Goal: Task Accomplishment & Management: Manage account settings

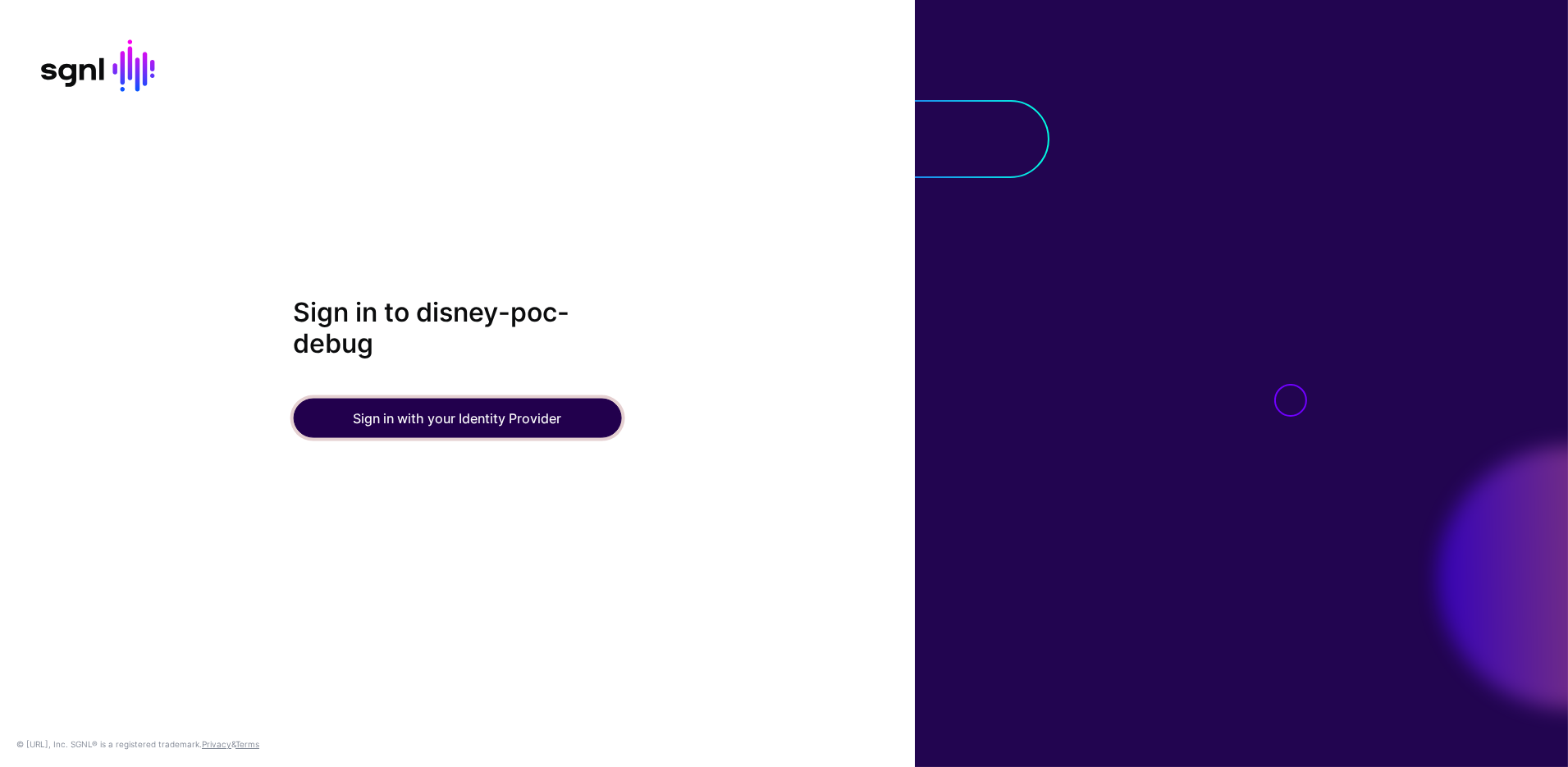
click at [507, 422] on button "Sign in with your Identity Provider" at bounding box center [457, 418] width 329 height 40
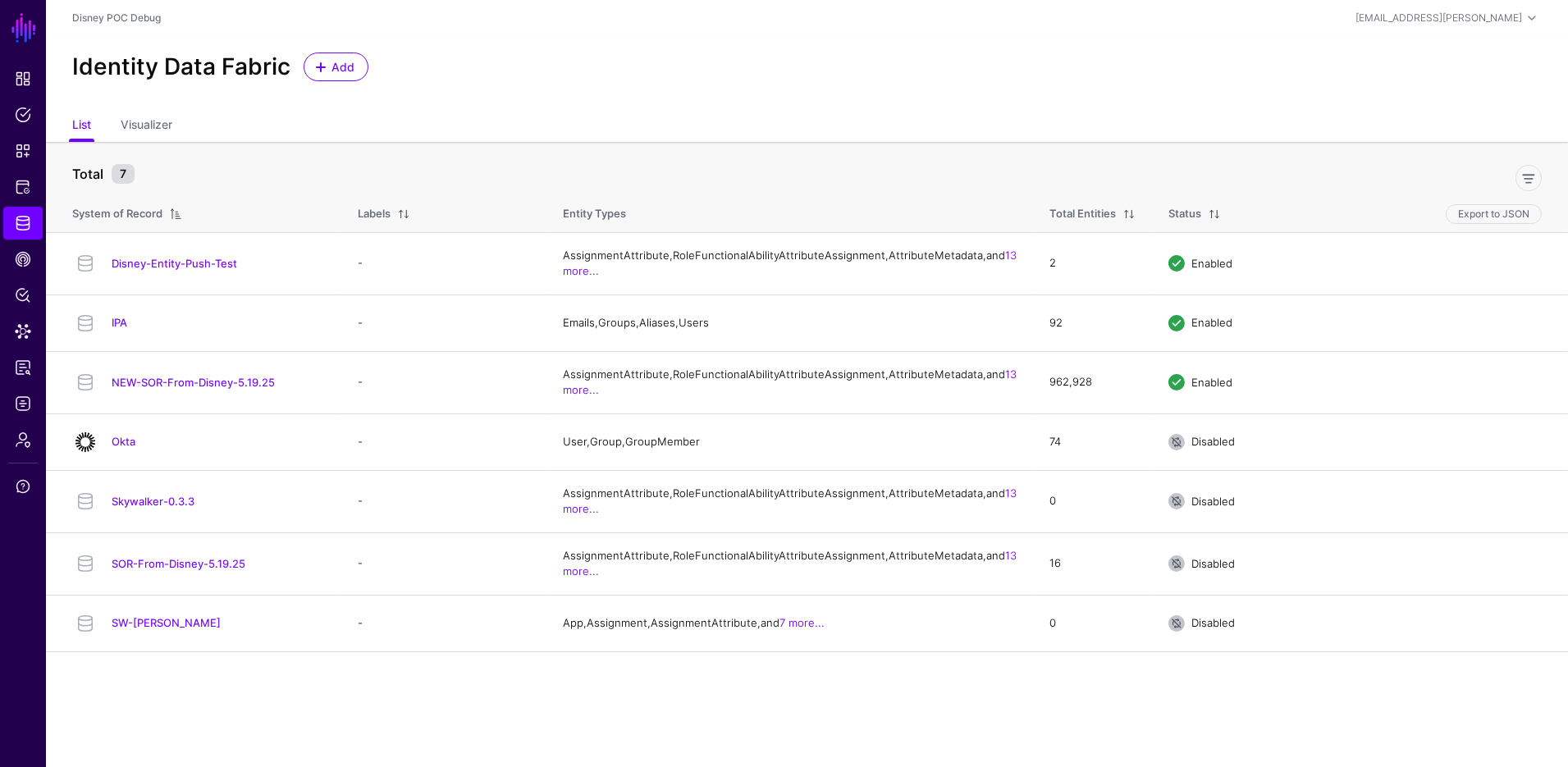
click at [1223, 64] on div "Identity Data Fabric Add" at bounding box center [808, 67] width 1483 height 29
click at [330, 72] on span "Add" at bounding box center [344, 67] width 27 height 17
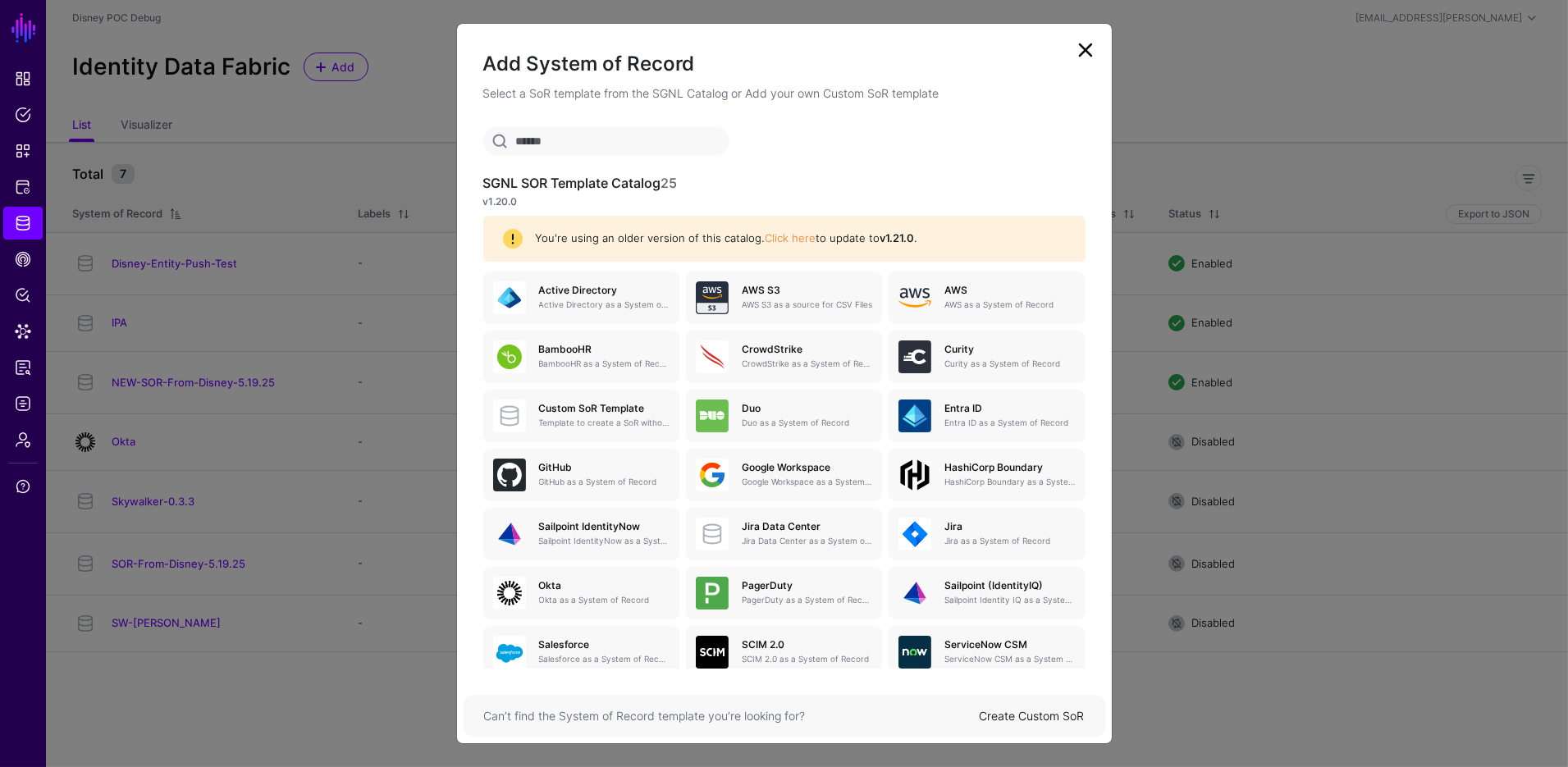
click at [1043, 708] on div "Create Custom SoR" at bounding box center [1032, 716] width 105 height 17
click at [1038, 720] on link "Create Custom SoR" at bounding box center [1032, 716] width 105 height 14
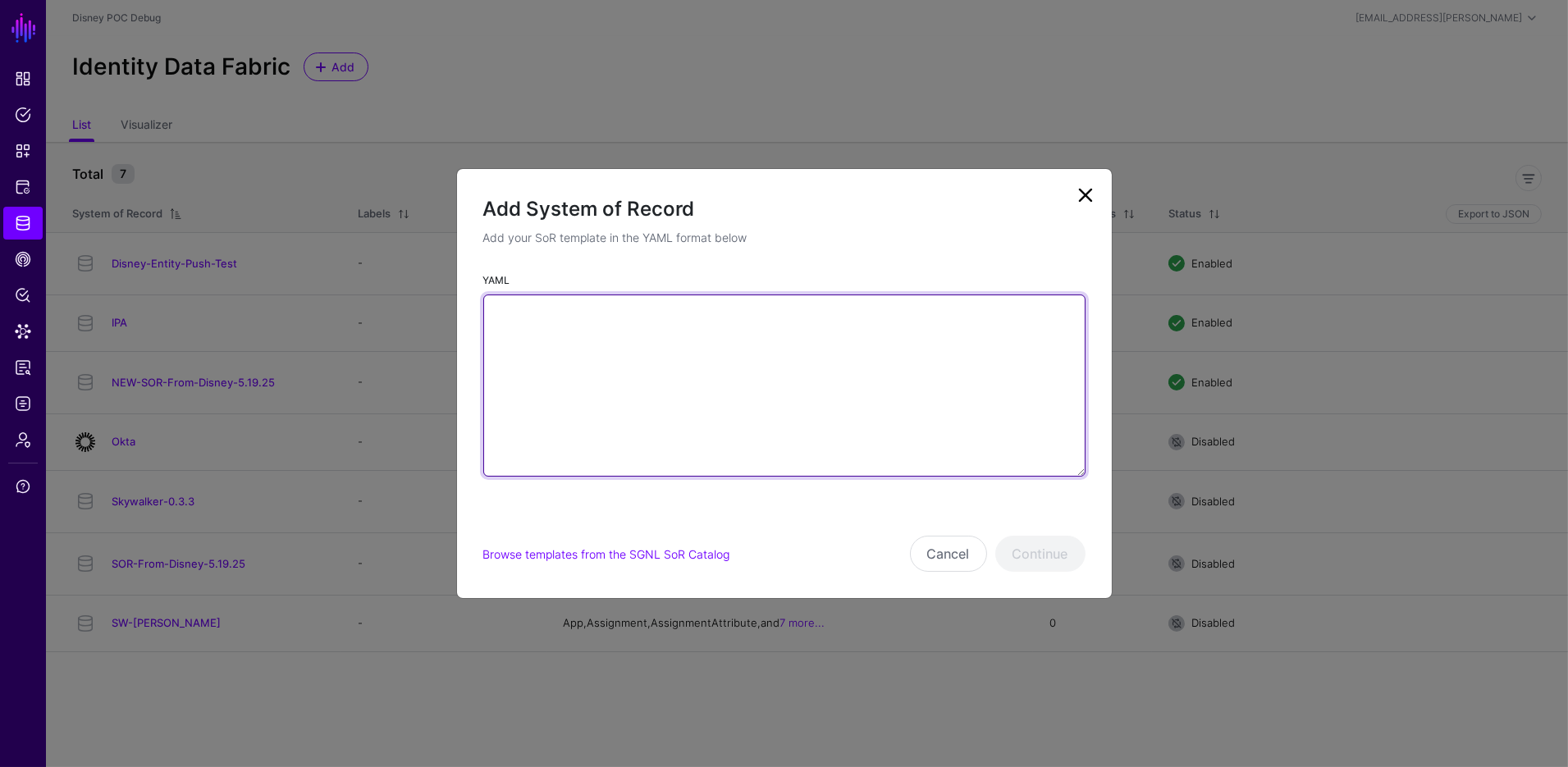
click at [870, 448] on textarea "YAML" at bounding box center [784, 385] width 602 height 182
paste textarea "**********"
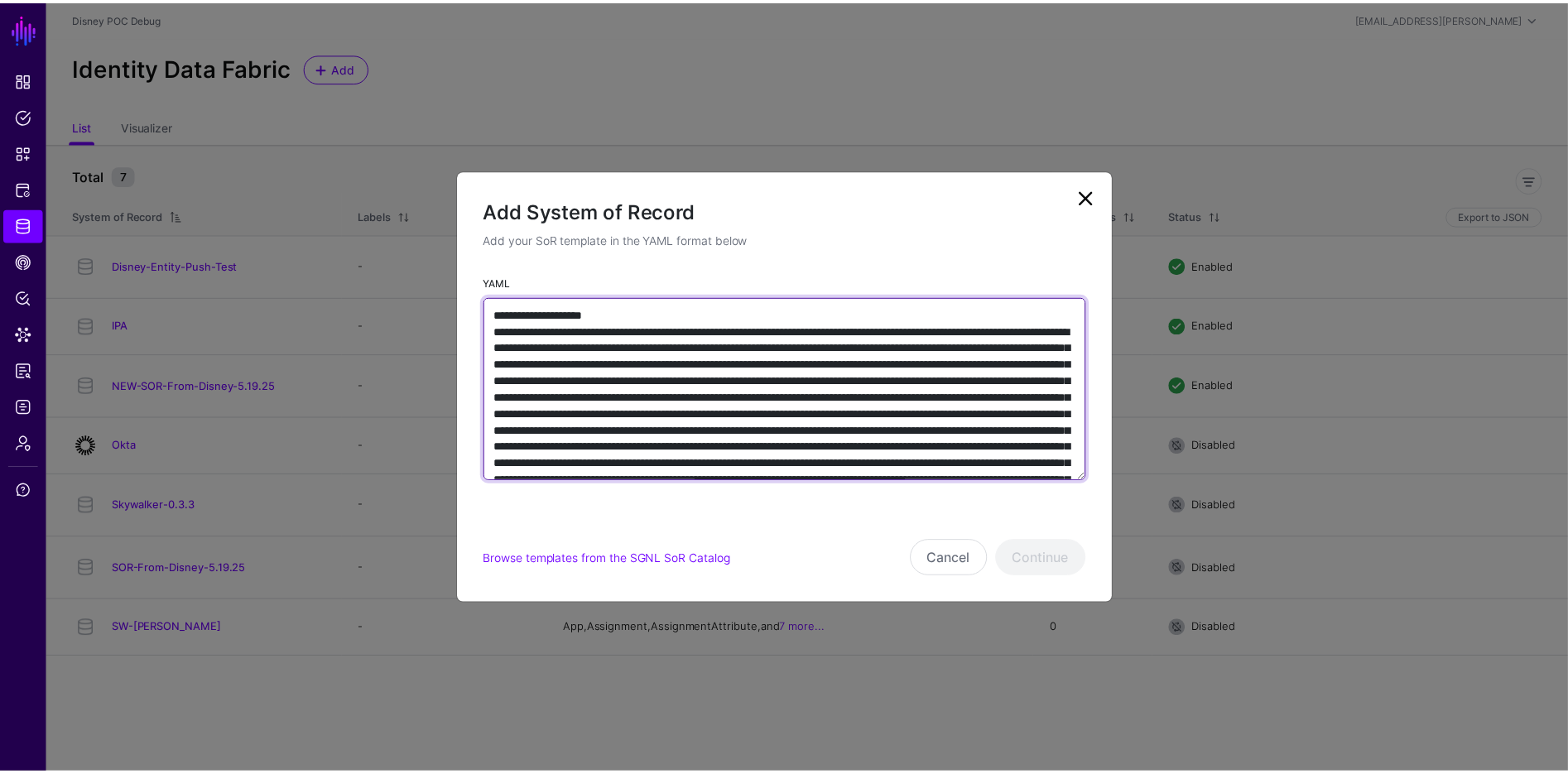
scroll to position [10458, 0]
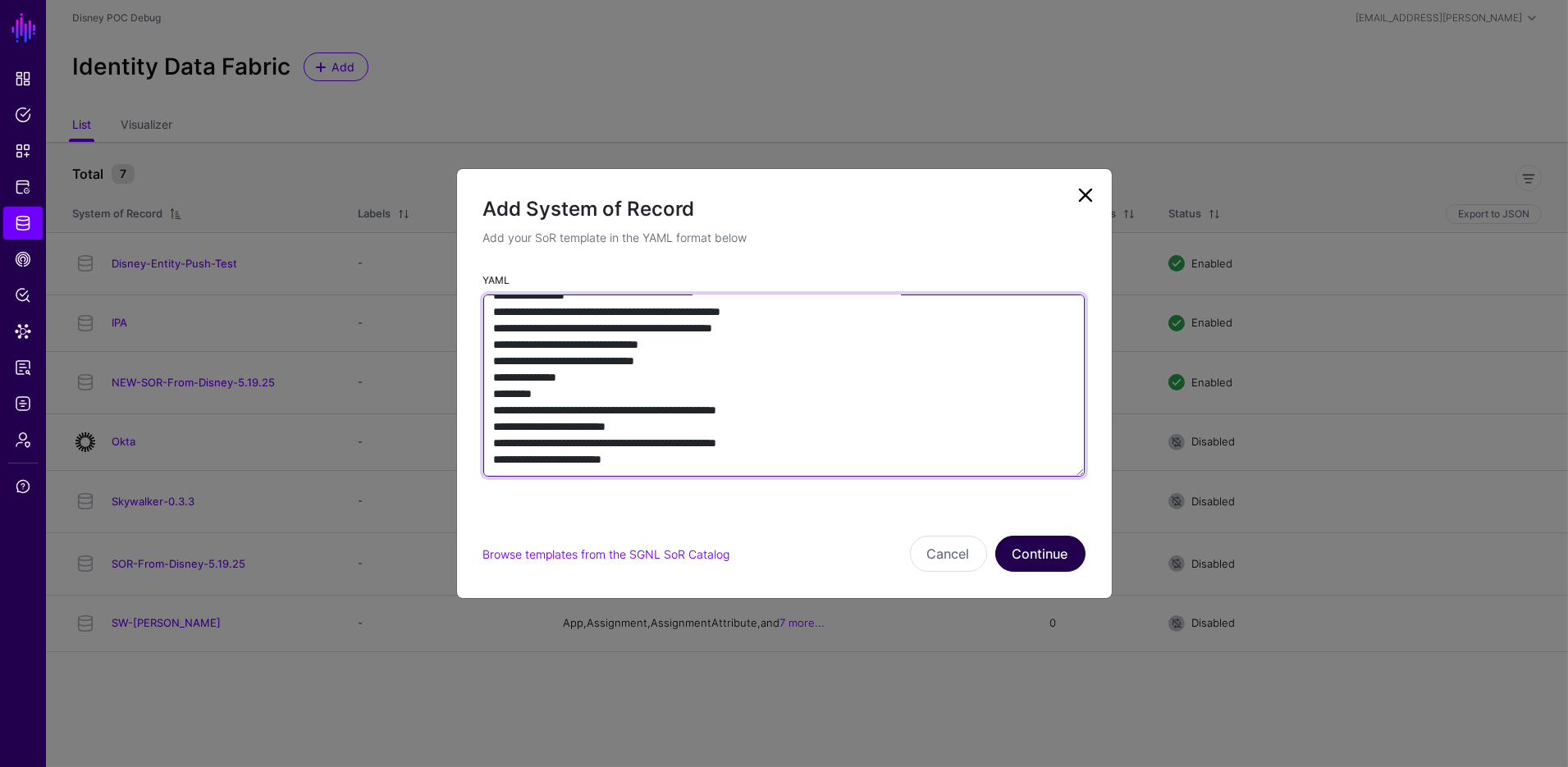
type textarea "**********"
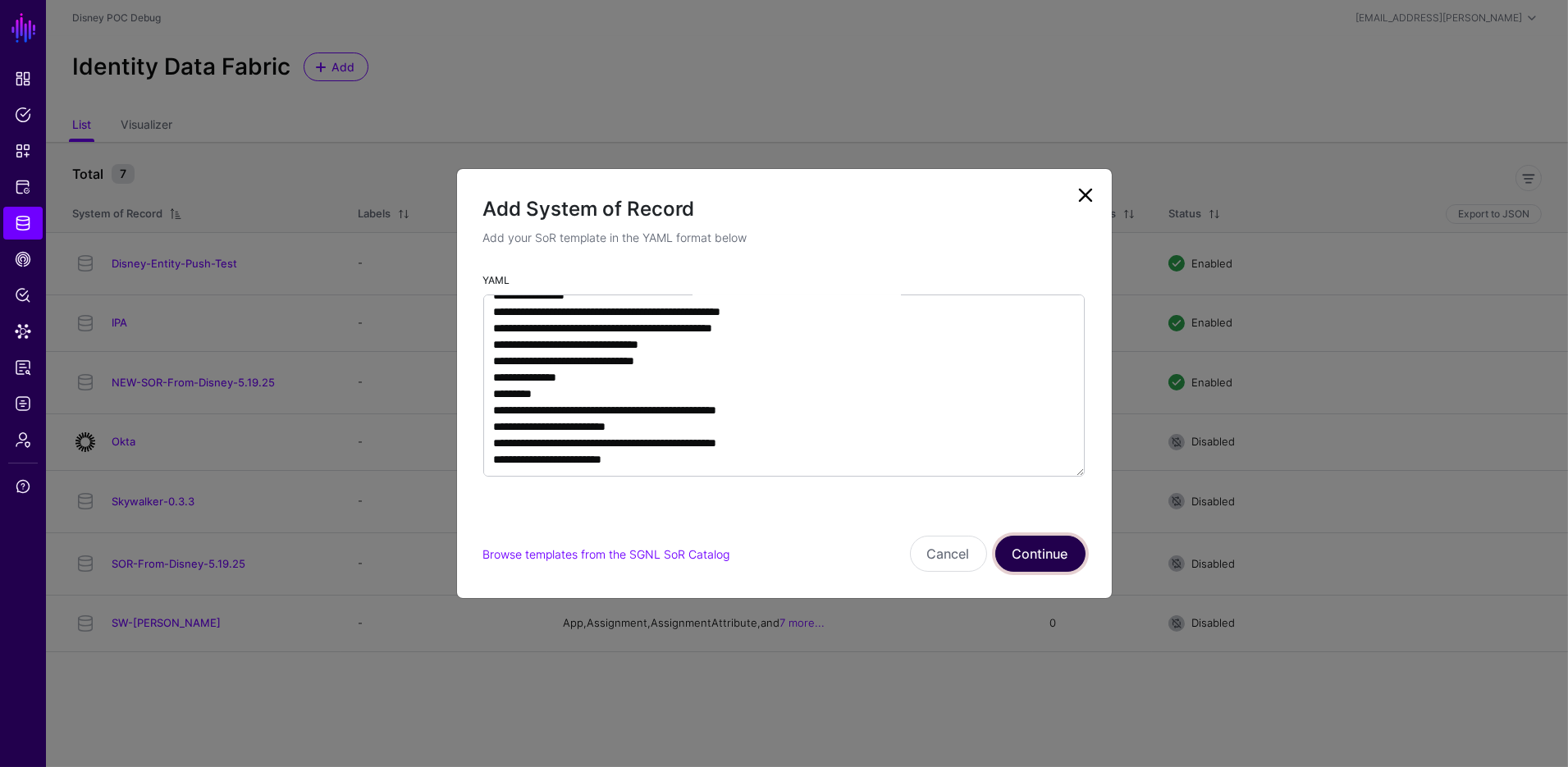
click at [1011, 561] on button "Continue" at bounding box center [1041, 554] width 91 height 36
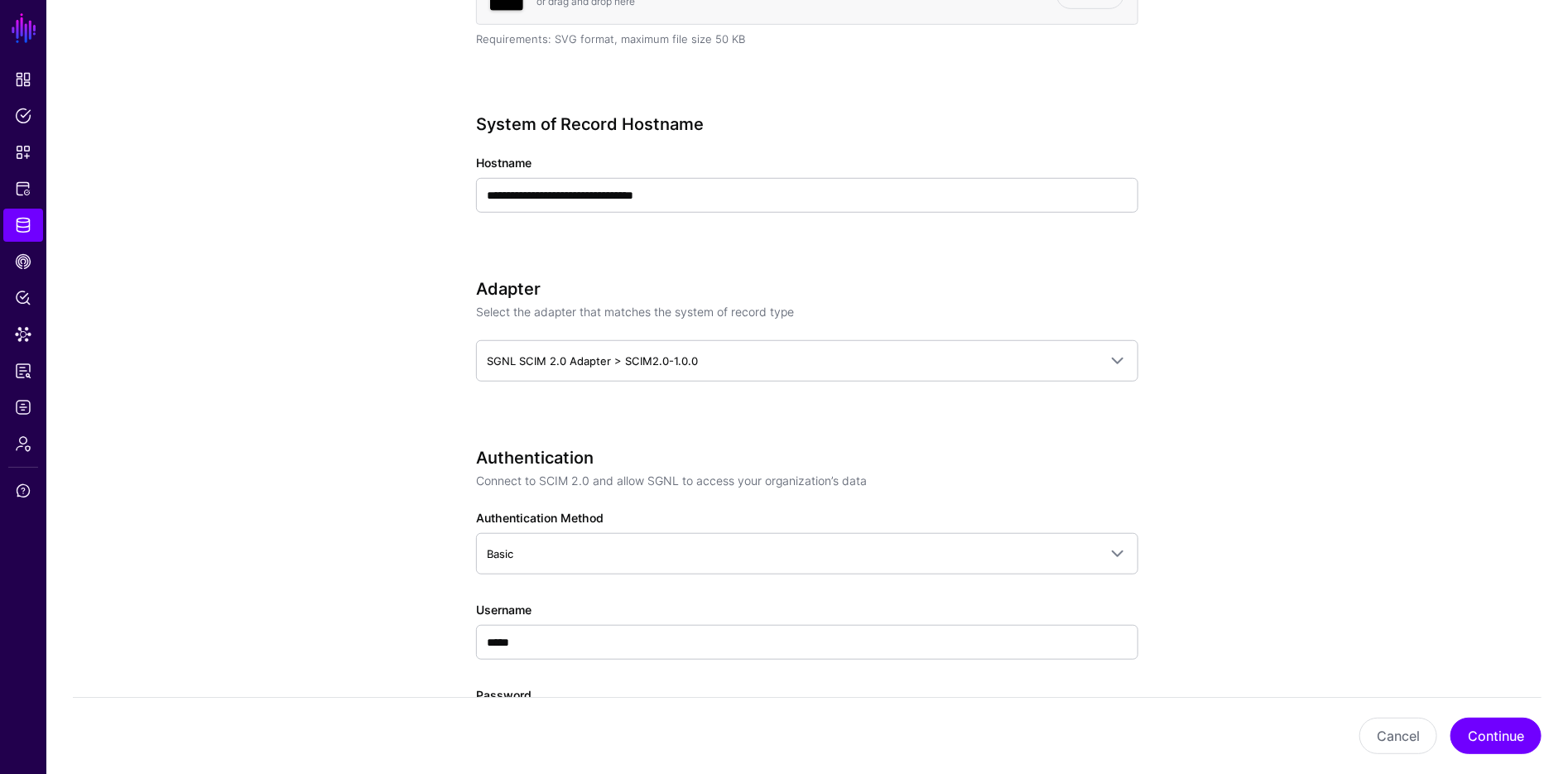
scroll to position [537, 0]
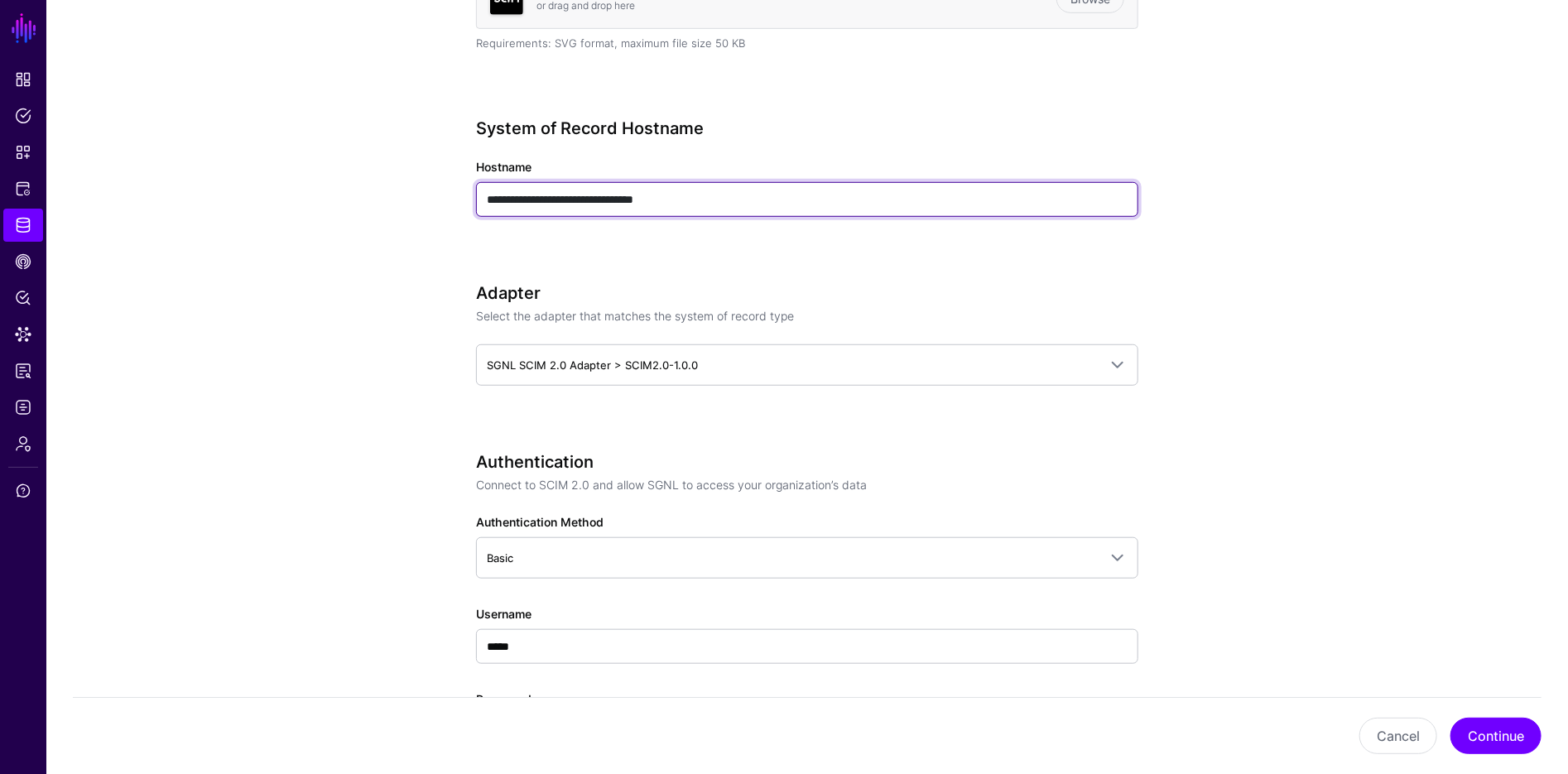
click at [617, 200] on input "**********" at bounding box center [806, 199] width 662 height 35
drag, startPoint x: 647, startPoint y: 200, endPoint x: 417, endPoint y: 176, distance: 231.2
click at [417, 176] on app-datasources-details-form "**********" at bounding box center [807, 511] width 1522 height 1838
paste input "*********"
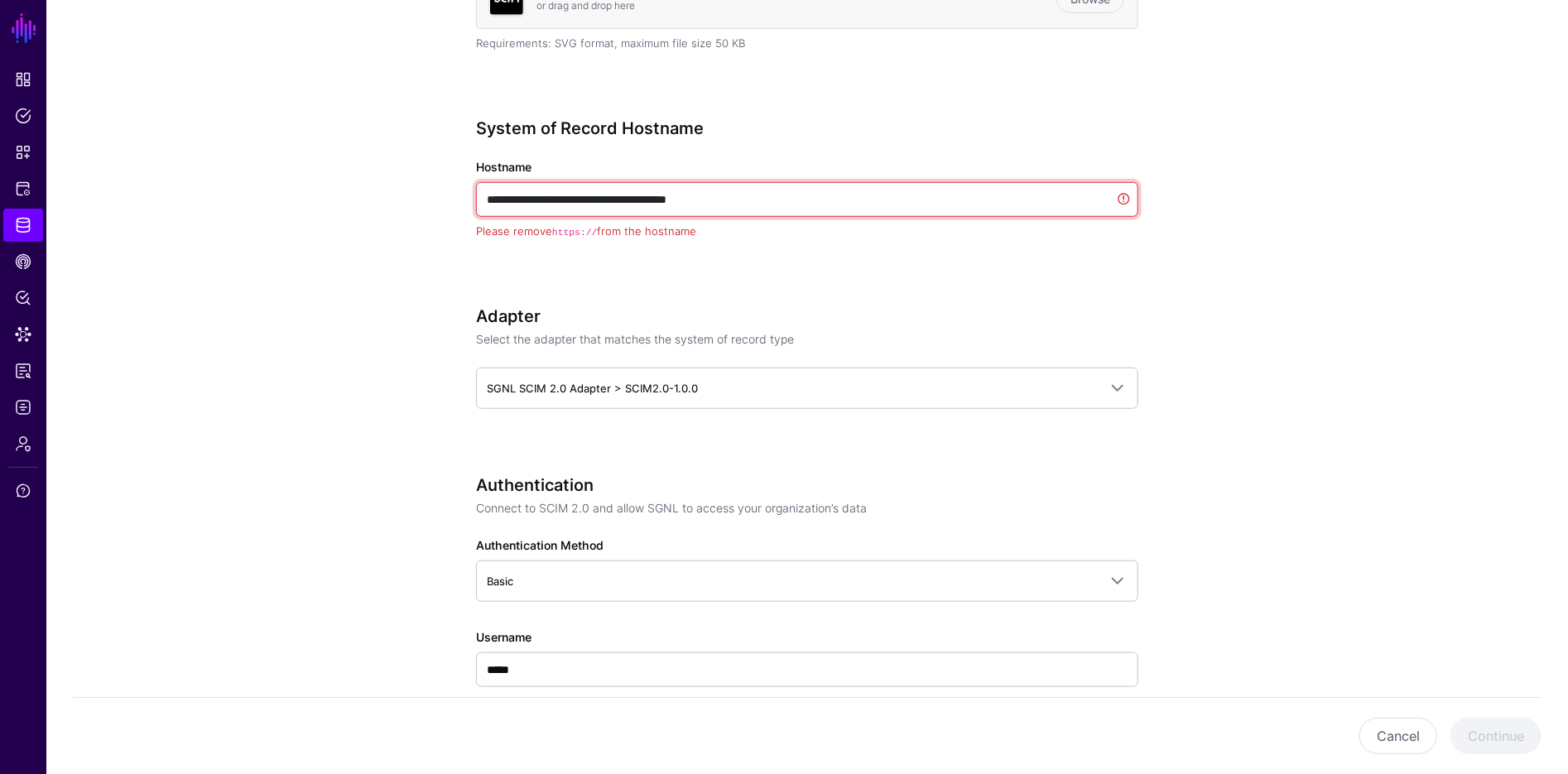
drag, startPoint x: 527, startPoint y: 202, endPoint x: 417, endPoint y: 184, distance: 111.5
click at [417, 184] on app-datasources-details-form "**********" at bounding box center [807, 523] width 1522 height 1861
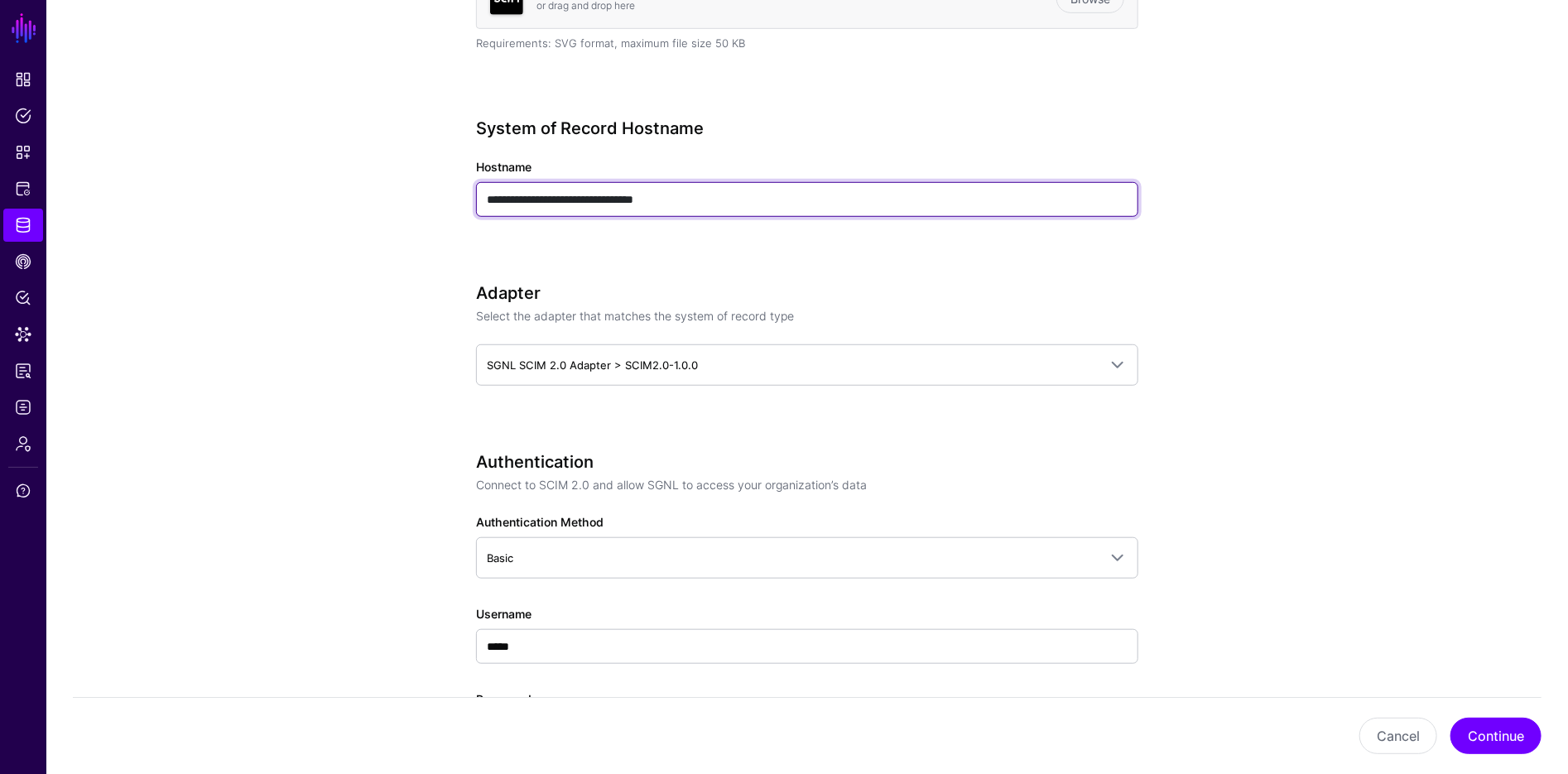
type input "**********"
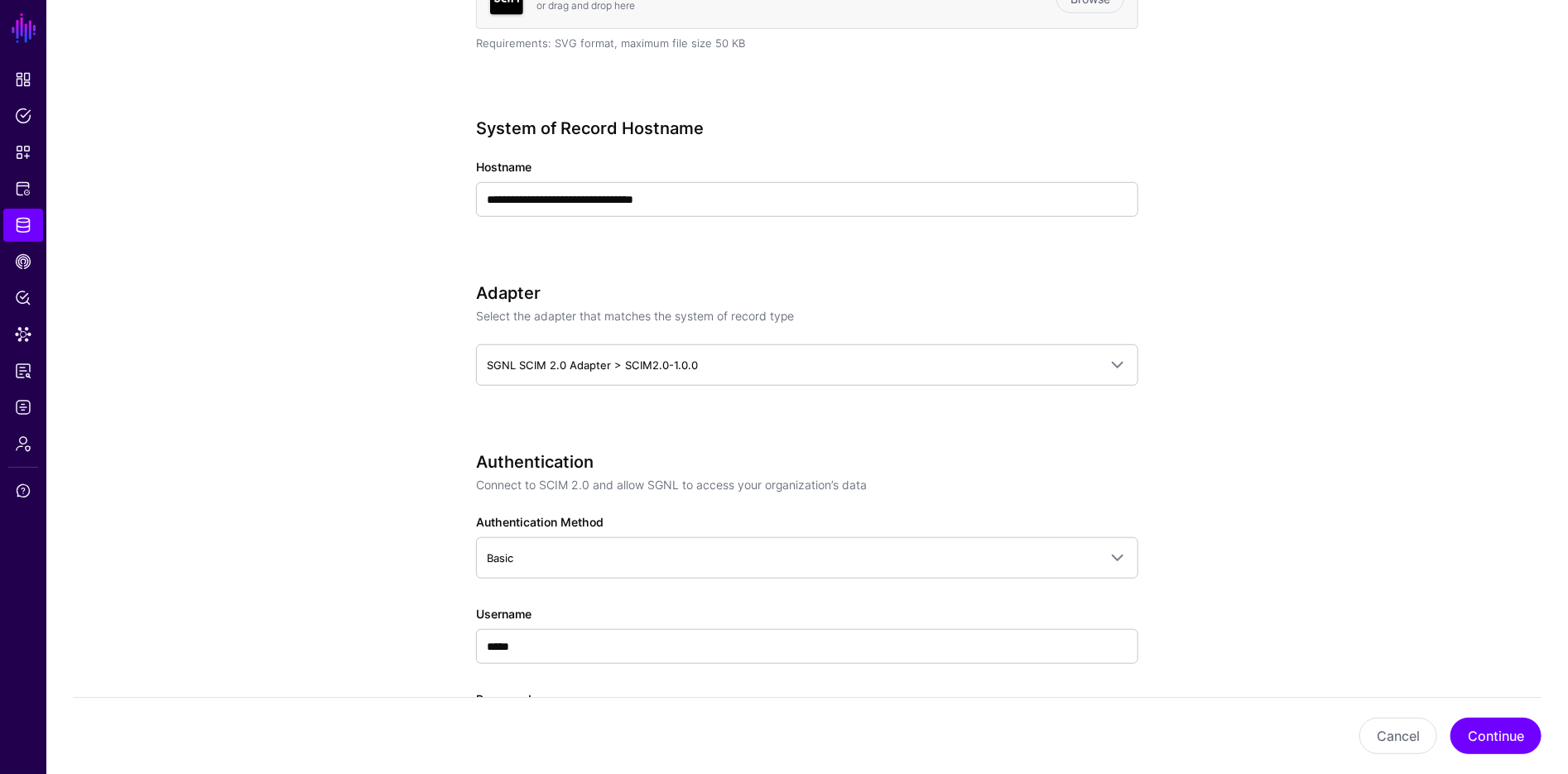
click at [744, 295] on h3 "Adapter" at bounding box center [806, 293] width 662 height 20
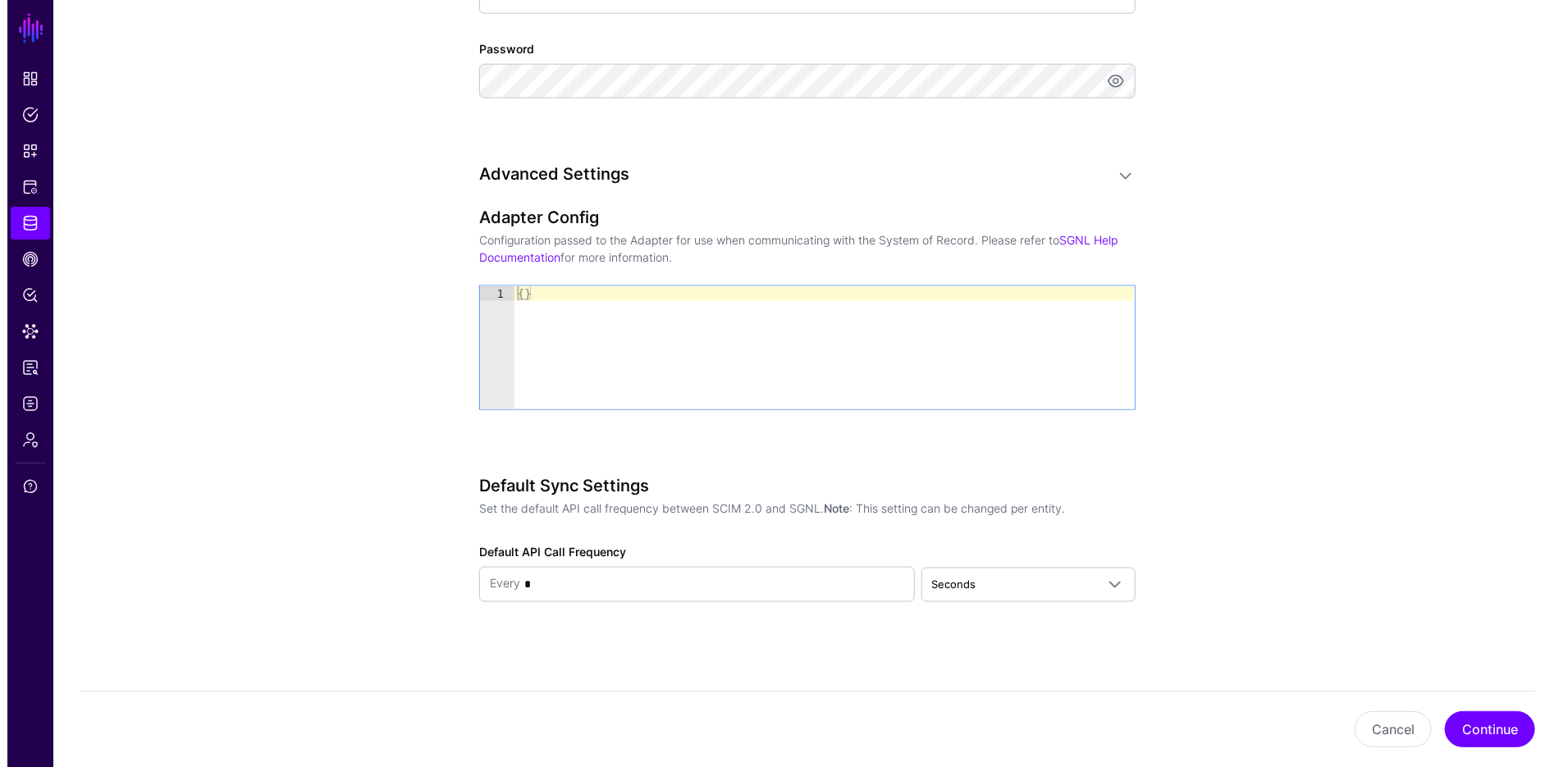
scroll to position [1182, 0]
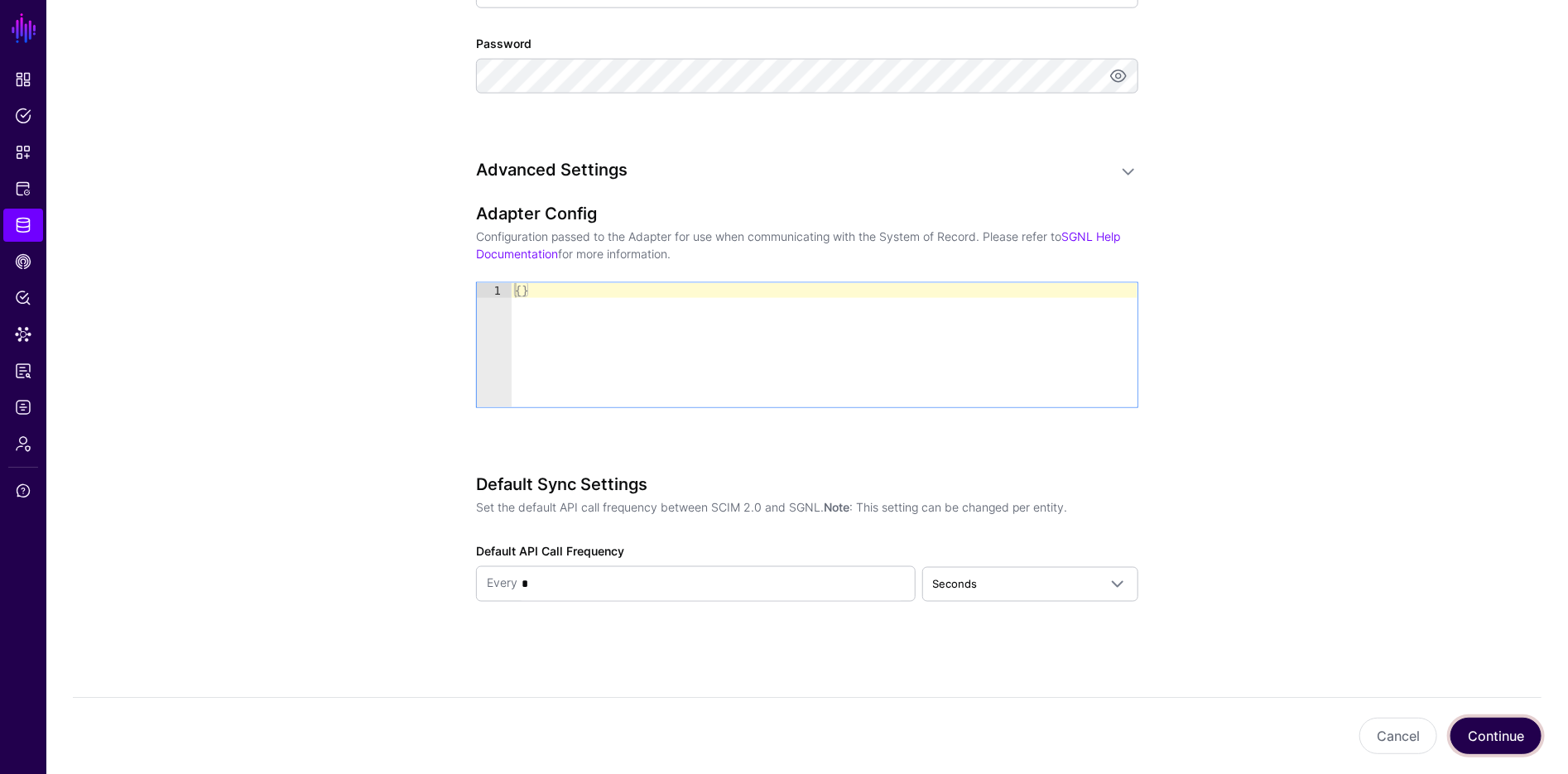
click at [1500, 743] on button "Continue" at bounding box center [1495, 736] width 91 height 37
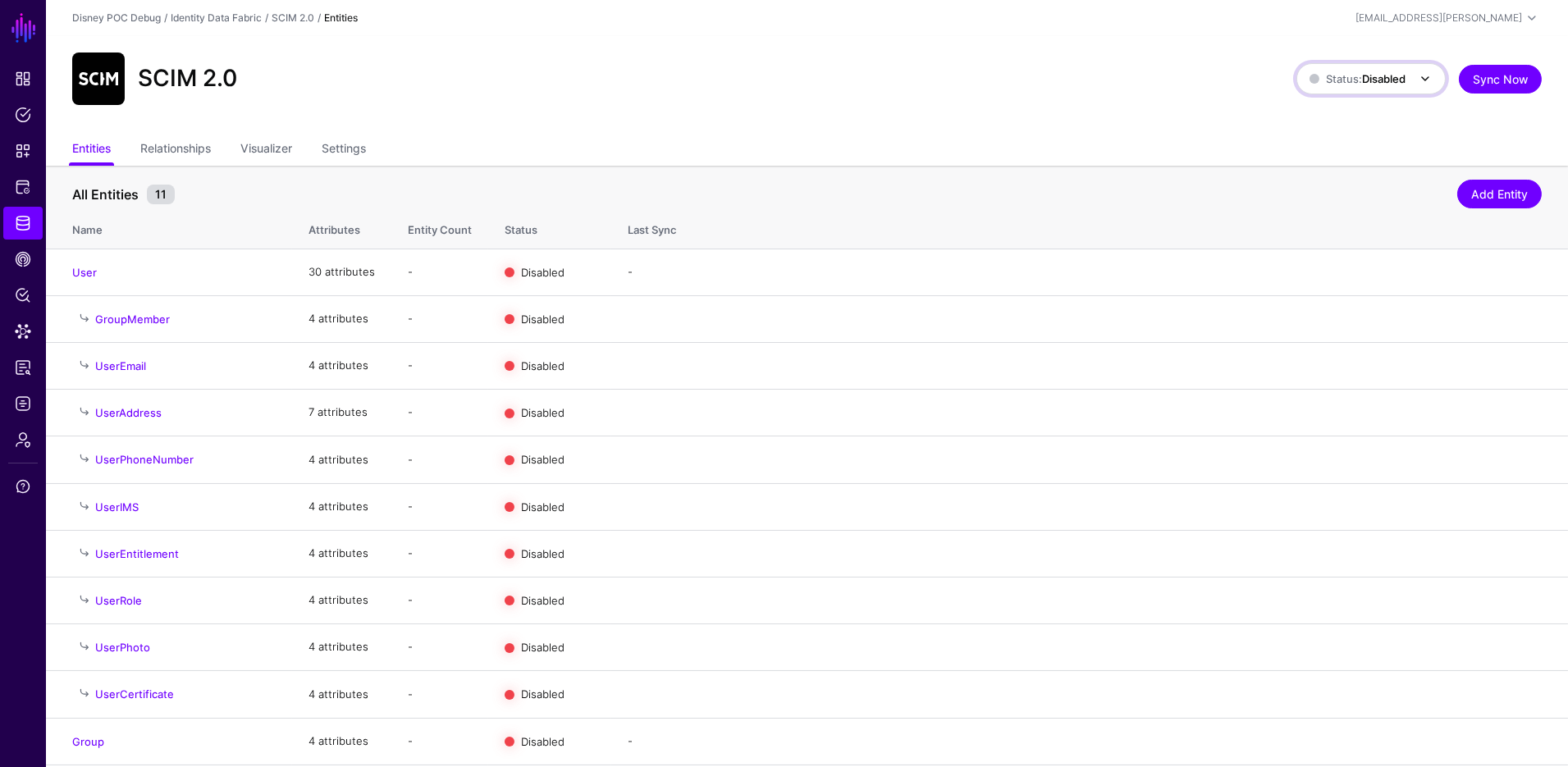
click at [1355, 79] on span "Status: Disabled" at bounding box center [1357, 79] width 96 height 14
click at [1345, 140] on span "Syncing active for all configured entities that are enabled" at bounding box center [1394, 149] width 136 height 41
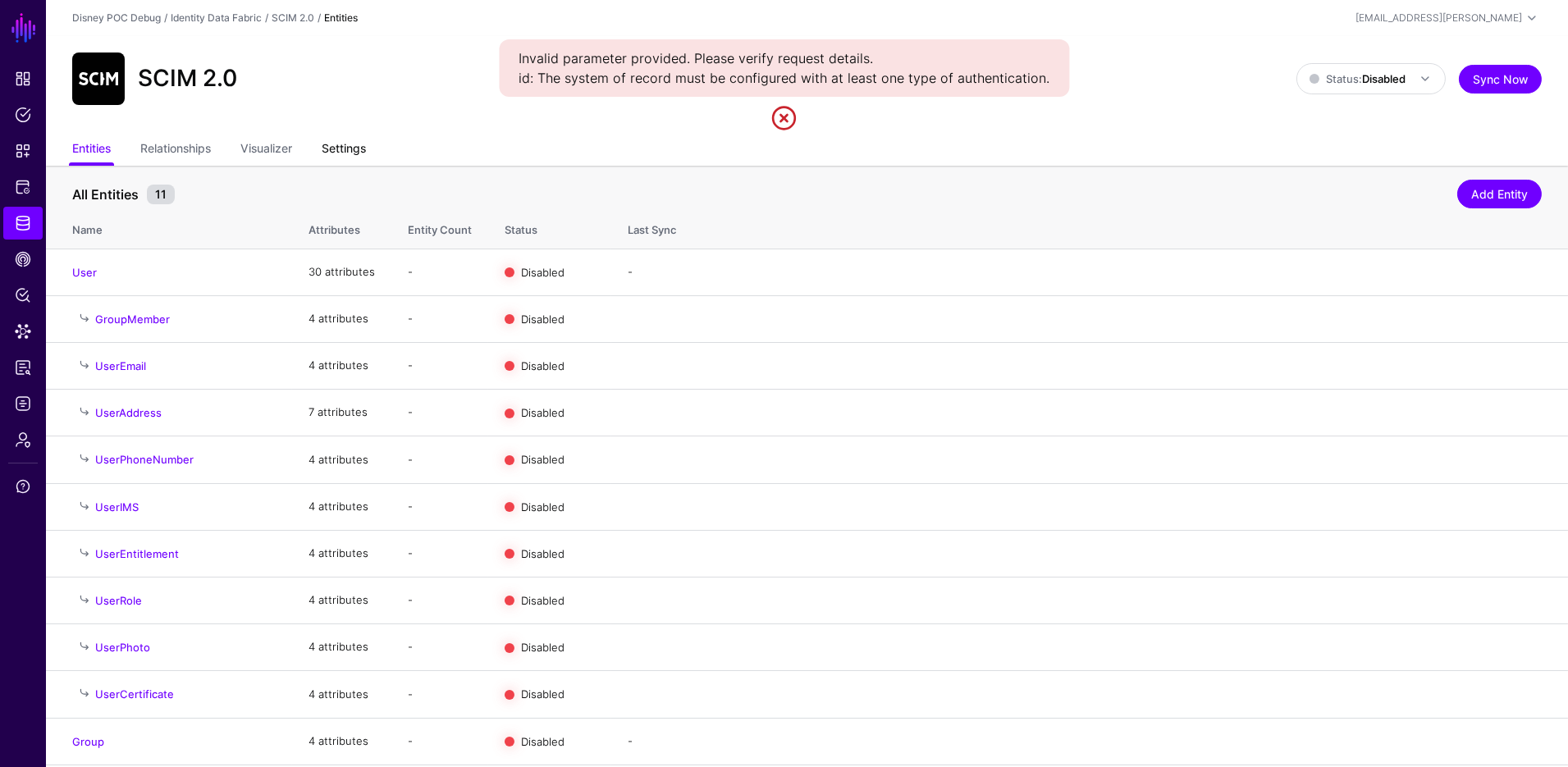
click at [347, 143] on link "Settings" at bounding box center [344, 150] width 44 height 31
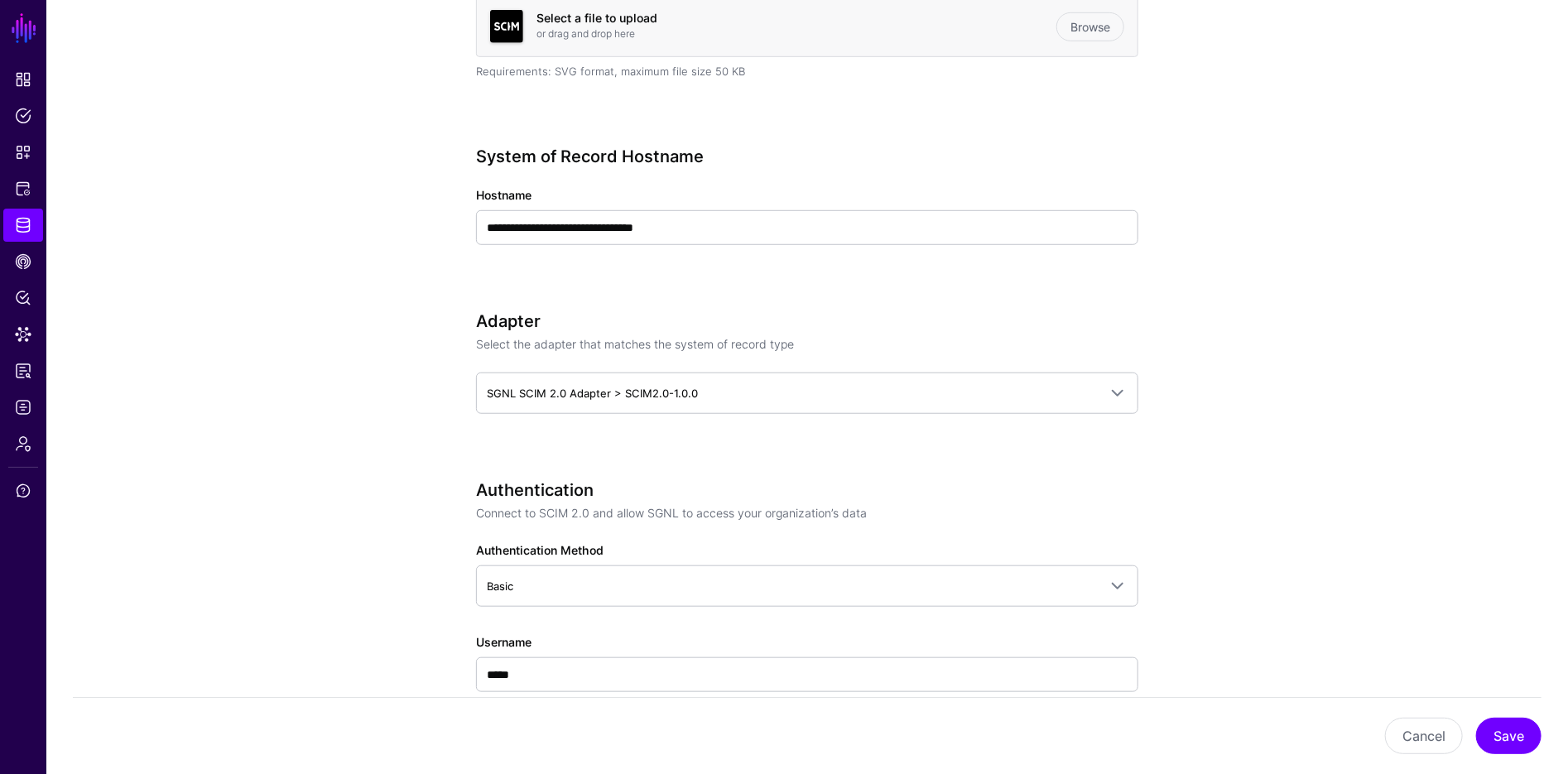
scroll to position [916, 0]
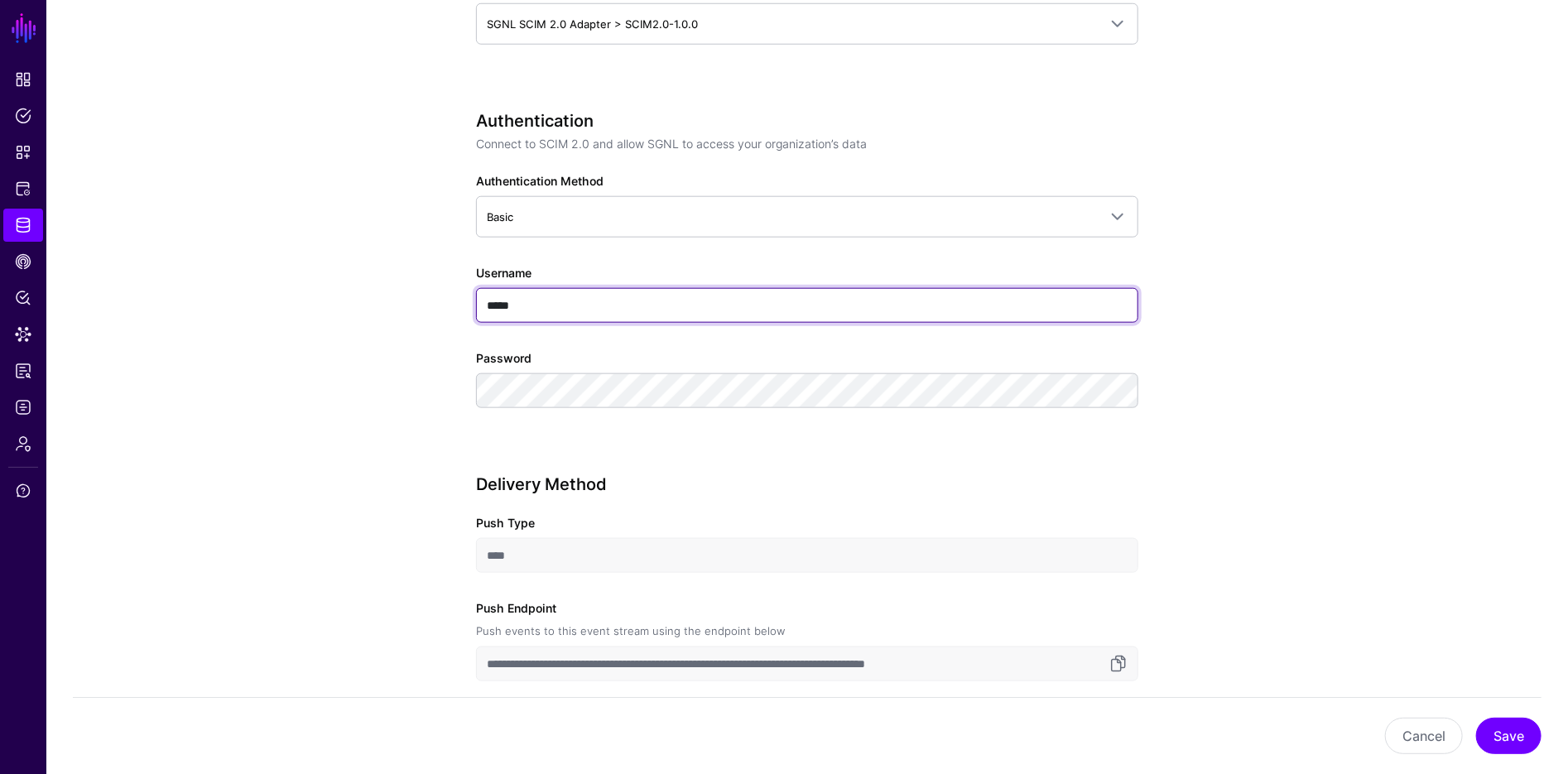
click at [567, 297] on input "*****" at bounding box center [806, 305] width 662 height 35
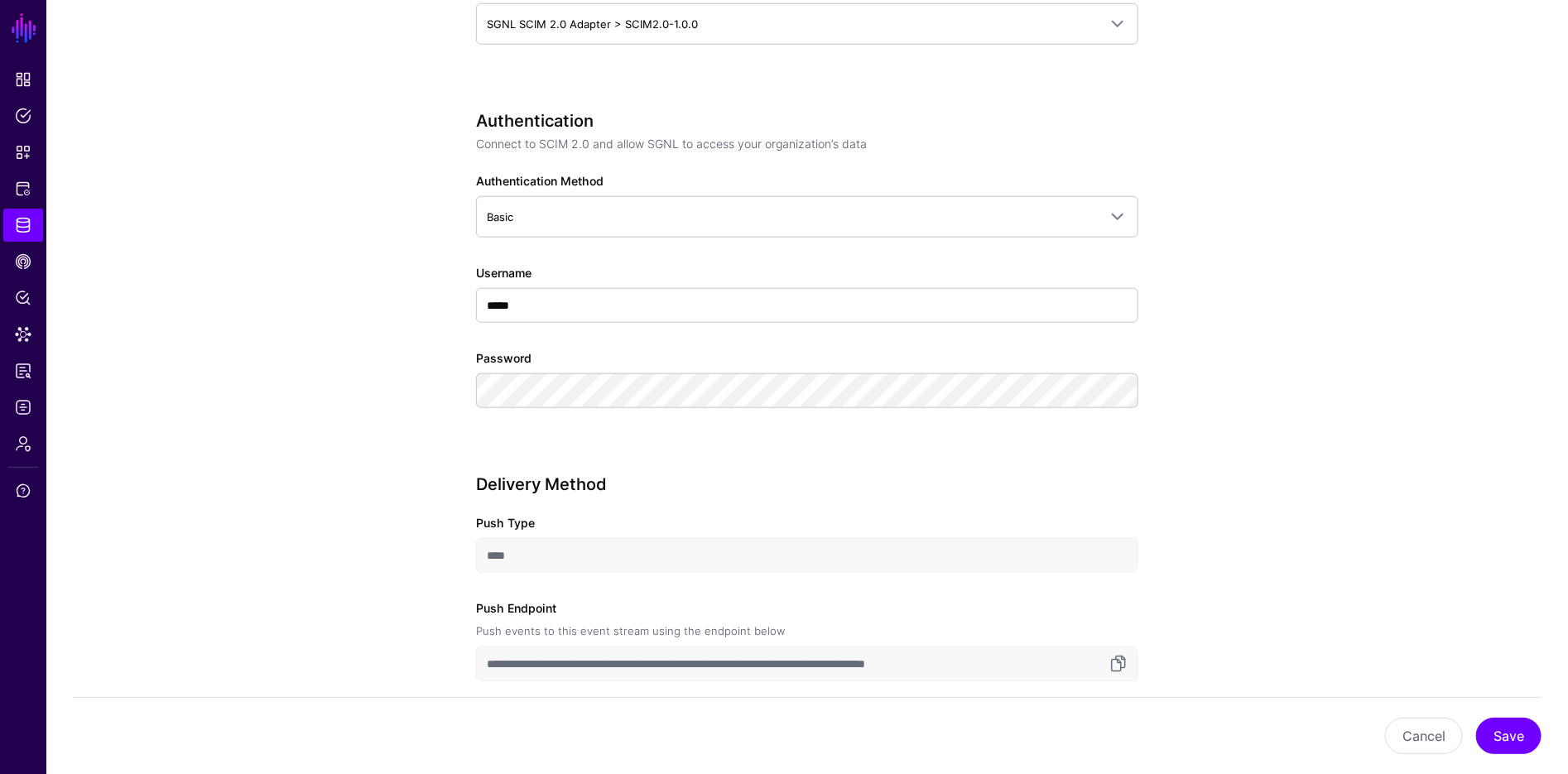
click at [1443, 382] on app-datasources-details-form "**********" at bounding box center [807, 616] width 1522 height 2730
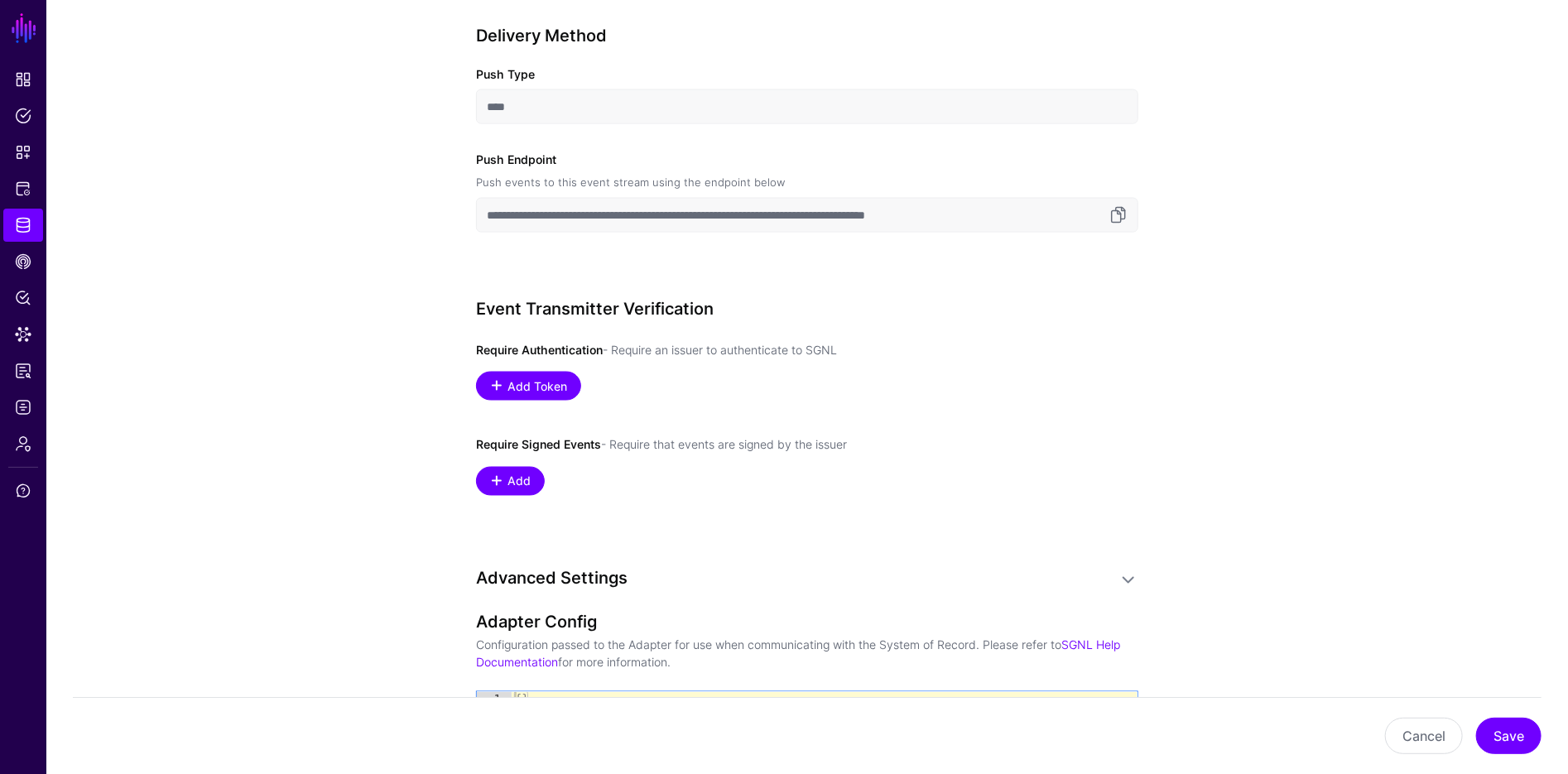
scroll to position [1527, 0]
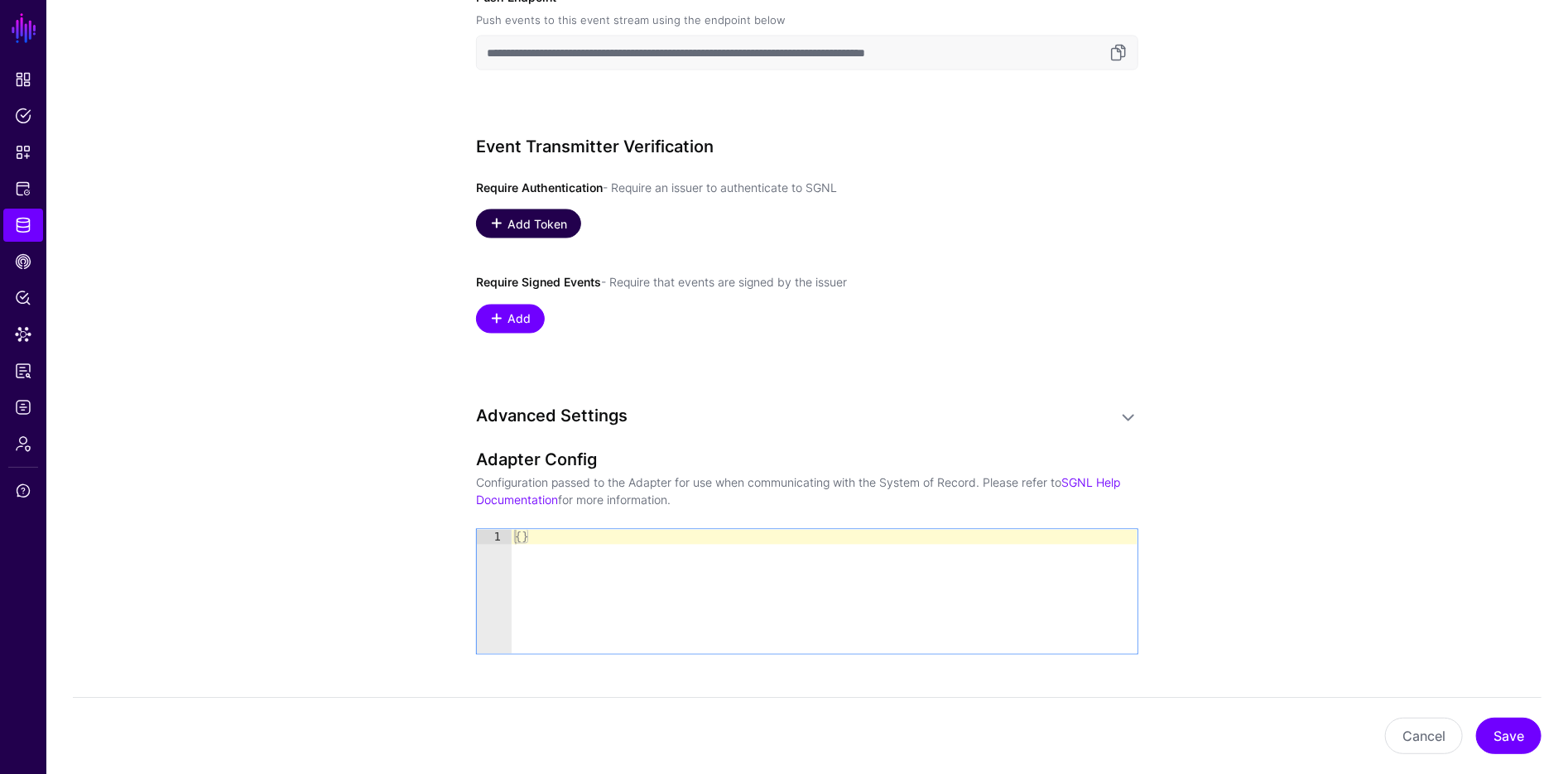
click at [532, 225] on span "Add Token" at bounding box center [537, 224] width 64 height 17
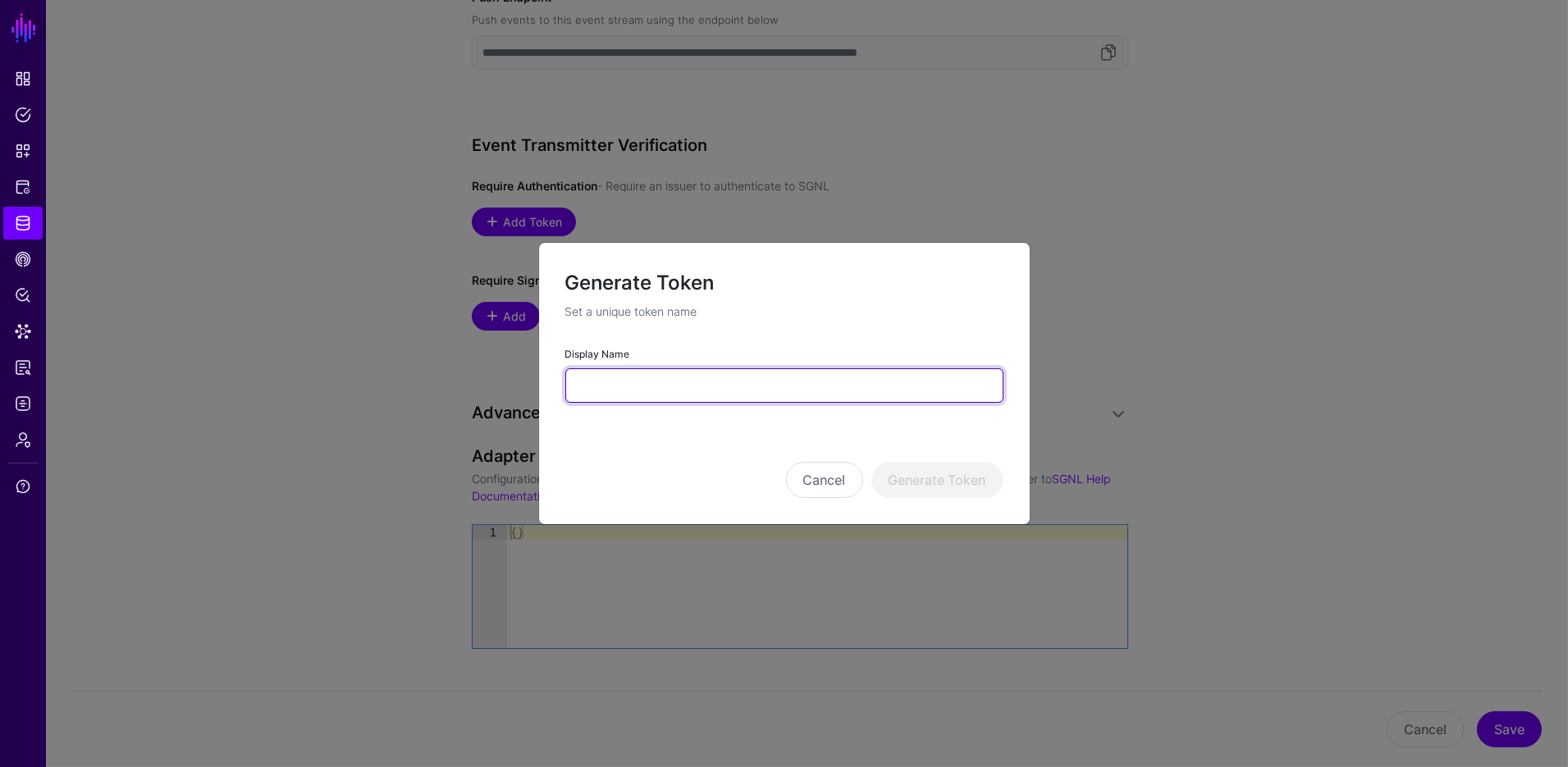
click at [638, 390] on input "Display Name" at bounding box center [785, 385] width 439 height 35
type input "**********"
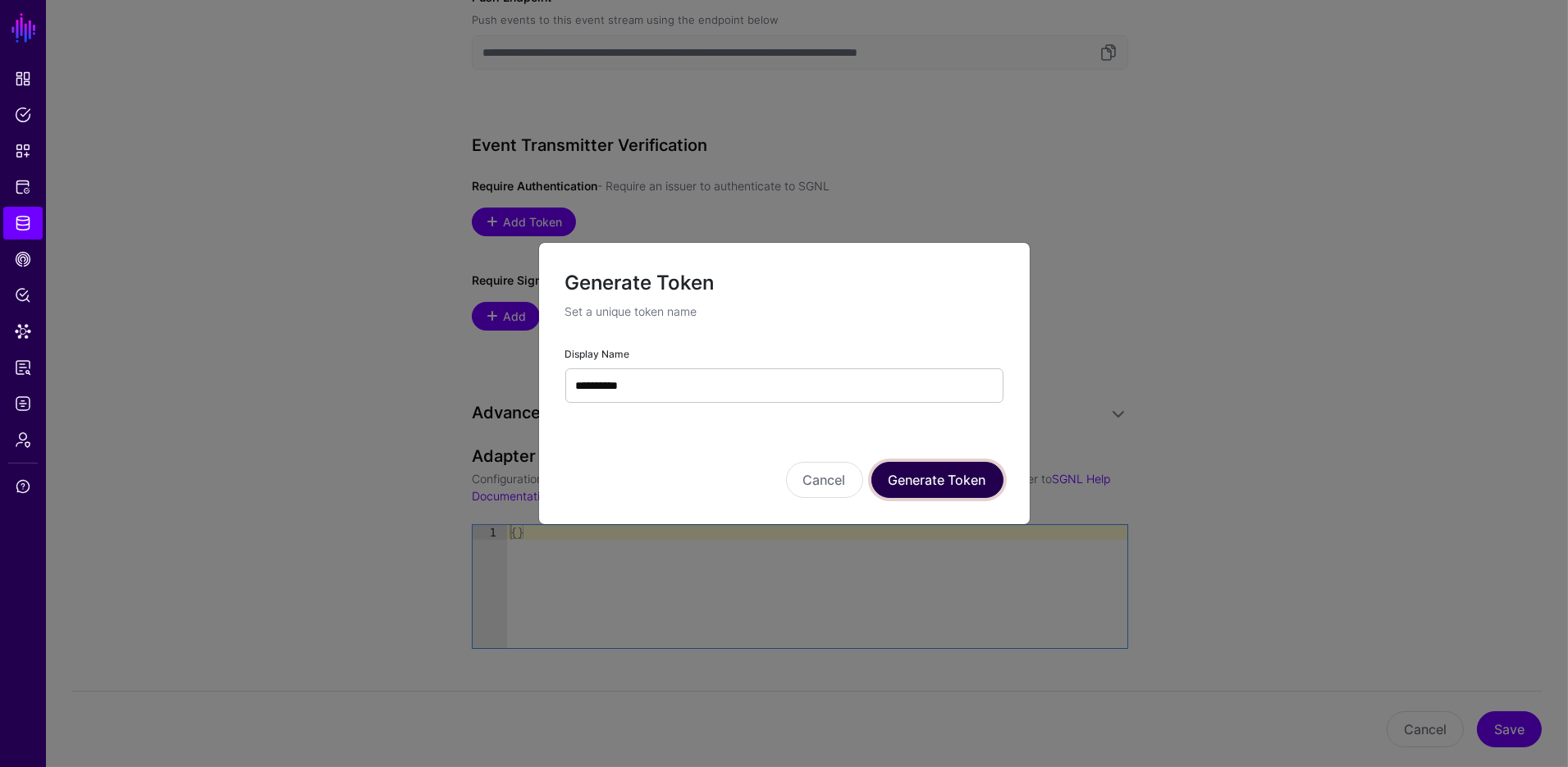
click at [936, 472] on button "Generate Token" at bounding box center [937, 480] width 132 height 36
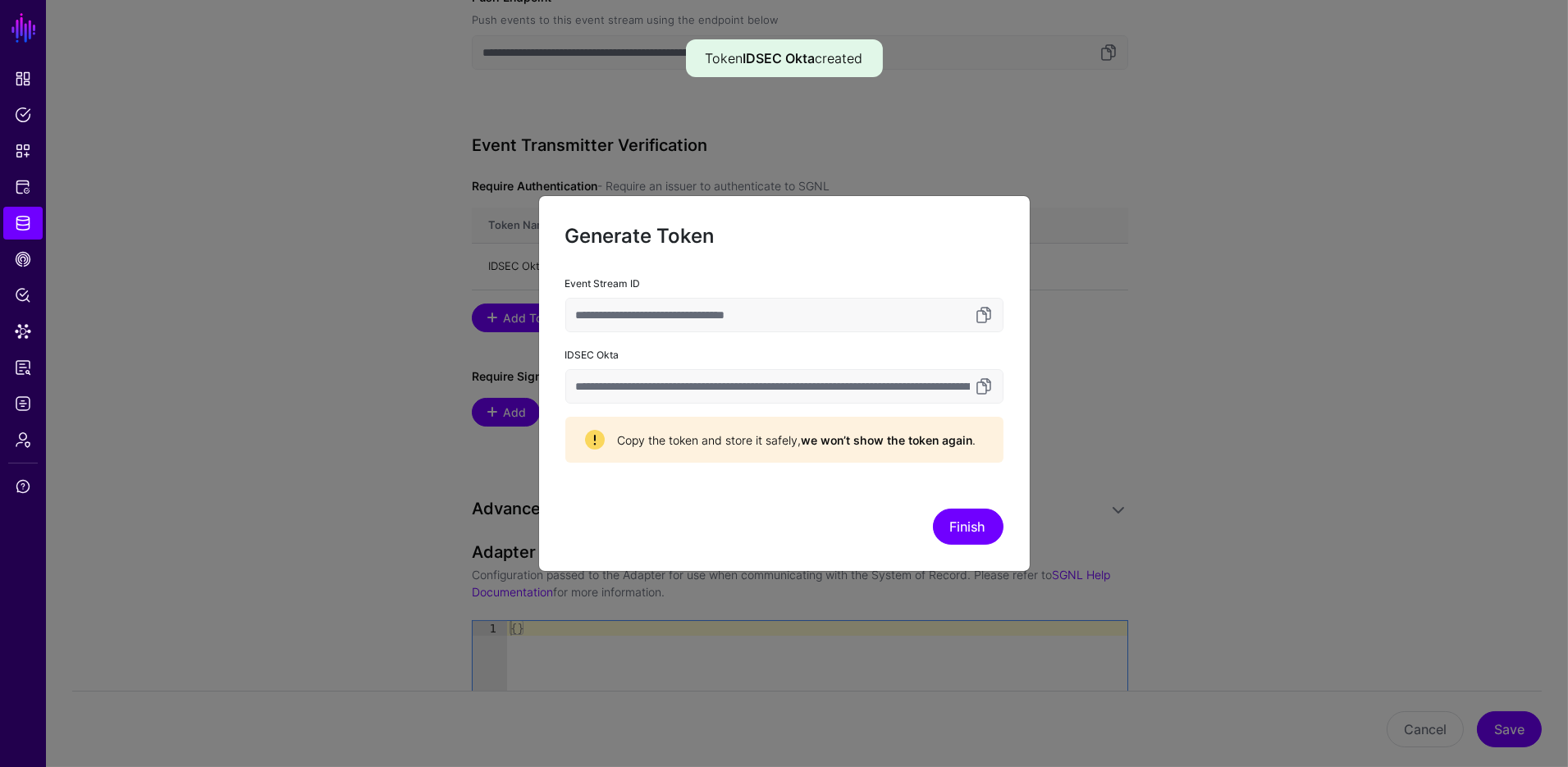
click at [999, 385] on input "**********" at bounding box center [785, 386] width 439 height 35
click at [988, 388] on link at bounding box center [984, 386] width 19 height 19
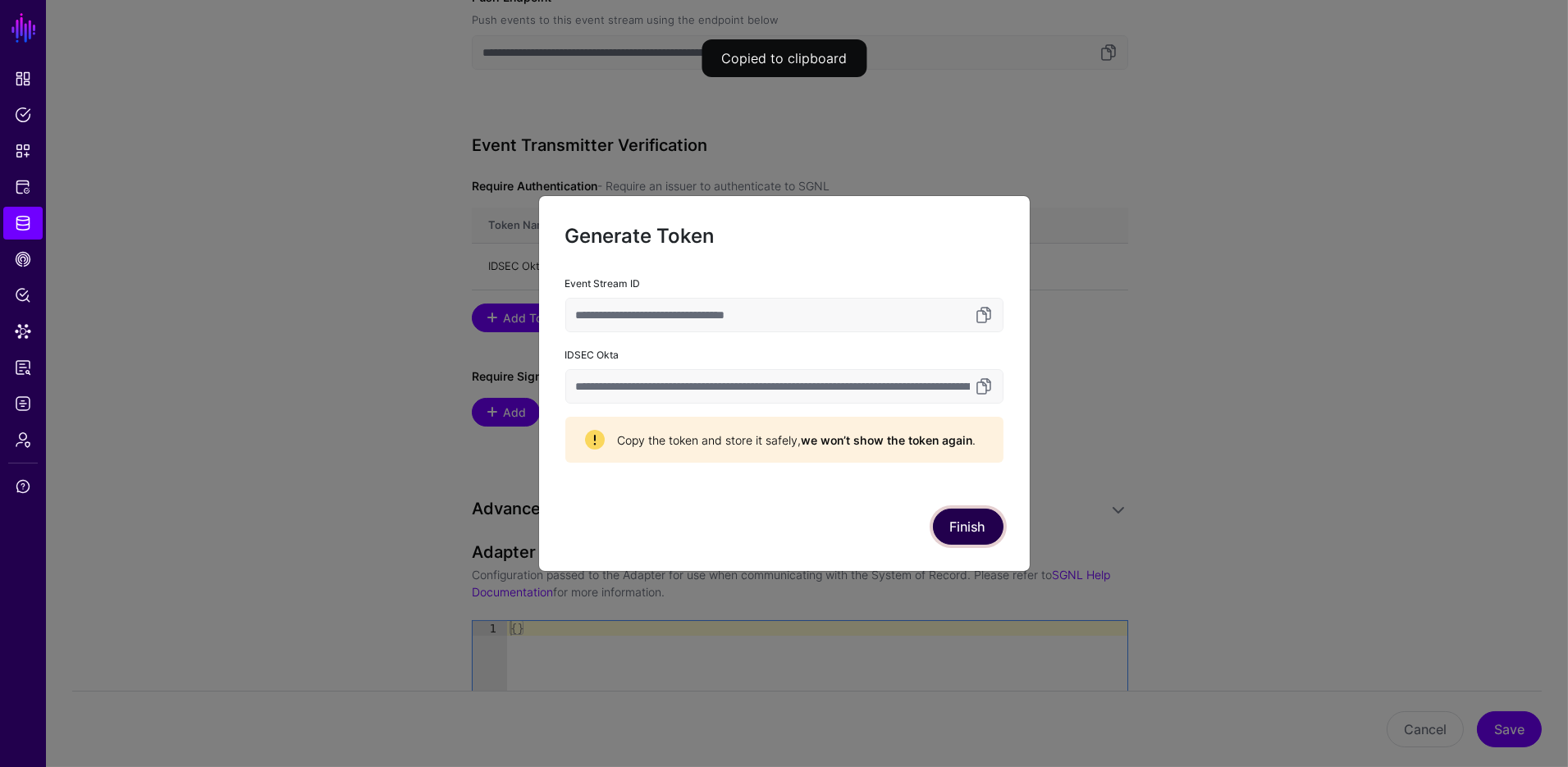
click at [977, 529] on button "Finish" at bounding box center [968, 527] width 70 height 36
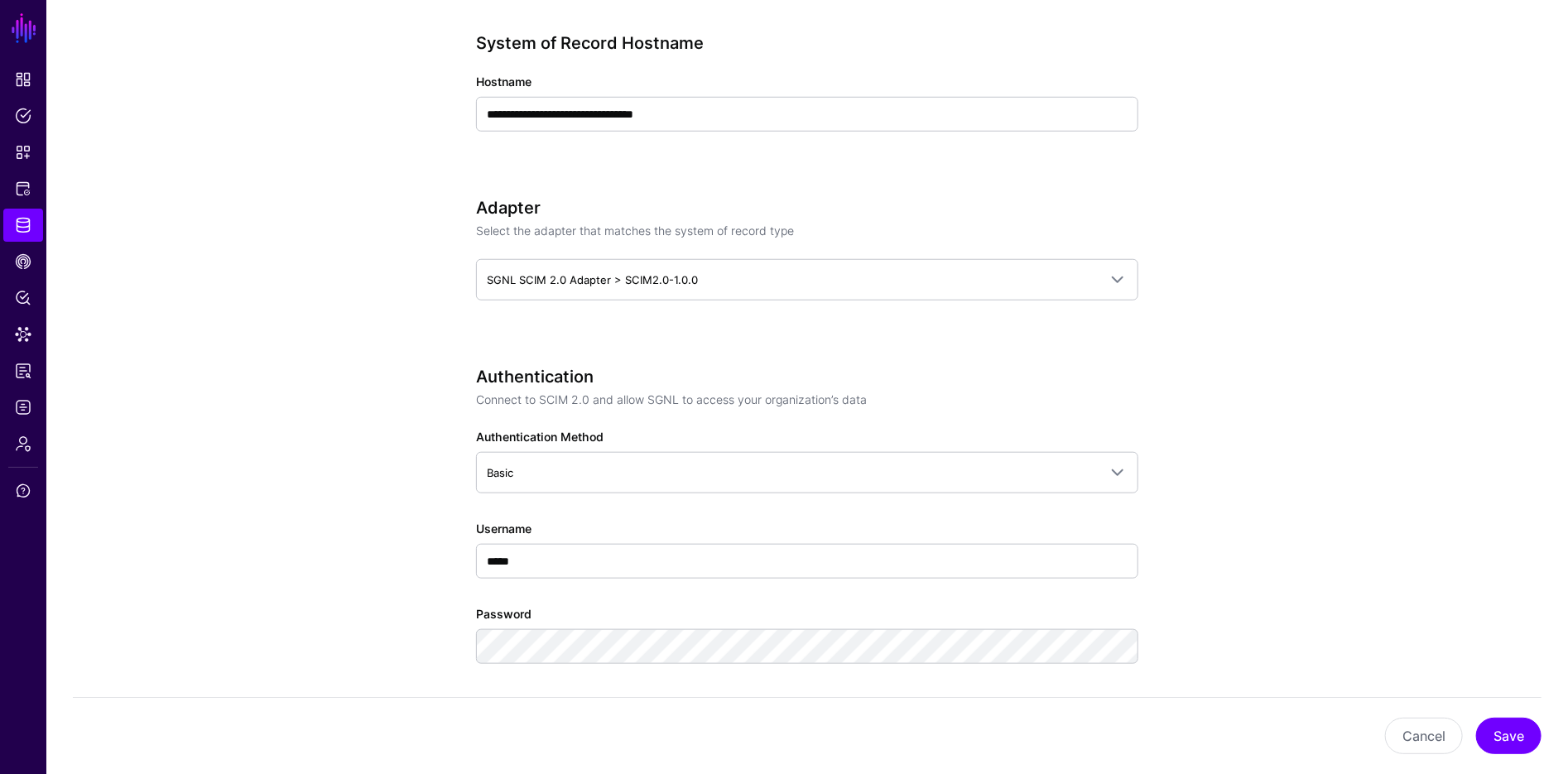
scroll to position [1185, 0]
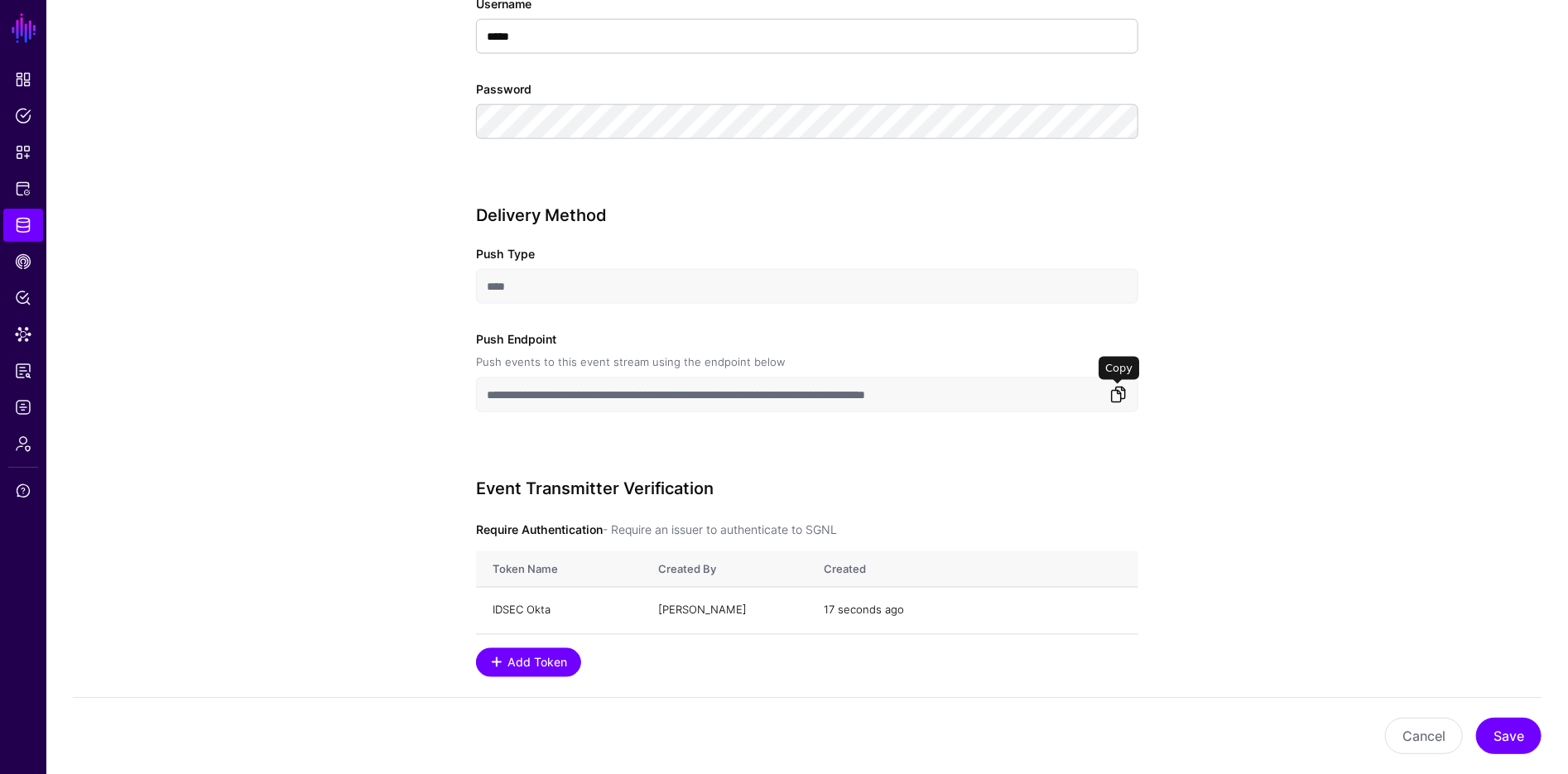
click at [1114, 402] on link at bounding box center [1118, 395] width 20 height 20
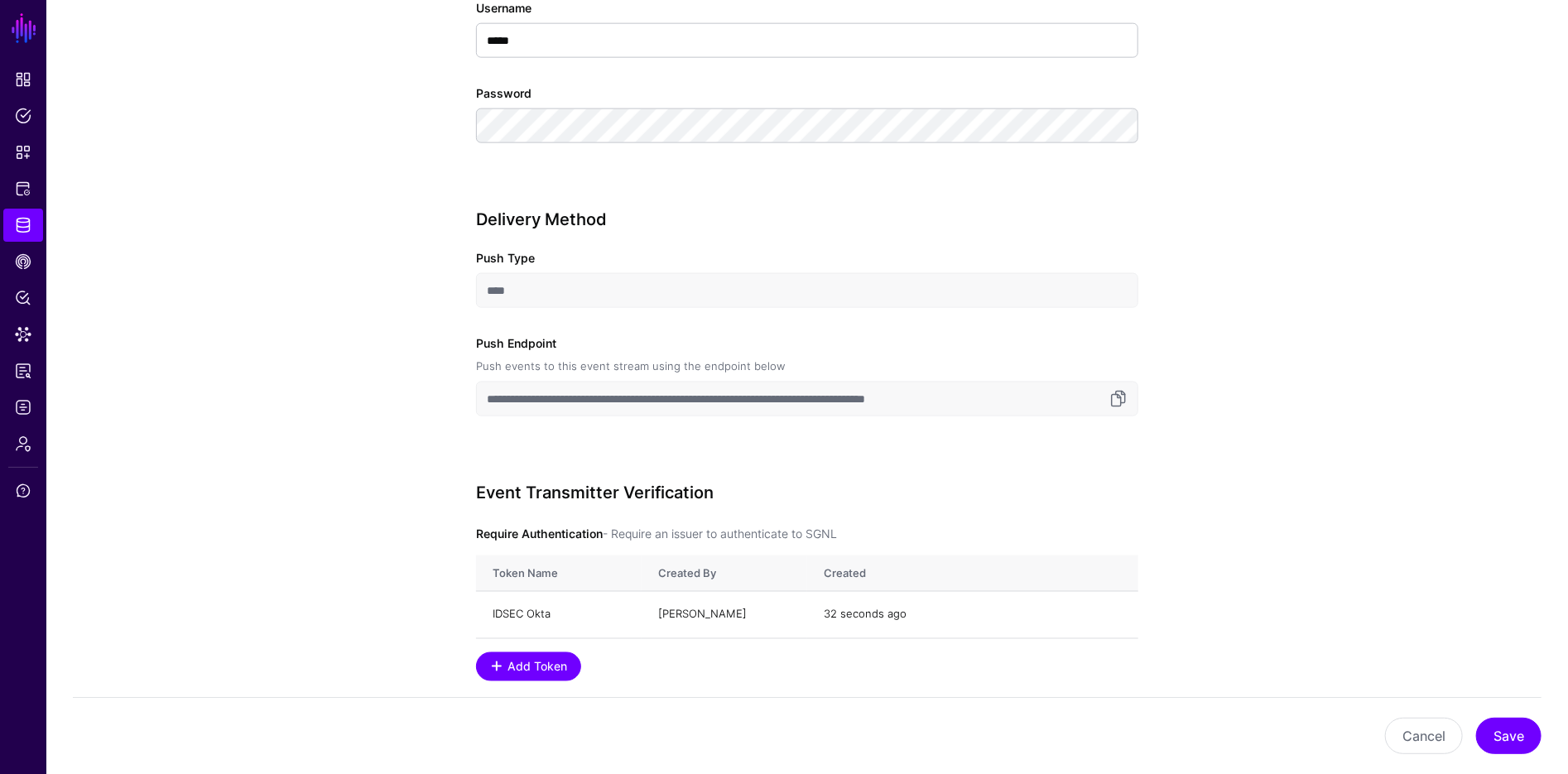
click at [904, 403] on input "**********" at bounding box center [806, 399] width 662 height 35
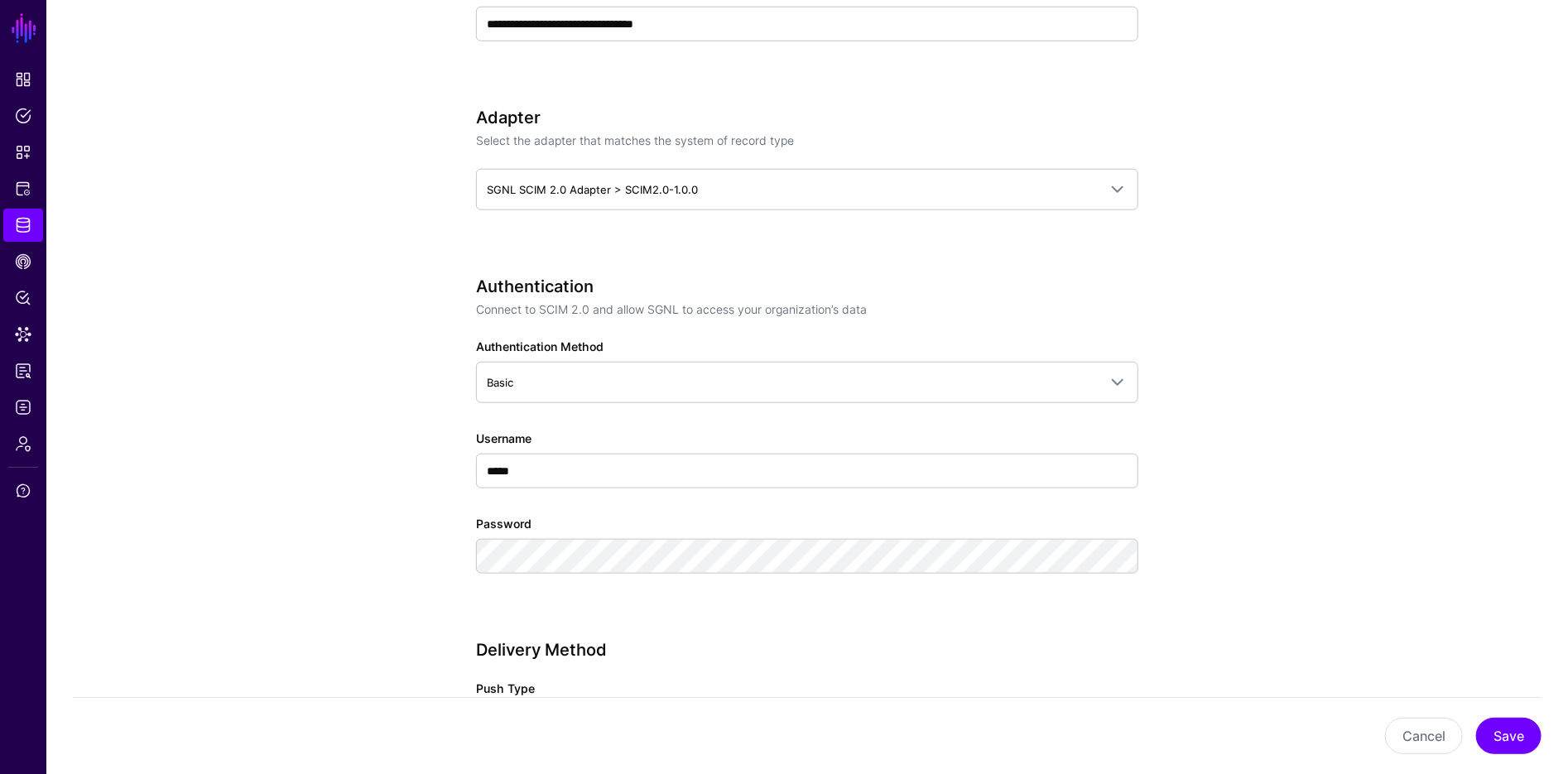
scroll to position [1304, 0]
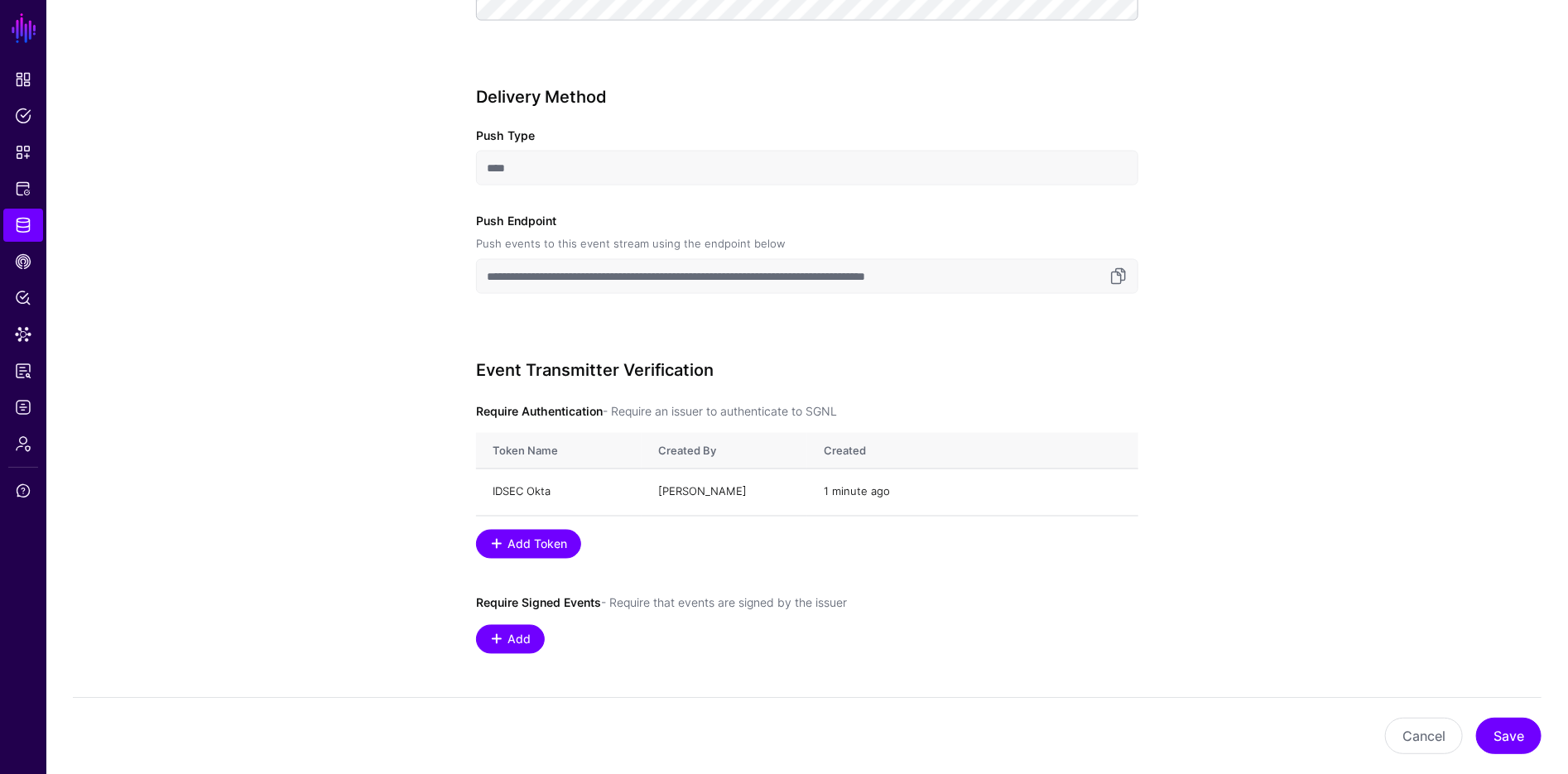
drag, startPoint x: 781, startPoint y: 276, endPoint x: 801, endPoint y: 276, distance: 20.0
click at [804, 276] on input "**********" at bounding box center [806, 276] width 662 height 35
click at [786, 276] on input "**********" at bounding box center [806, 276] width 662 height 35
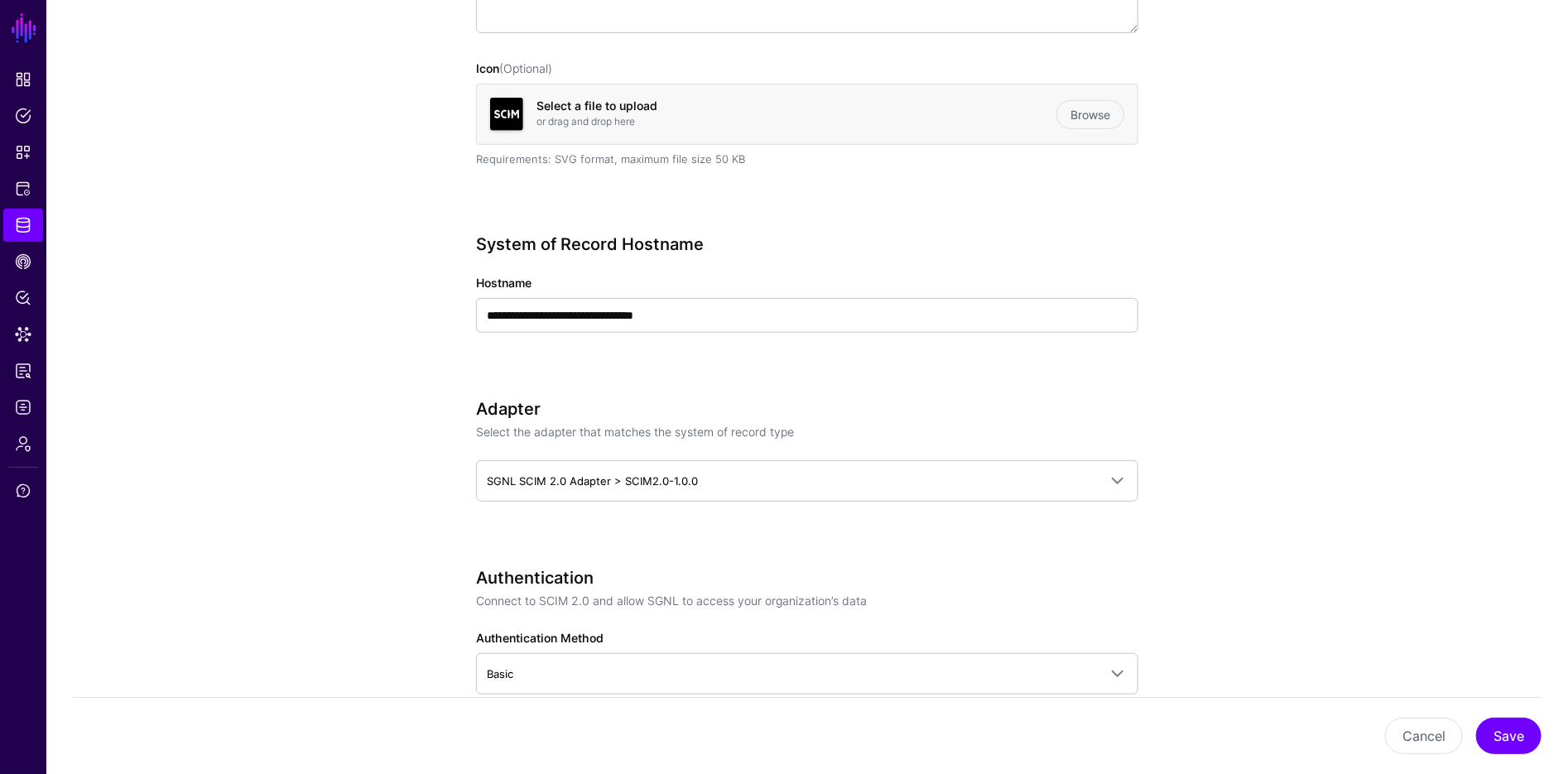
scroll to position [441, 0]
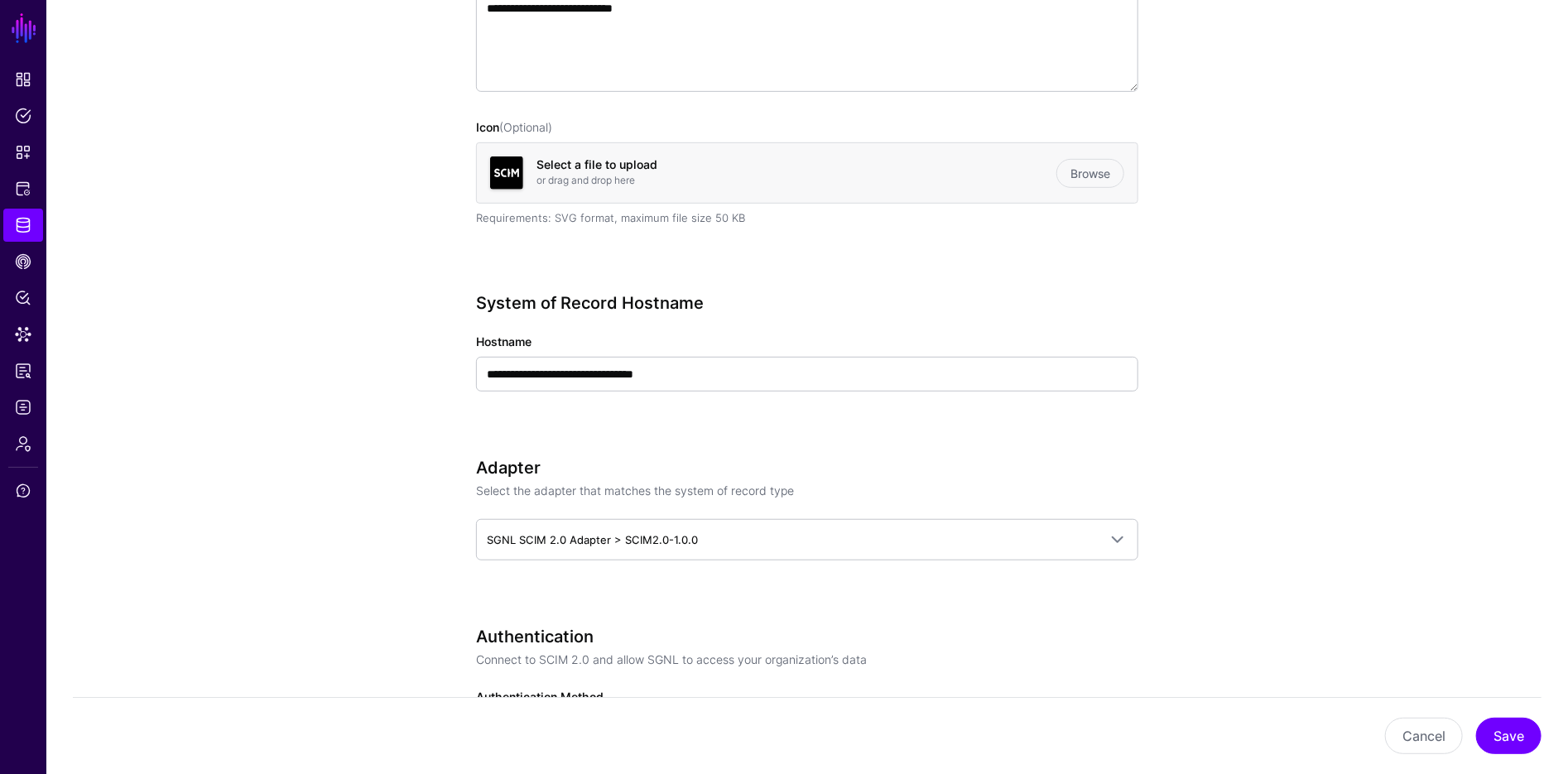
scroll to position [396, 0]
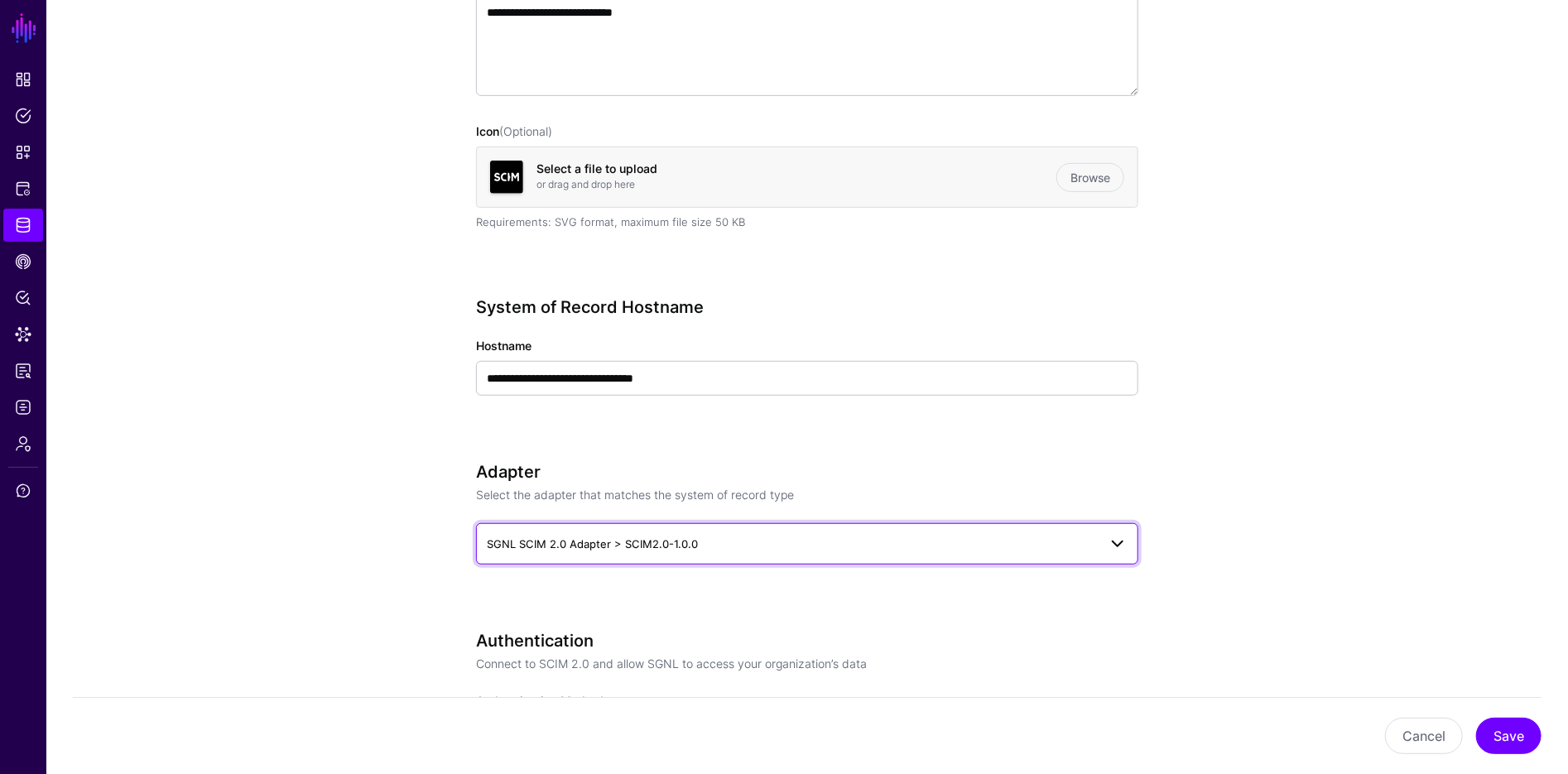
click at [1070, 527] on link "SGNL SCIM 2.0 Adapter > SCIM2.0-1.0.0" at bounding box center [806, 544] width 662 height 41
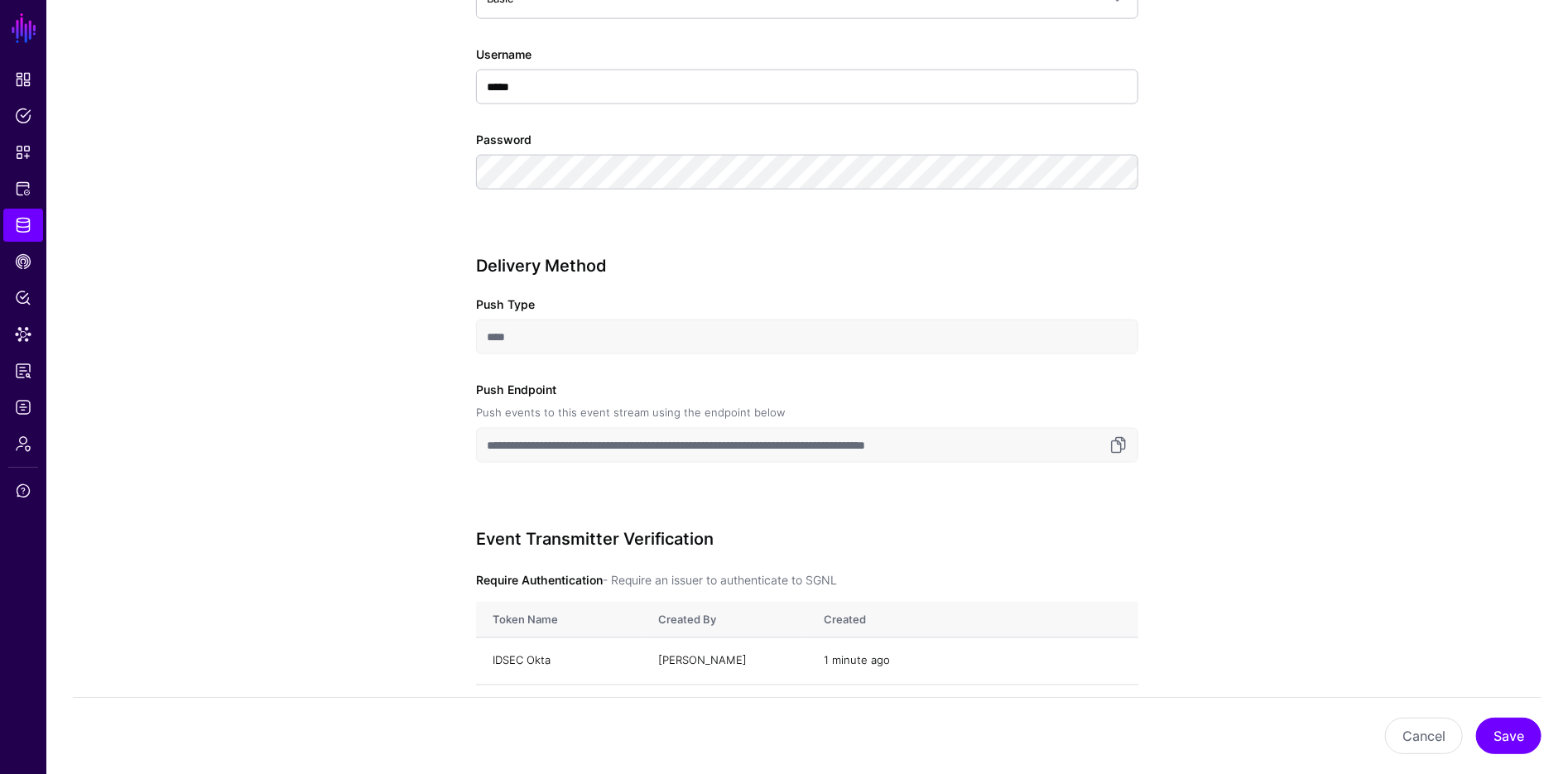
scroll to position [1140, 0]
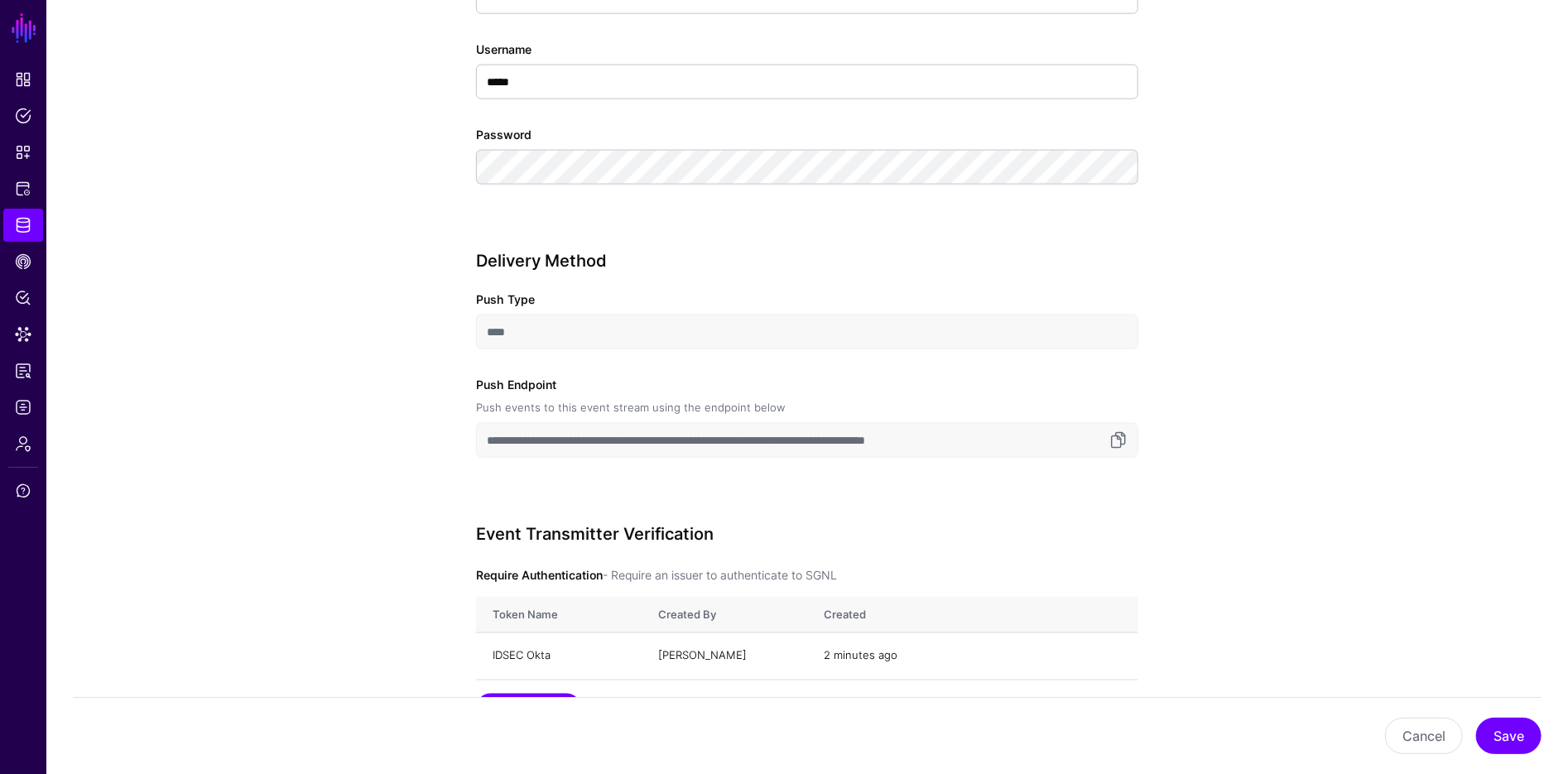
click at [871, 448] on input "**********" at bounding box center [806, 440] width 662 height 35
click at [1123, 443] on link at bounding box center [1118, 440] width 20 height 20
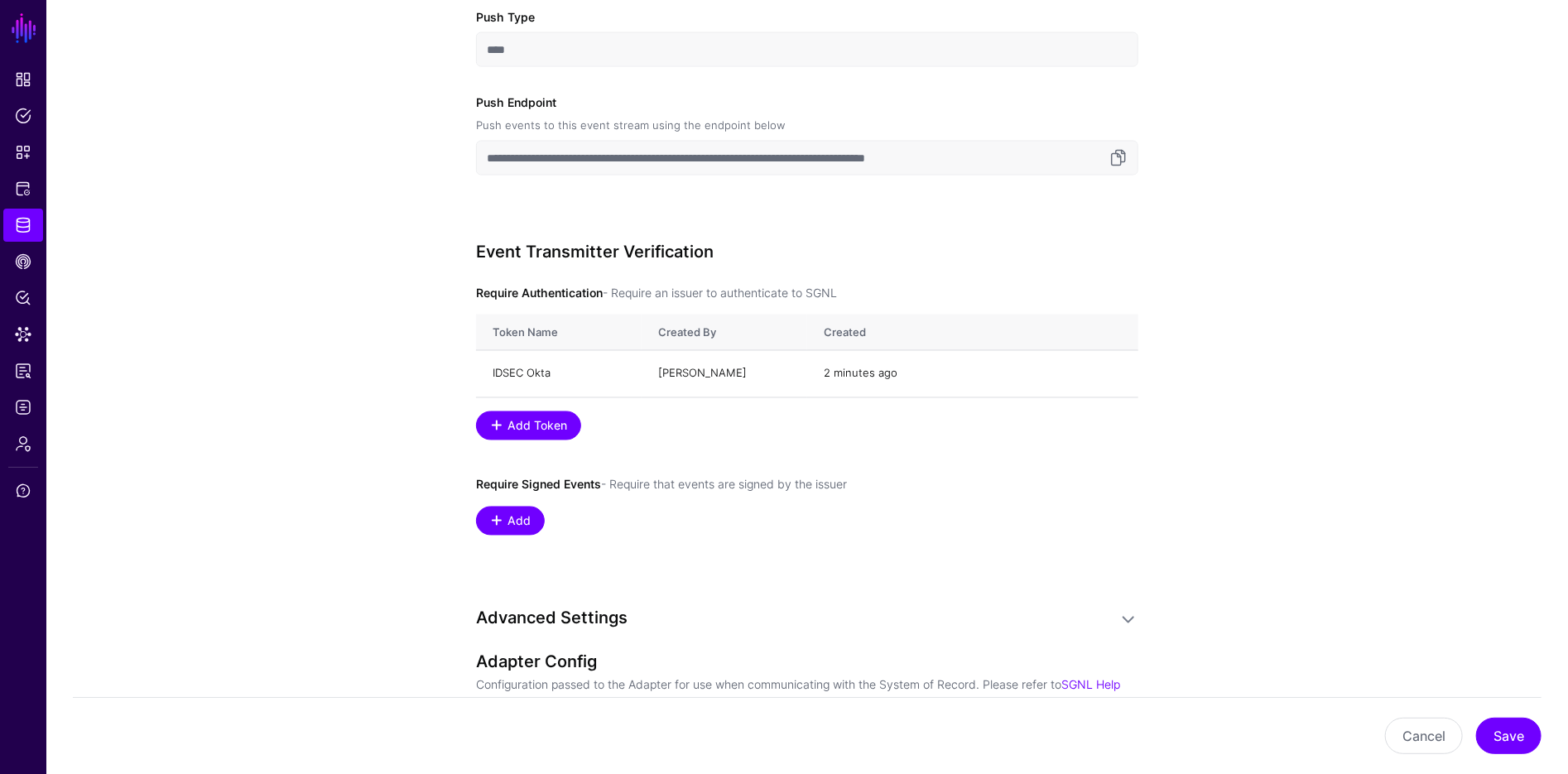
scroll to position [1635, 0]
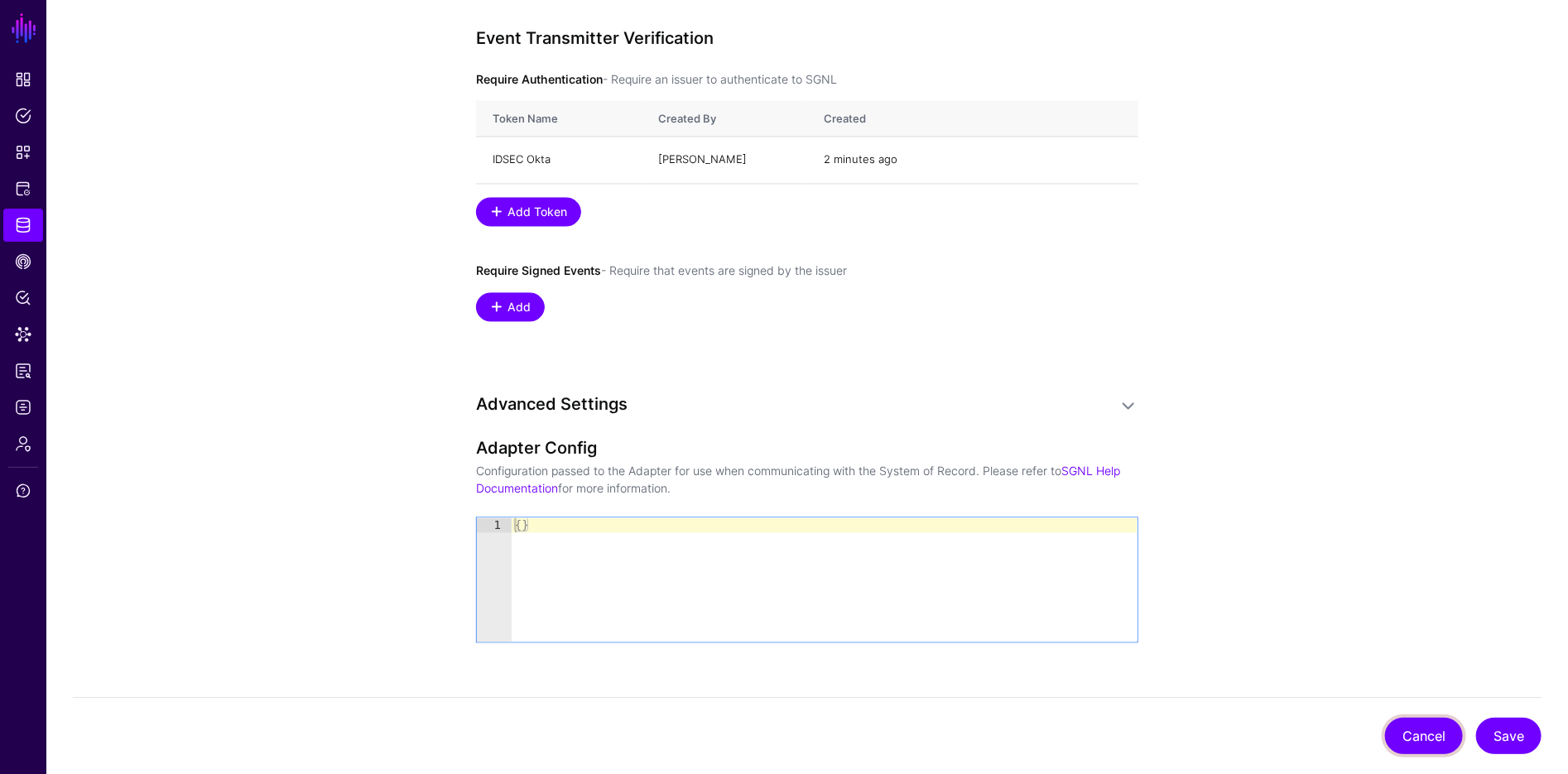
drag, startPoint x: 1407, startPoint y: 744, endPoint x: 1412, endPoint y: 729, distance: 15.8
click at [1407, 744] on button "Cancel" at bounding box center [1424, 736] width 78 height 37
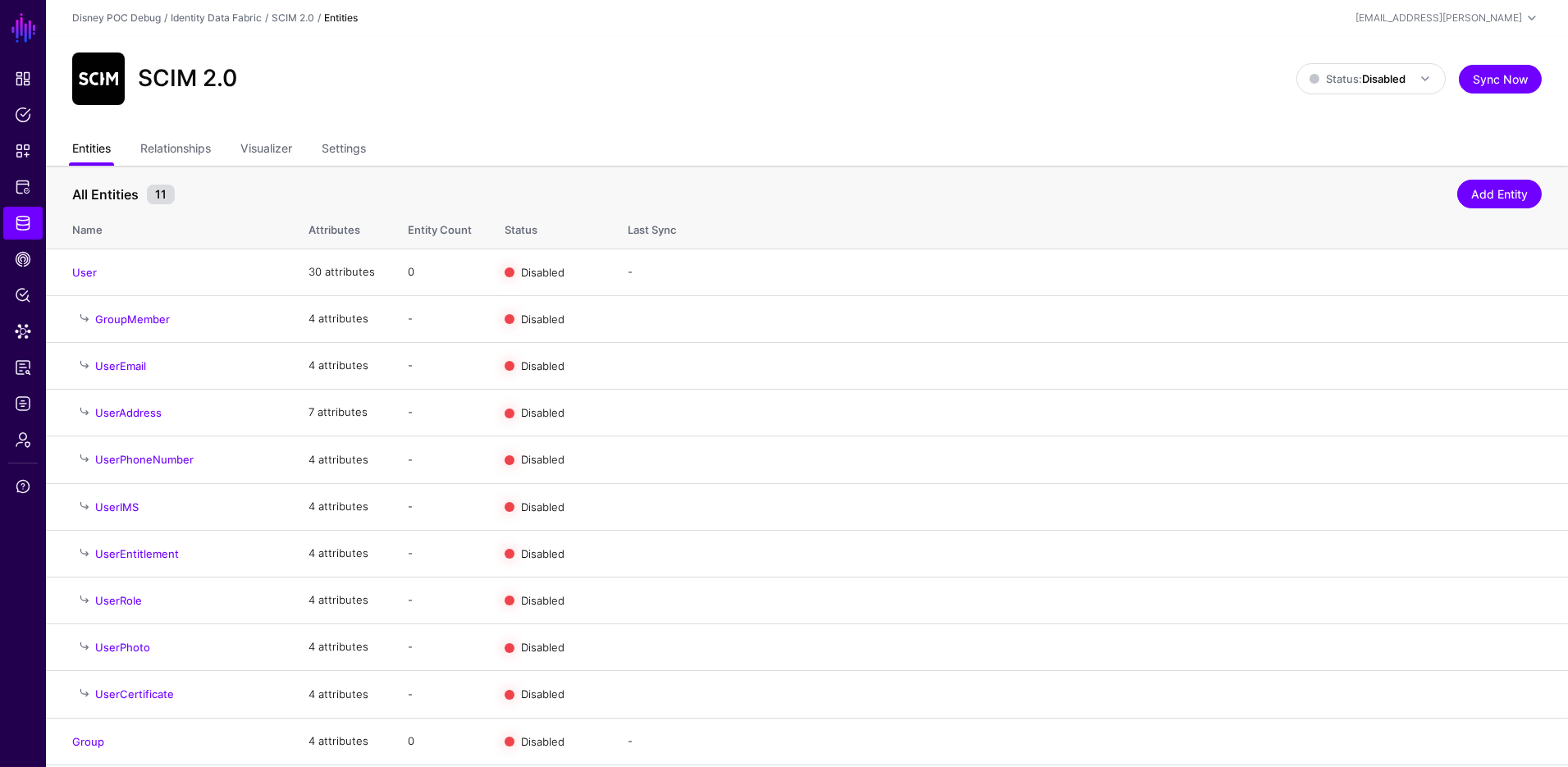
click at [94, 148] on link "Entities" at bounding box center [91, 150] width 39 height 31
click at [373, 156] on ul "Entities Relationships Visualizer Settings" at bounding box center [807, 150] width 1470 height 31
click at [15, 235] on link "Identity Data Fabric" at bounding box center [23, 223] width 40 height 33
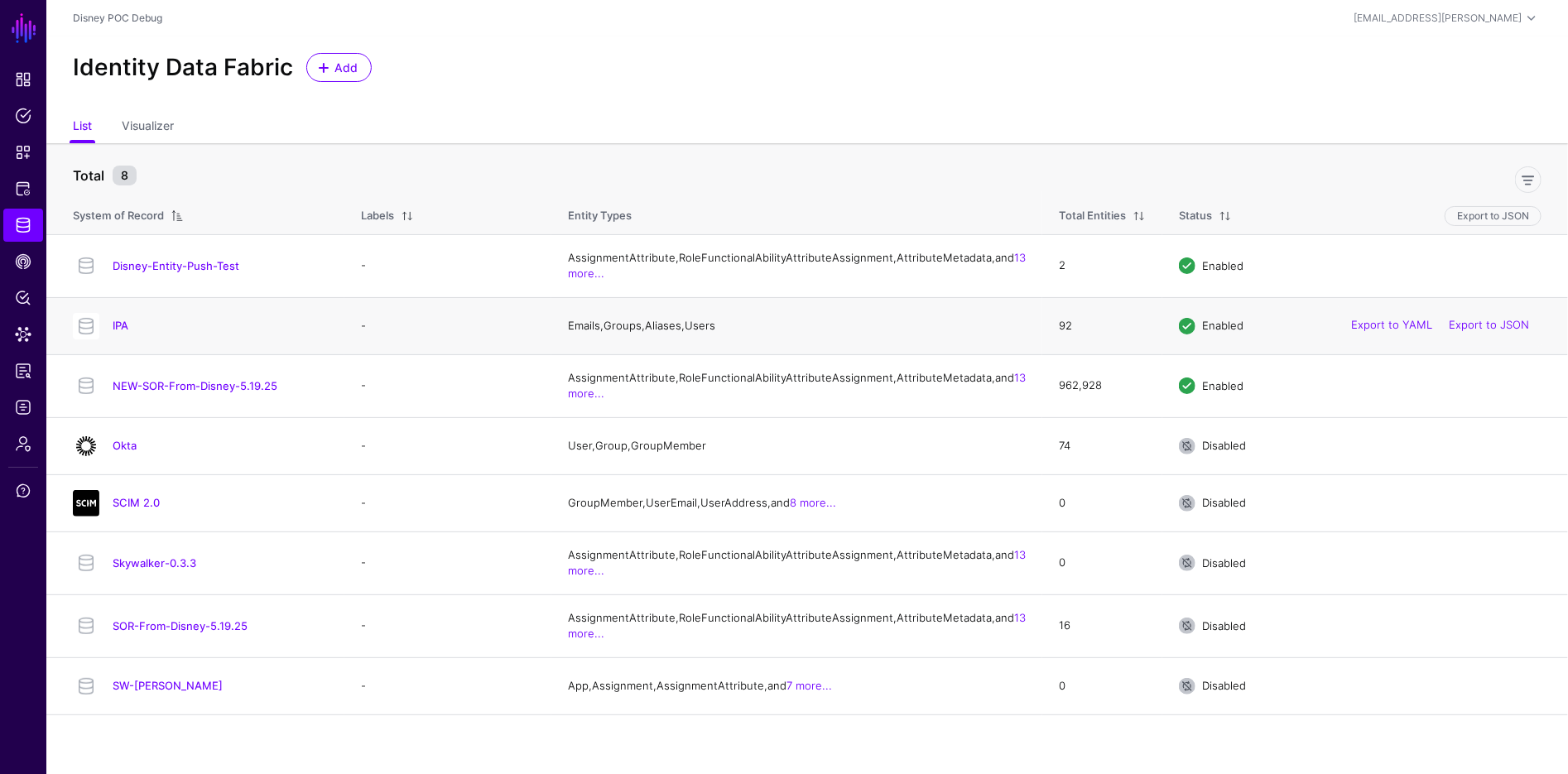
scroll to position [17, 0]
click at [158, 509] on link "SCIM 2.0" at bounding box center [136, 503] width 47 height 14
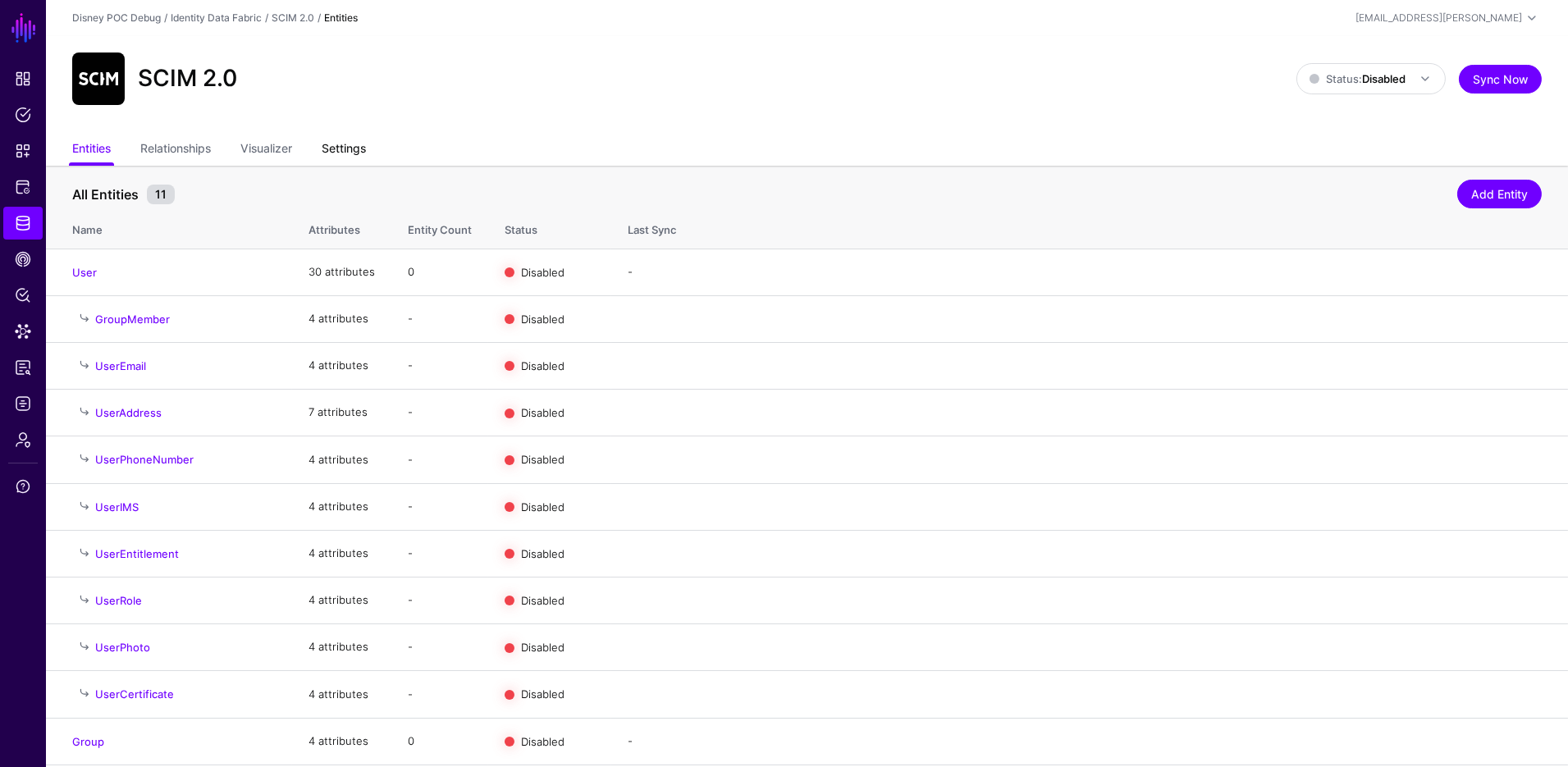
click at [366, 152] on link "Settings" at bounding box center [344, 150] width 44 height 31
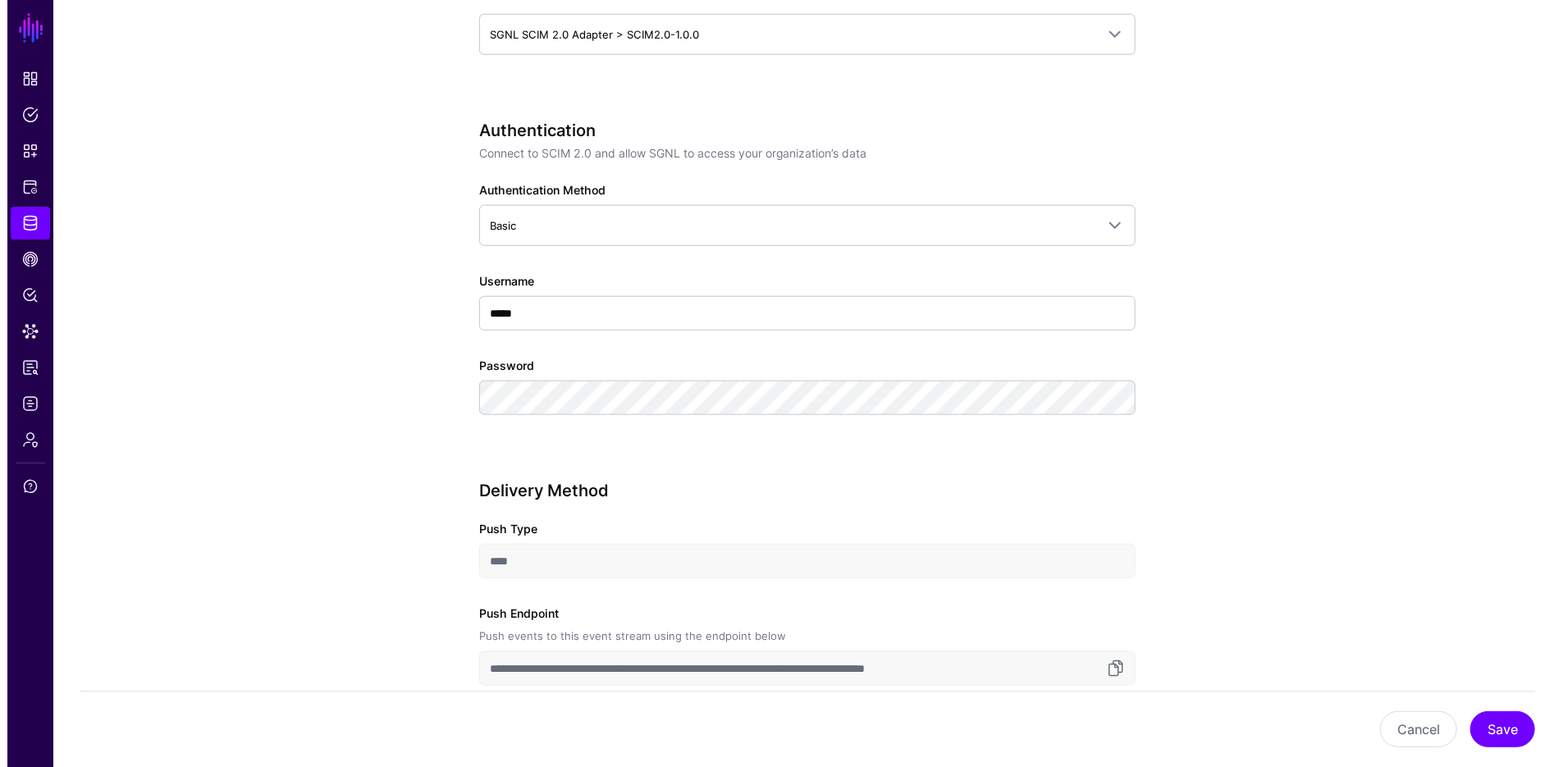
scroll to position [2199, 0]
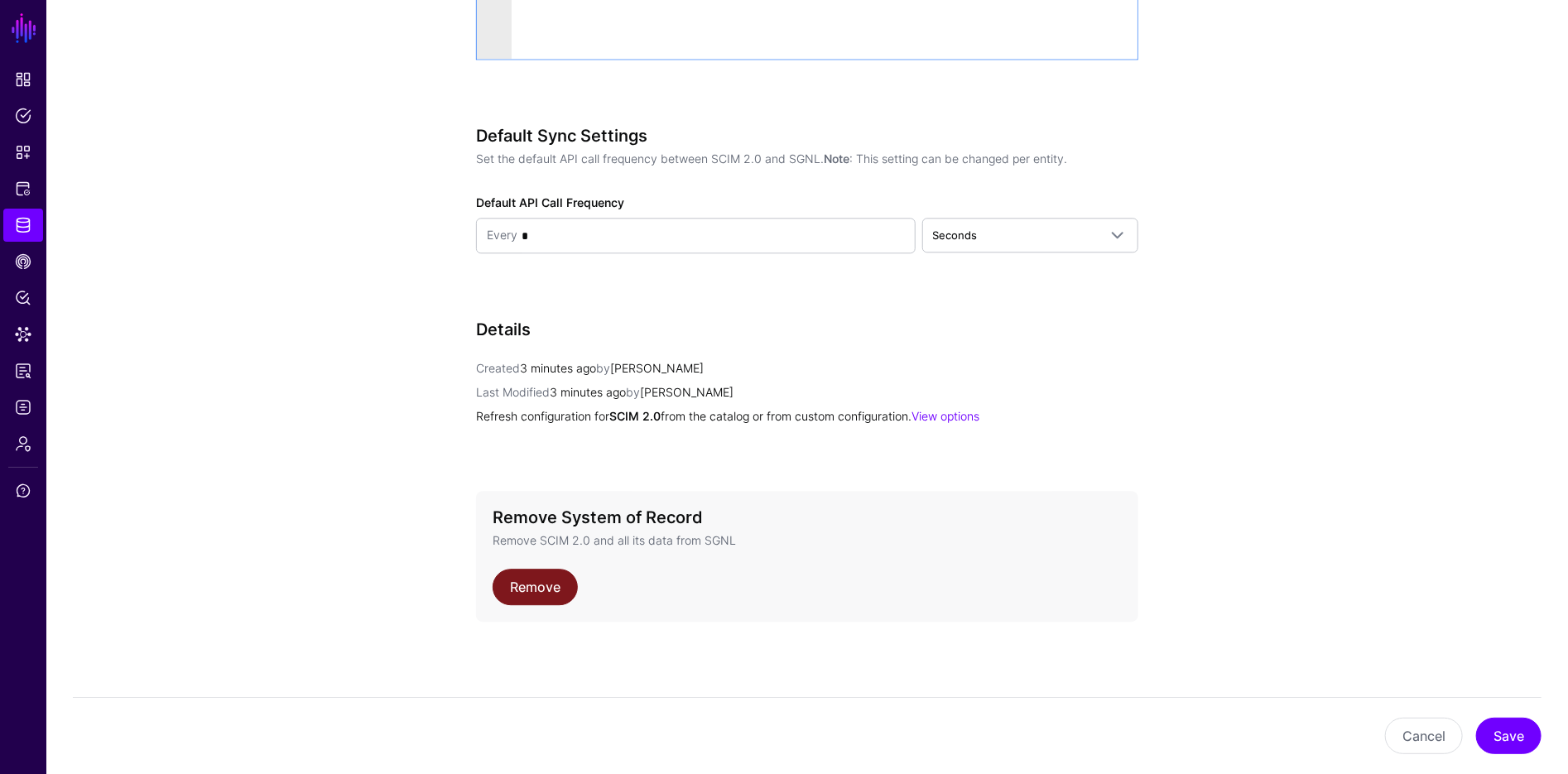
click at [543, 583] on link "Remove" at bounding box center [535, 587] width 85 height 37
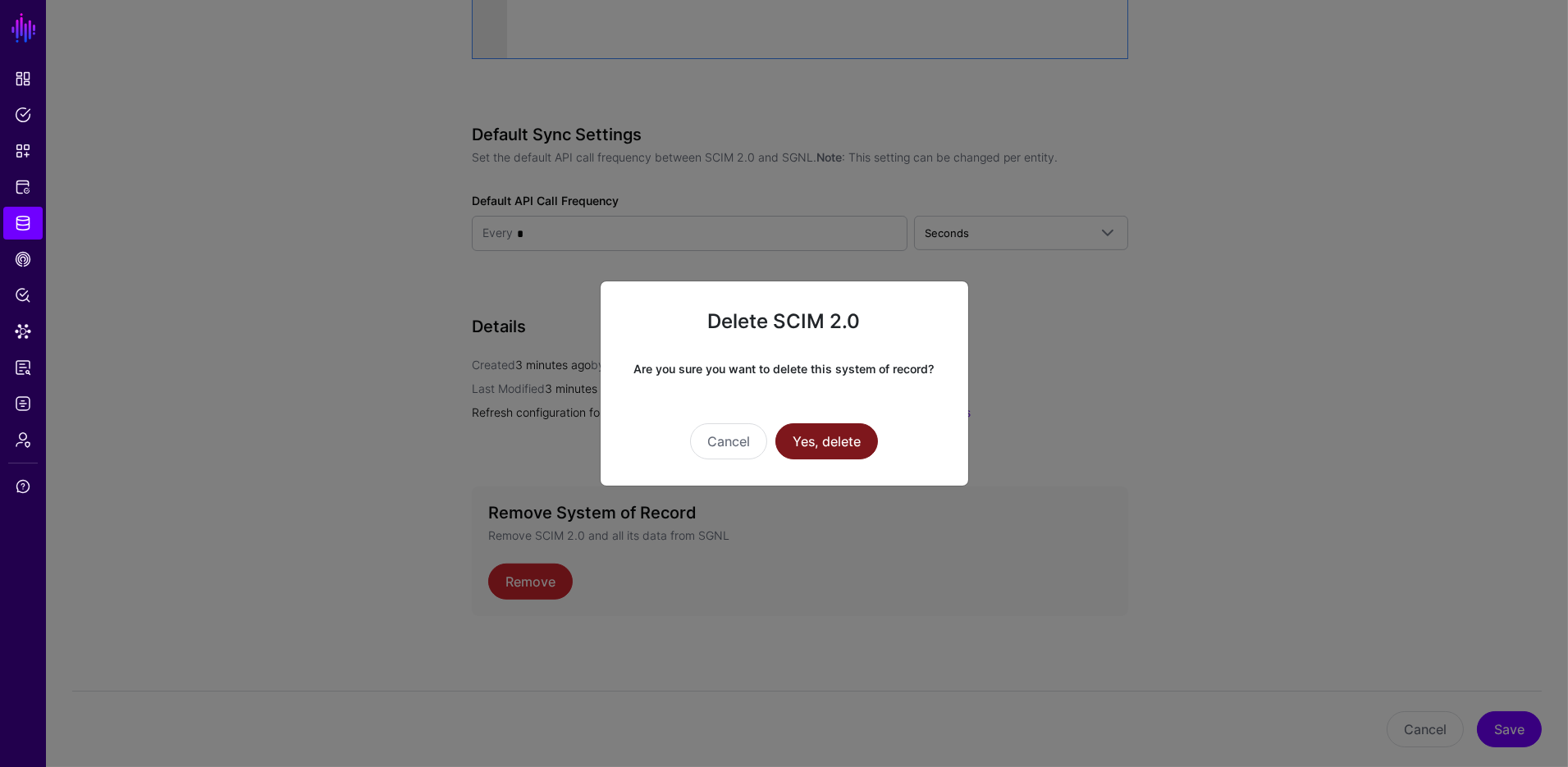
click at [837, 439] on button "Yes, delete" at bounding box center [826, 441] width 102 height 36
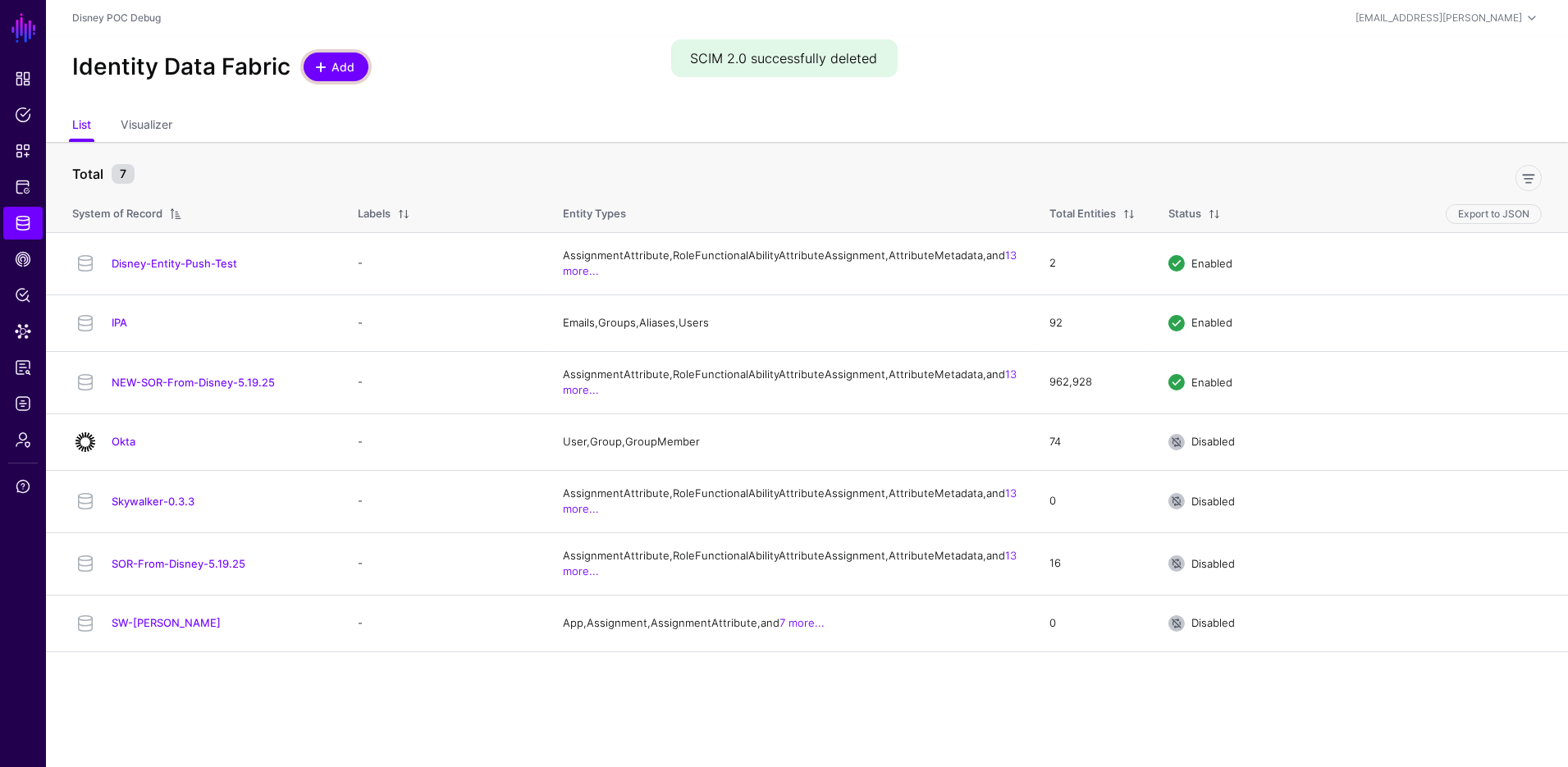
click at [330, 63] on span "Add" at bounding box center [344, 67] width 27 height 17
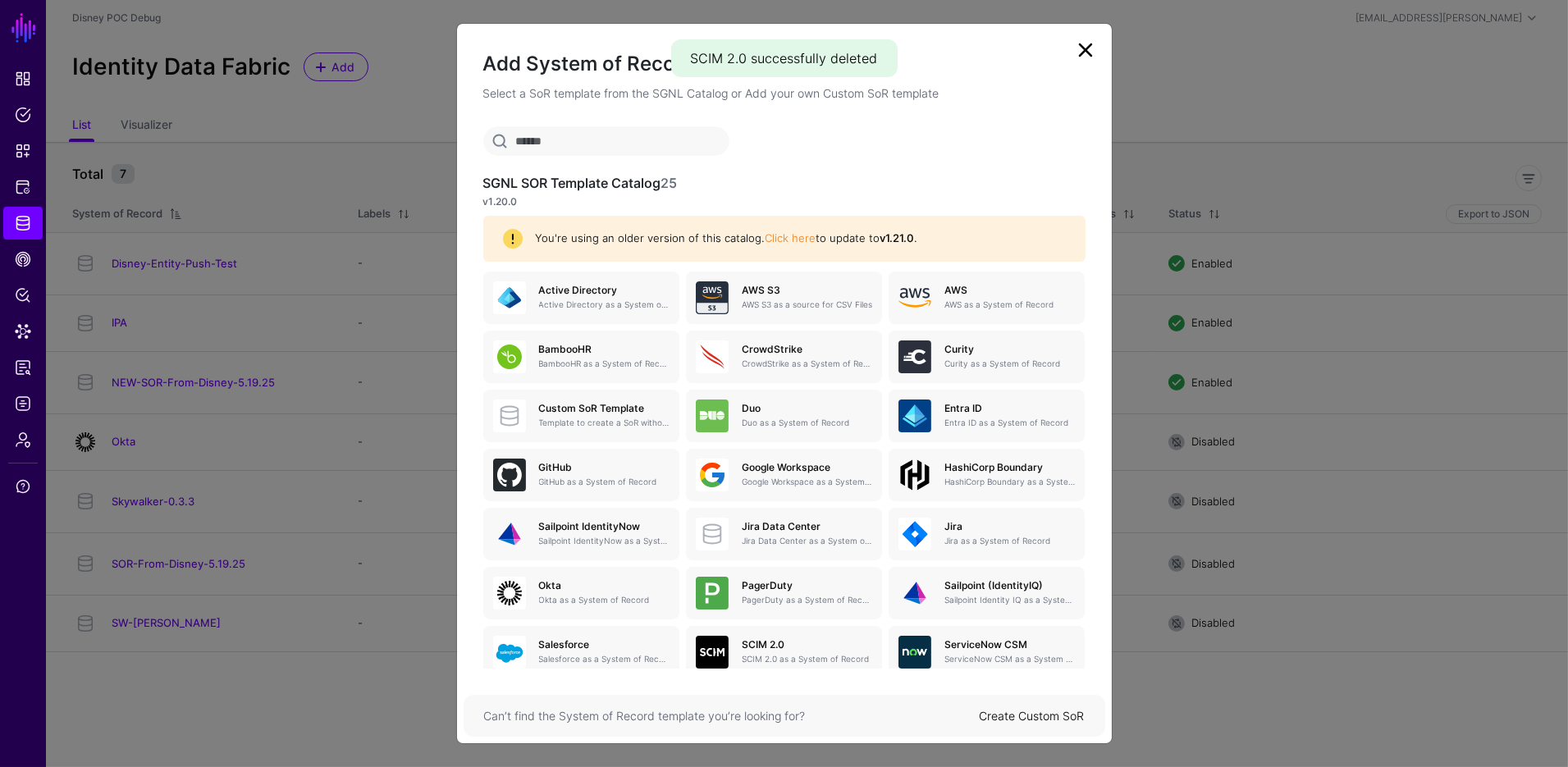
drag, startPoint x: 1035, startPoint y: 716, endPoint x: 1031, endPoint y: 706, distance: 10.8
click at [1035, 716] on link "Create Custom SoR" at bounding box center [1032, 716] width 105 height 14
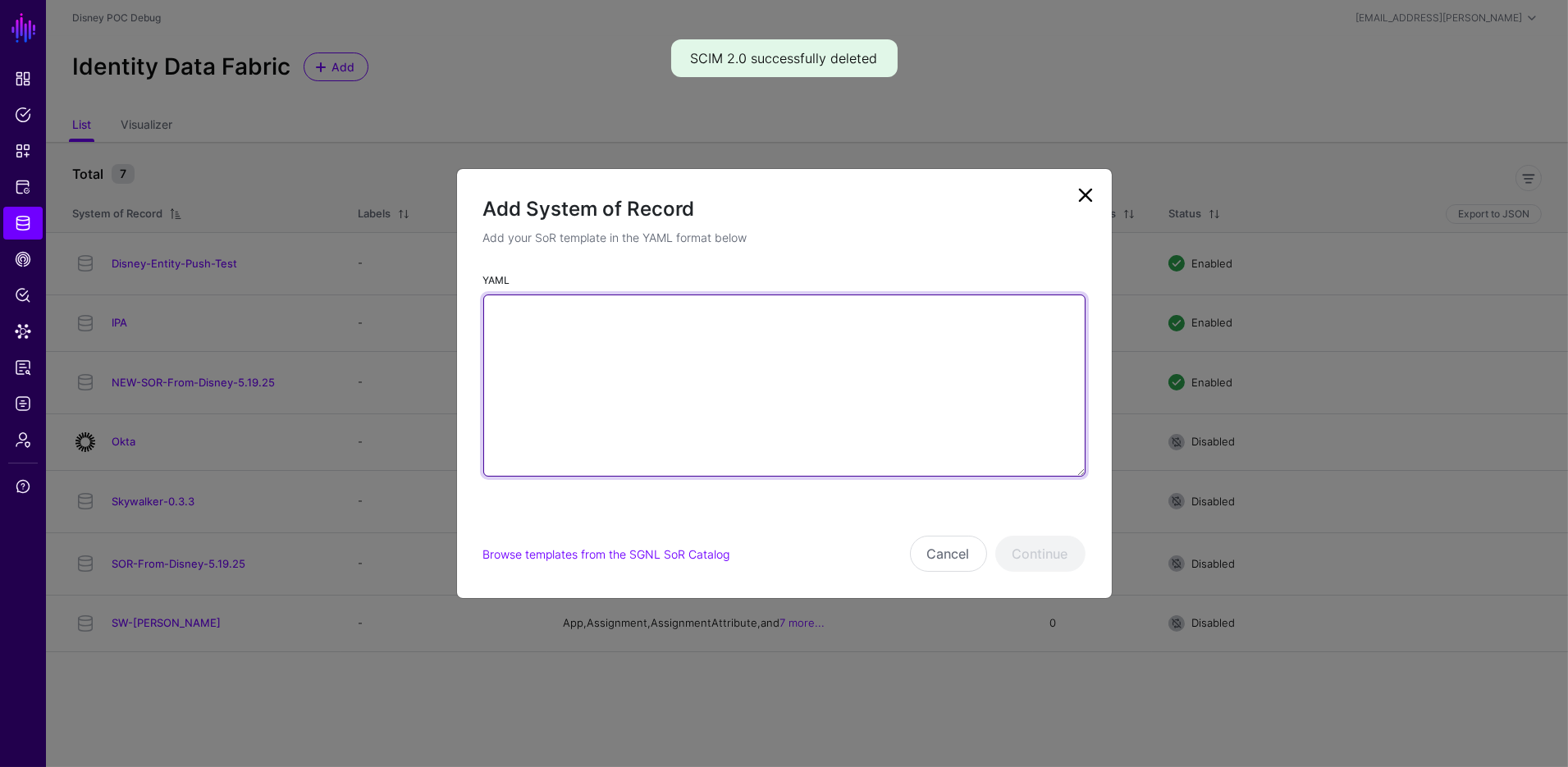
click at [754, 325] on textarea "YAML" at bounding box center [784, 385] width 602 height 182
paste textarea "**********"
type textarea "**********"
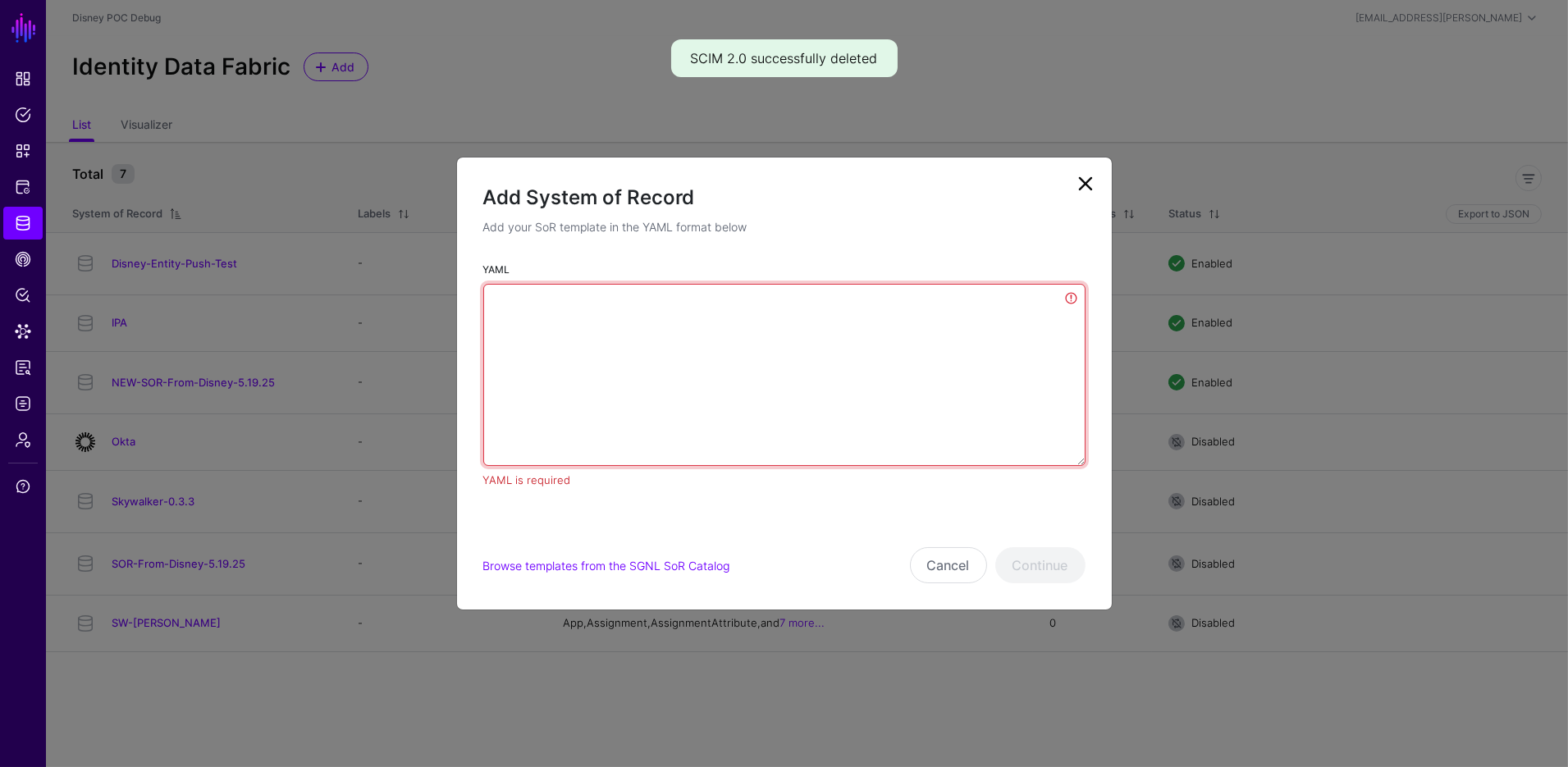
click at [936, 368] on textarea "YAML" at bounding box center [784, 374] width 602 height 182
paste textarea "**********"
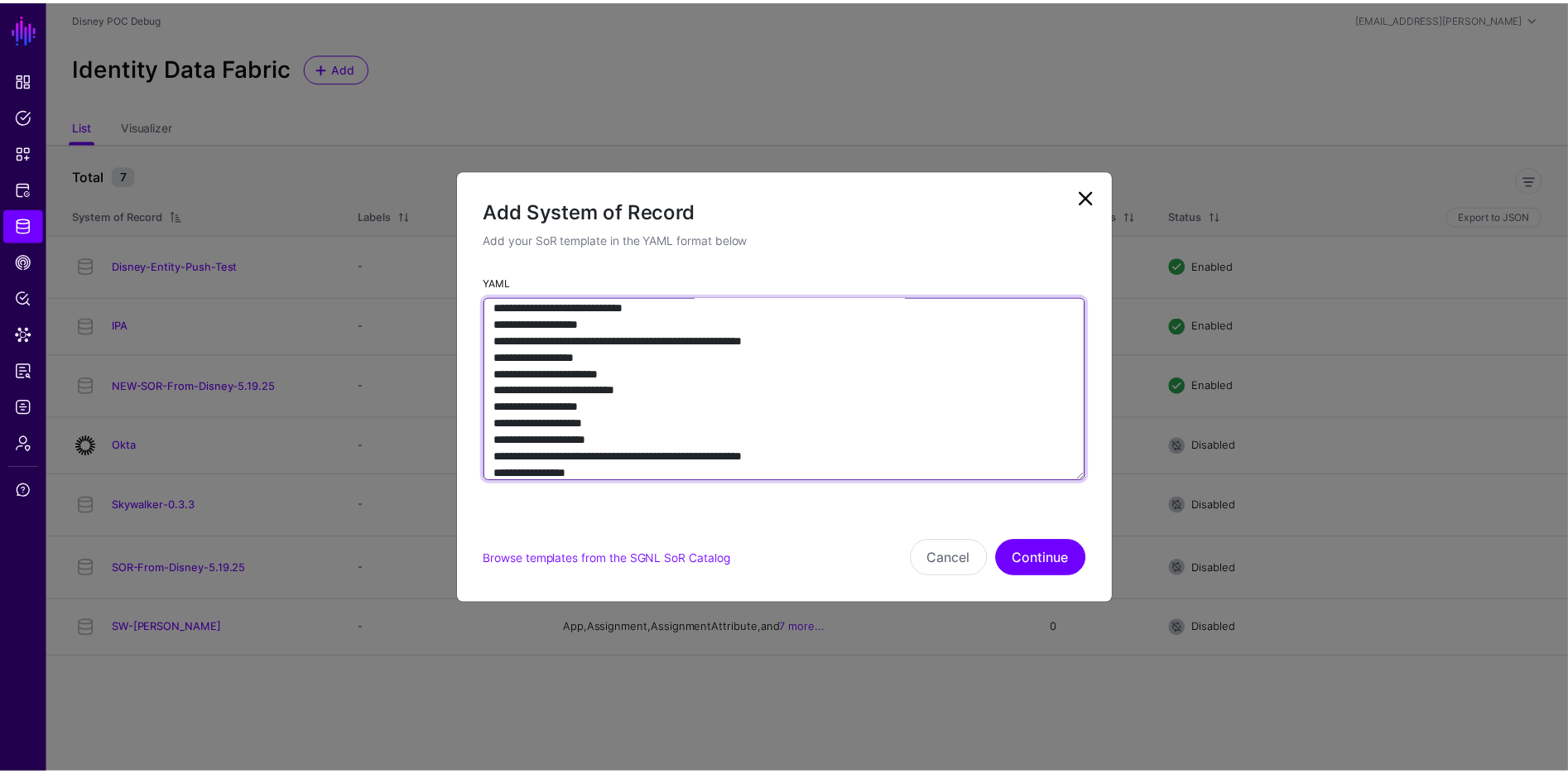
scroll to position [1253, 0]
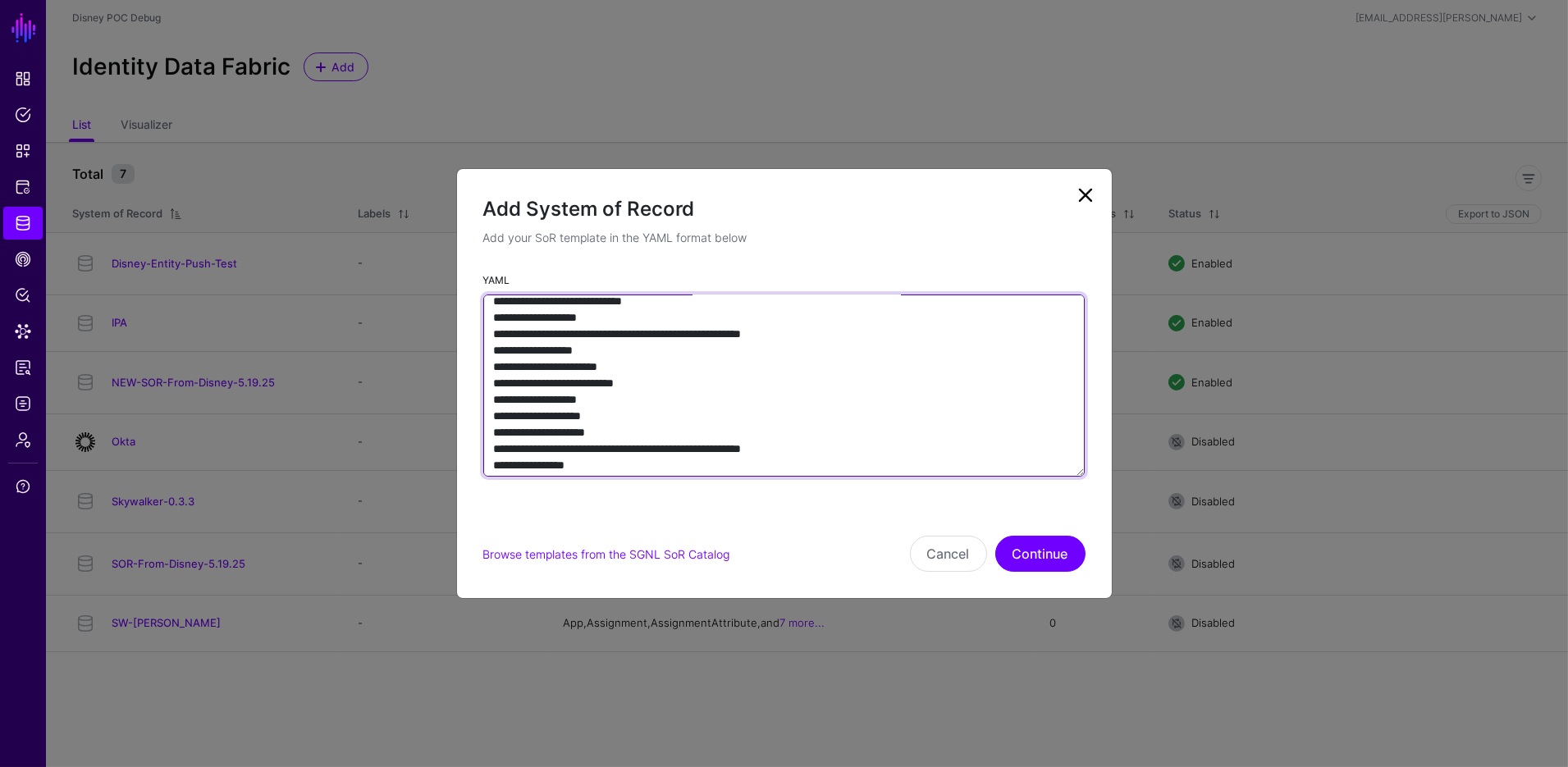
click at [584, 443] on textarea "YAML" at bounding box center [784, 385] width 602 height 182
type textarea "**********"
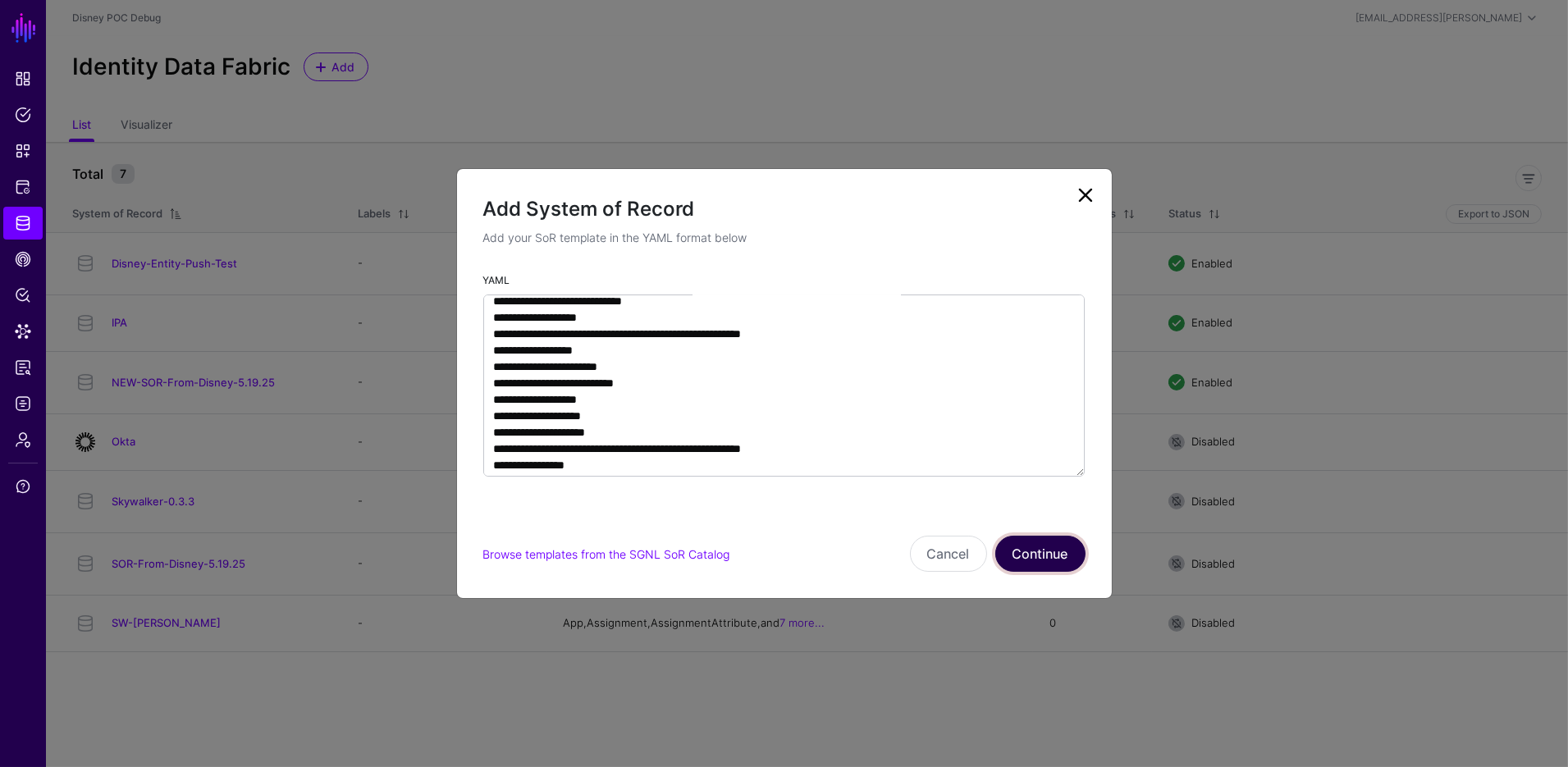
click at [1039, 552] on button "Continue" at bounding box center [1041, 554] width 91 height 36
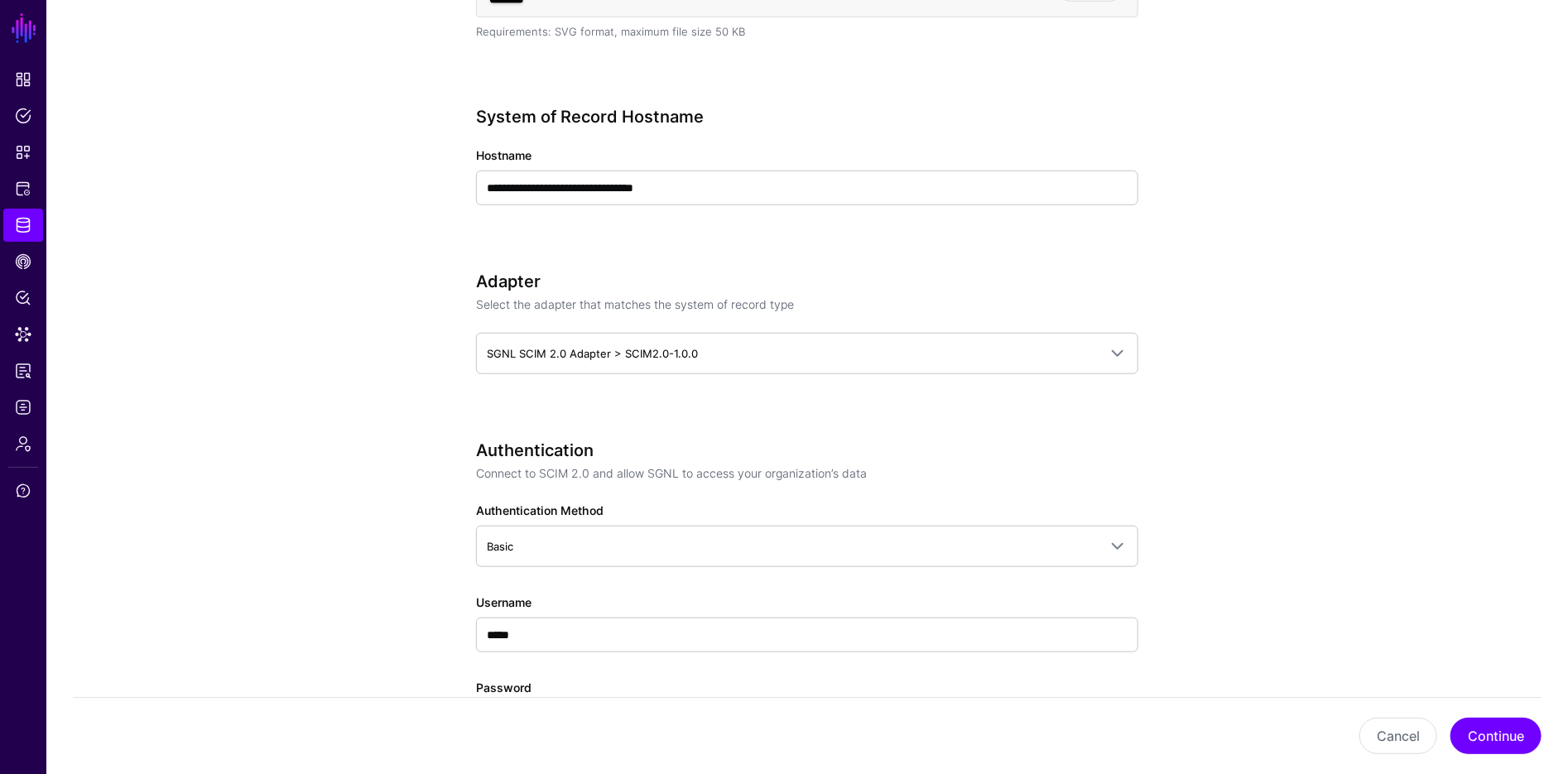
scroll to position [559, 0]
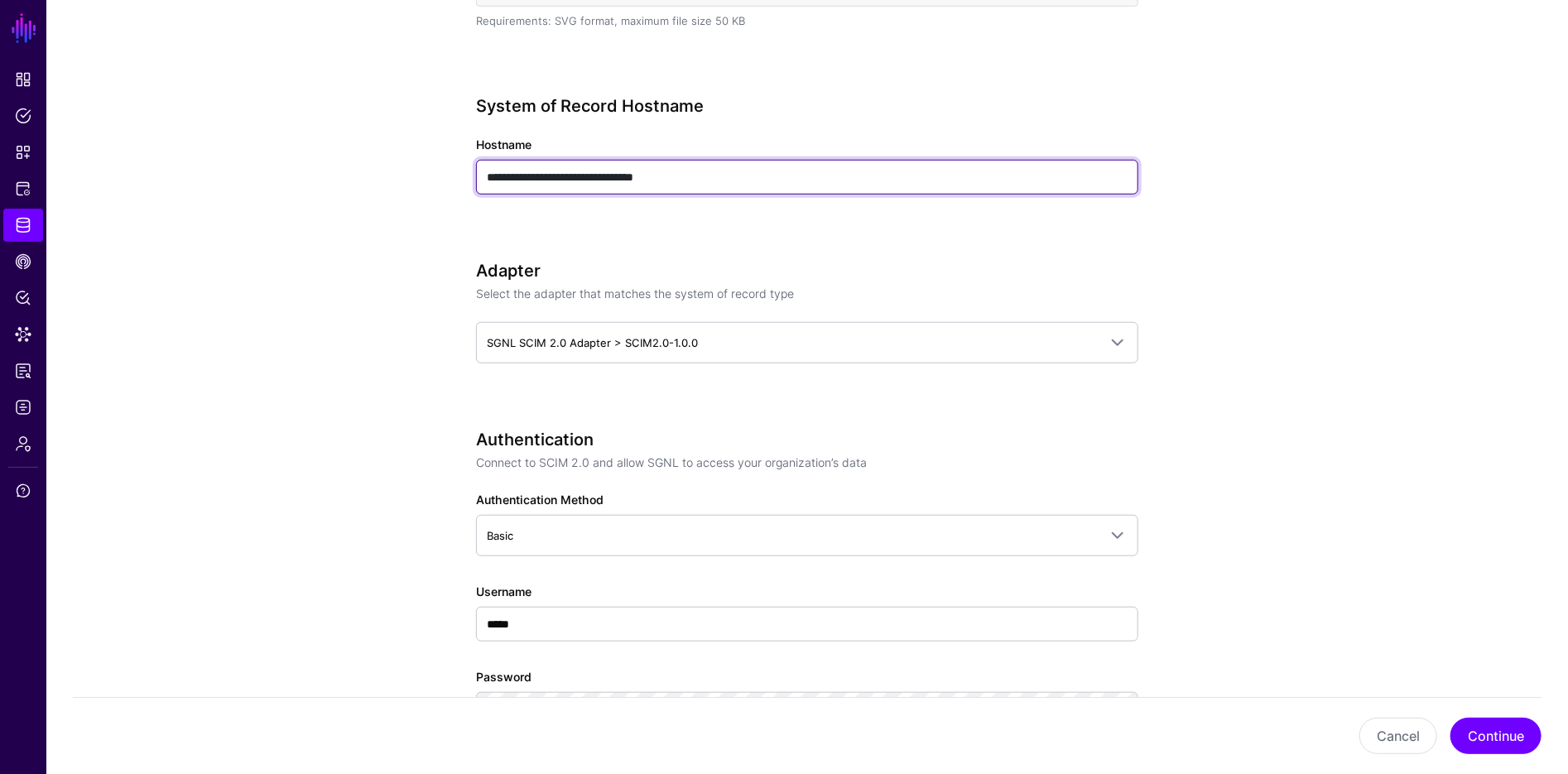
click at [537, 181] on input "**********" at bounding box center [806, 177] width 662 height 35
drag, startPoint x: 651, startPoint y: 177, endPoint x: 394, endPoint y: 171, distance: 257.1
click at [394, 171] on app-datasources-details-form "**********" at bounding box center [807, 489] width 1522 height 1838
paste input "*********"
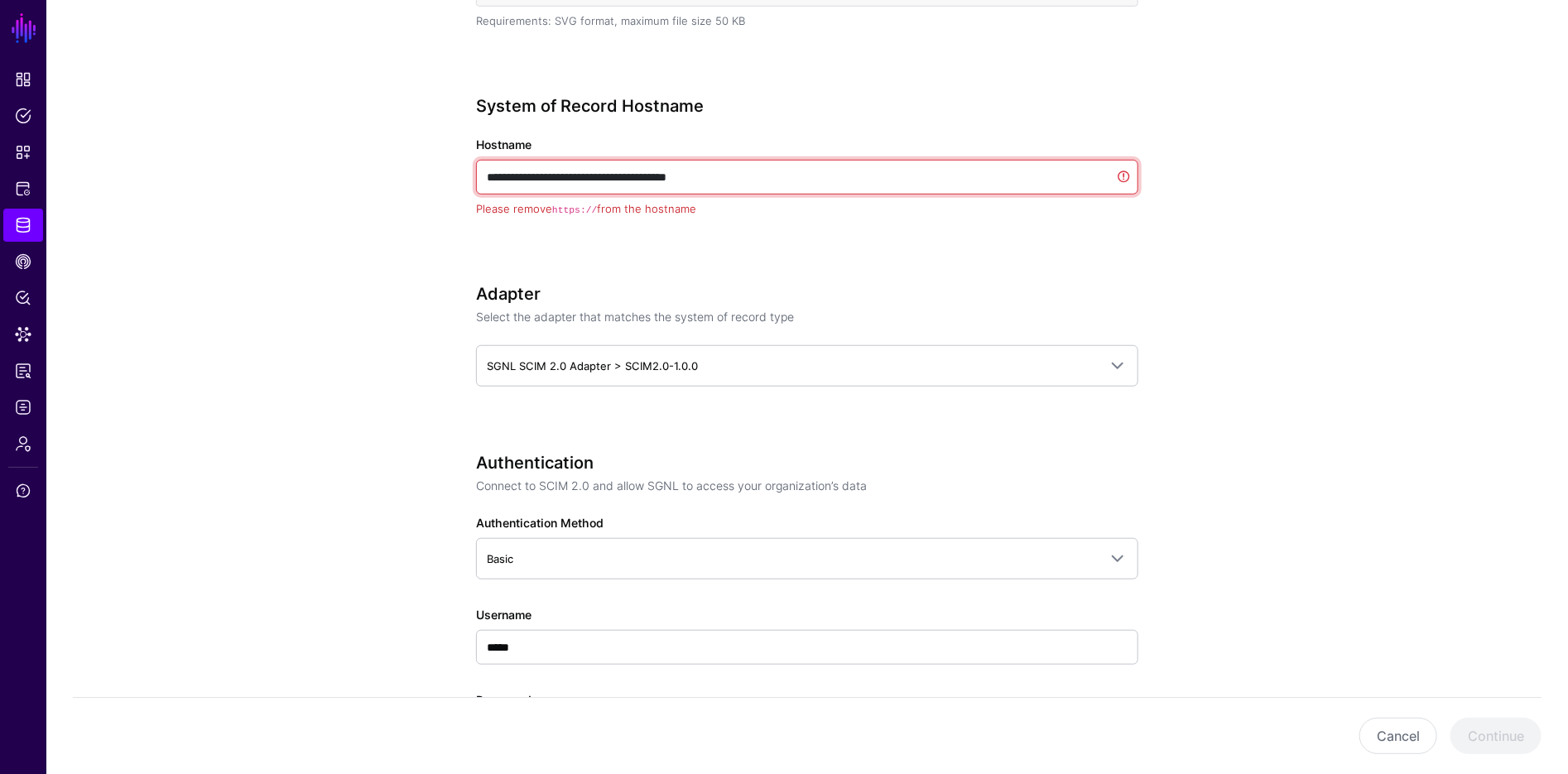
drag, startPoint x: 528, startPoint y: 178, endPoint x: 421, endPoint y: 164, distance: 107.9
click at [421, 164] on app-datasources-details-form "**********" at bounding box center [807, 501] width 1522 height 1861
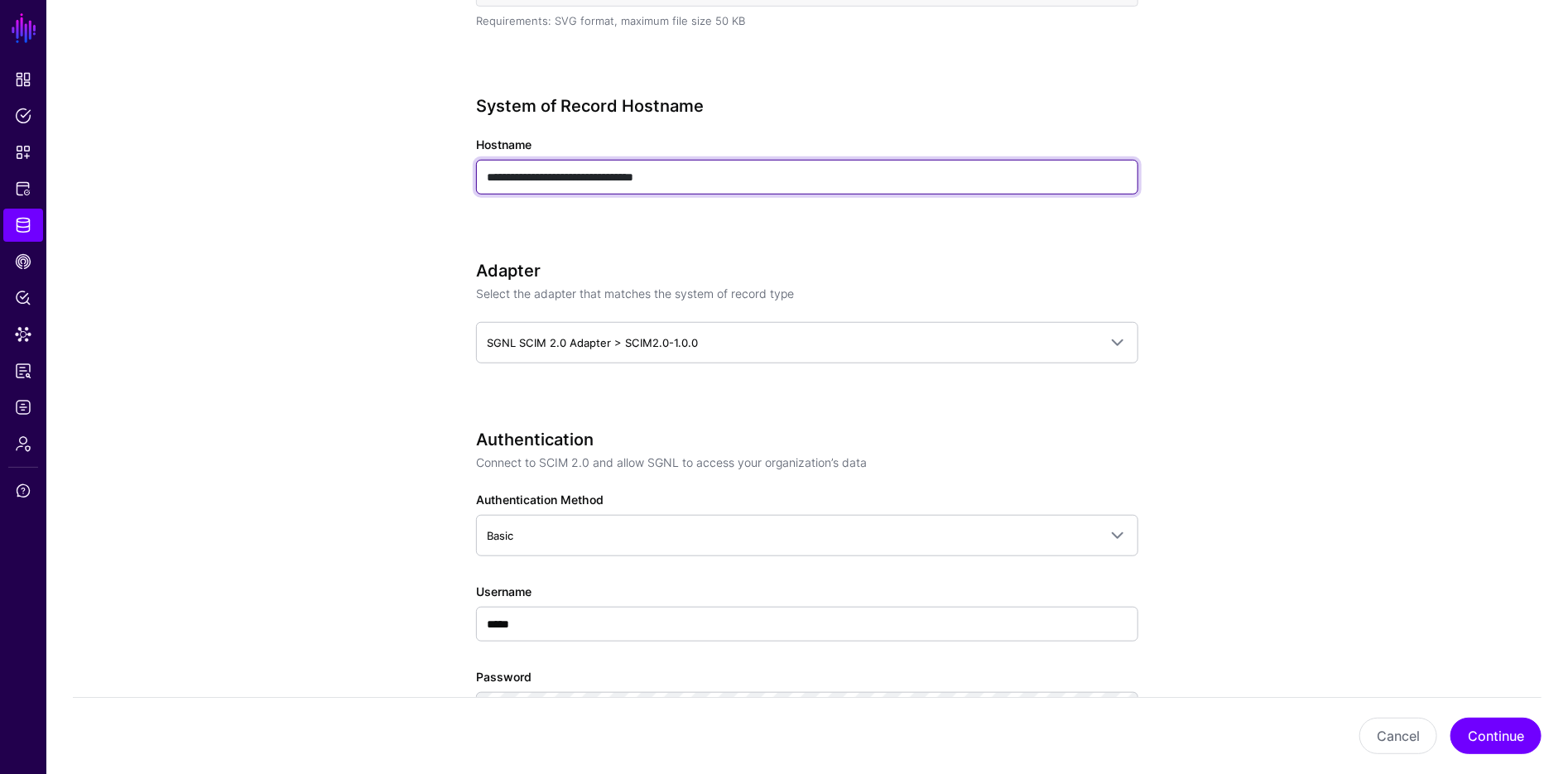
type input "**********"
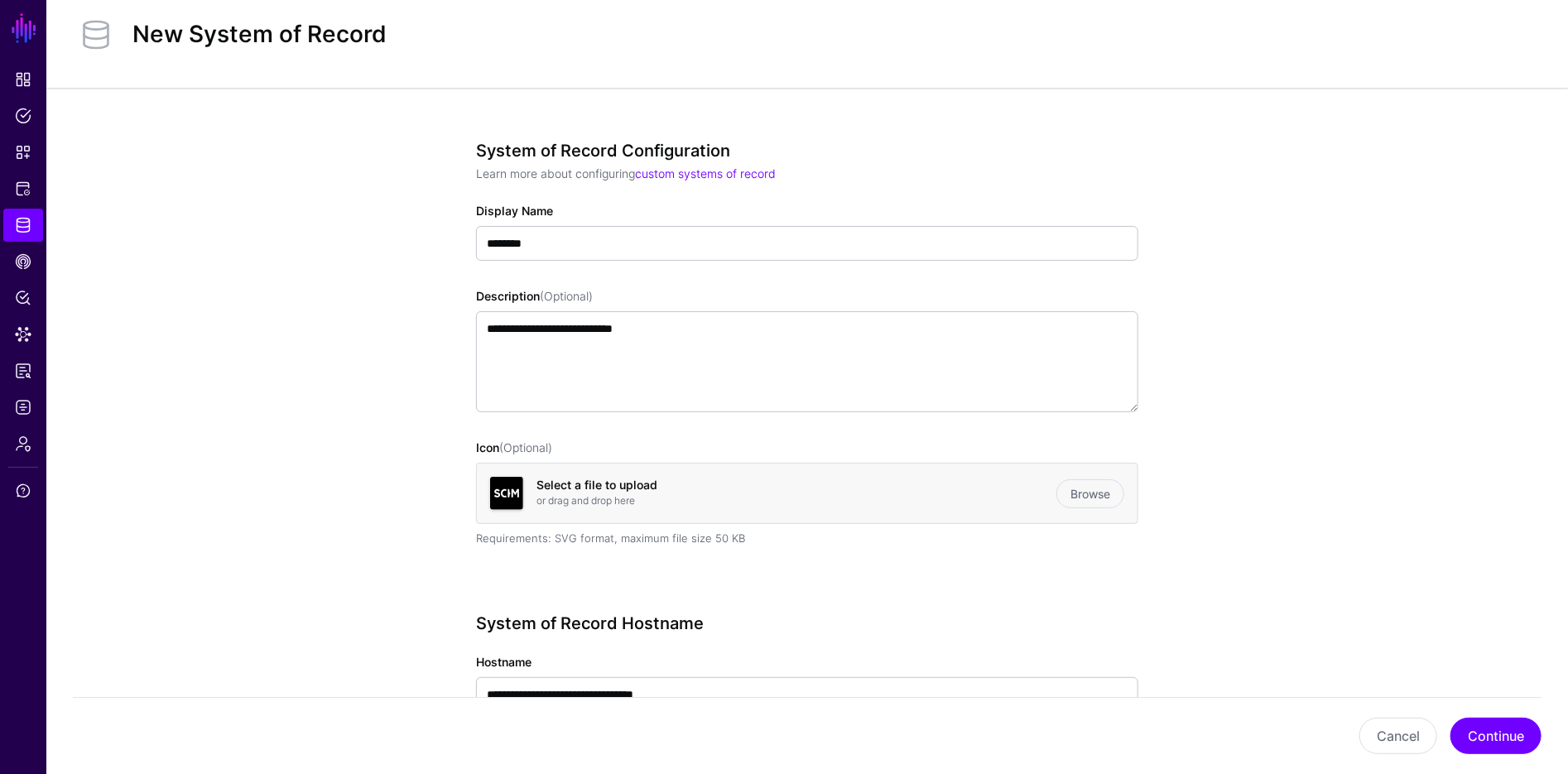
scroll to position [0, 0]
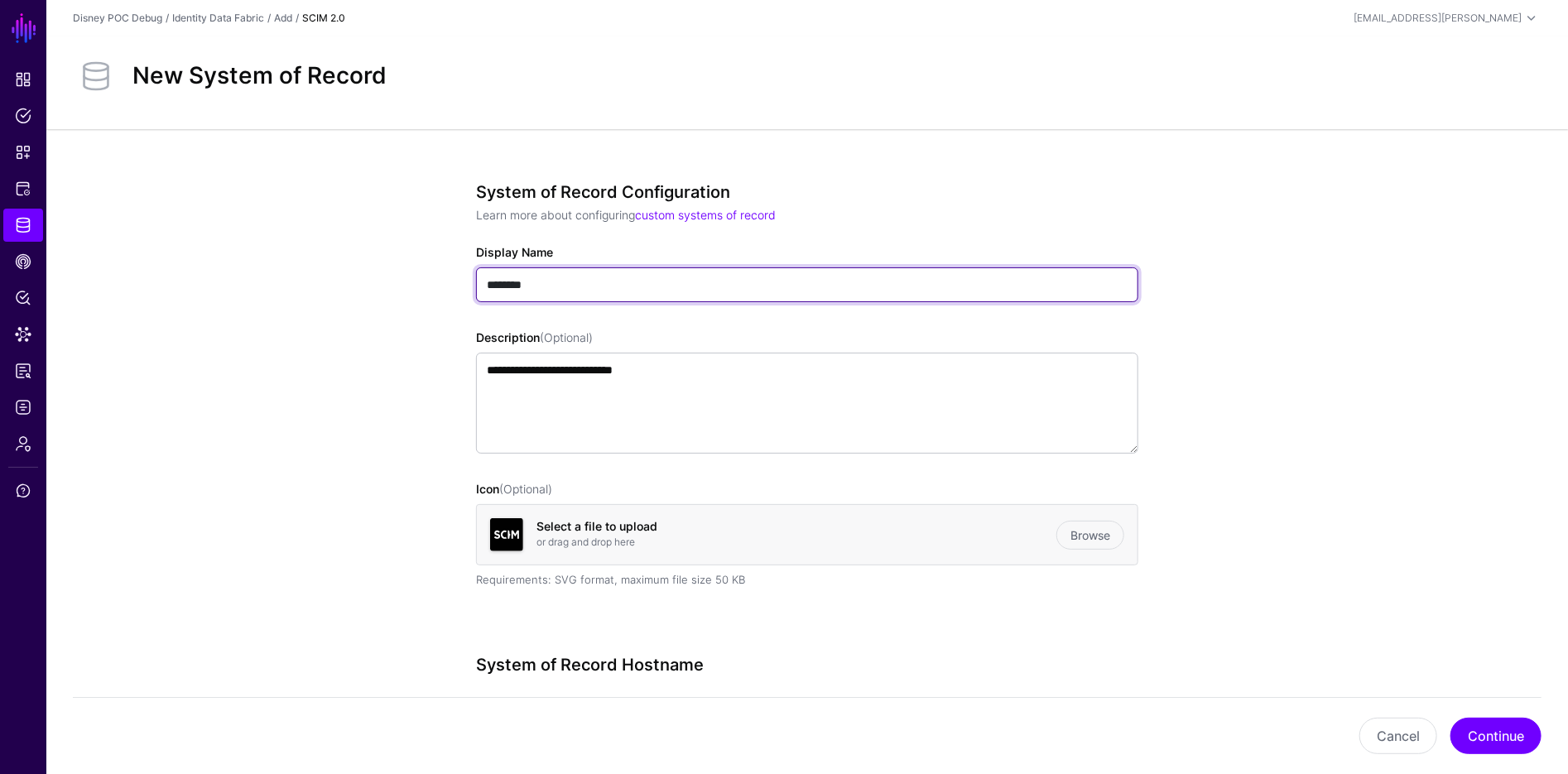
click at [594, 286] on input "********" at bounding box center [806, 284] width 662 height 35
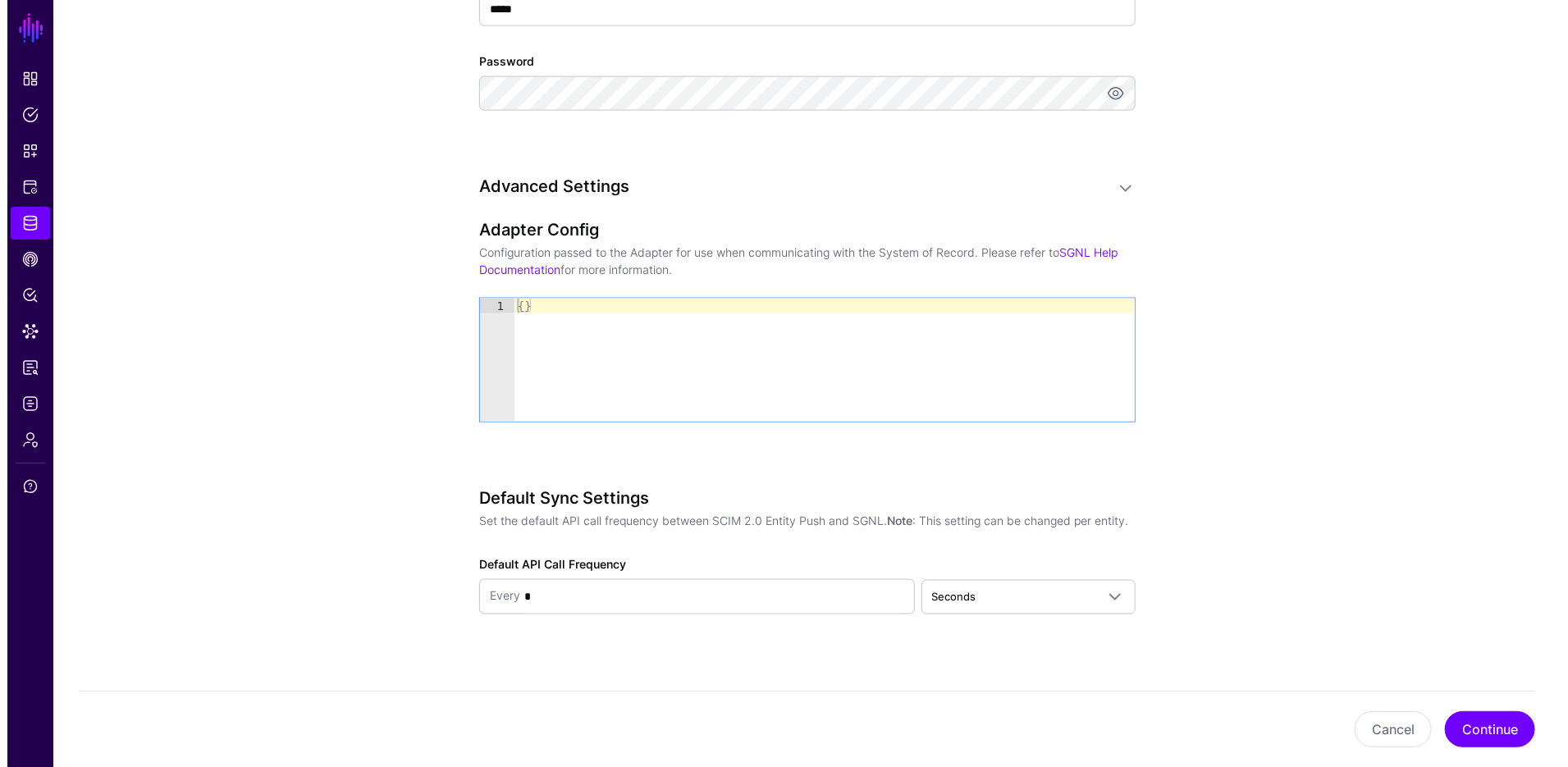
scroll to position [1182, 0]
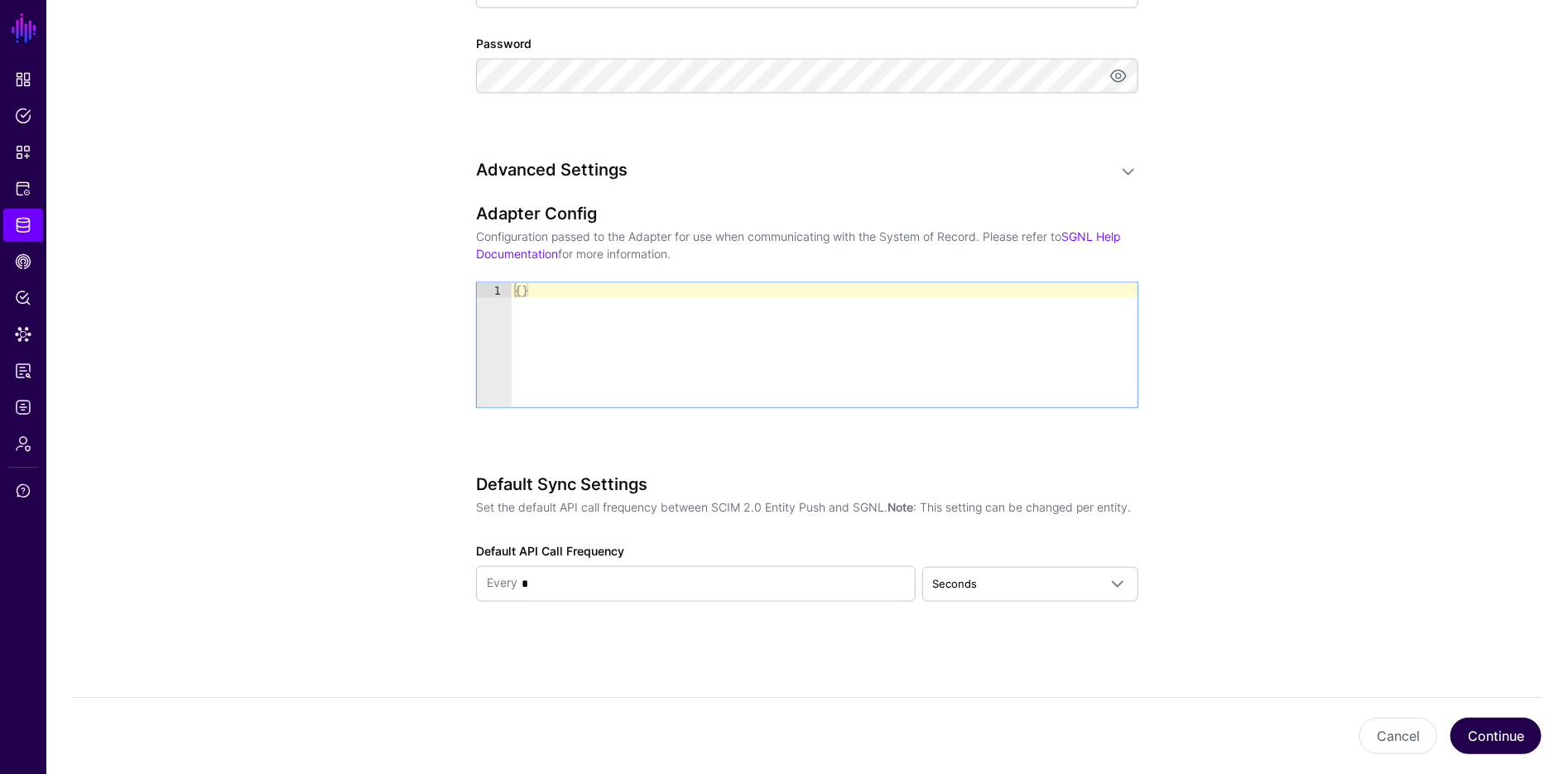
type input "**********"
click at [1505, 744] on button "Continue" at bounding box center [1495, 736] width 91 height 37
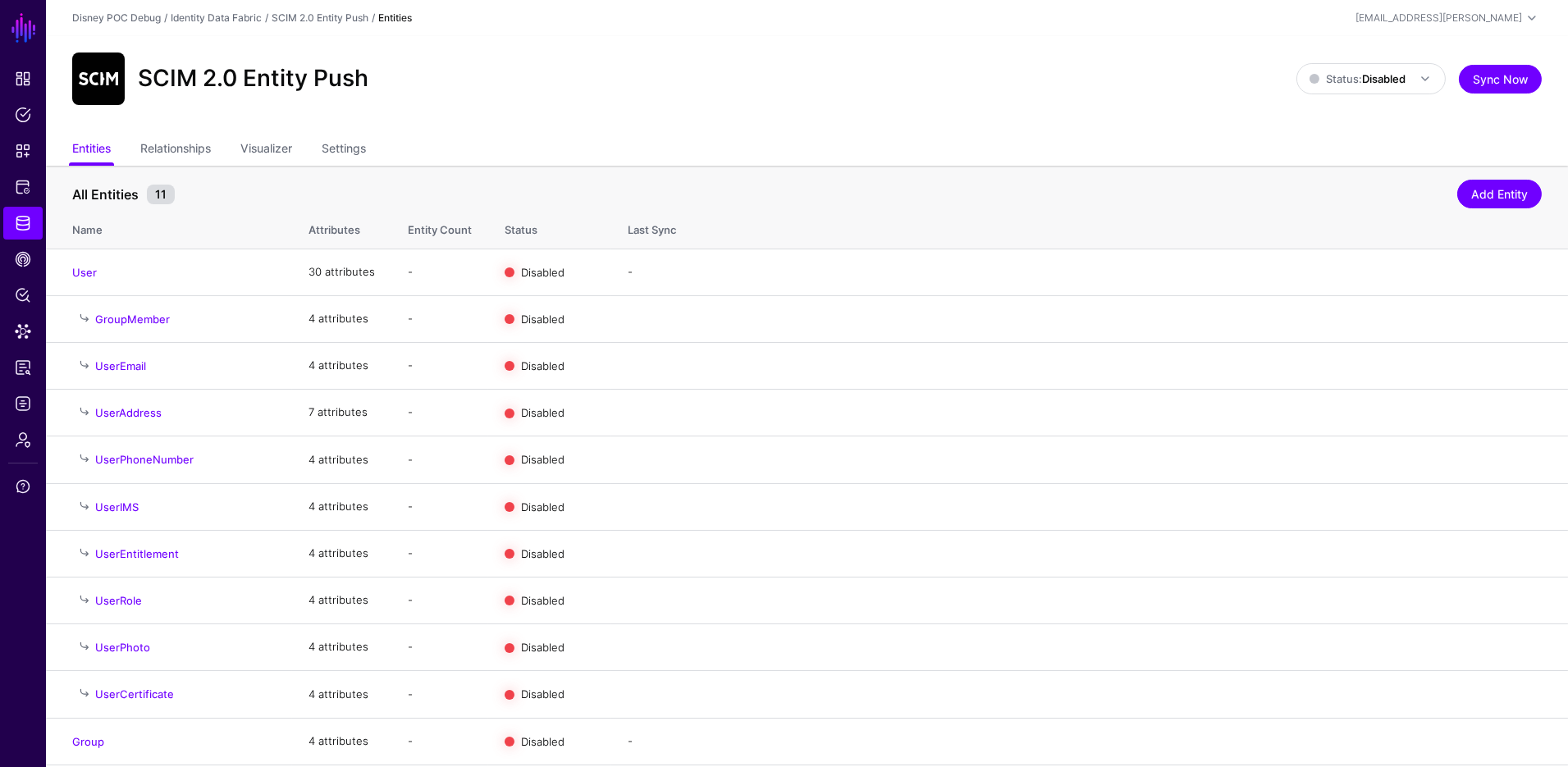
drag, startPoint x: 359, startPoint y: 155, endPoint x: 377, endPoint y: 162, distance: 19.3
click at [359, 155] on link "Settings" at bounding box center [344, 150] width 44 height 31
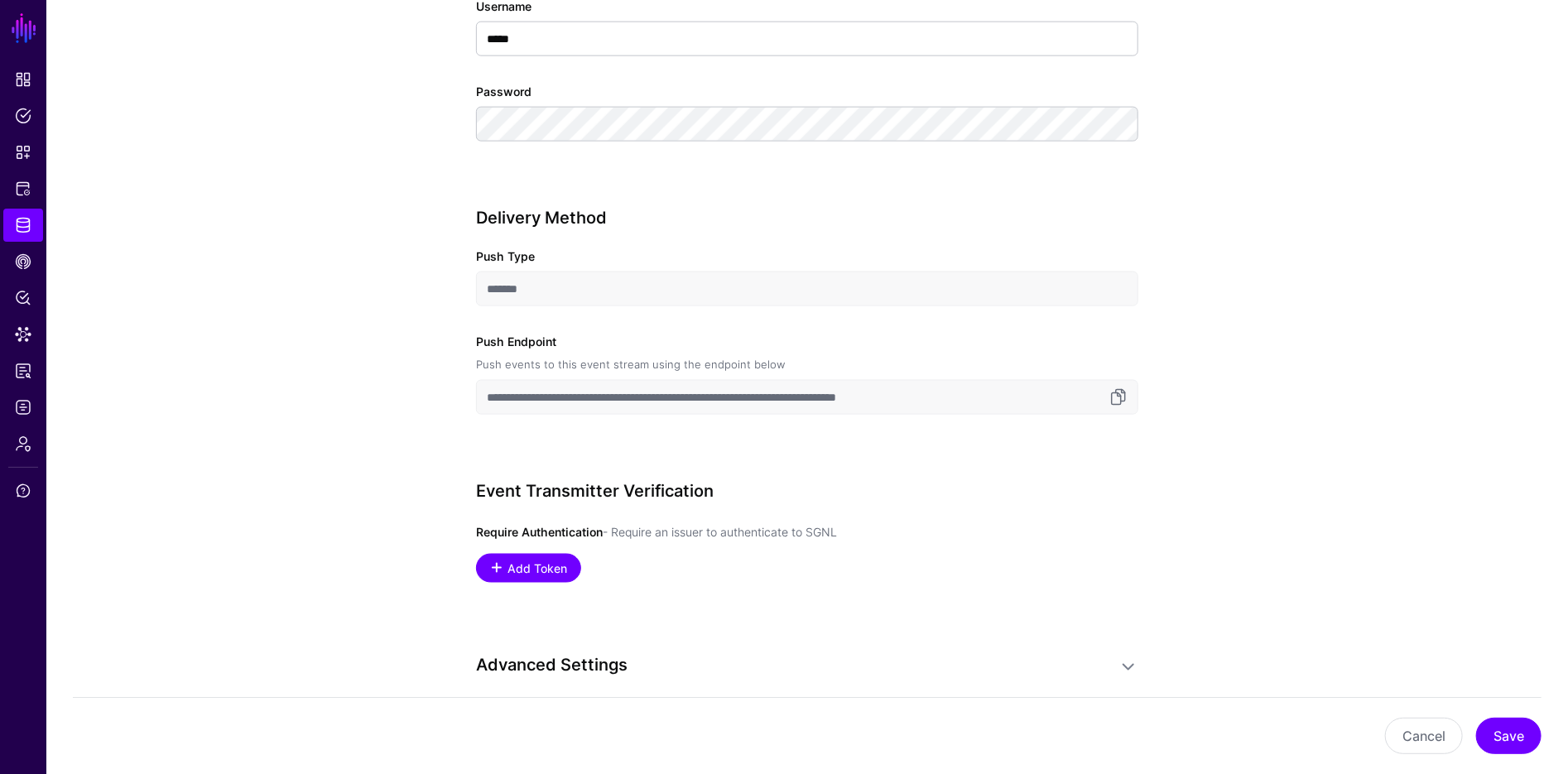
scroll to position [1454, 0]
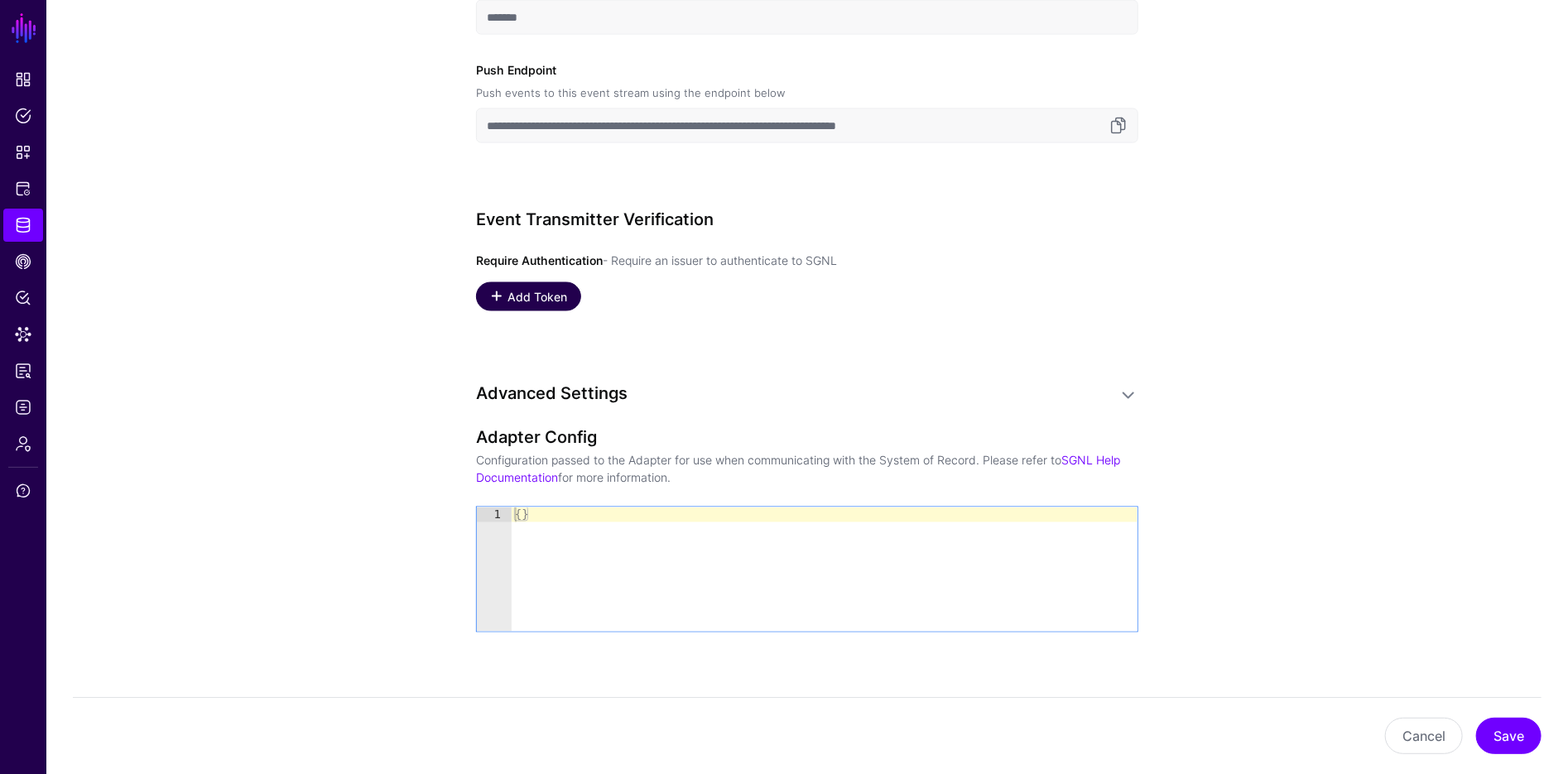
click at [533, 299] on span "Add Token" at bounding box center [537, 296] width 64 height 17
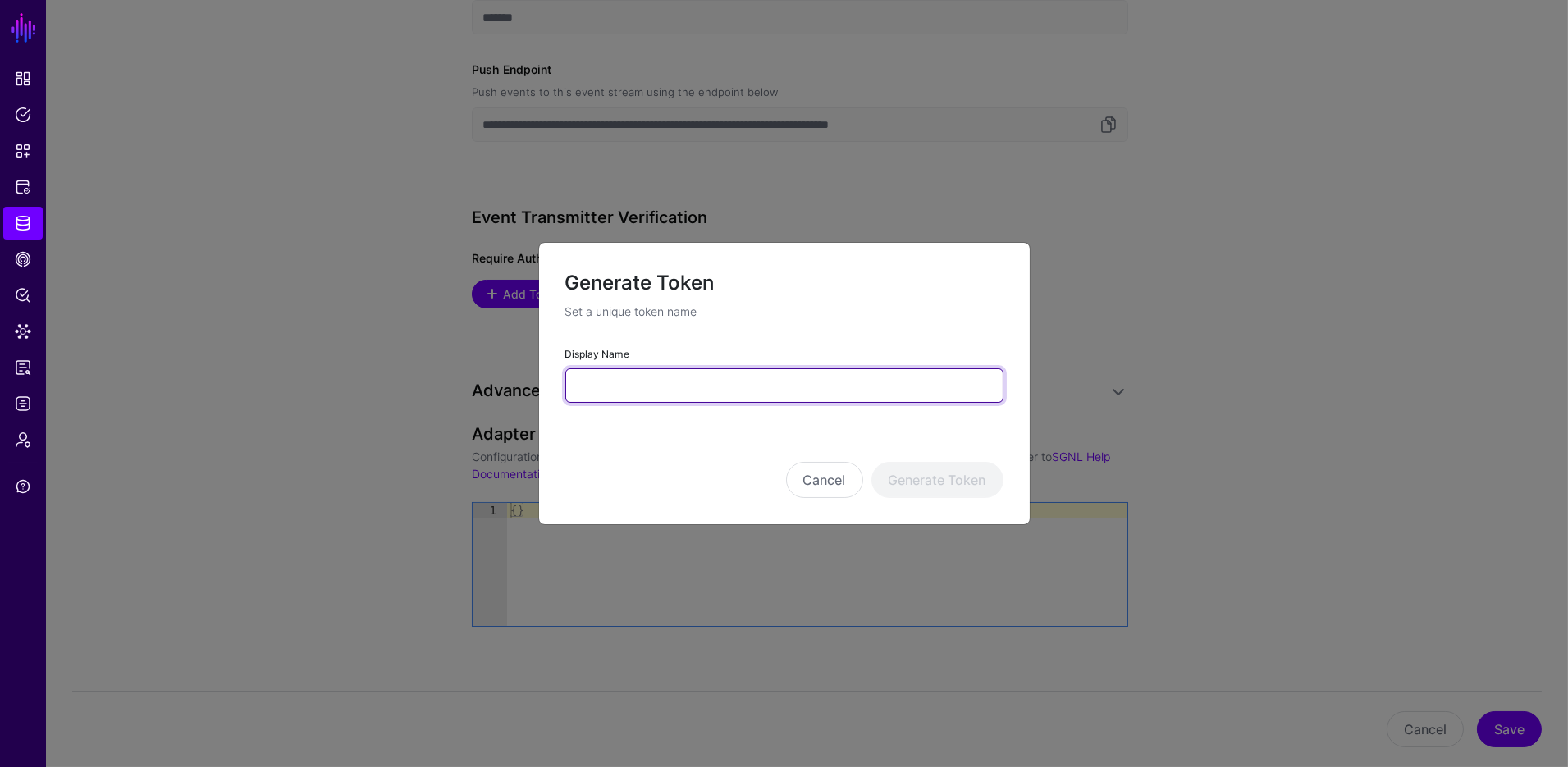
click at [657, 395] on input "Display Name" at bounding box center [785, 385] width 439 height 35
type input "**********"
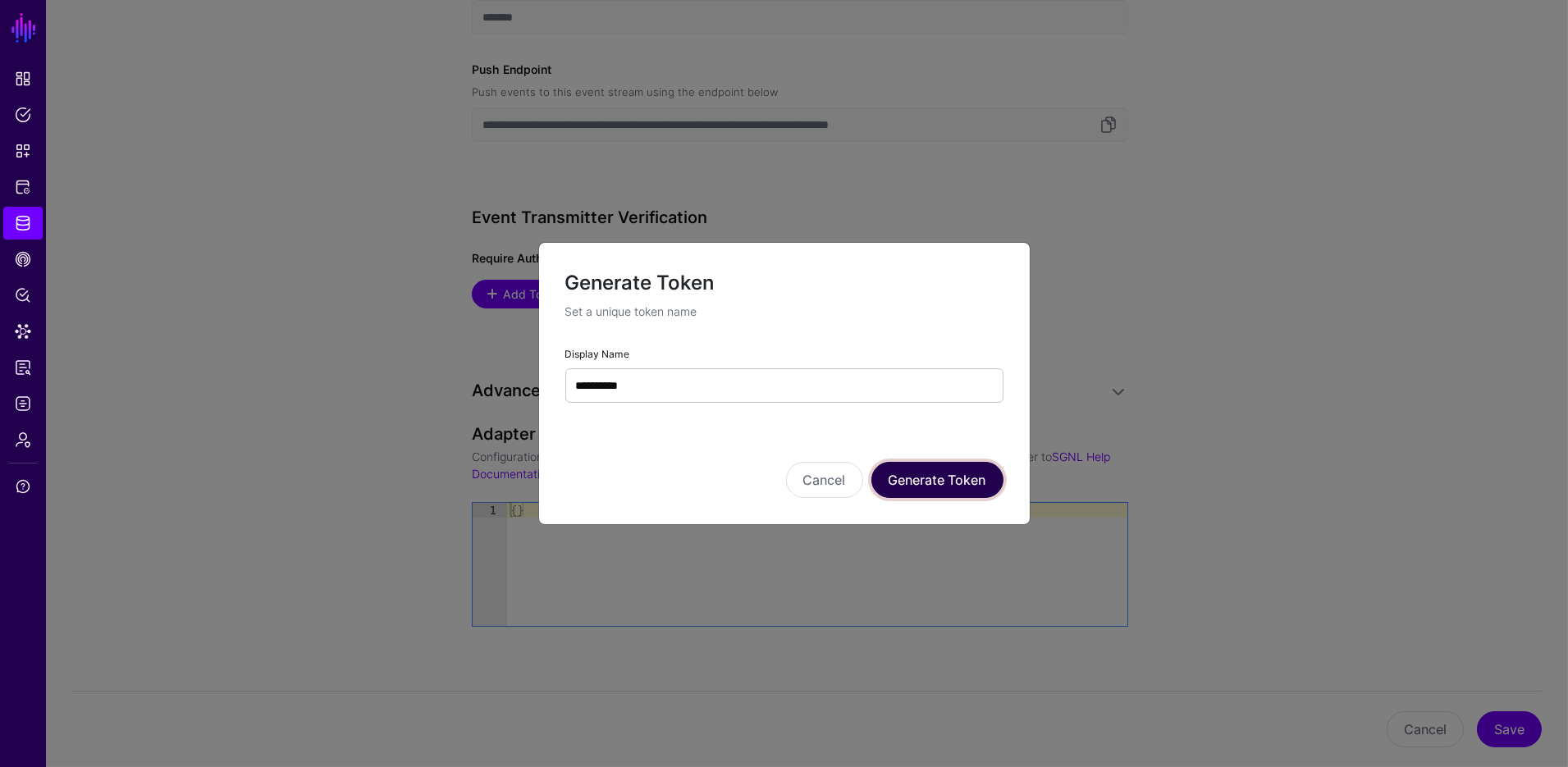
click at [987, 492] on button "Generate Token" at bounding box center [937, 480] width 132 height 36
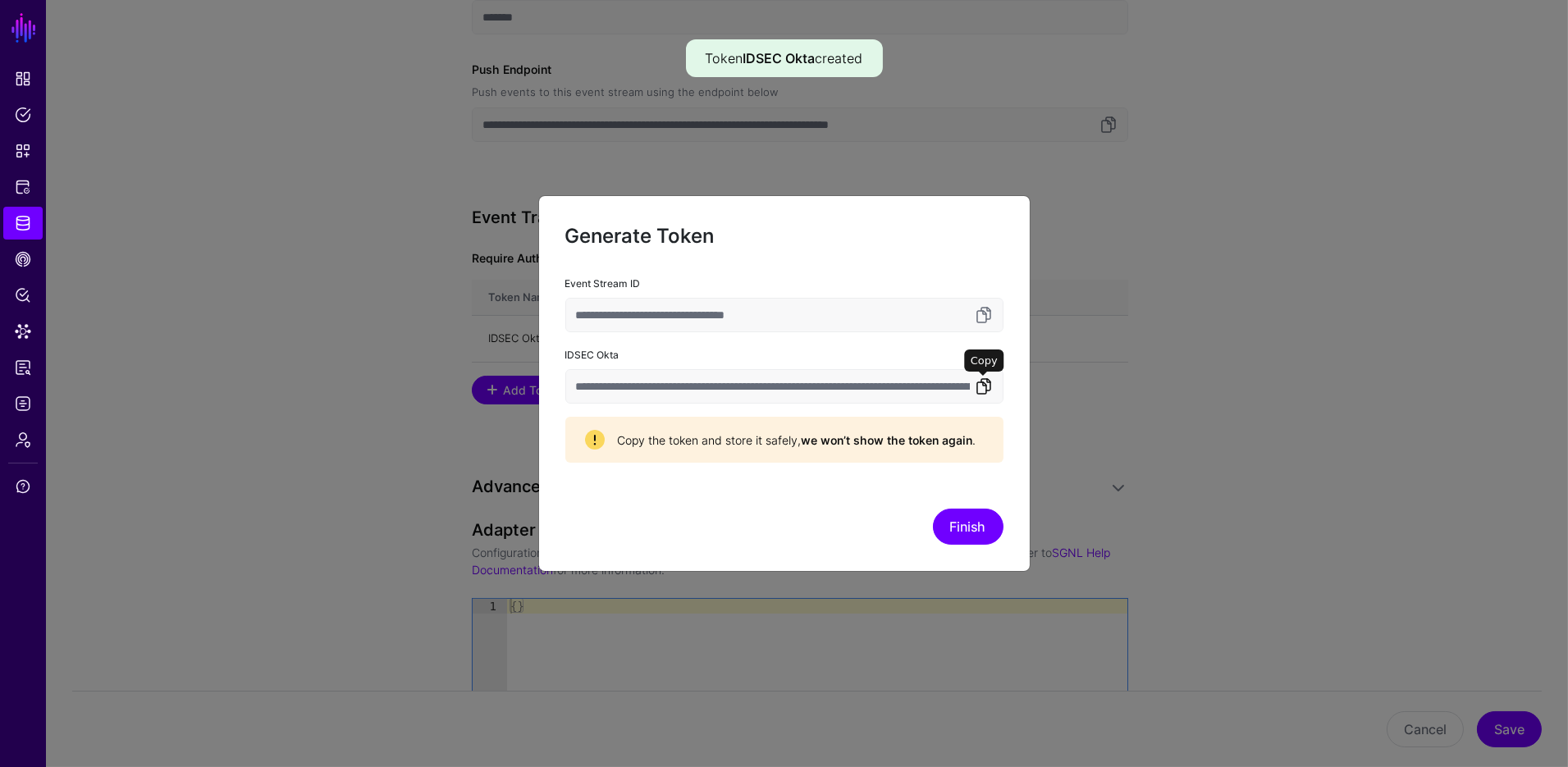
click at [981, 385] on link at bounding box center [984, 386] width 19 height 19
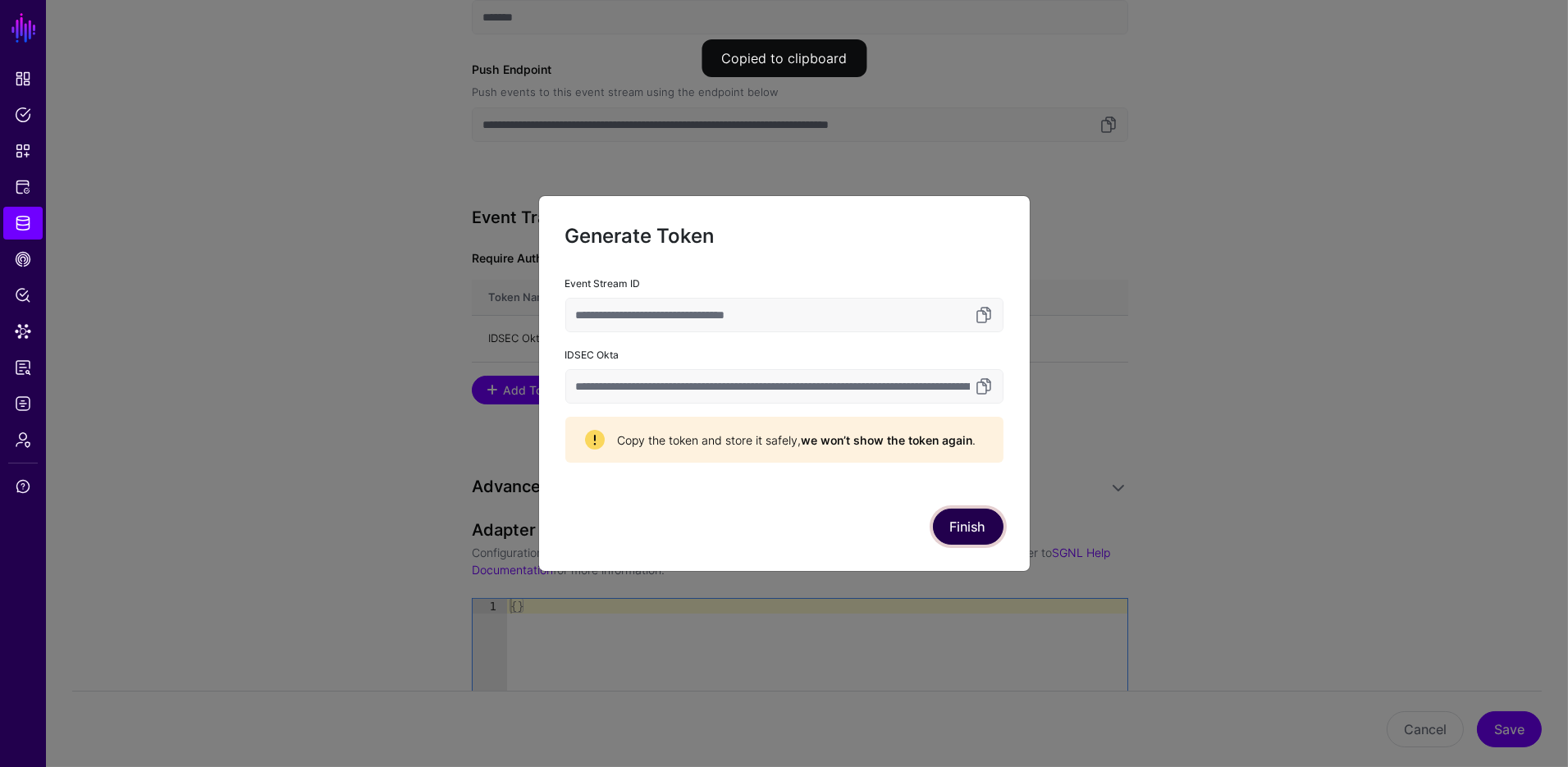
click at [979, 536] on button "Finish" at bounding box center [968, 527] width 70 height 36
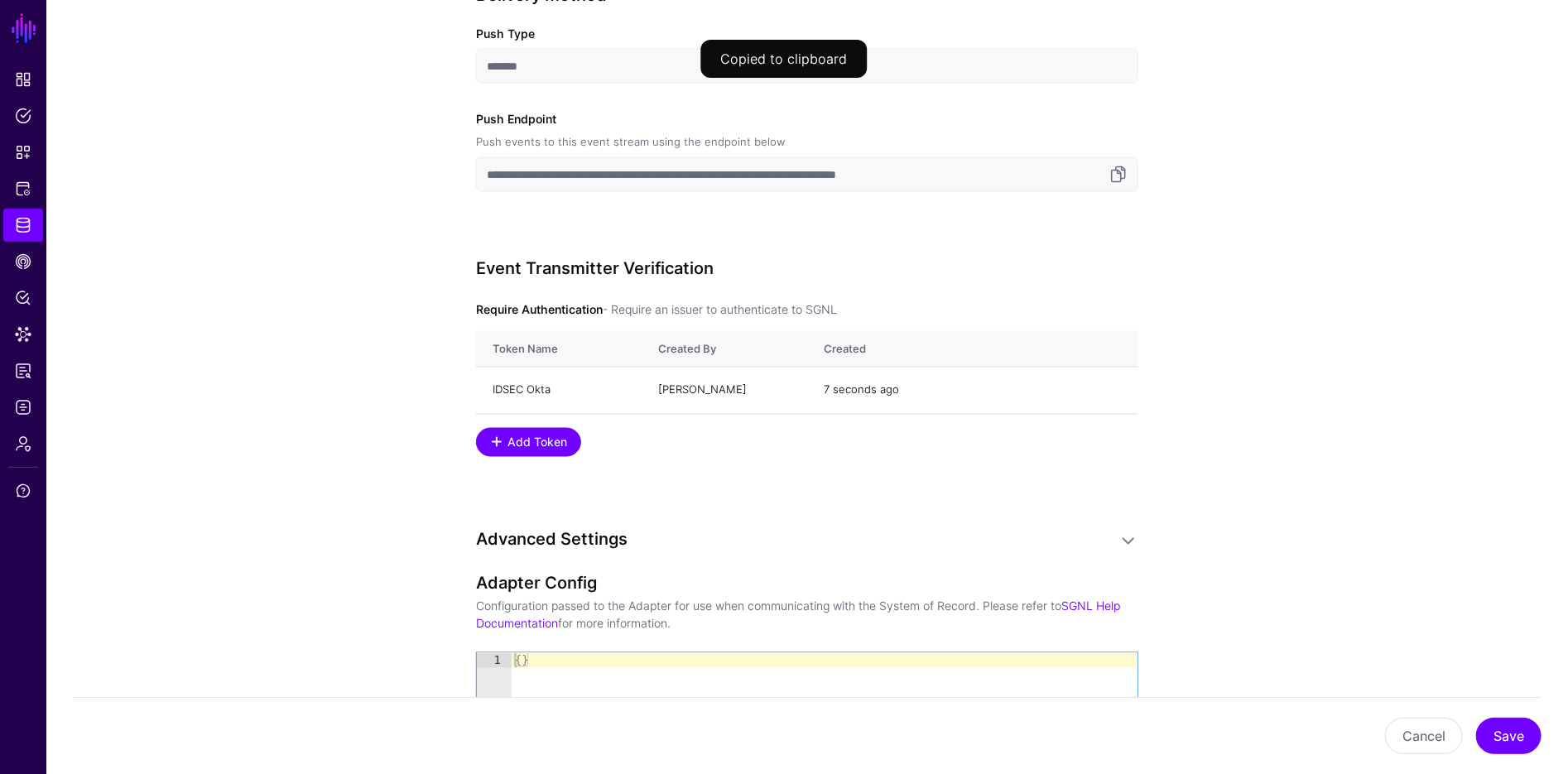
scroll to position [1348, 0]
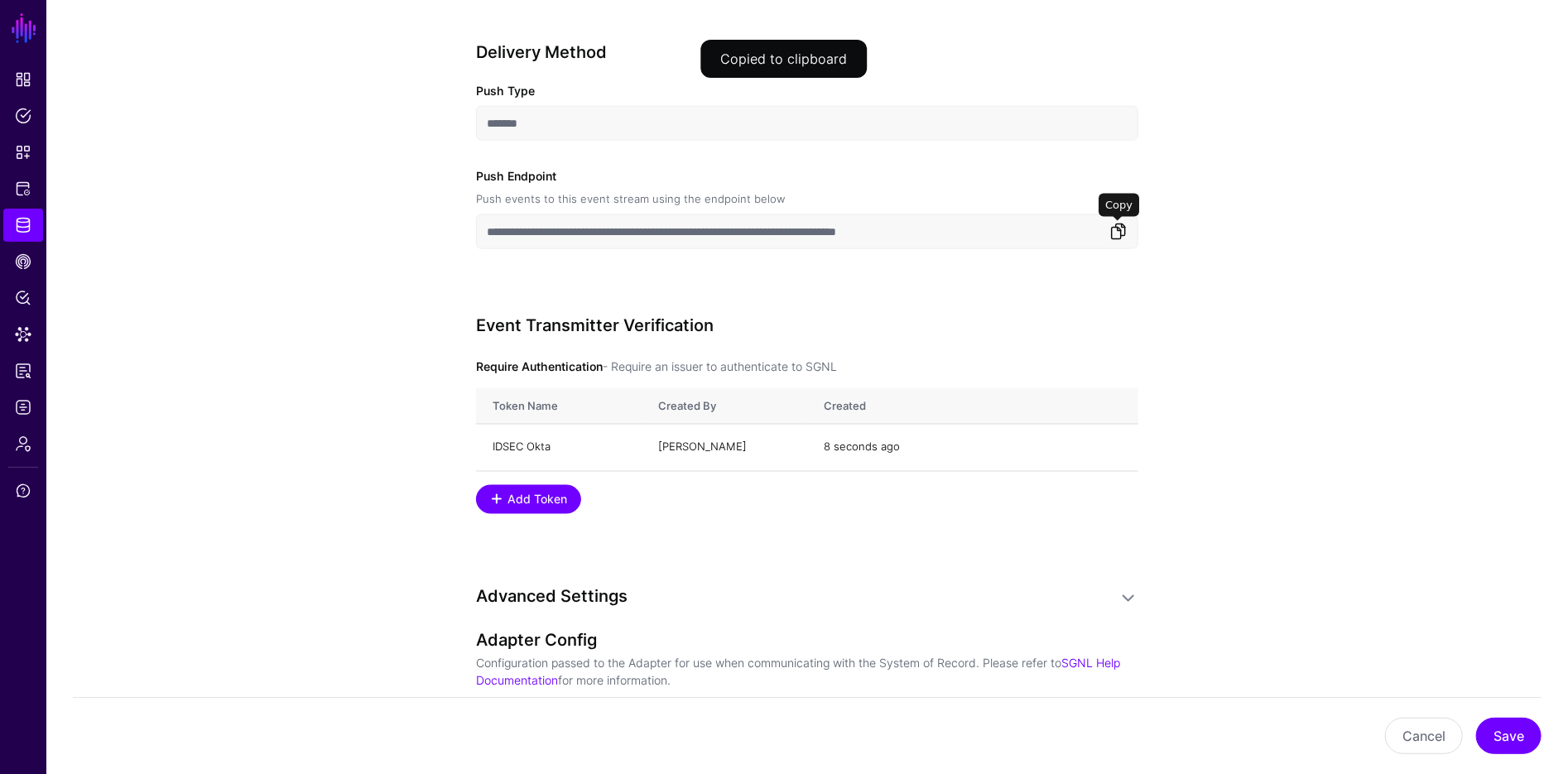
click at [1119, 231] on link at bounding box center [1118, 232] width 20 height 20
click at [1124, 226] on link at bounding box center [1118, 232] width 20 height 20
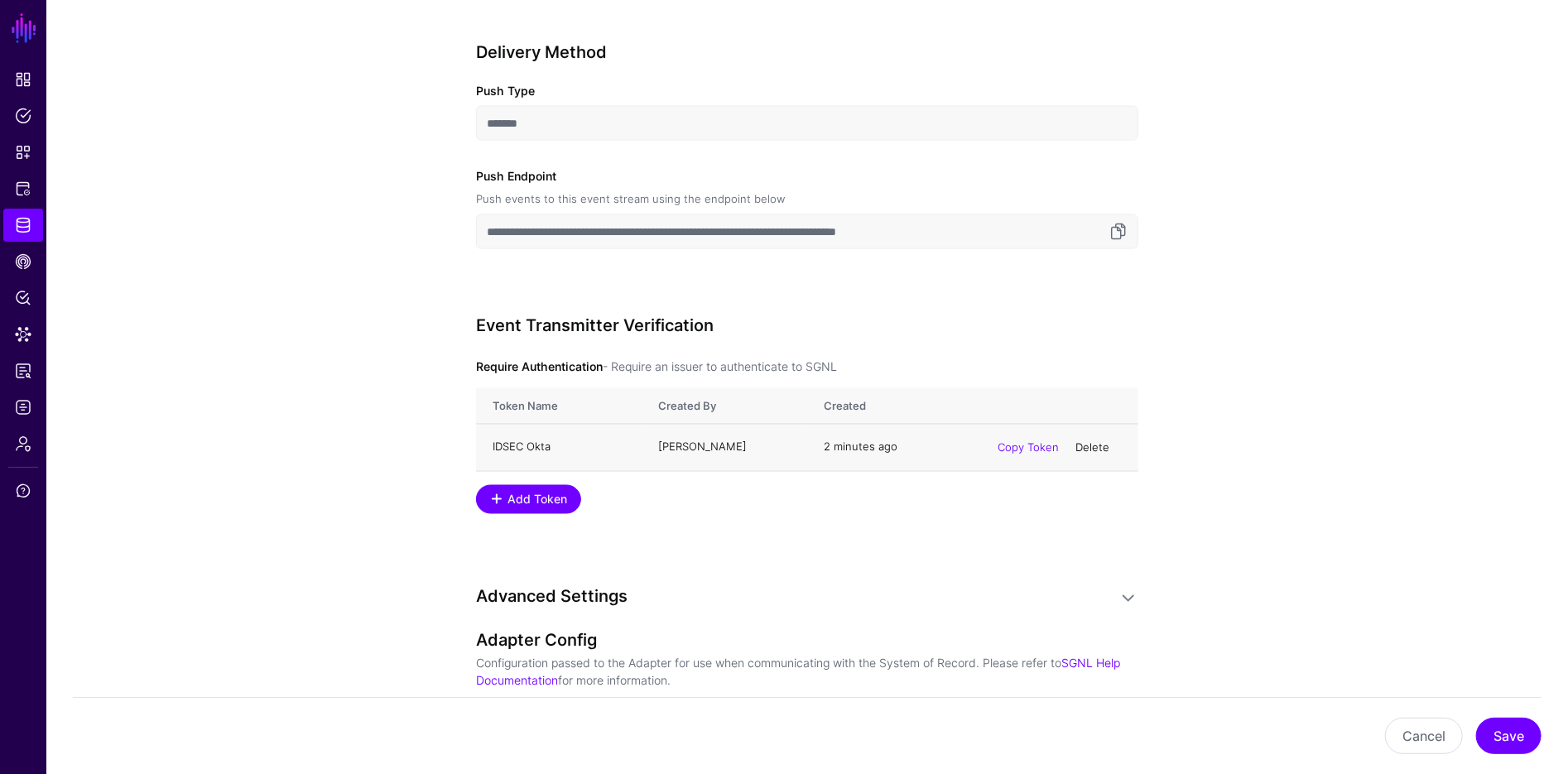
click at [1091, 442] on link "Delete" at bounding box center [1092, 448] width 34 height 14
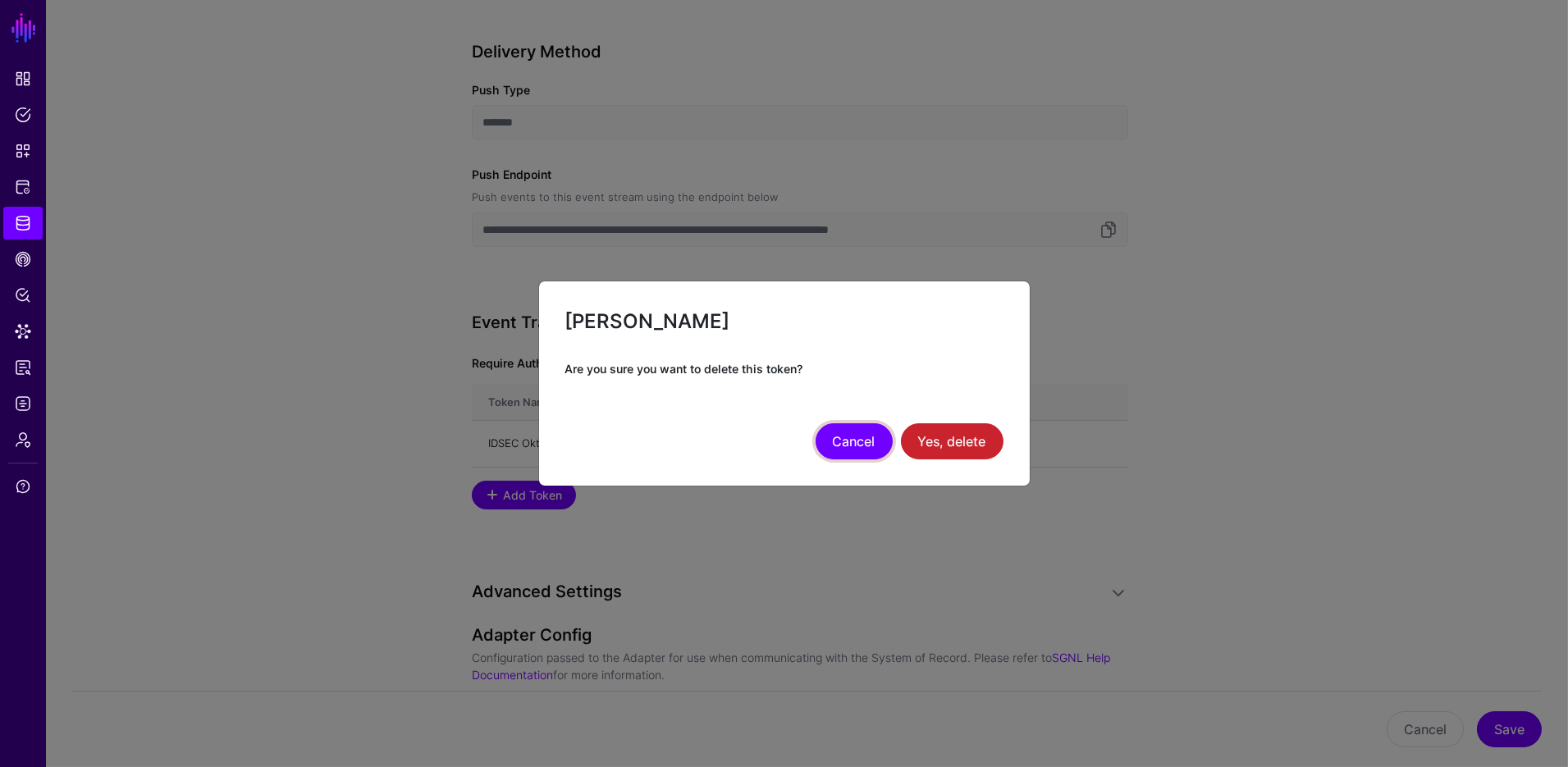
click at [872, 442] on button "Cancel" at bounding box center [854, 441] width 77 height 36
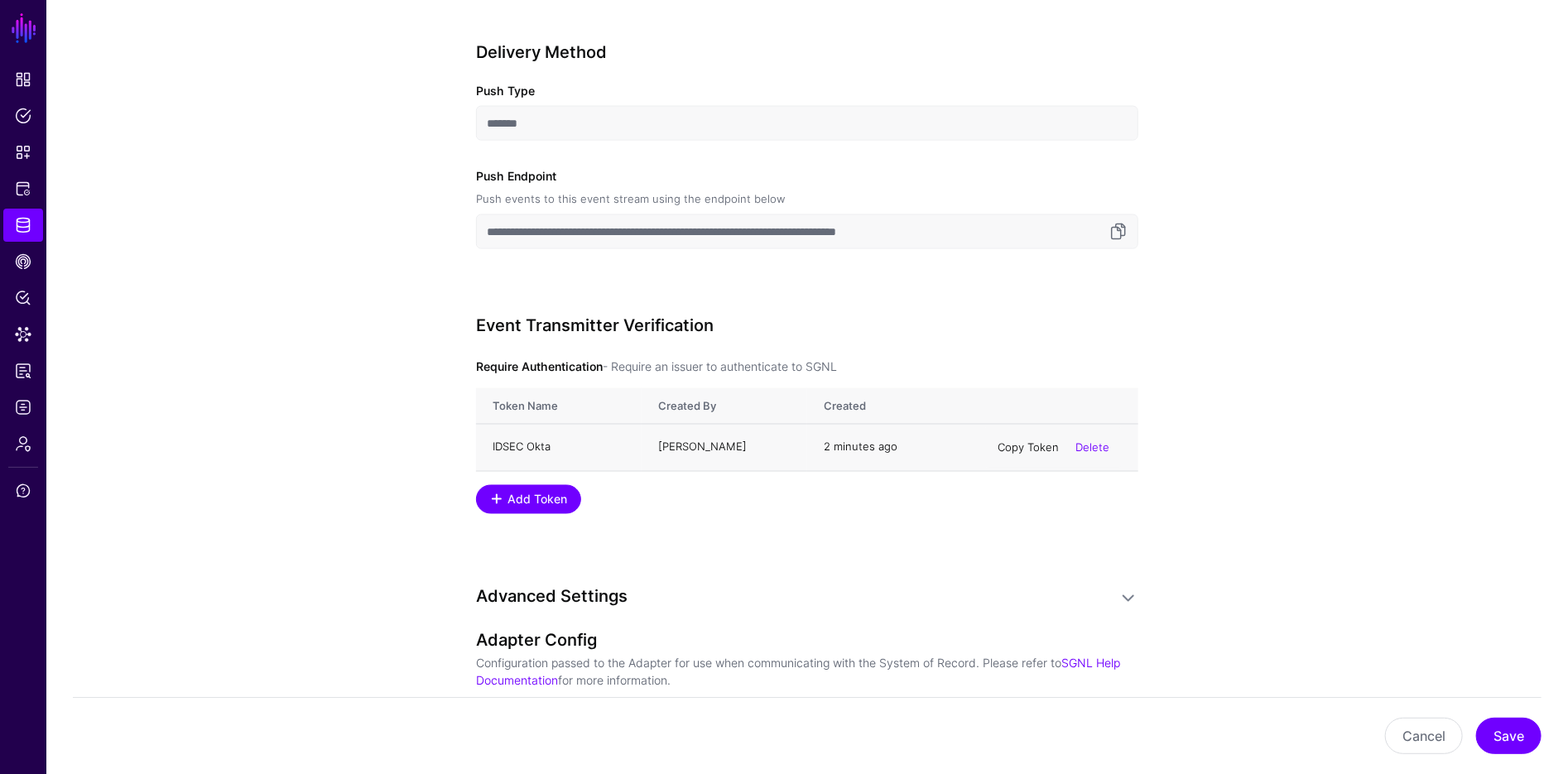
click at [1018, 445] on link "Copy Token" at bounding box center [1028, 448] width 61 height 14
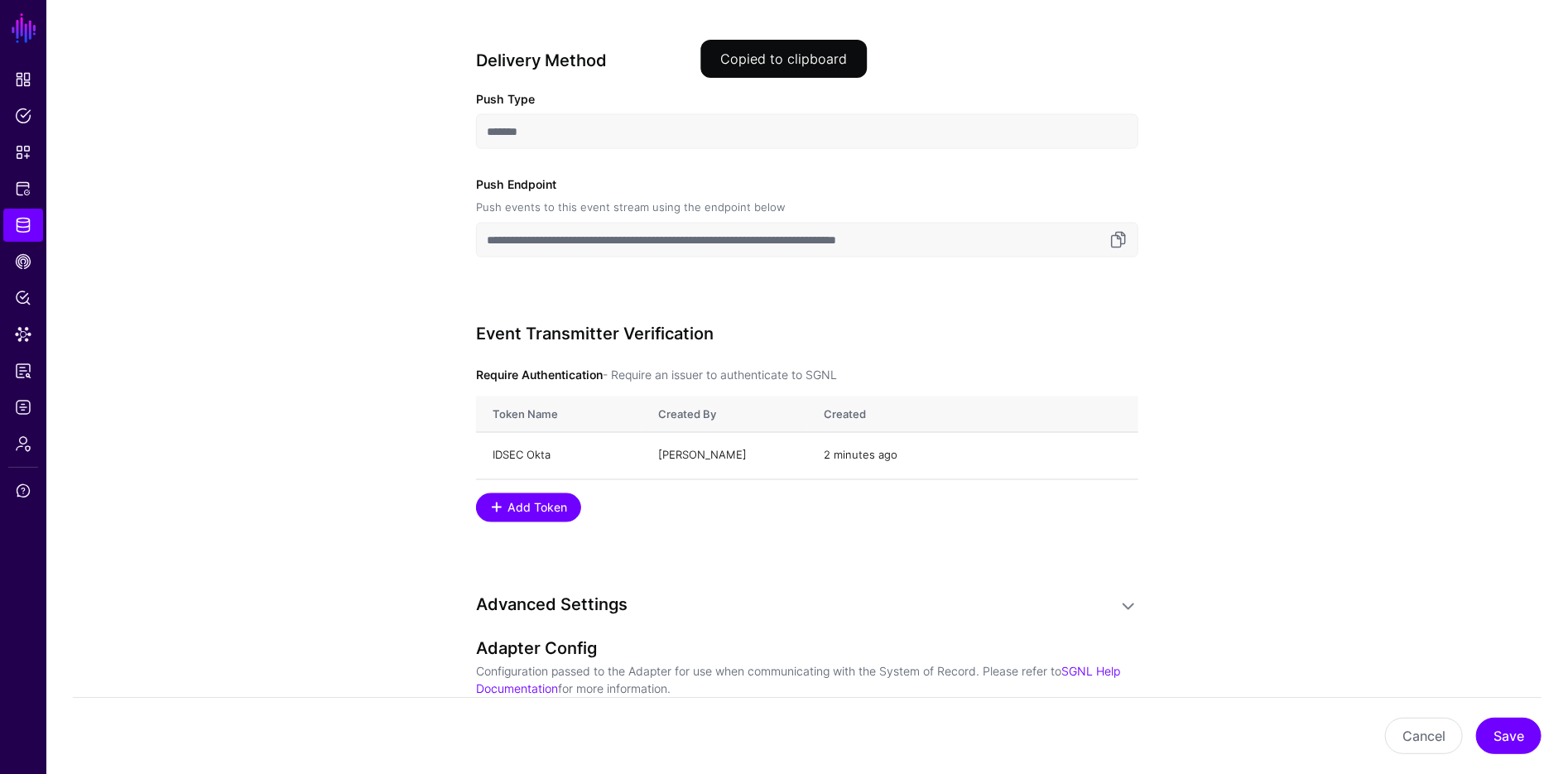
scroll to position [1328, 0]
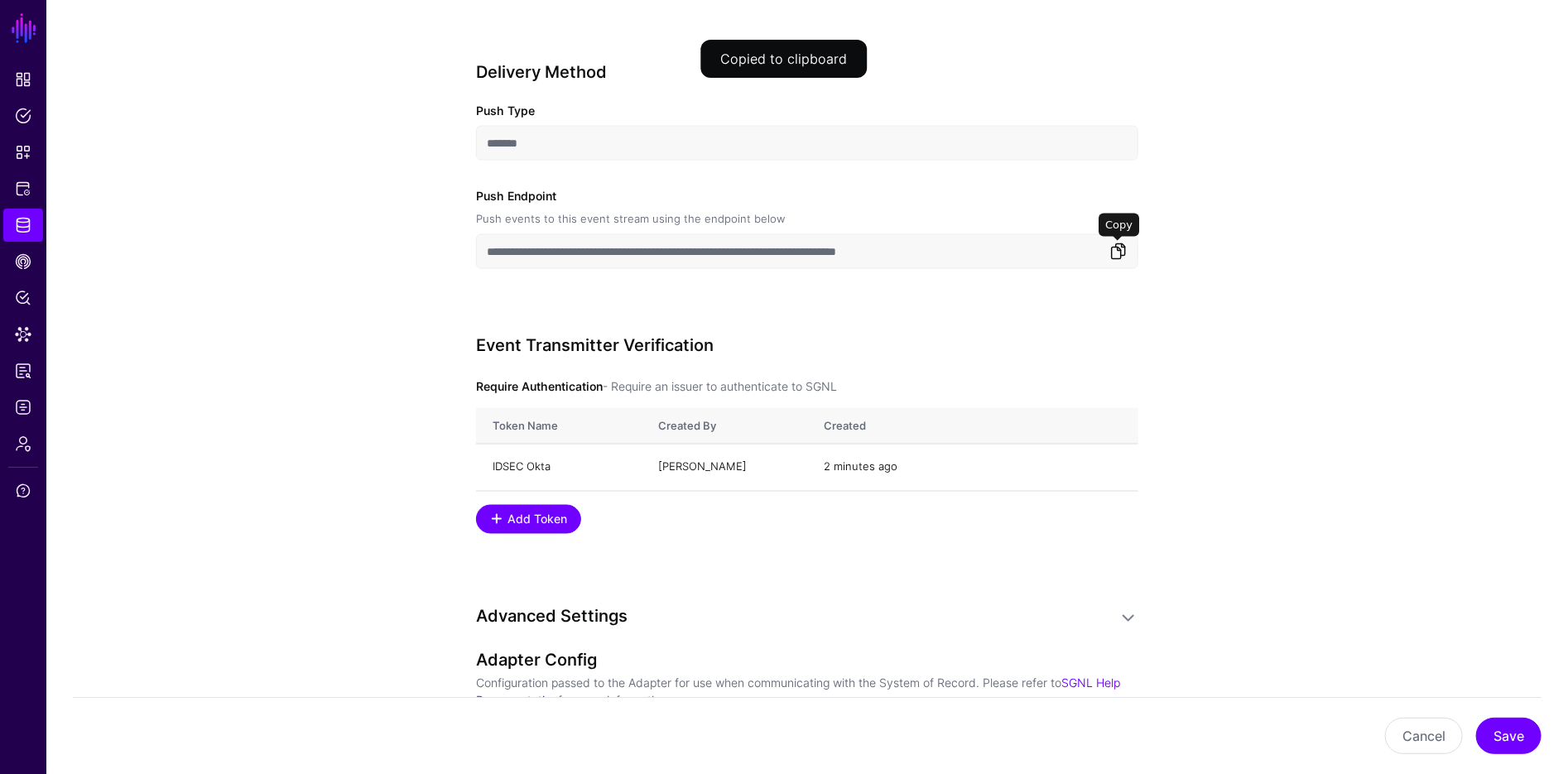
click at [1118, 253] on link at bounding box center [1118, 251] width 20 height 20
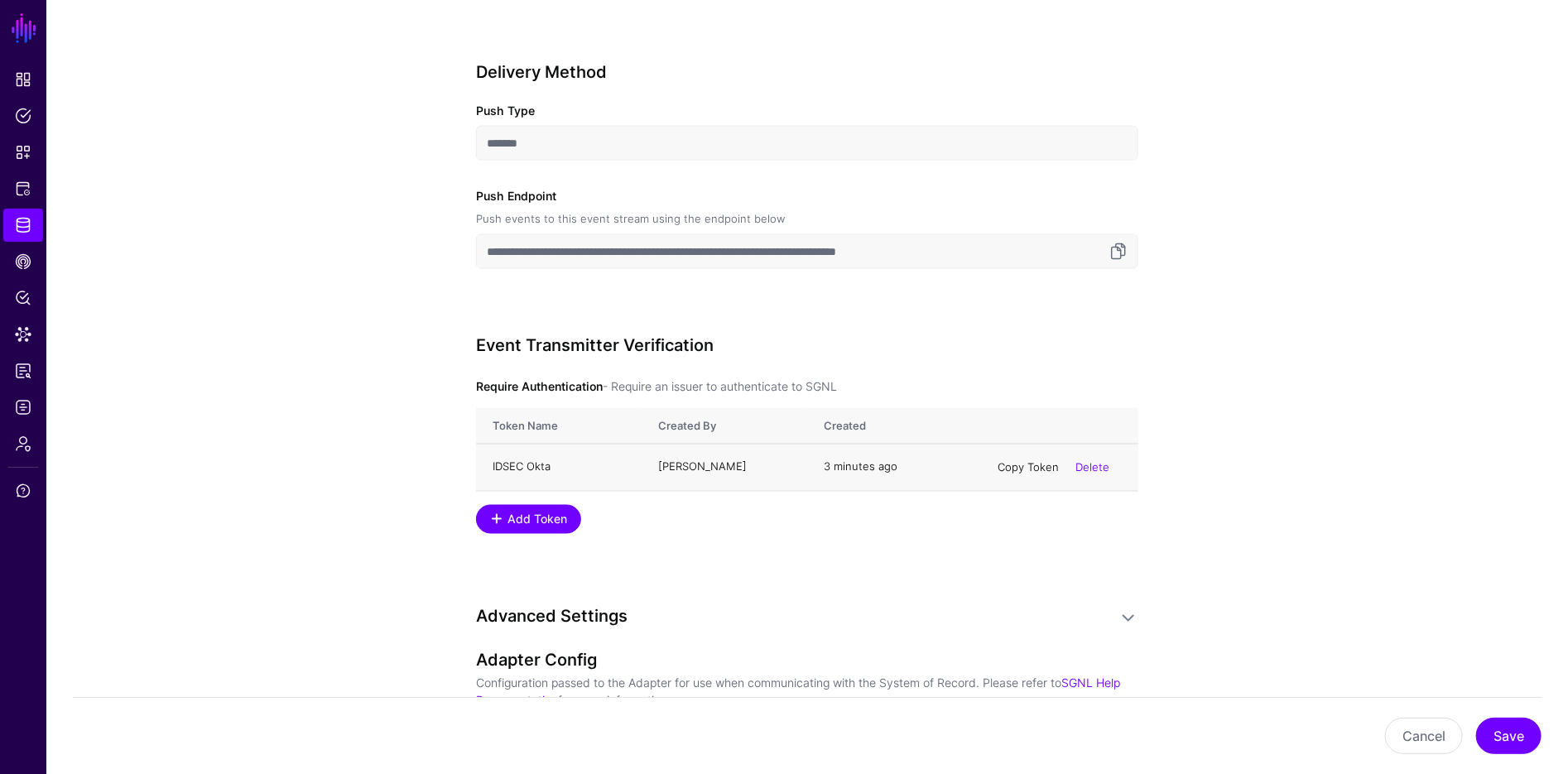
click at [1037, 462] on link "Copy Token" at bounding box center [1028, 467] width 61 height 14
click at [1104, 465] on link "Delete" at bounding box center [1092, 467] width 34 height 14
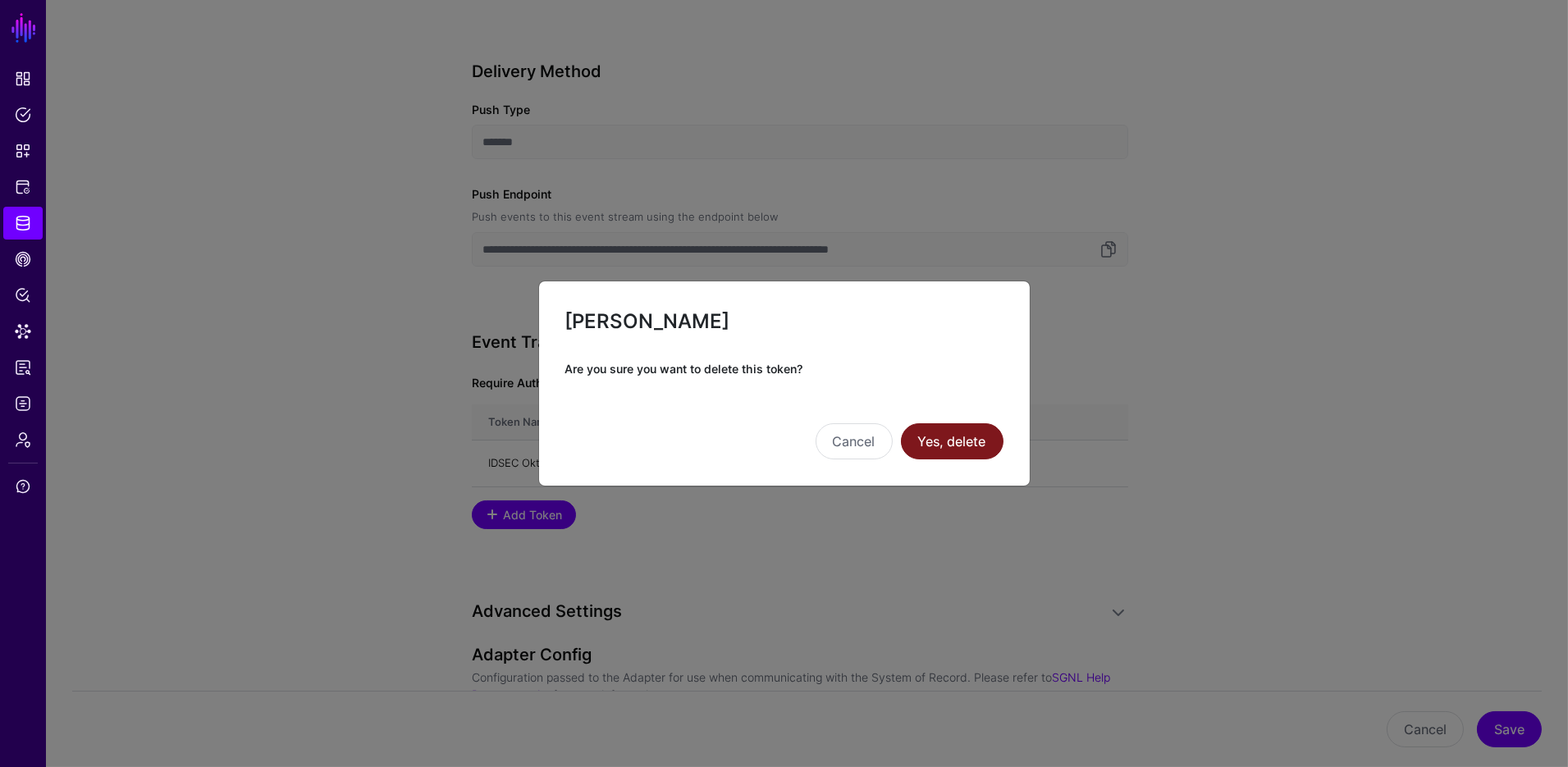
drag, startPoint x: 954, startPoint y: 442, endPoint x: 916, endPoint y: 456, distance: 40.5
click at [954, 442] on button "Yes, delete" at bounding box center [952, 441] width 102 height 36
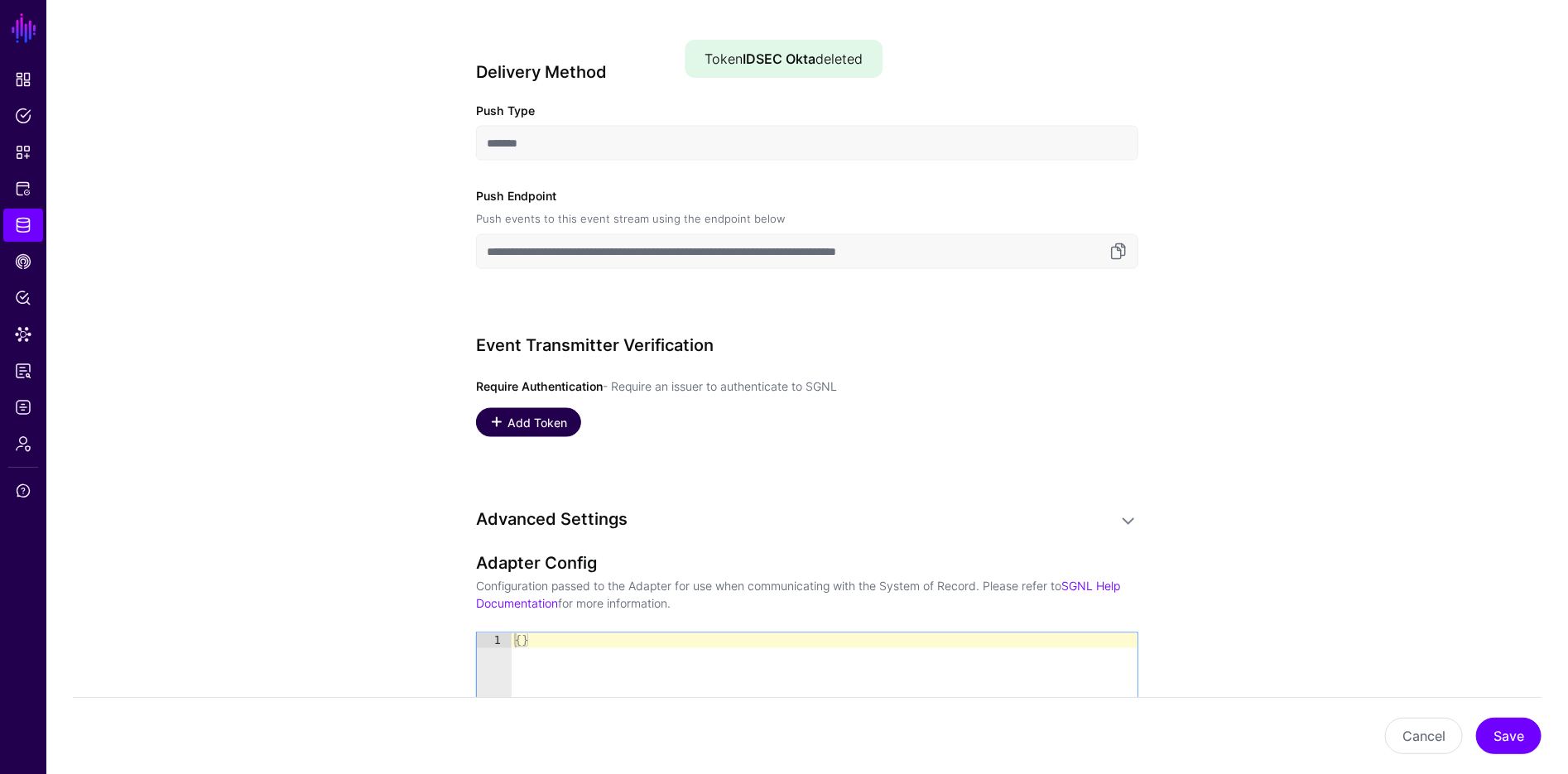
click at [536, 425] on span "Add Token" at bounding box center [537, 423] width 64 height 17
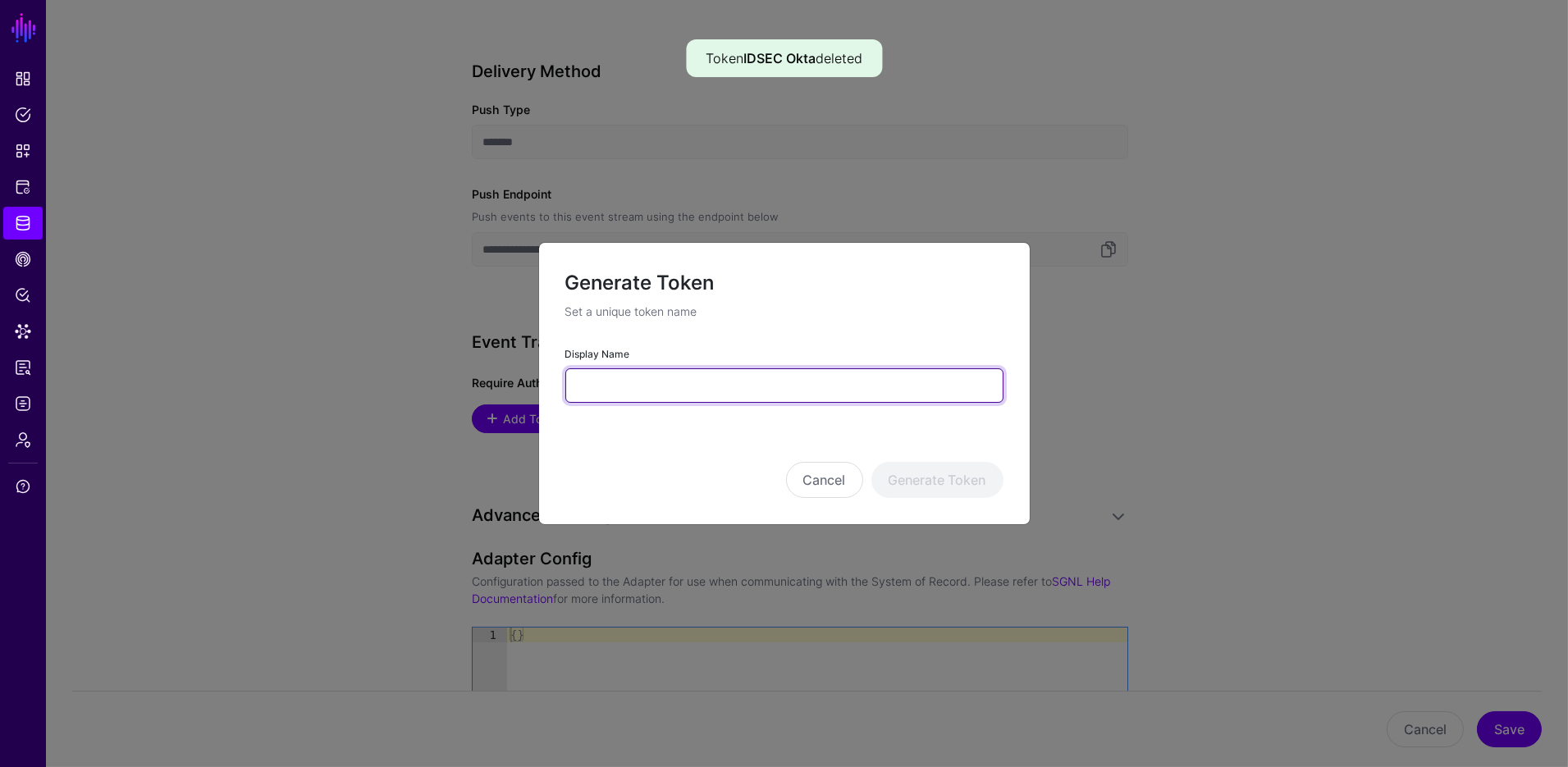
click at [703, 378] on input "Display Name" at bounding box center [785, 385] width 439 height 35
click at [680, 395] on input "**" at bounding box center [785, 385] width 439 height 35
type input "**********"
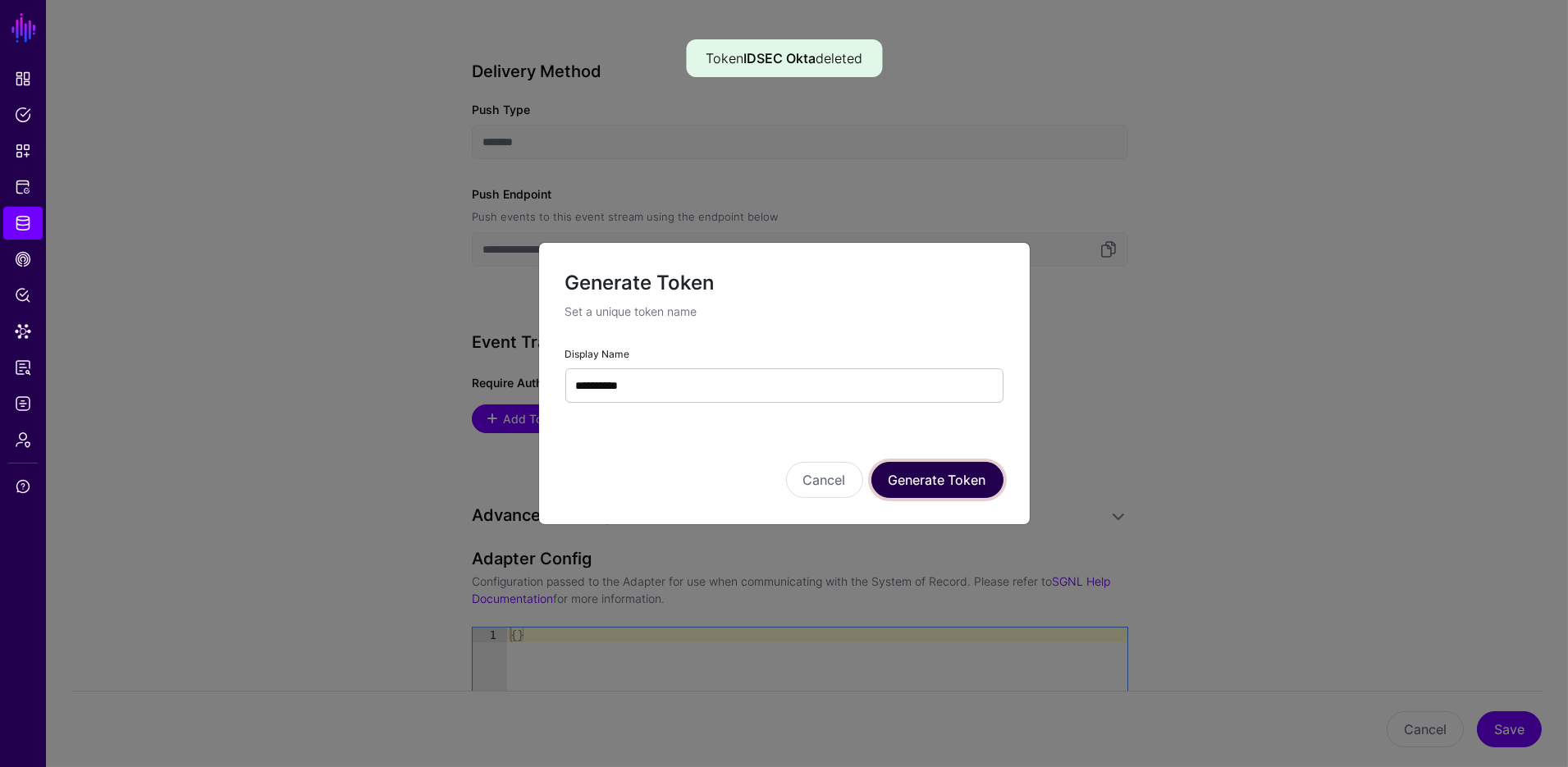
click at [947, 490] on button "Generate Token" at bounding box center [937, 480] width 132 height 36
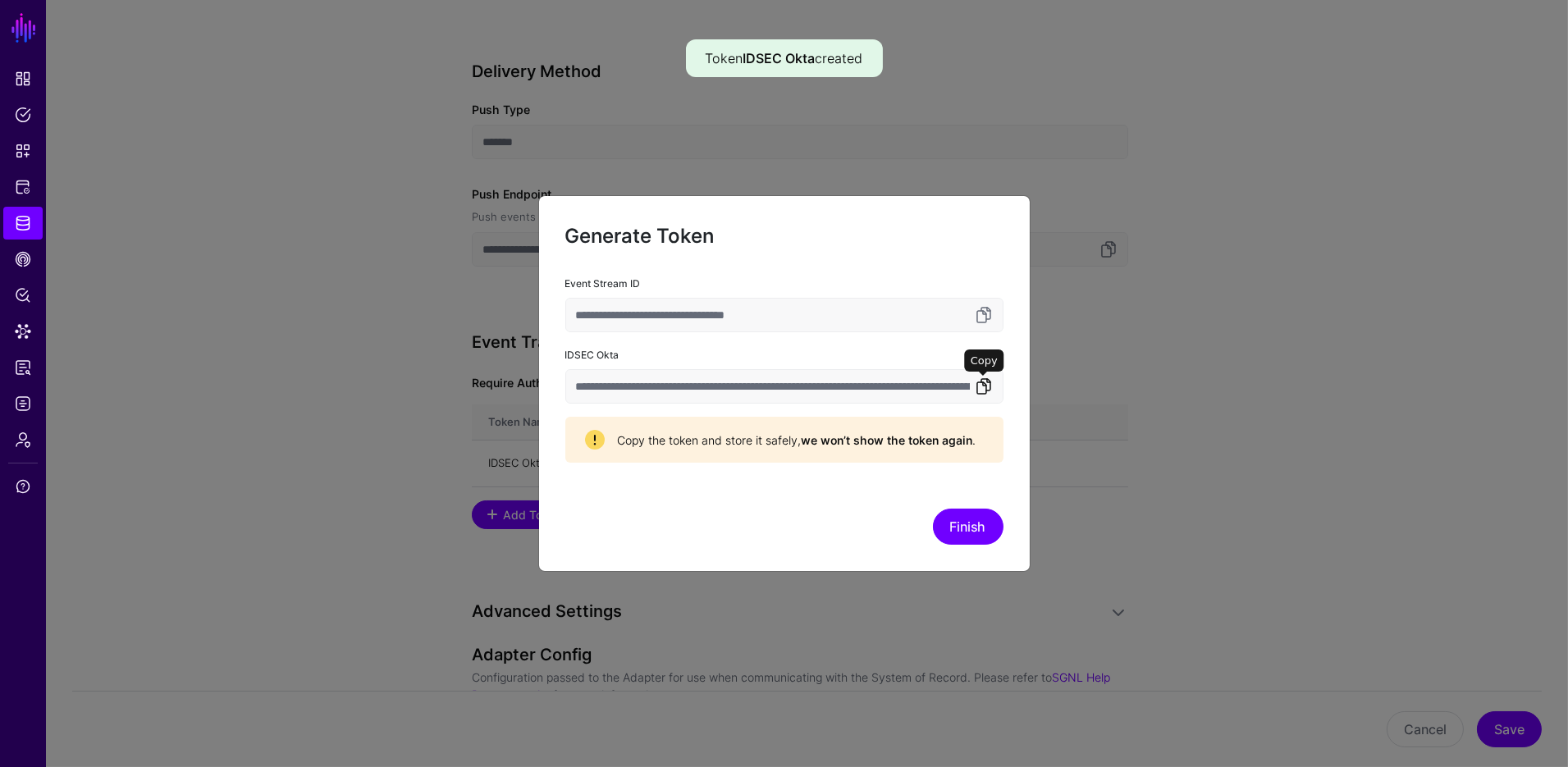
click at [985, 388] on link at bounding box center [984, 386] width 19 height 19
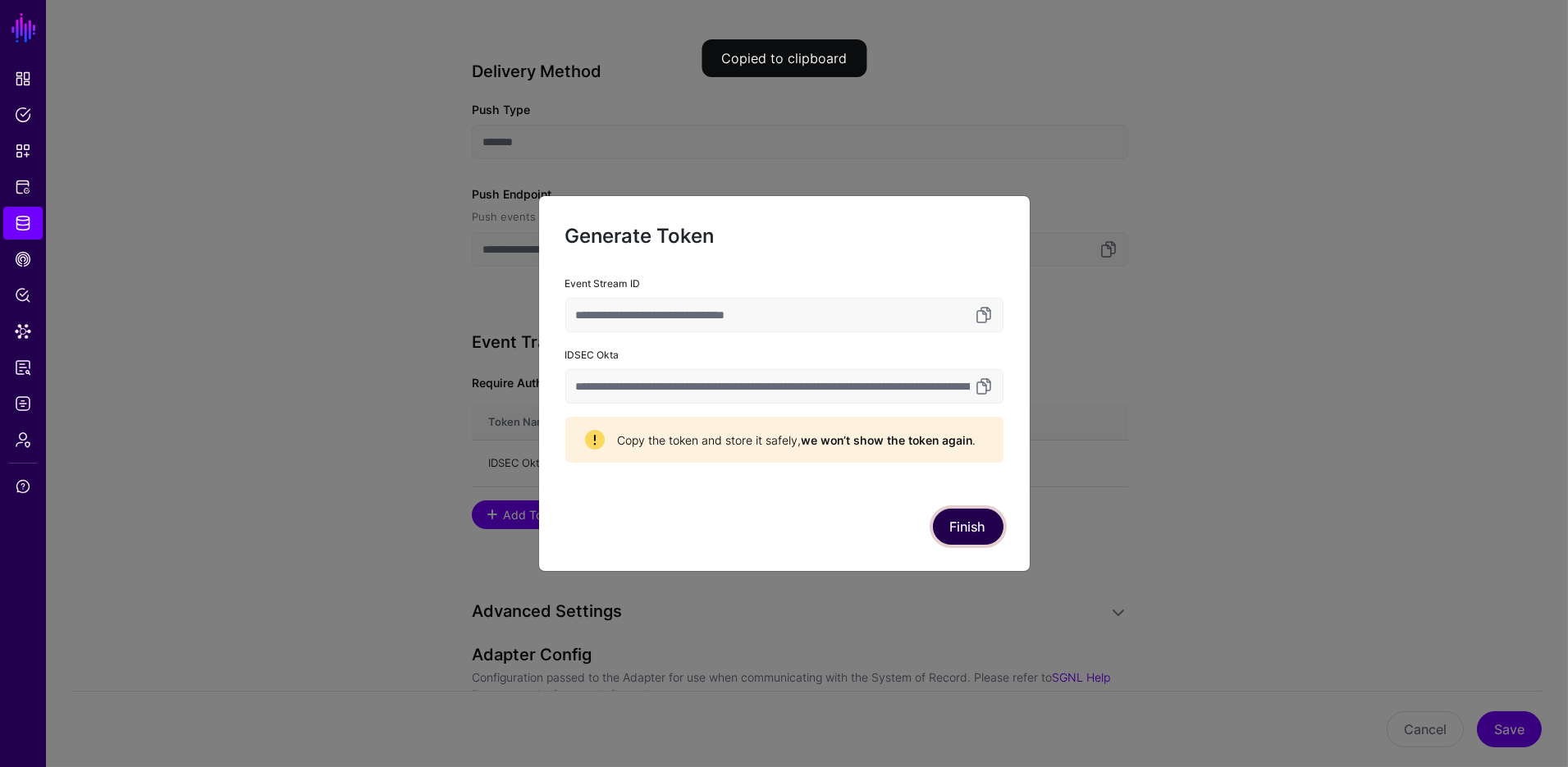
click at [974, 529] on button "Finish" at bounding box center [968, 527] width 70 height 36
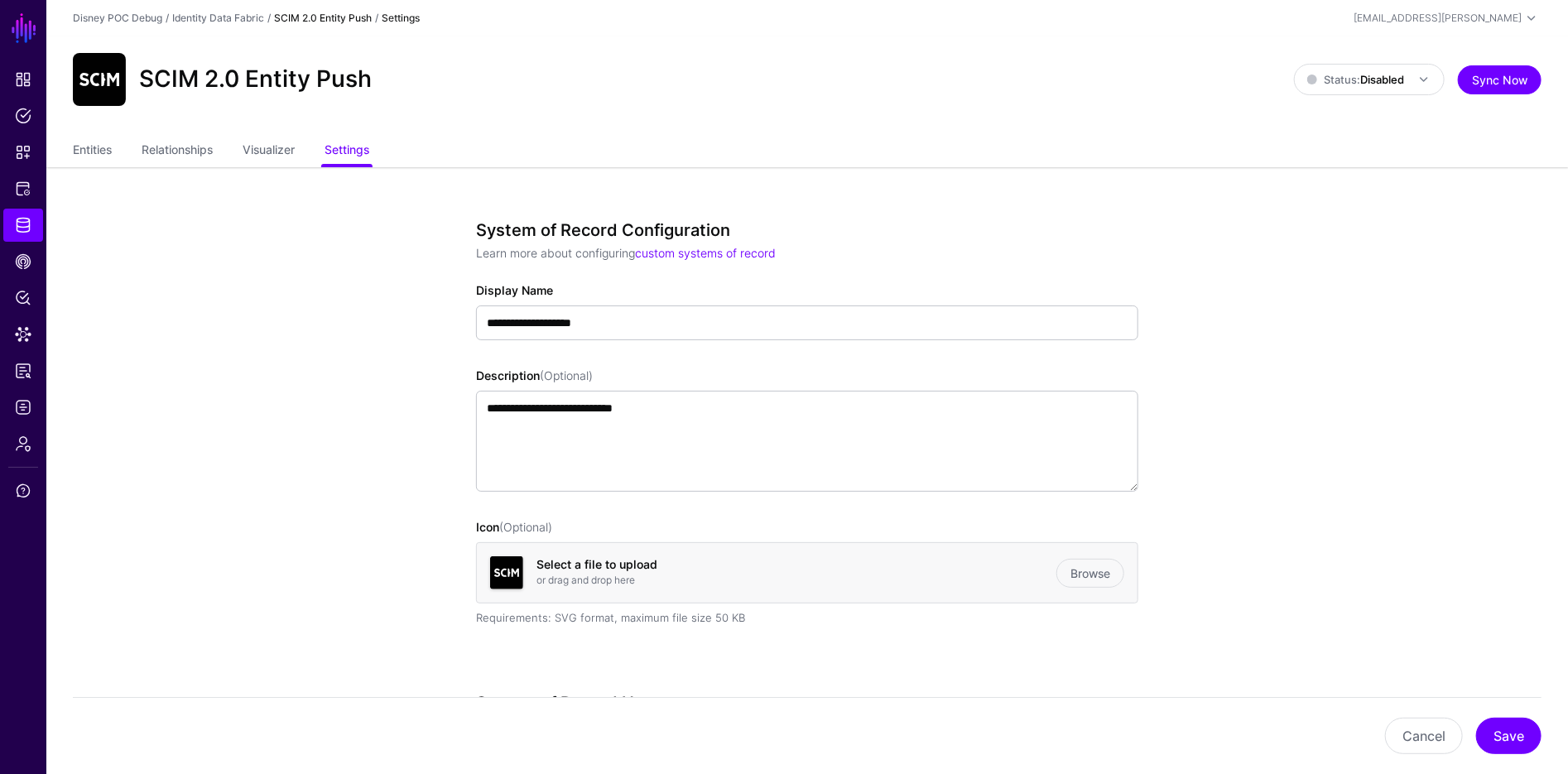
scroll to position [963, 0]
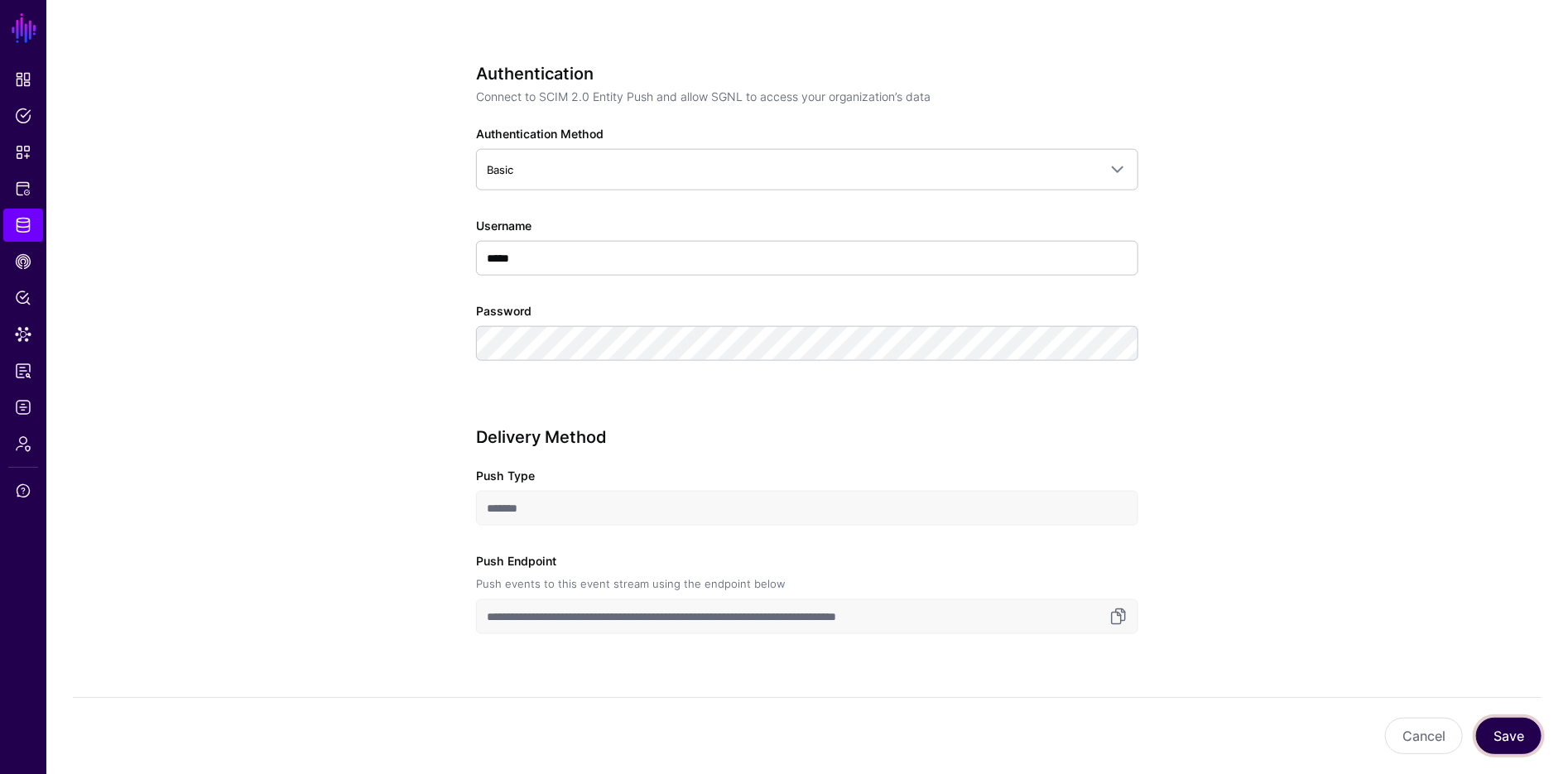
click at [1524, 731] on button "Save" at bounding box center [1508, 736] width 66 height 37
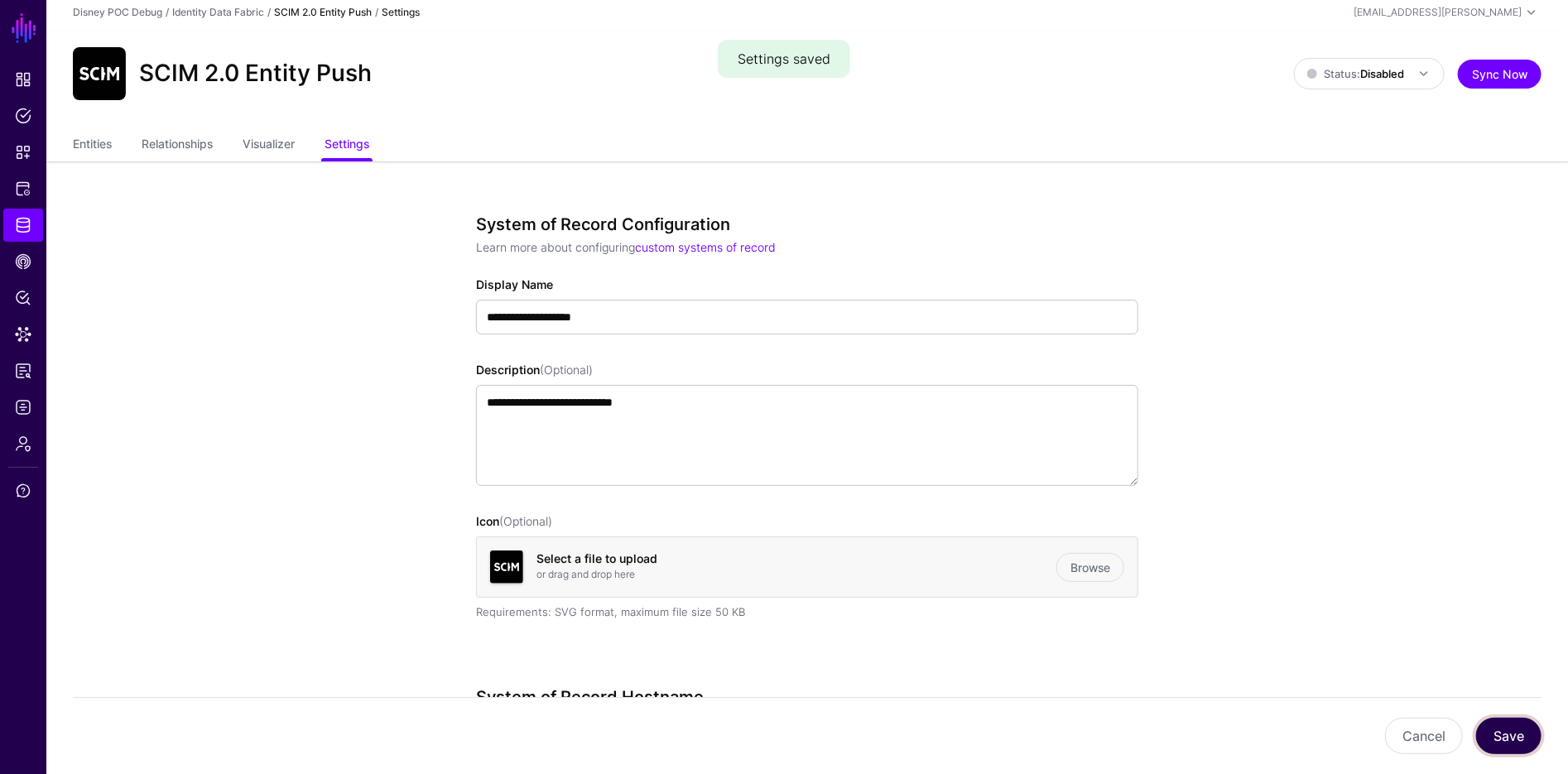
scroll to position [0, 0]
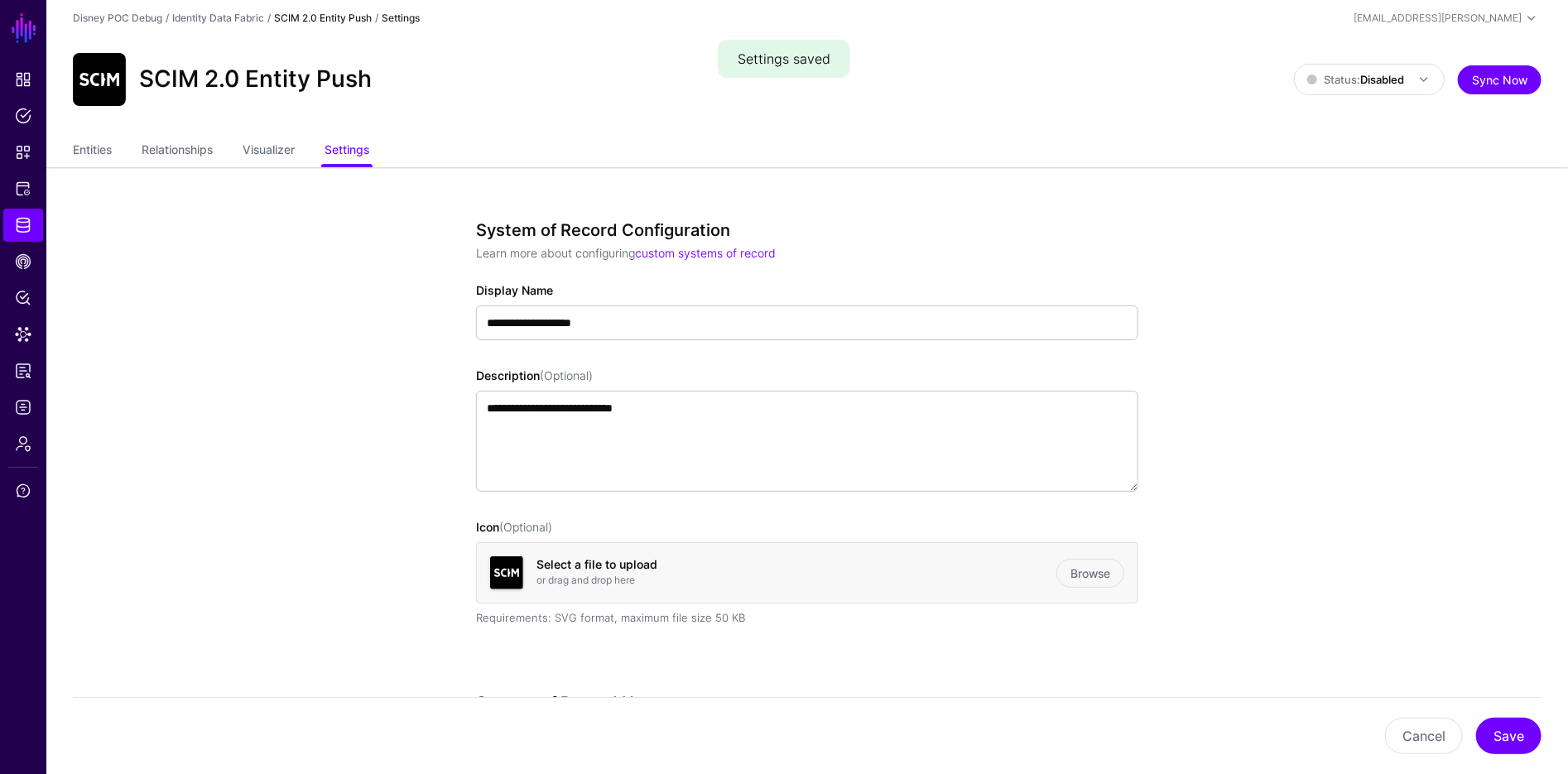
click at [1353, 57] on div "SCIM 2.0 Entity Push Status: Disabled Enabled Syncing active for all configured…" at bounding box center [807, 79] width 1469 height 53
click at [1348, 83] on span "Status: Disabled" at bounding box center [1355, 79] width 97 height 14
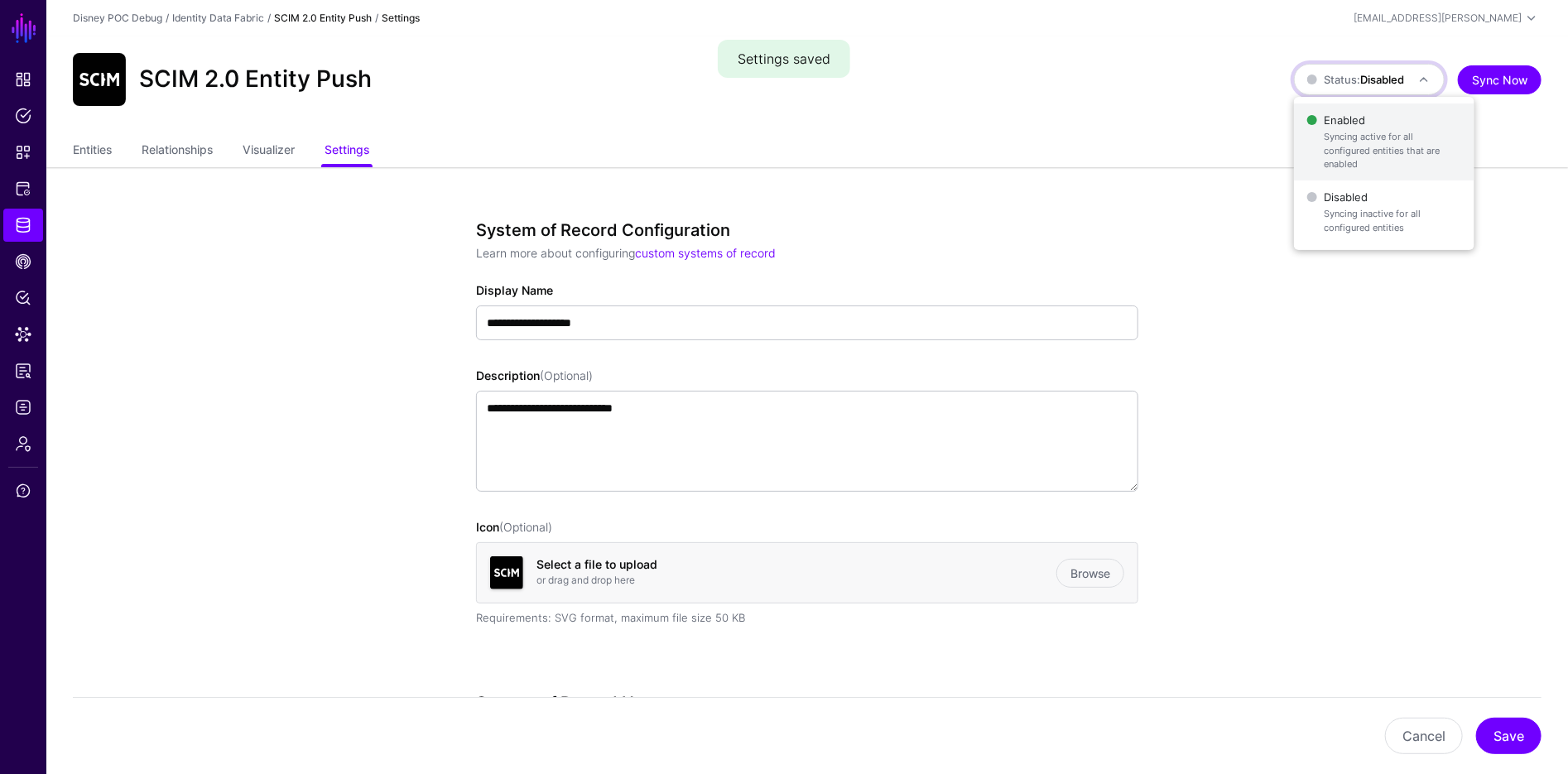
click at [1338, 138] on span "Syncing active for all configured entities that are enabled" at bounding box center [1392, 150] width 137 height 41
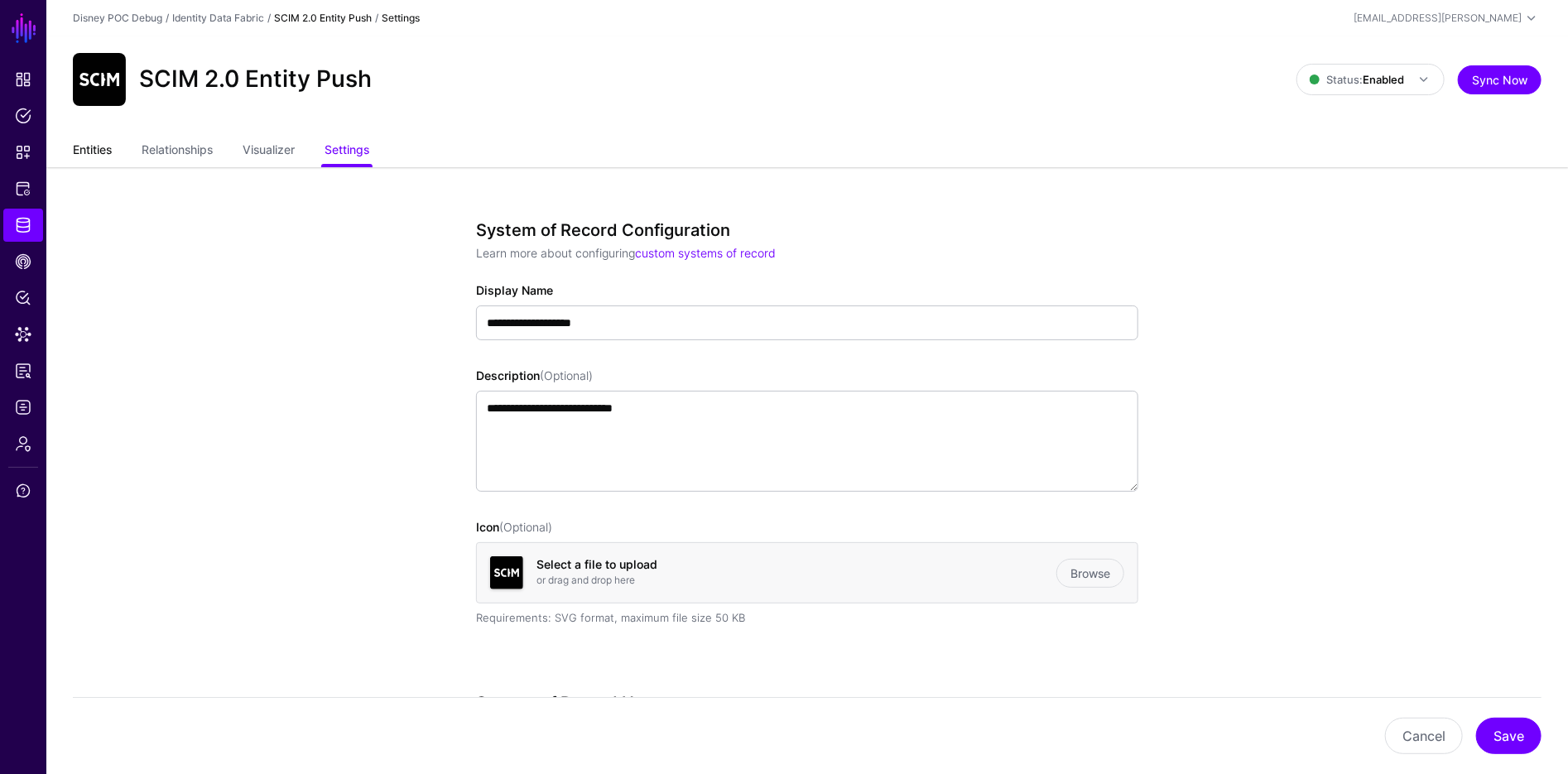
click at [92, 153] on link "Entities" at bounding box center [92, 151] width 39 height 32
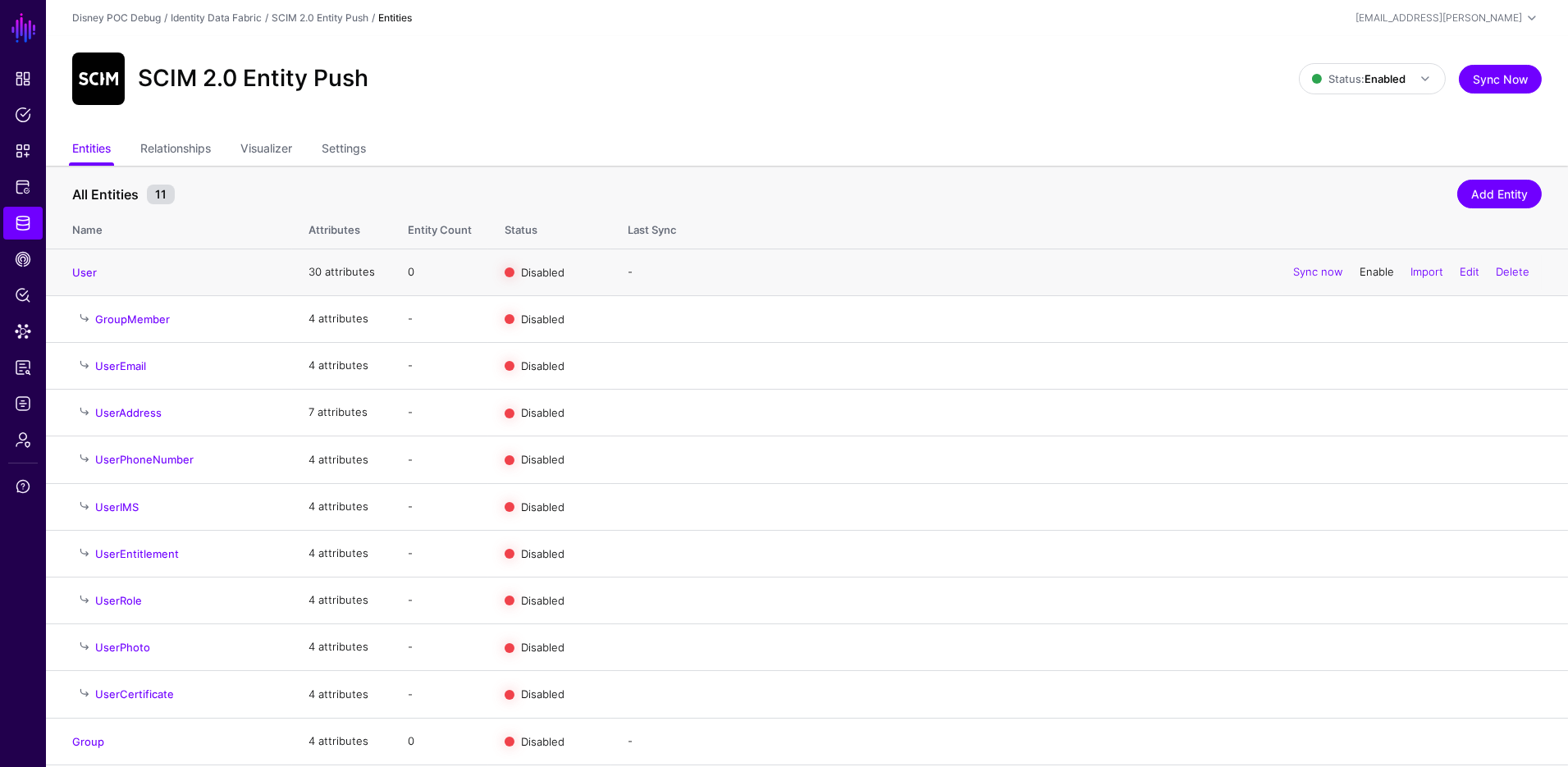
click at [1376, 270] on link "Enable" at bounding box center [1377, 272] width 35 height 14
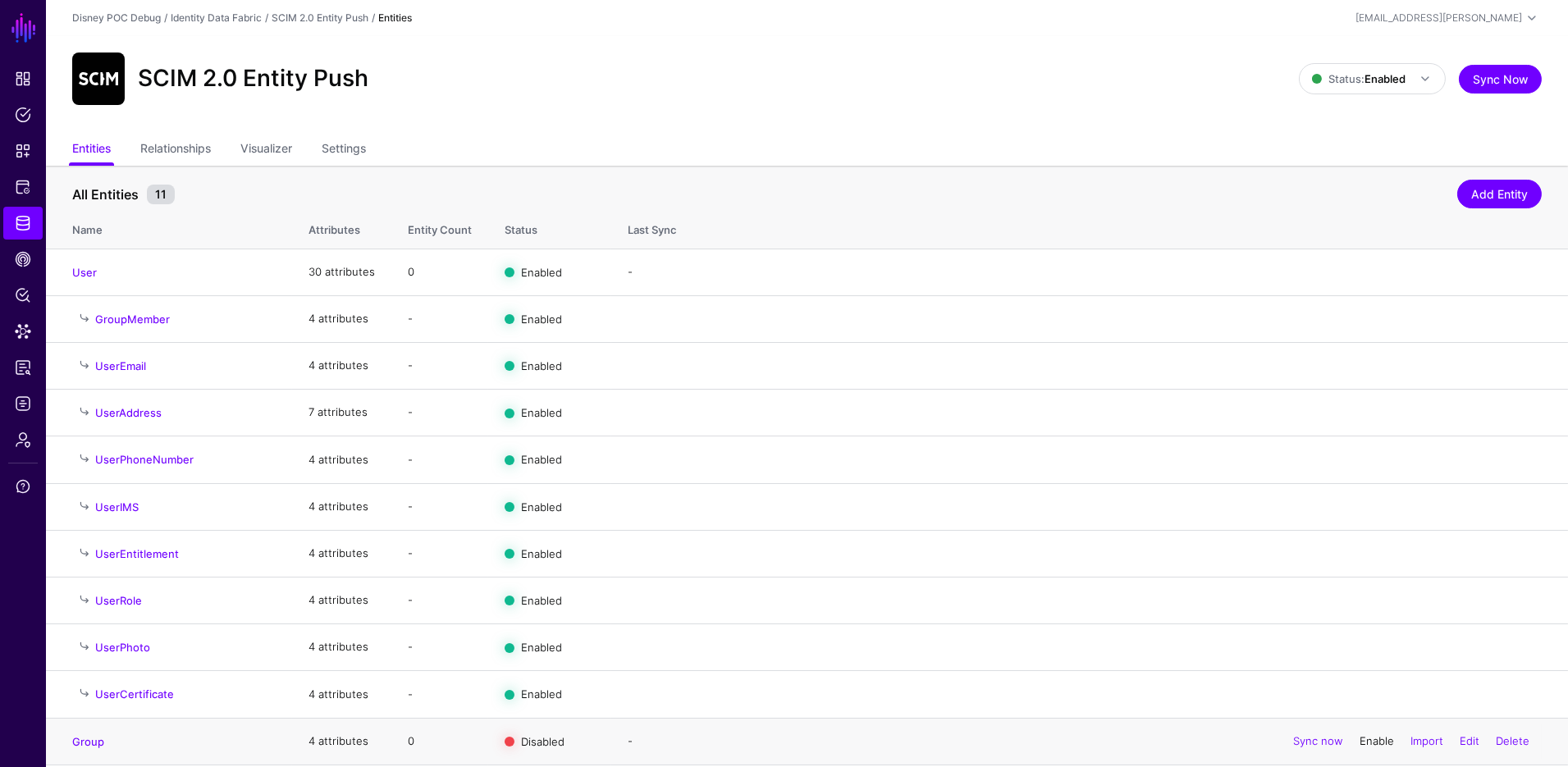
click at [1370, 735] on link "Enable" at bounding box center [1377, 742] width 35 height 14
click at [1389, 91] on link "Status: Enabled" at bounding box center [1372, 79] width 147 height 31
click at [903, 83] on div "SCIM 2.0 Entity Push" at bounding box center [686, 79] width 1240 height 52
click at [341, 146] on link "Settings" at bounding box center [344, 150] width 44 height 31
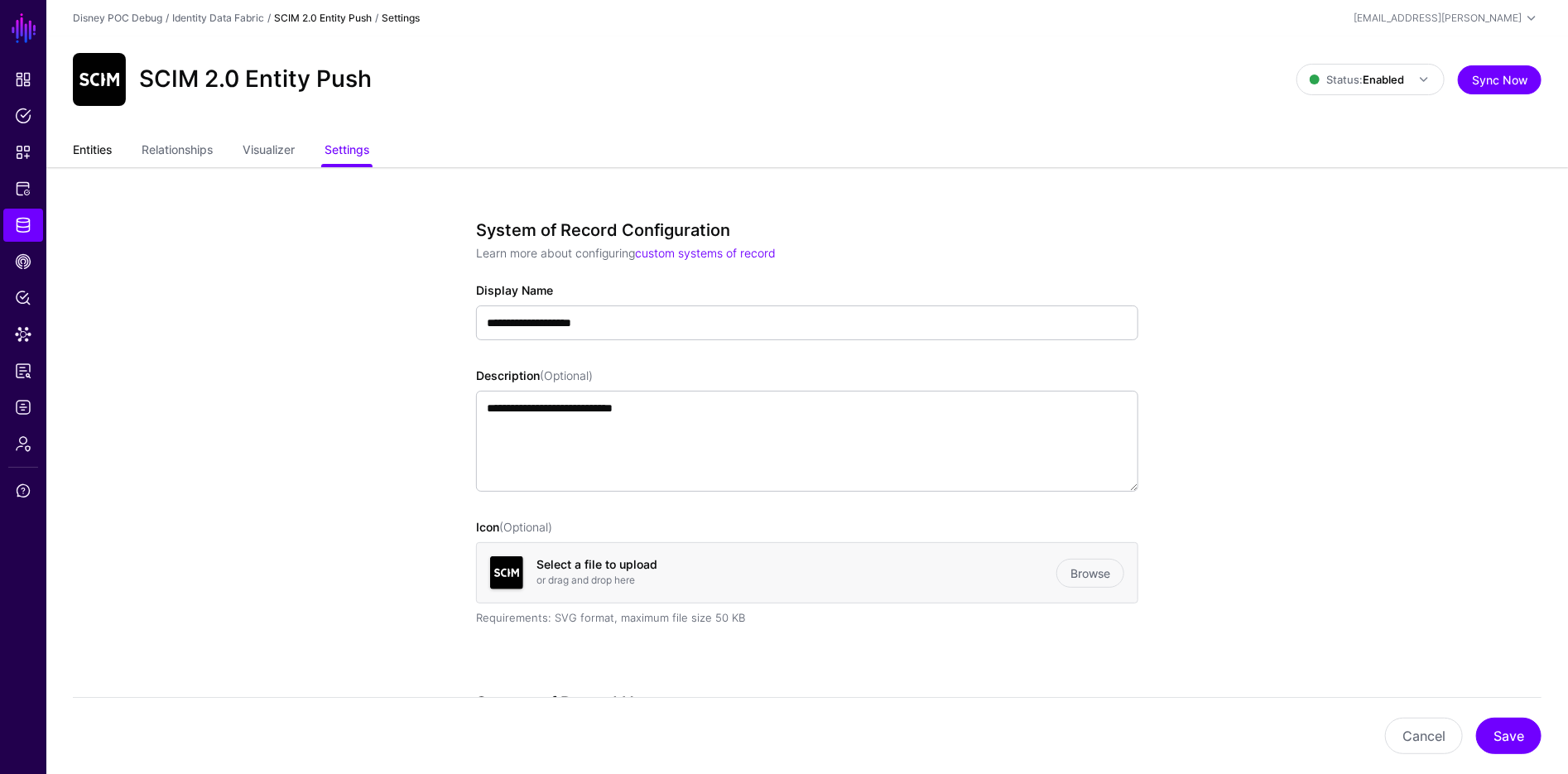
click at [86, 149] on link "Entities" at bounding box center [92, 151] width 39 height 32
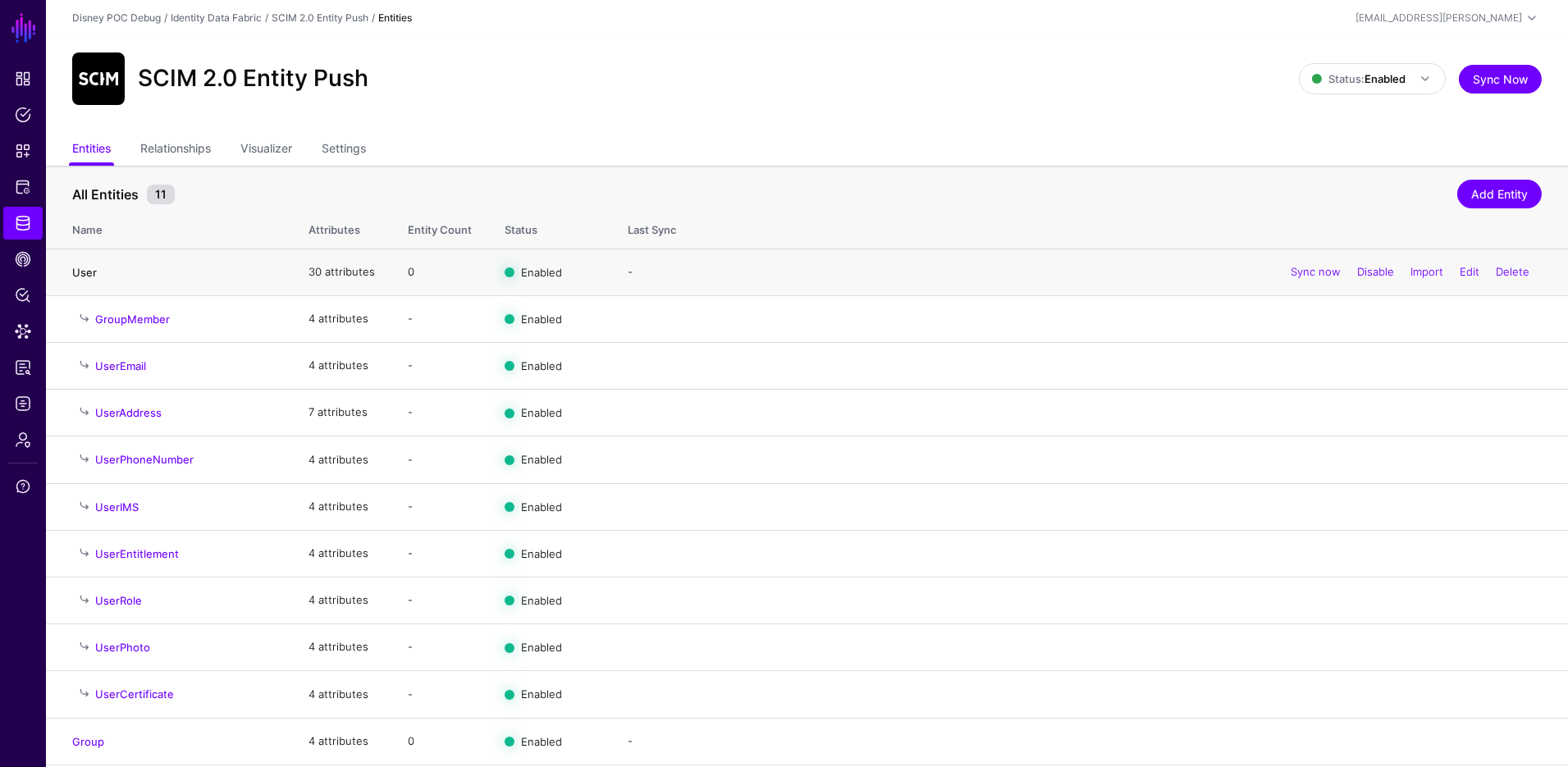
click at [75, 273] on link "User" at bounding box center [84, 273] width 25 height 14
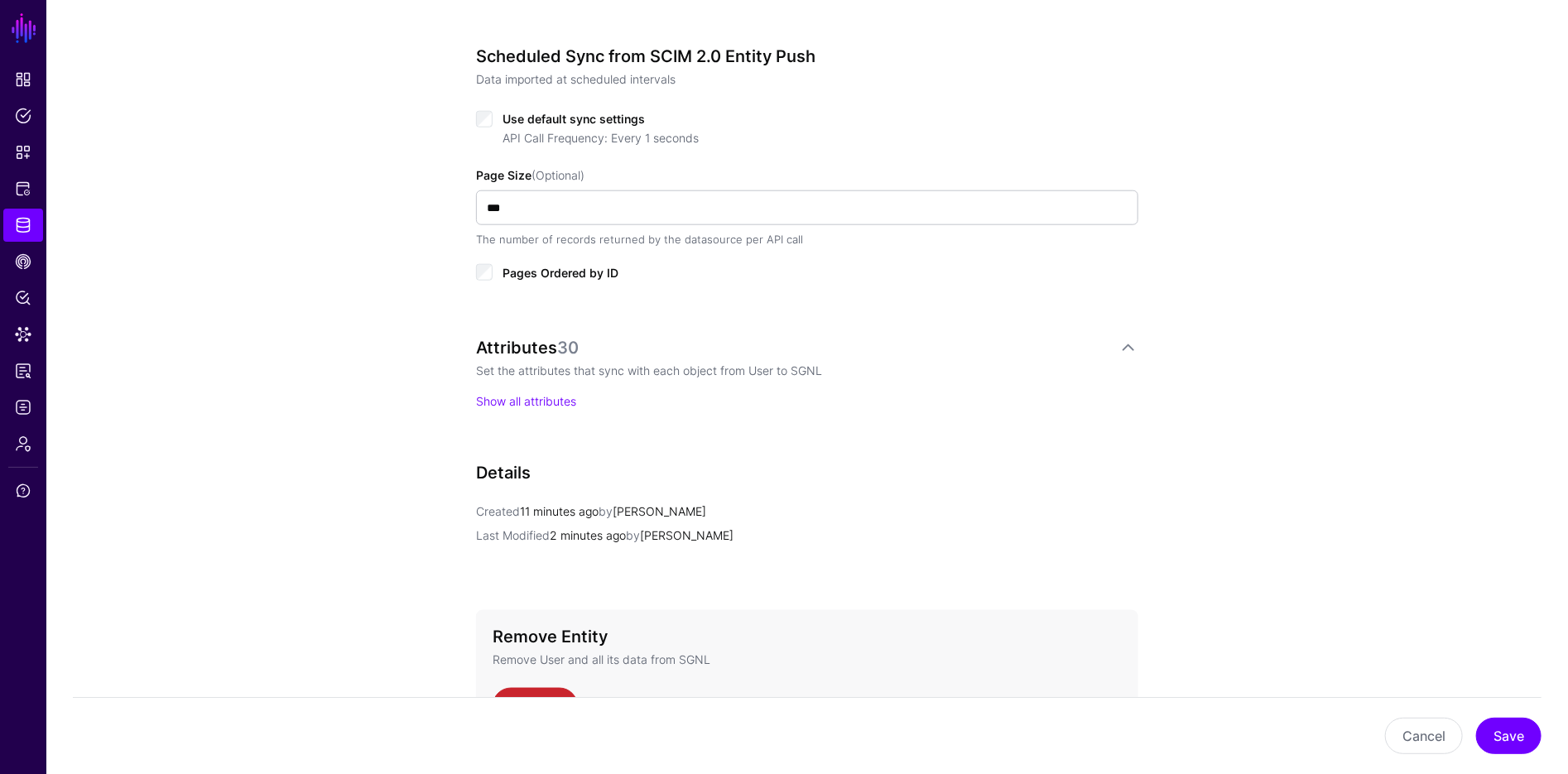
scroll to position [936, 0]
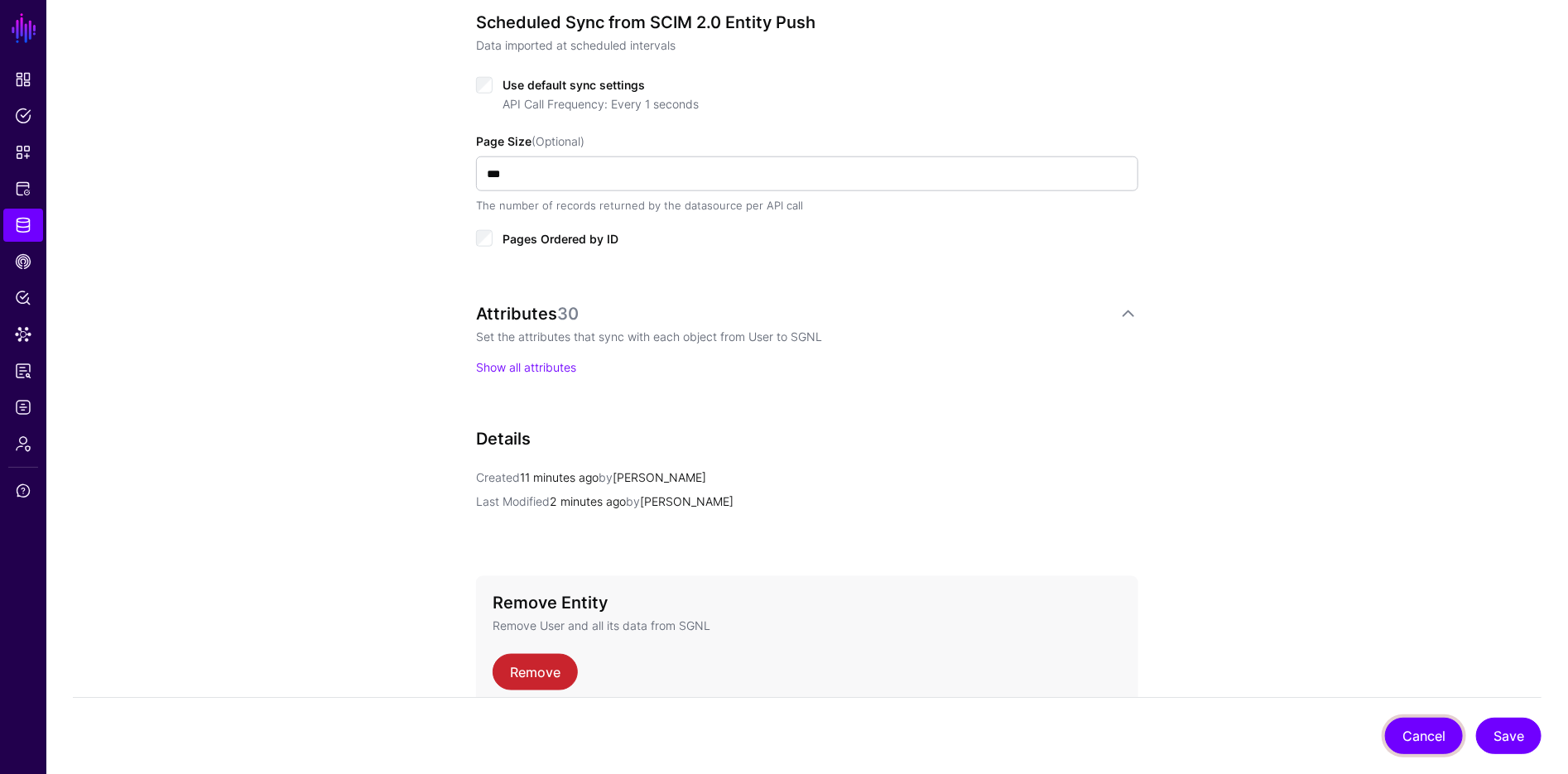
click at [1433, 735] on button "Cancel" at bounding box center [1424, 736] width 78 height 37
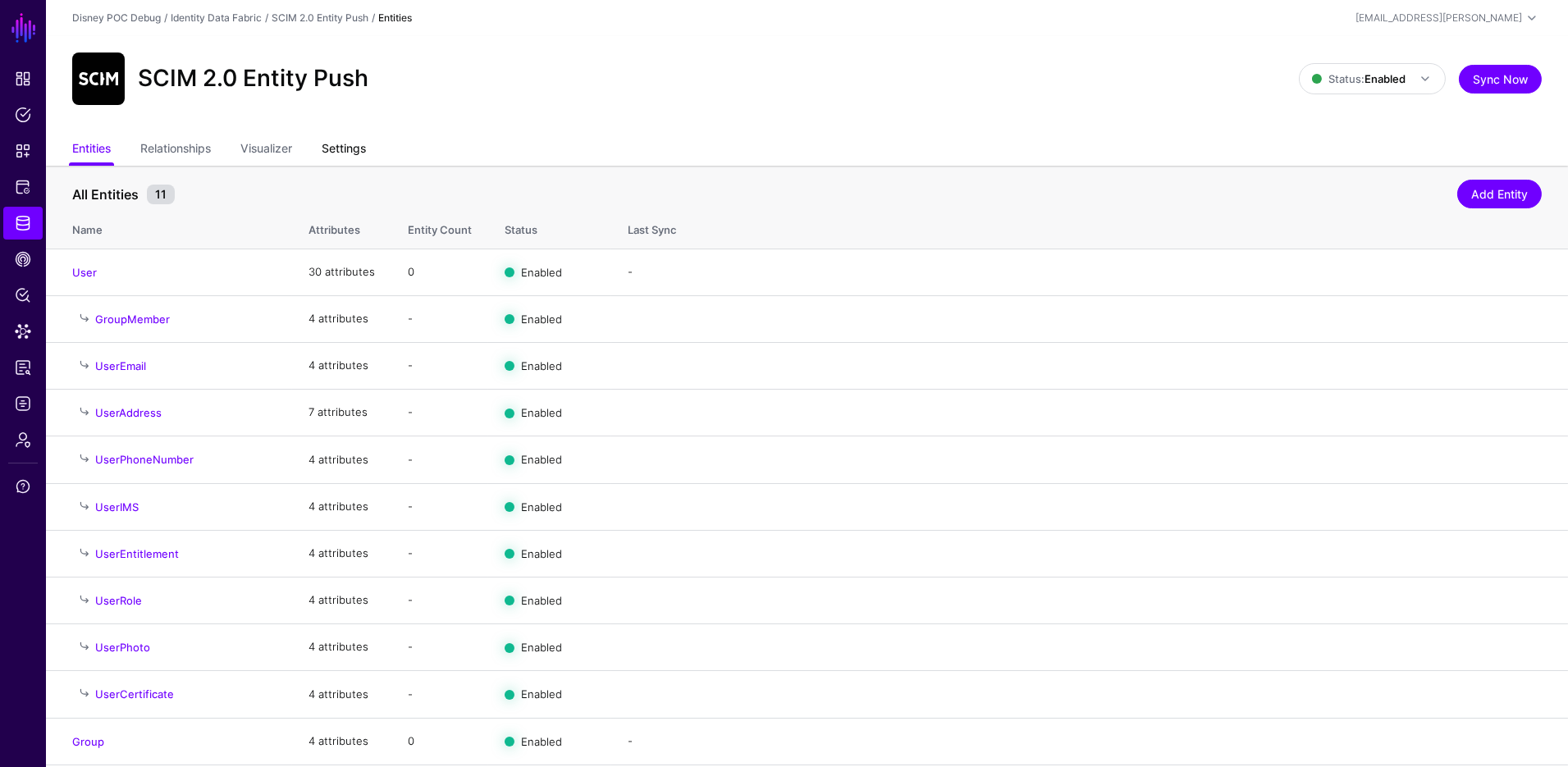
click at [351, 156] on link "Settings" at bounding box center [344, 150] width 44 height 31
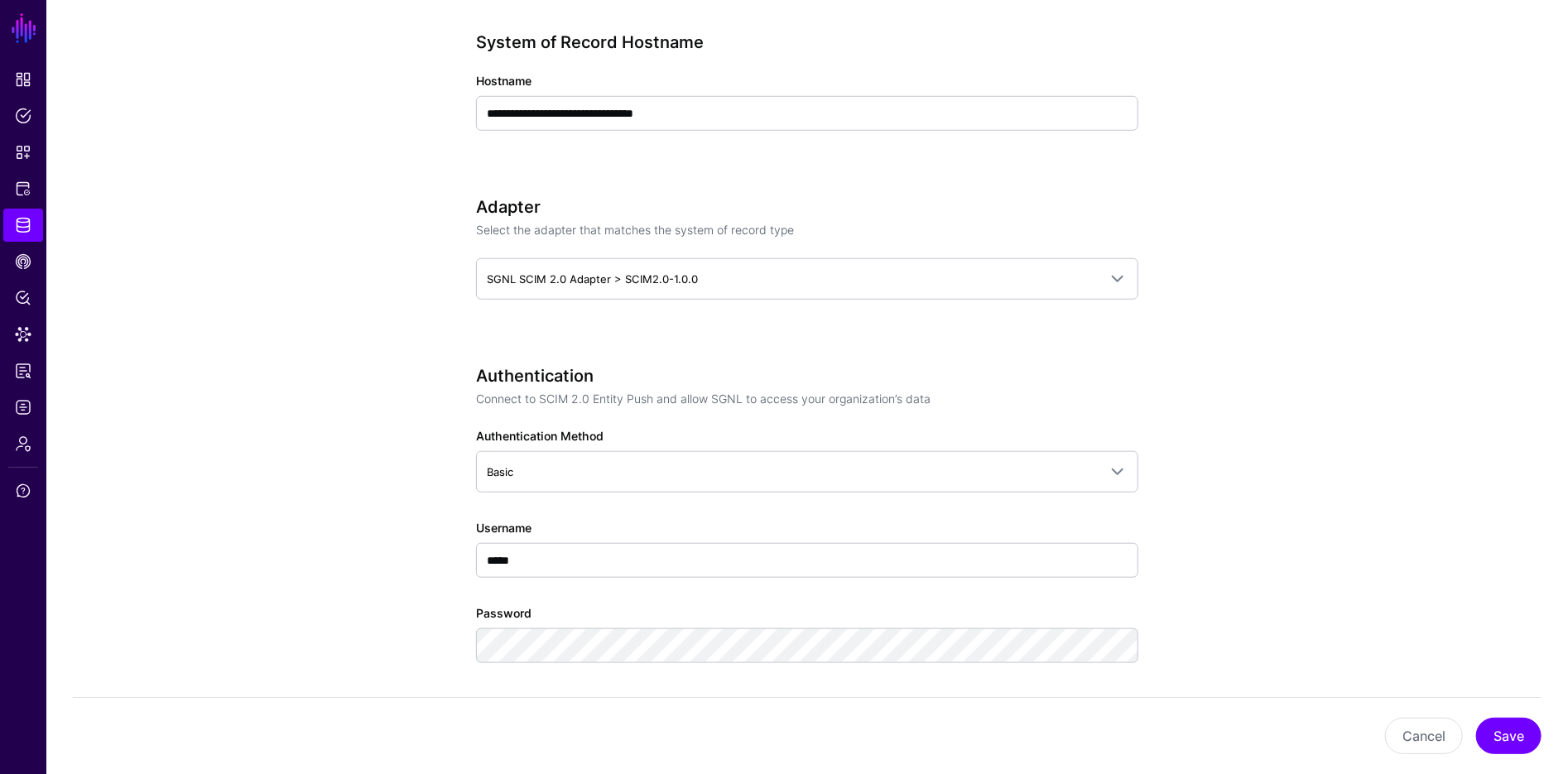
scroll to position [651, 0]
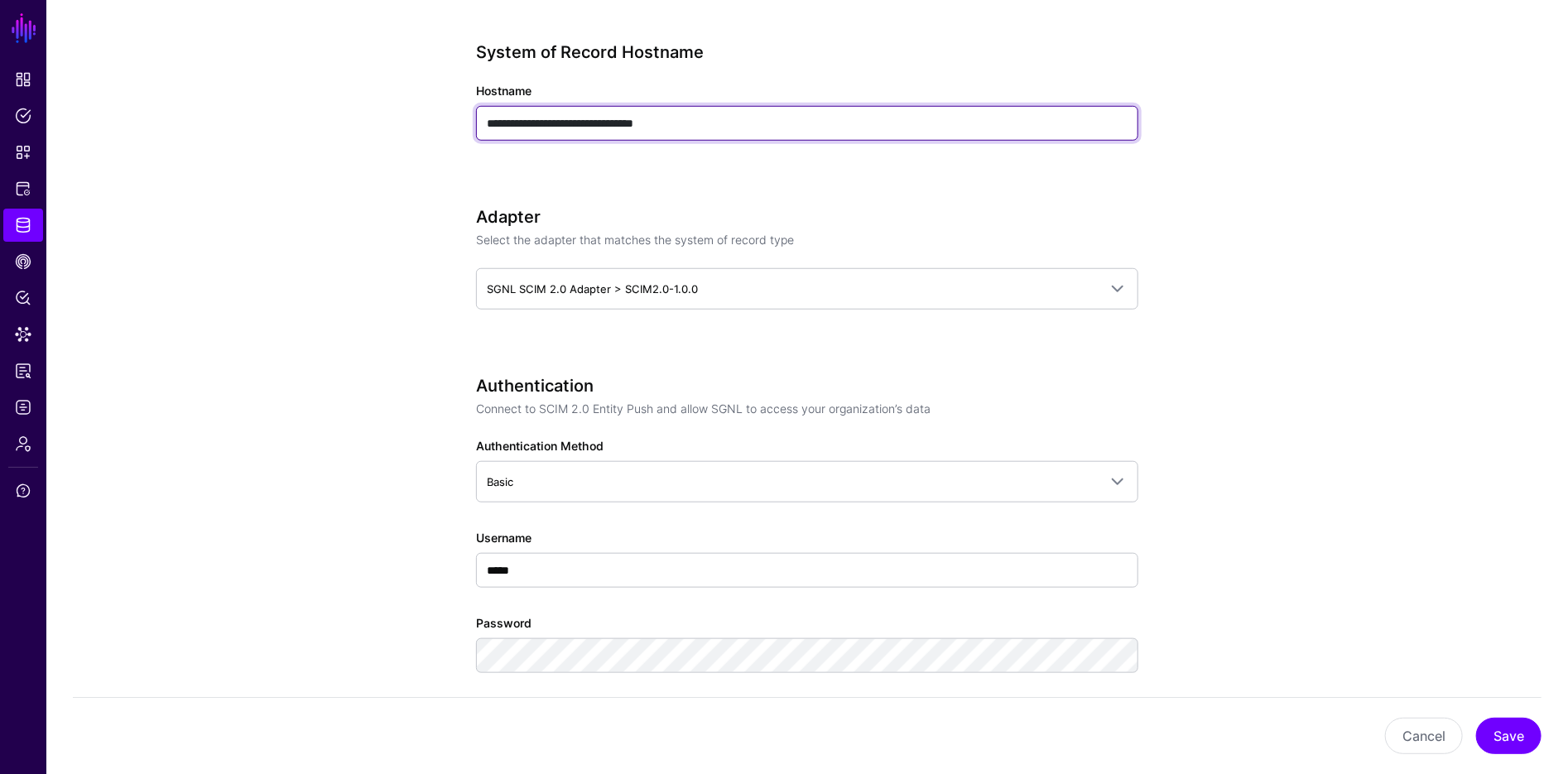
click at [630, 122] on input "**********" at bounding box center [806, 123] width 662 height 35
drag, startPoint x: 647, startPoint y: 122, endPoint x: 436, endPoint y: 122, distance: 211.0
paste input "**********"
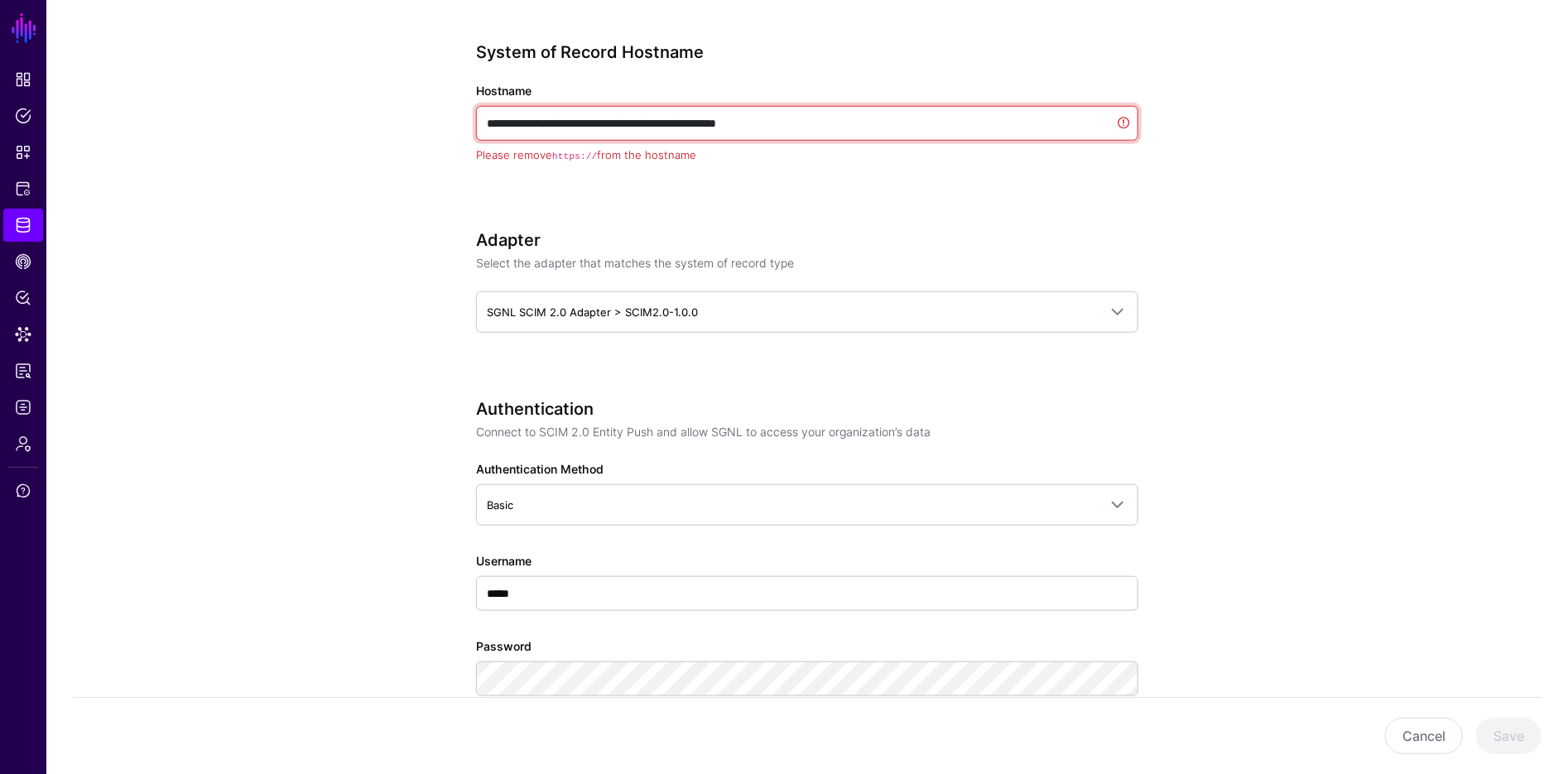
drag, startPoint x: 525, startPoint y: 122, endPoint x: 366, endPoint y: 121, distance: 159.0
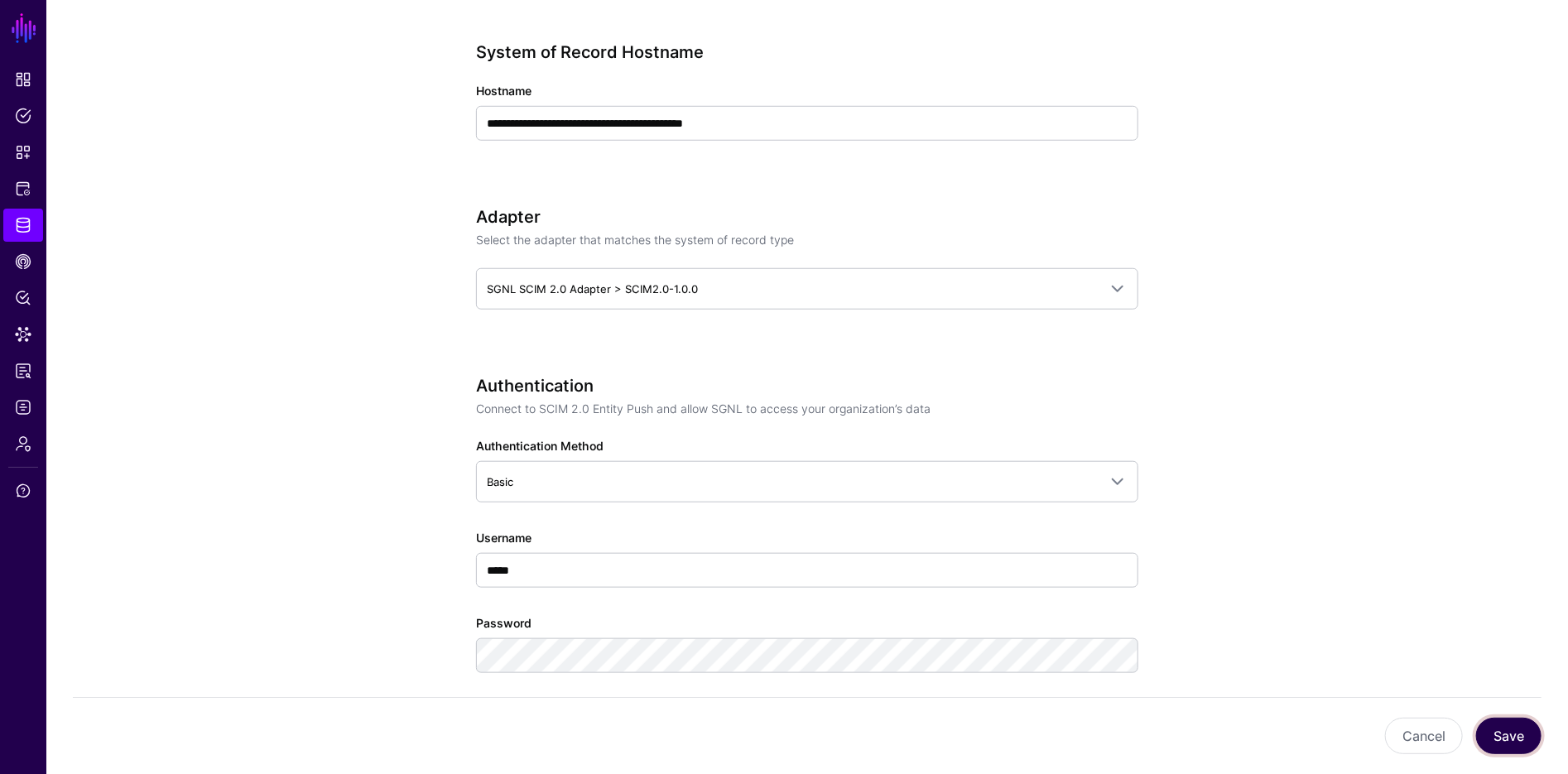
click at [1499, 747] on button "Save" at bounding box center [1508, 736] width 66 height 37
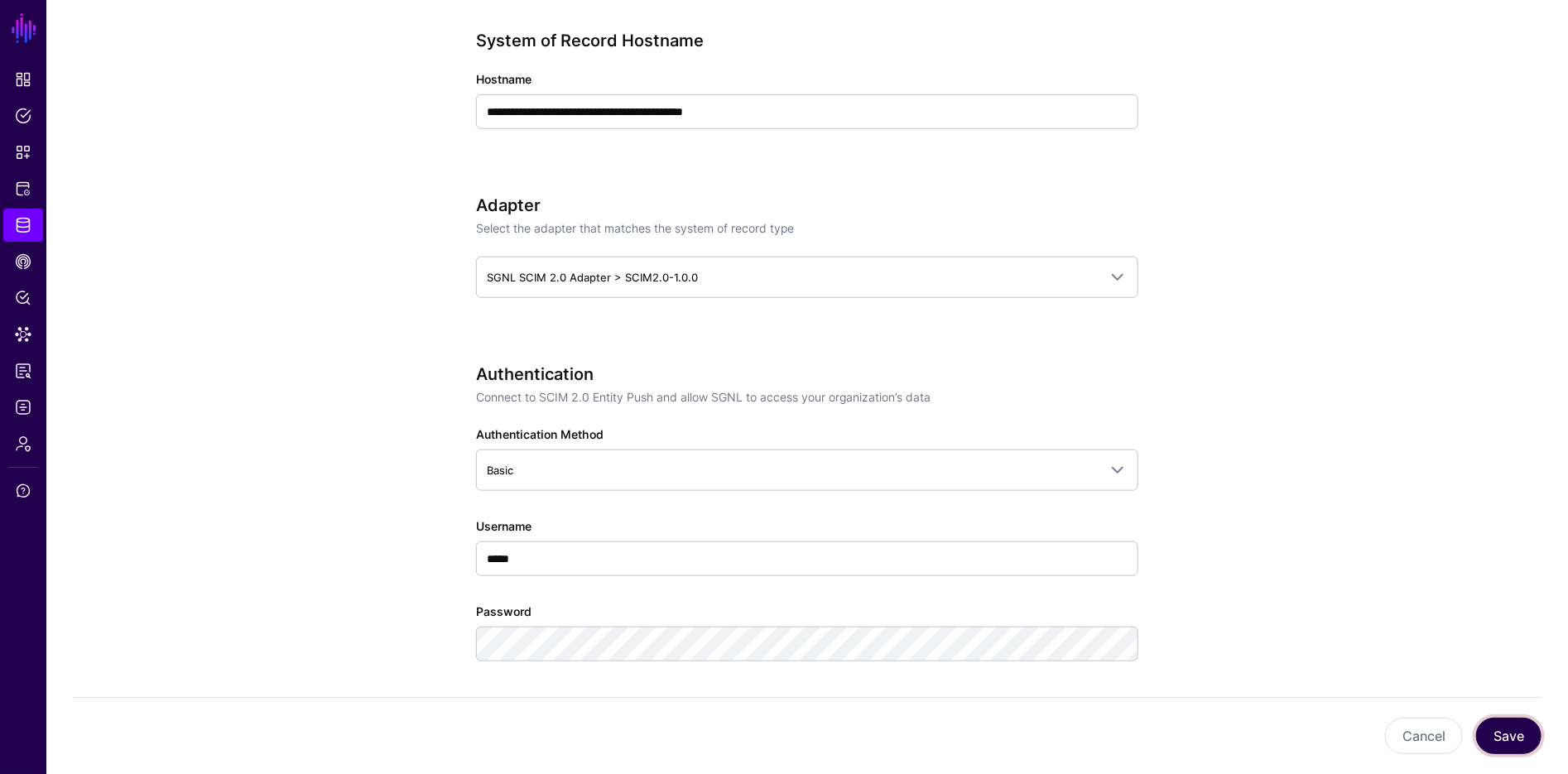
scroll to position [462, 0]
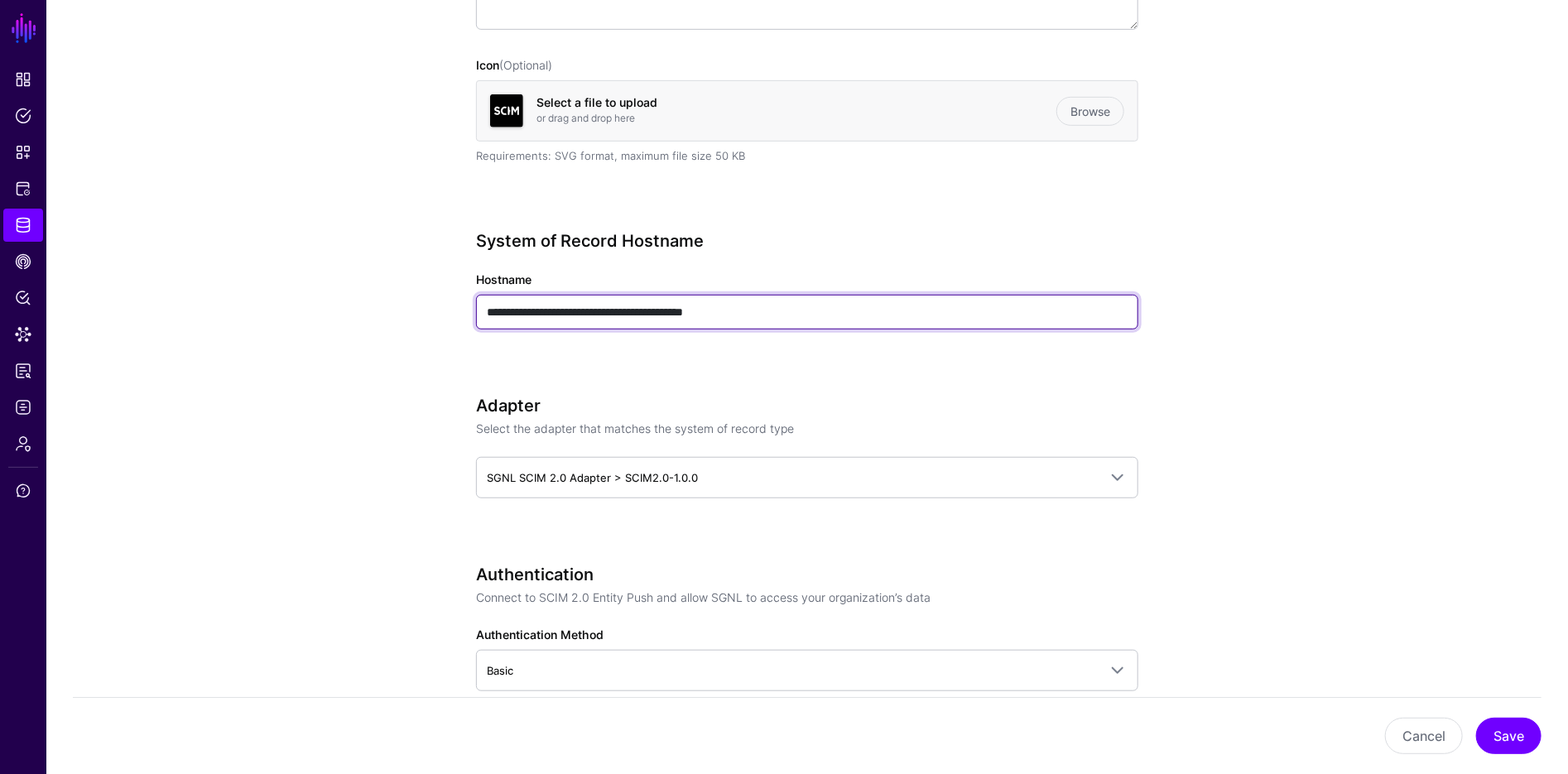
click at [711, 306] on input "**********" at bounding box center [806, 312] width 662 height 35
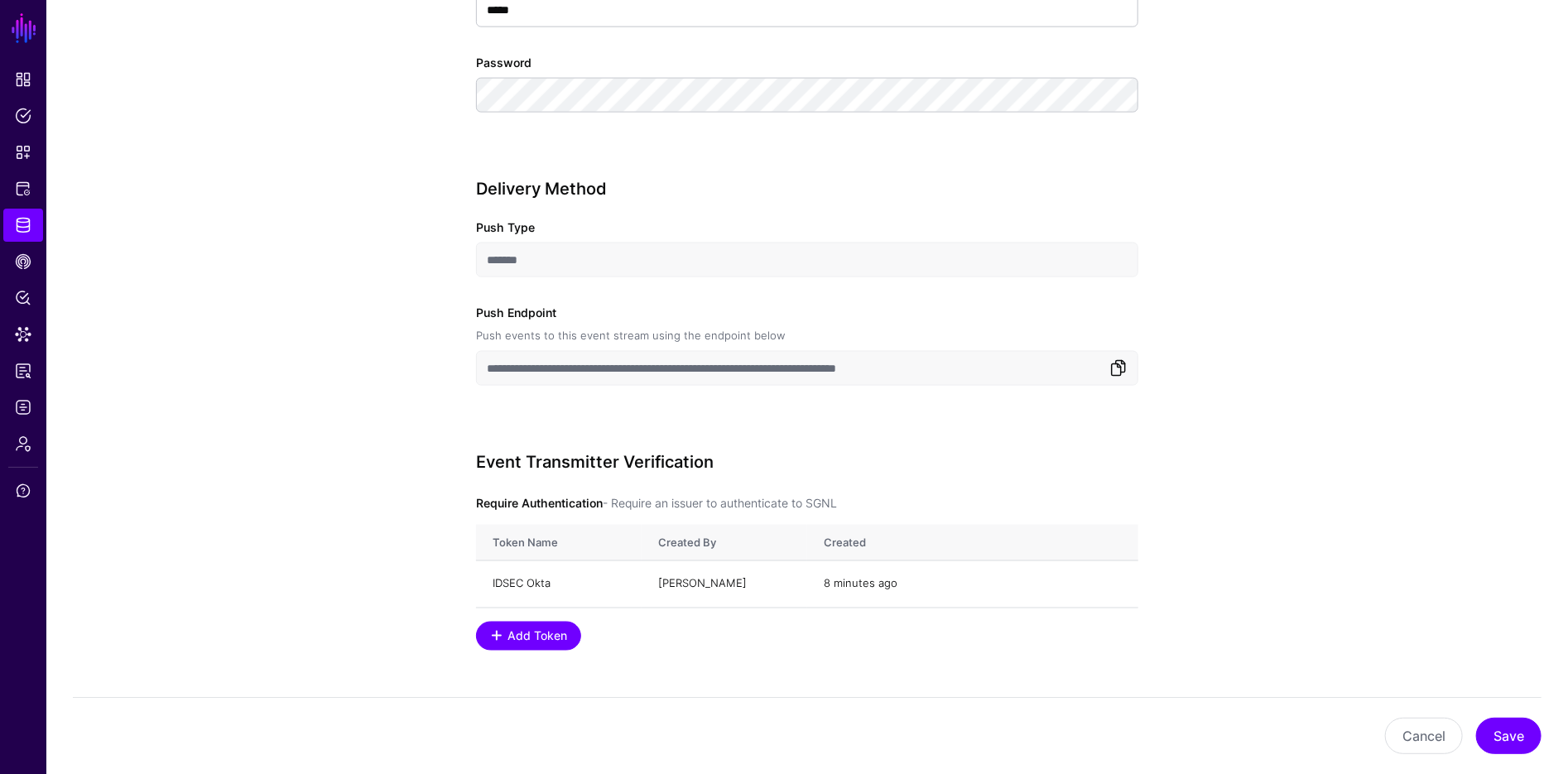
type input "**********"
click at [1118, 372] on link at bounding box center [1118, 368] width 20 height 20
click at [1511, 731] on button "Save" at bounding box center [1508, 736] width 66 height 37
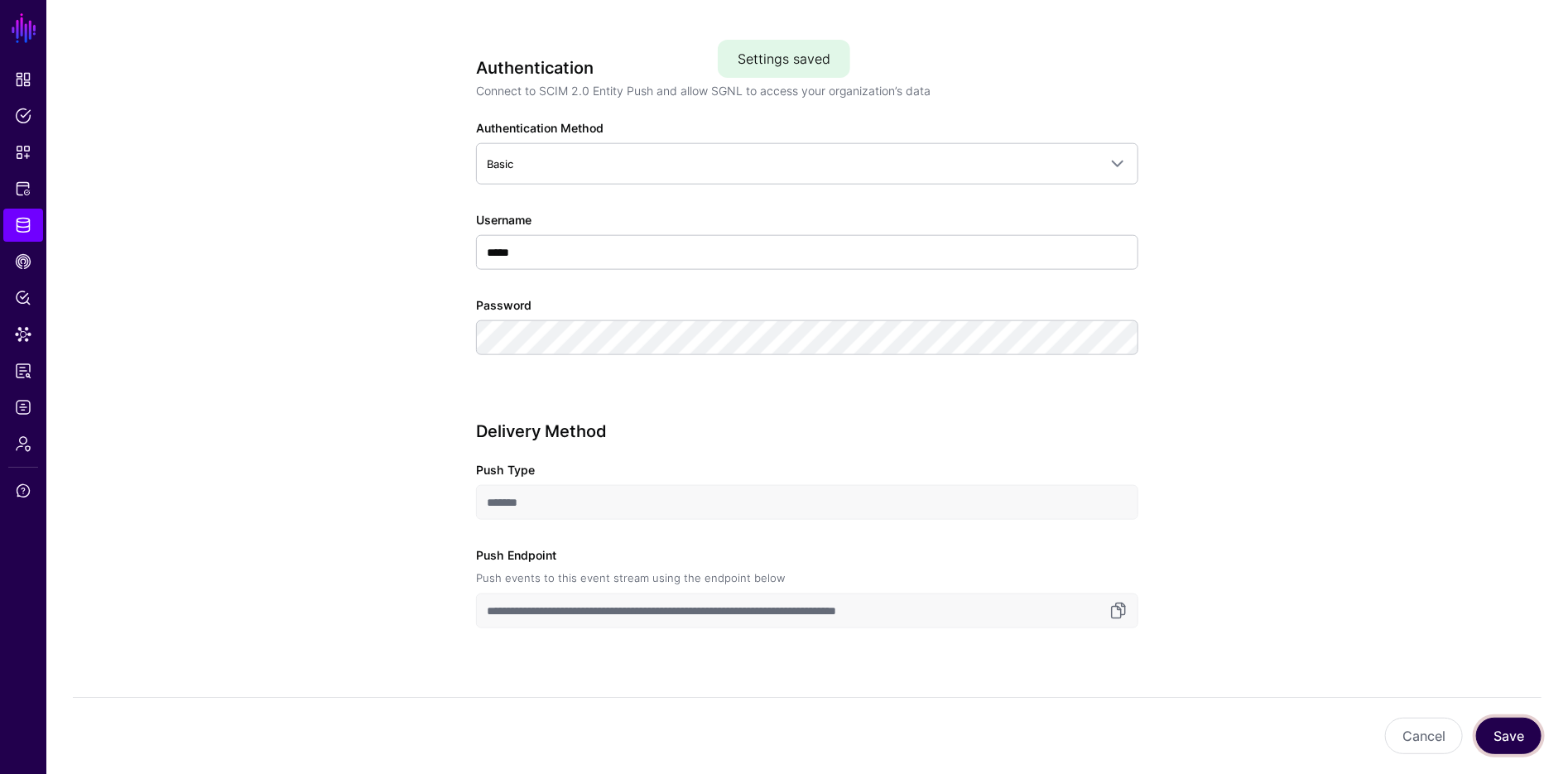
scroll to position [1481, 0]
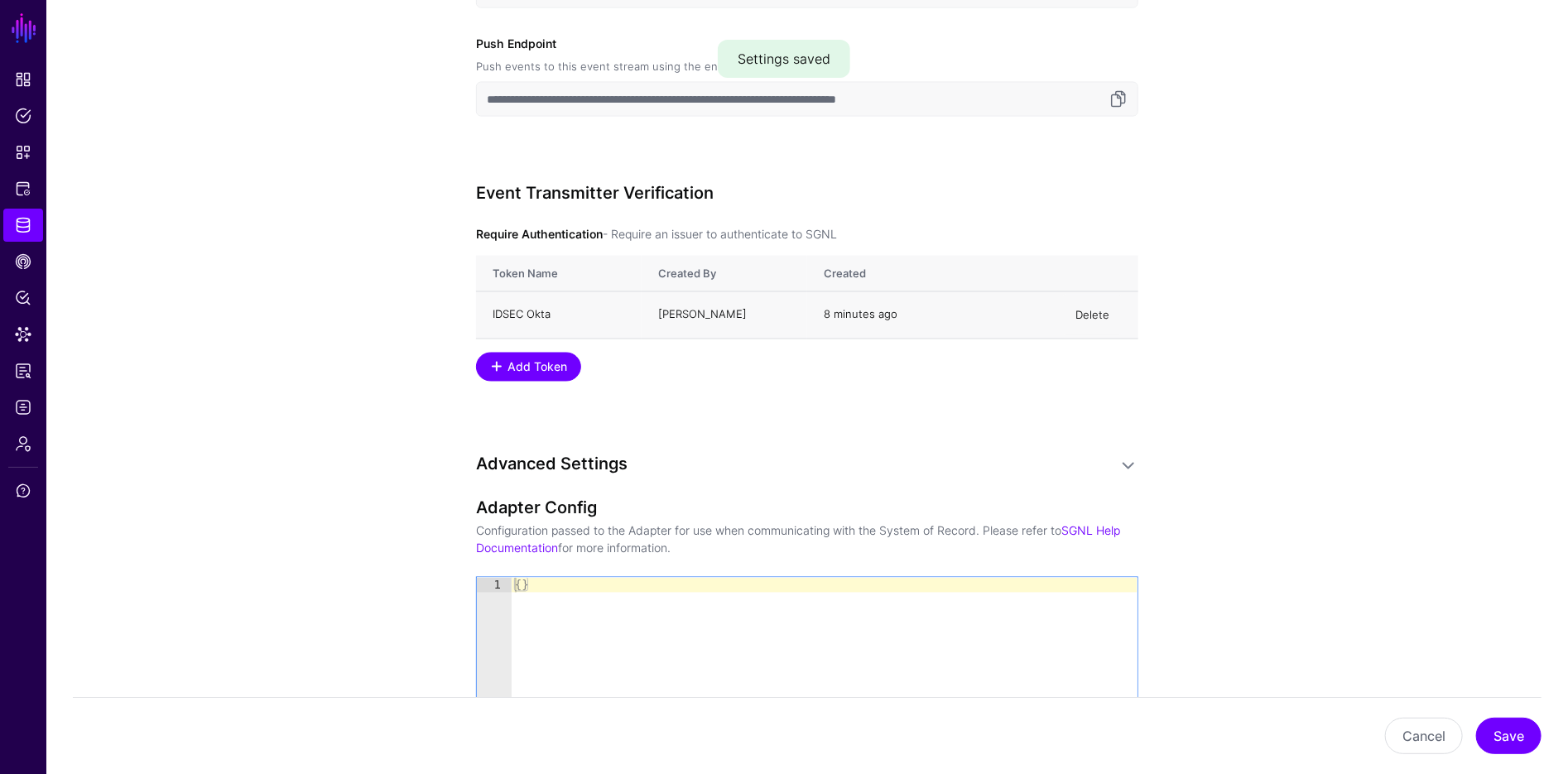
click at [1097, 316] on link "Delete" at bounding box center [1092, 315] width 34 height 14
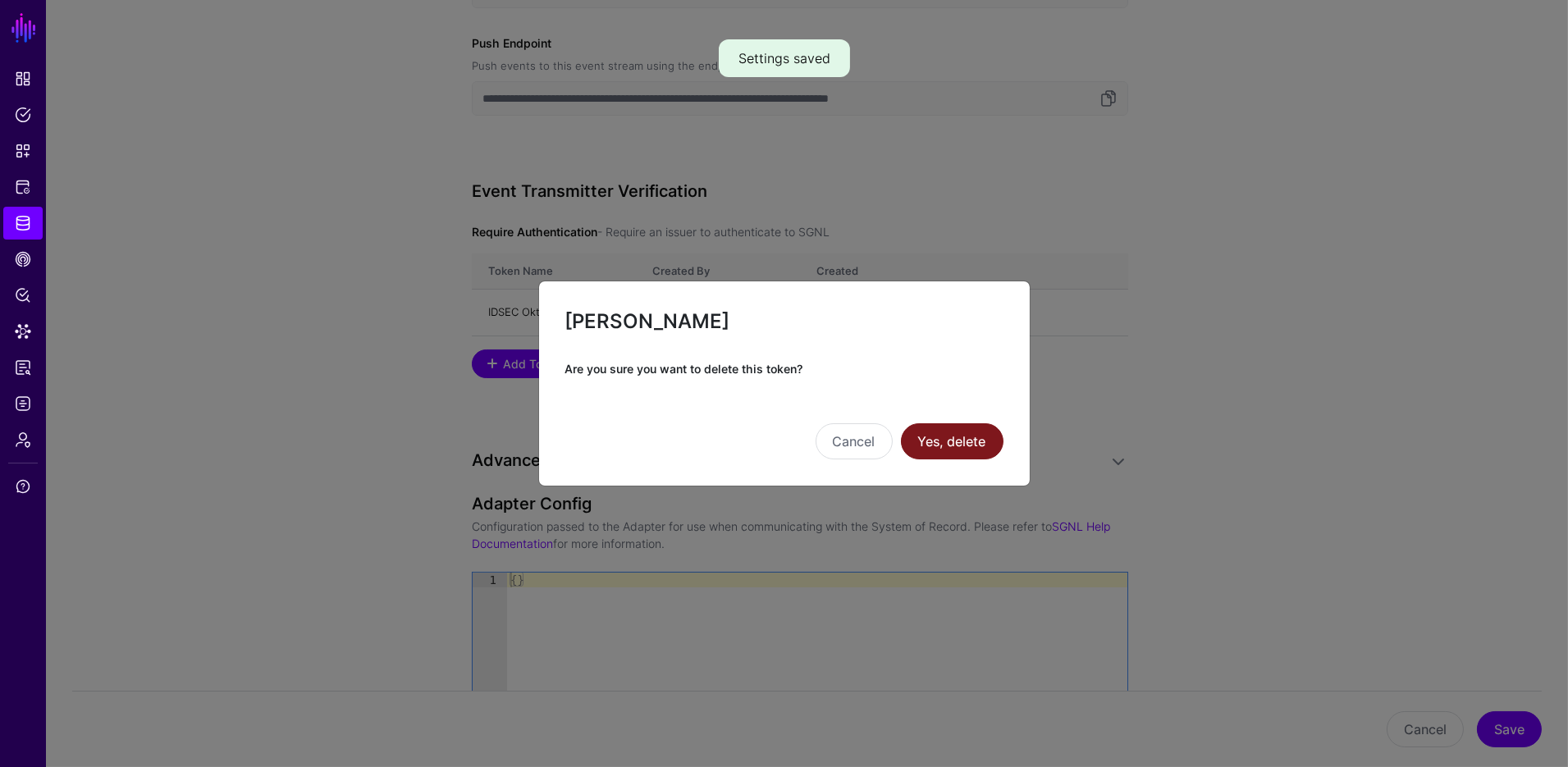
click at [956, 433] on button "Yes, delete" at bounding box center [952, 441] width 102 height 36
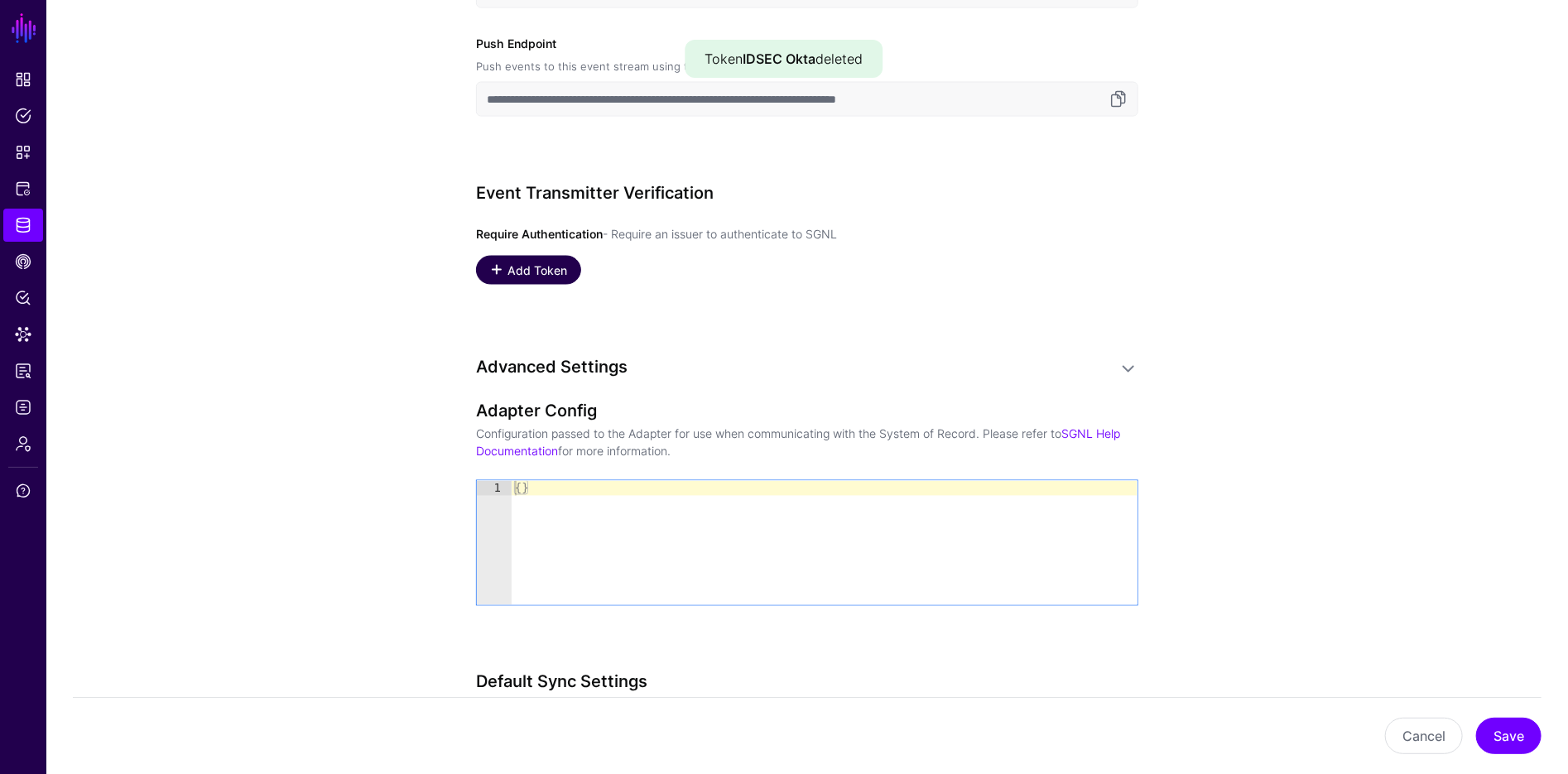
click at [547, 275] on span "Add Token" at bounding box center [537, 270] width 64 height 17
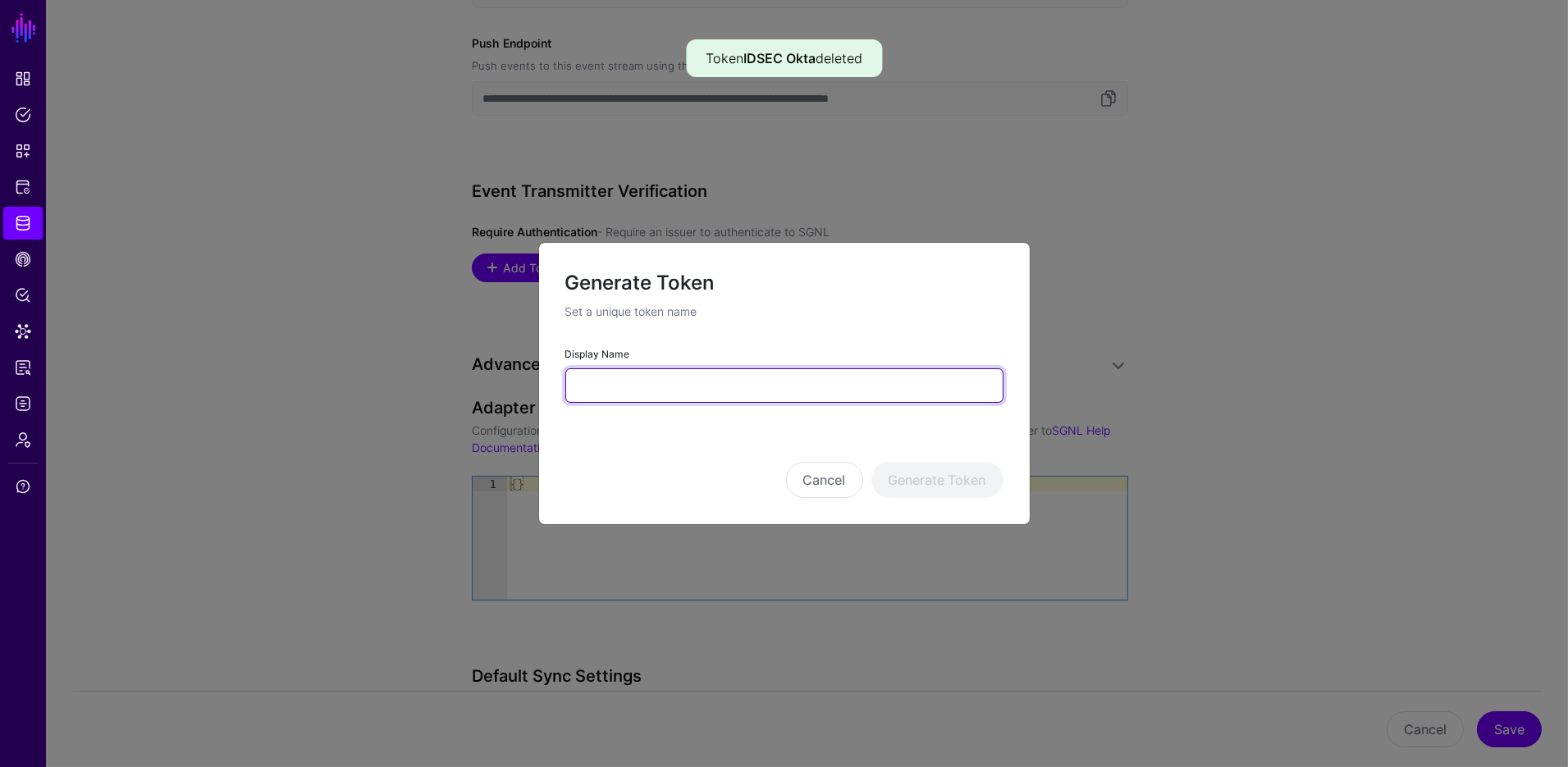
click at [626, 388] on input "Display Name" at bounding box center [785, 385] width 439 height 35
type input "**********"
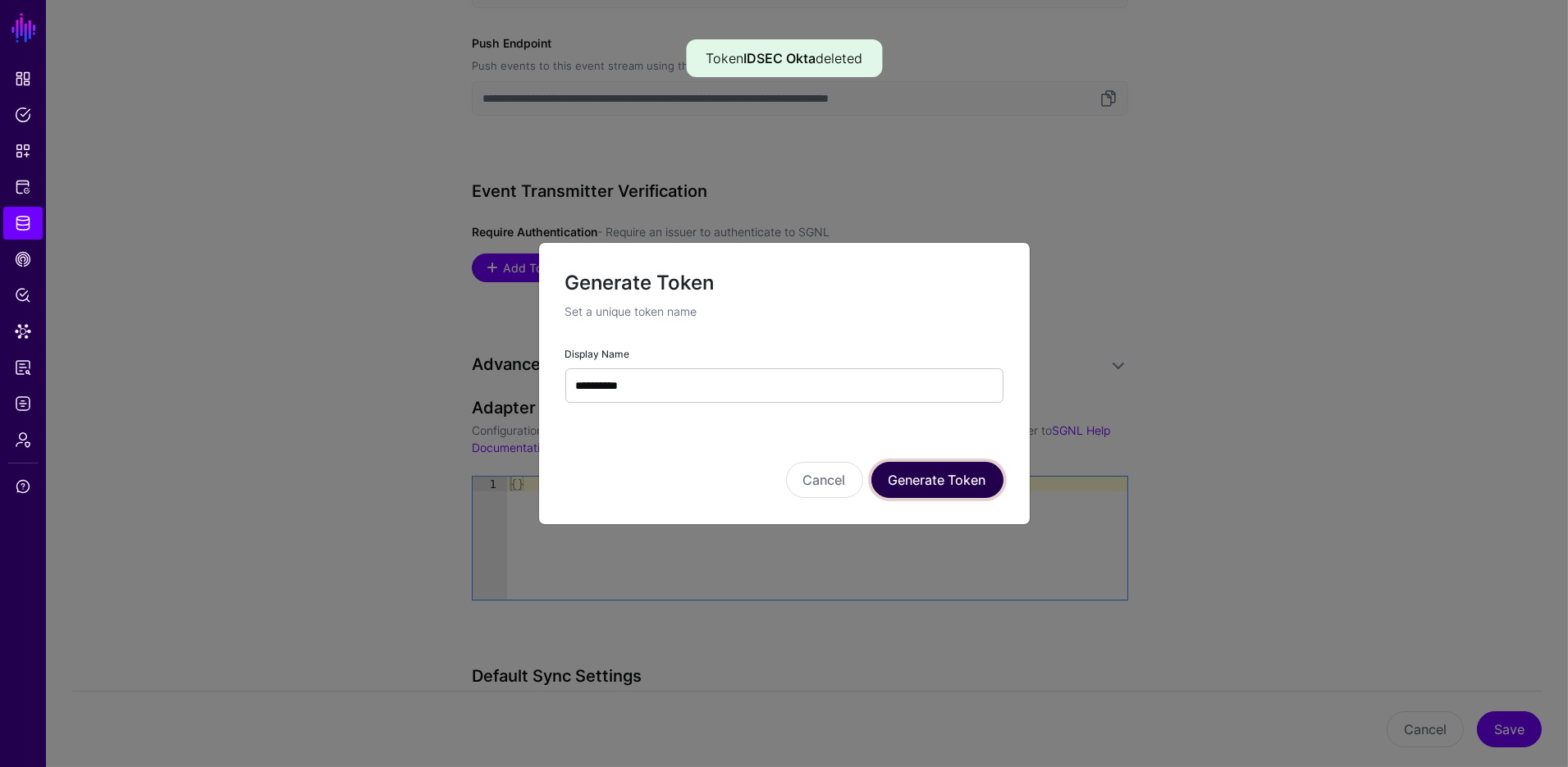
click at [917, 471] on button "Generate Token" at bounding box center [937, 480] width 132 height 36
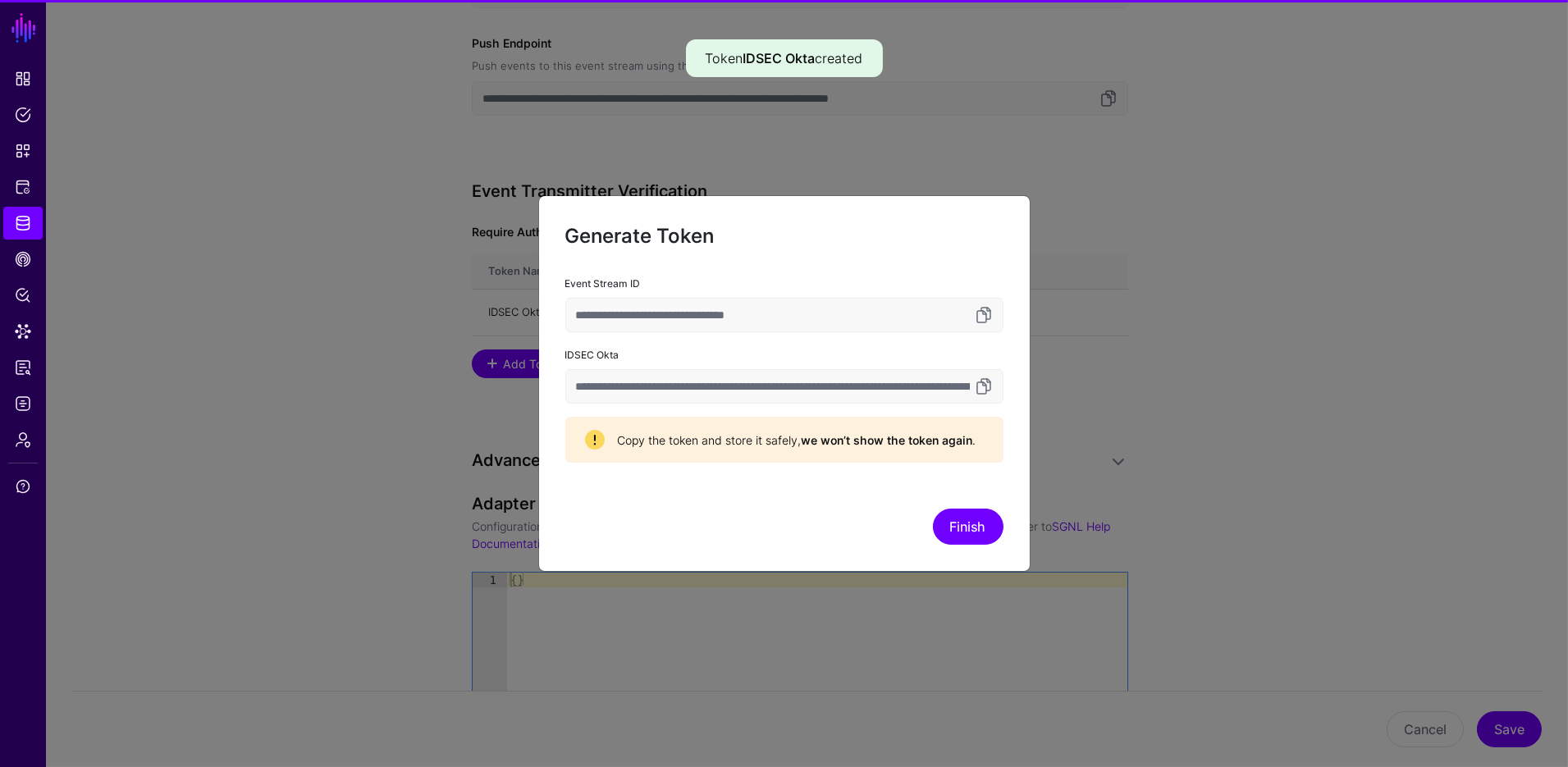
click at [963, 388] on input "**********" at bounding box center [785, 386] width 439 height 35
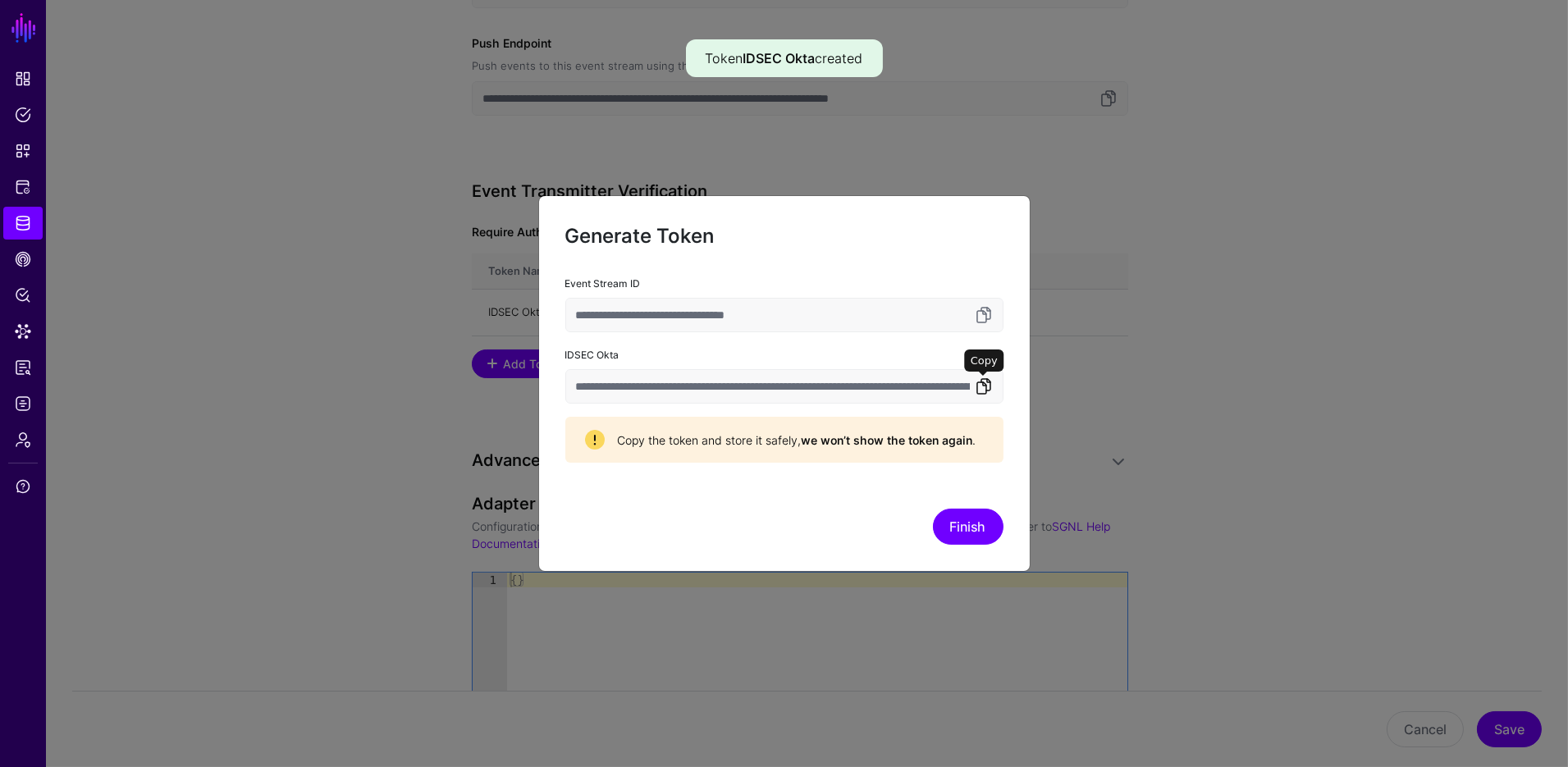
click at [981, 389] on link at bounding box center [984, 386] width 19 height 19
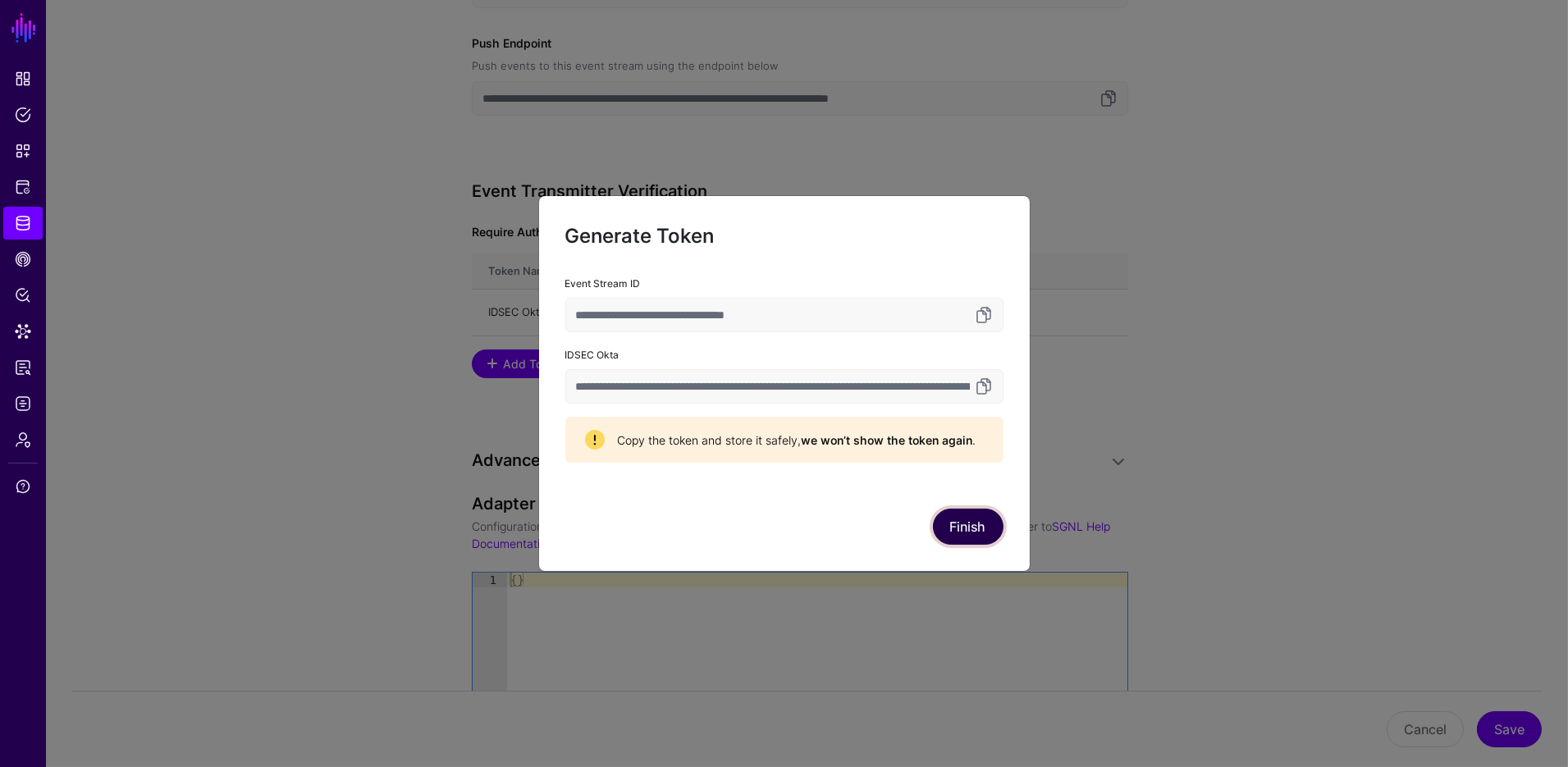
click at [980, 538] on button "Finish" at bounding box center [968, 527] width 70 height 36
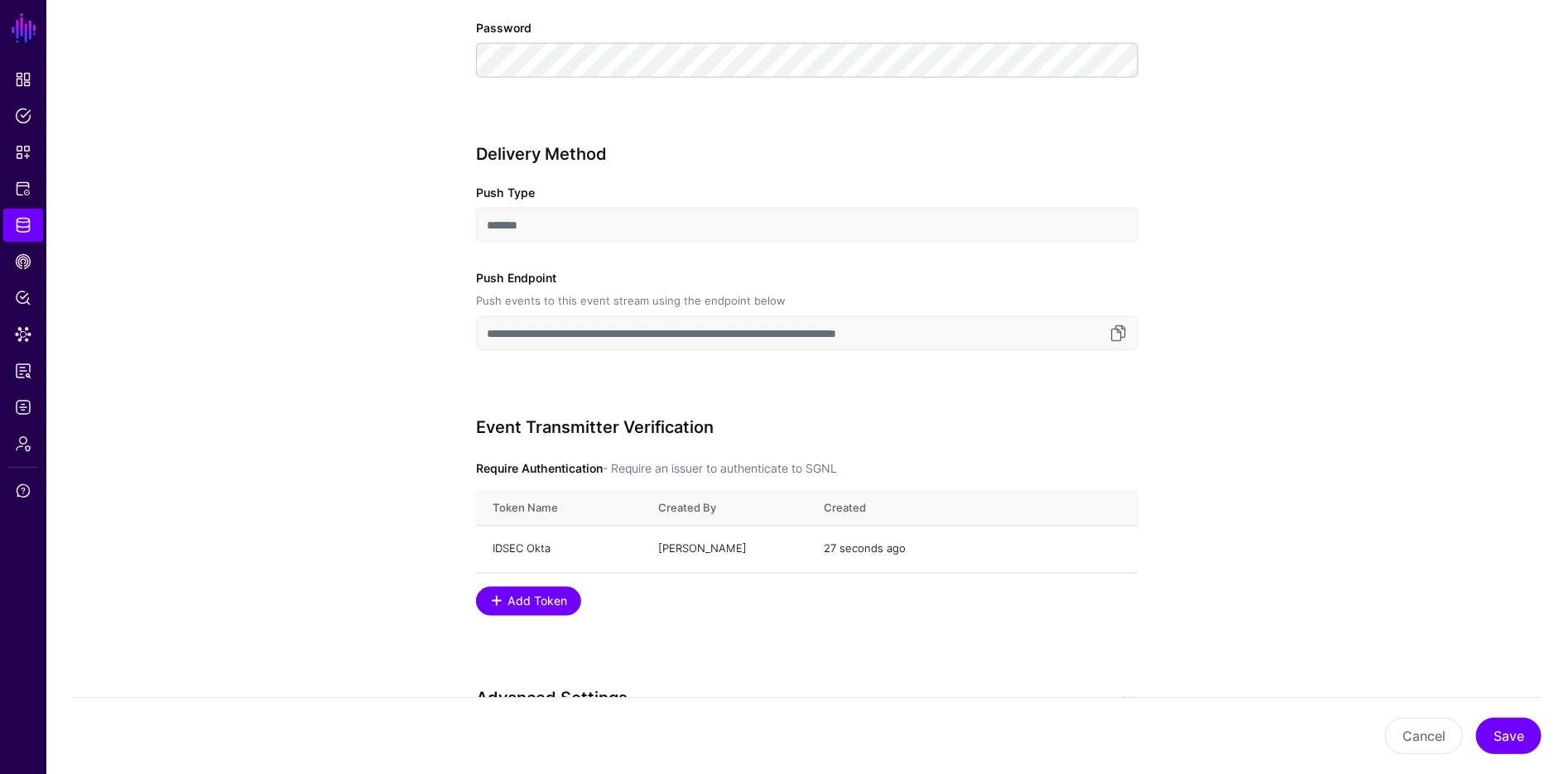
scroll to position [1314, 0]
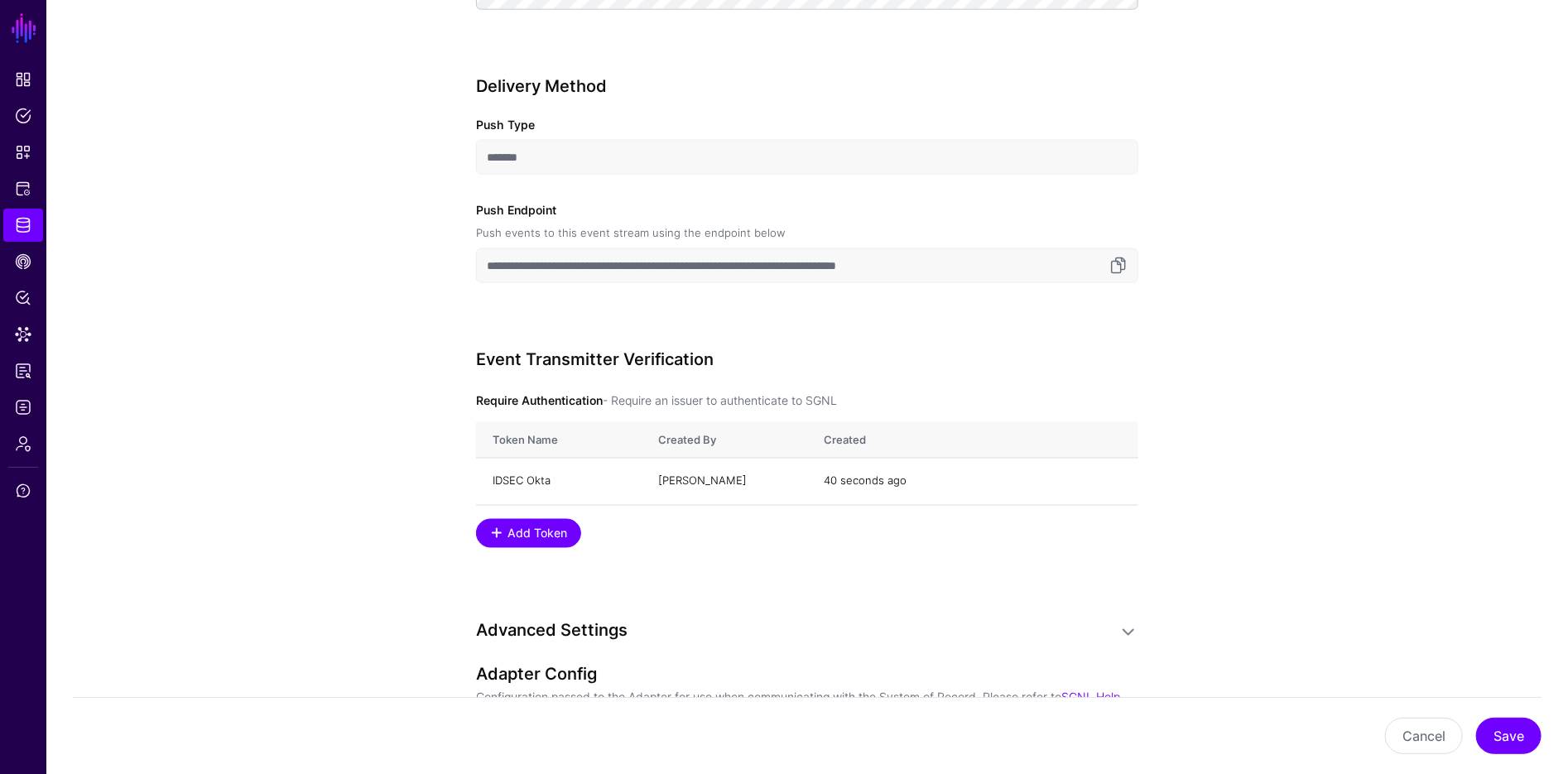
click at [1034, 276] on input "**********" at bounding box center [806, 266] width 662 height 35
click at [1120, 264] on link at bounding box center [1118, 266] width 20 height 20
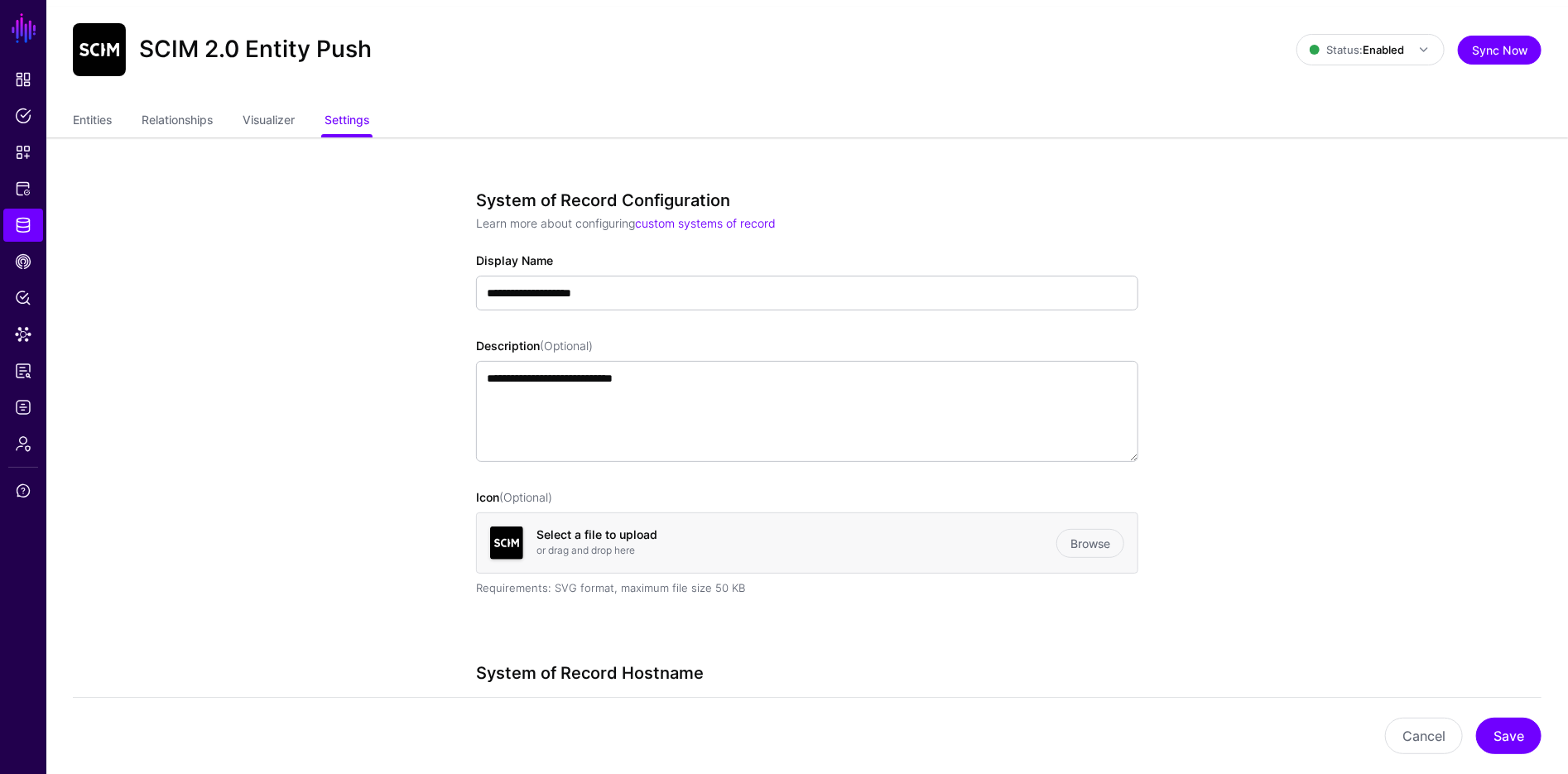
scroll to position [0, 0]
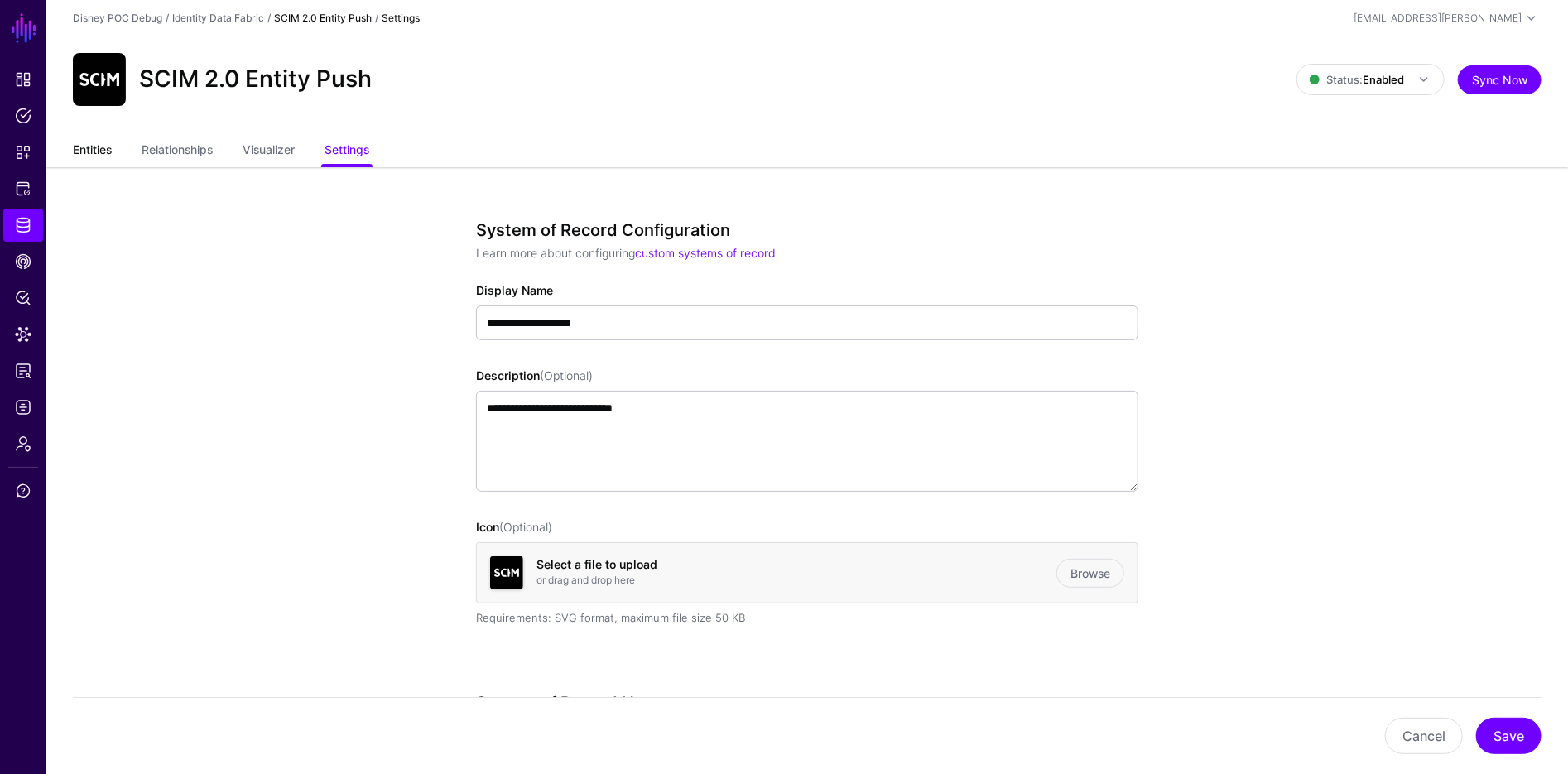
click at [98, 152] on link "Entities" at bounding box center [92, 151] width 39 height 32
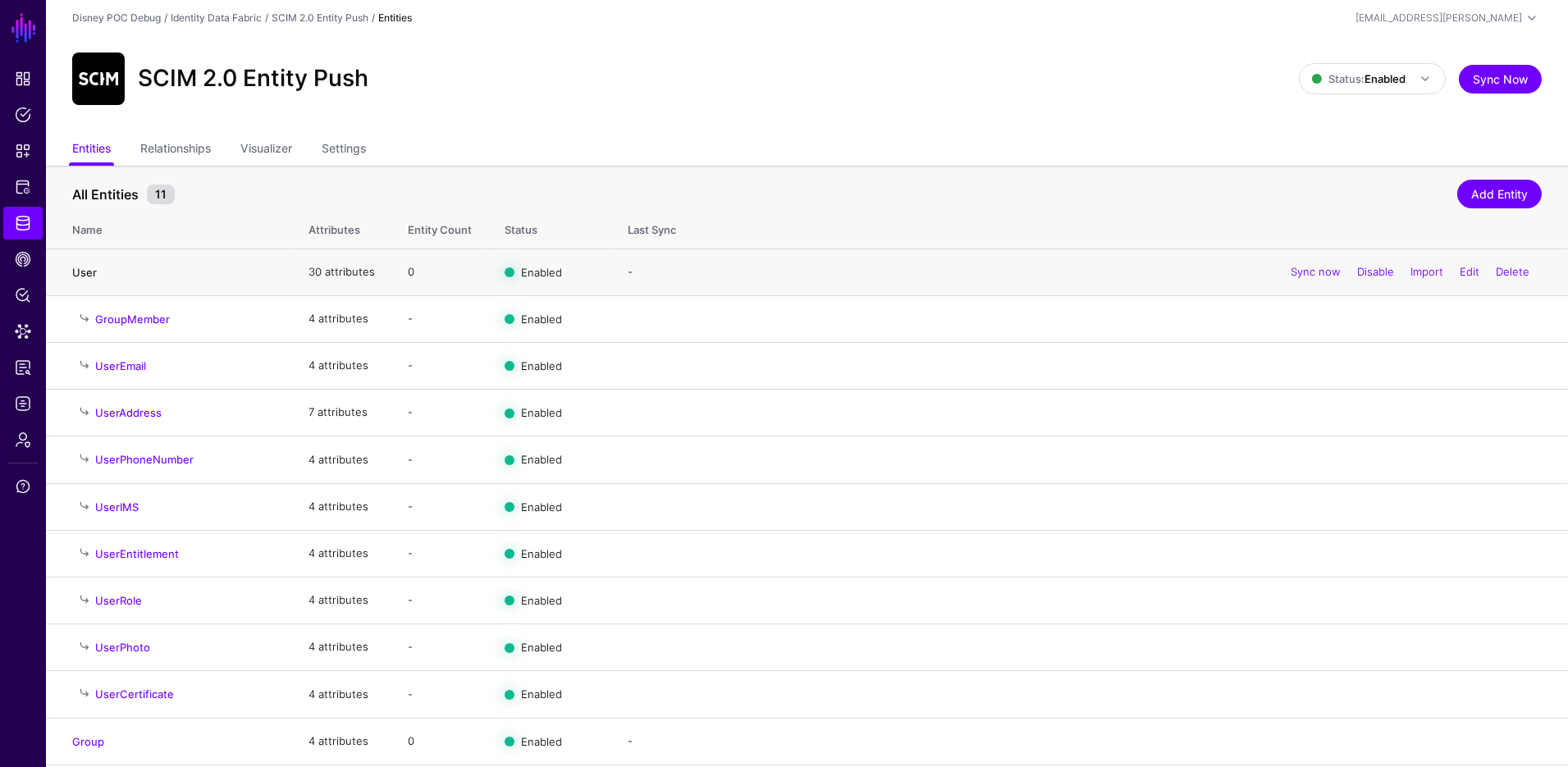
click at [78, 266] on link "User" at bounding box center [84, 273] width 25 height 14
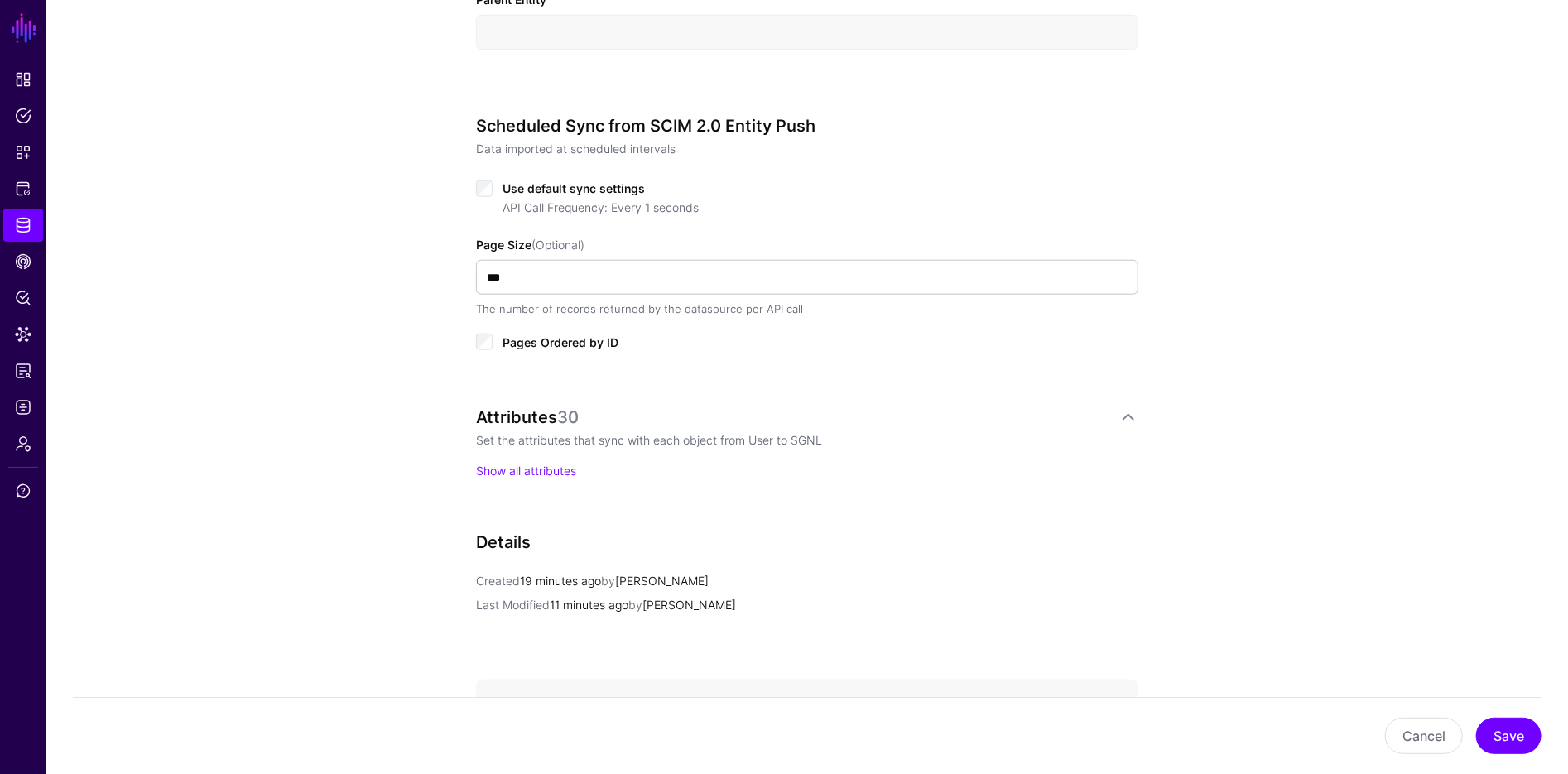
scroll to position [888, 0]
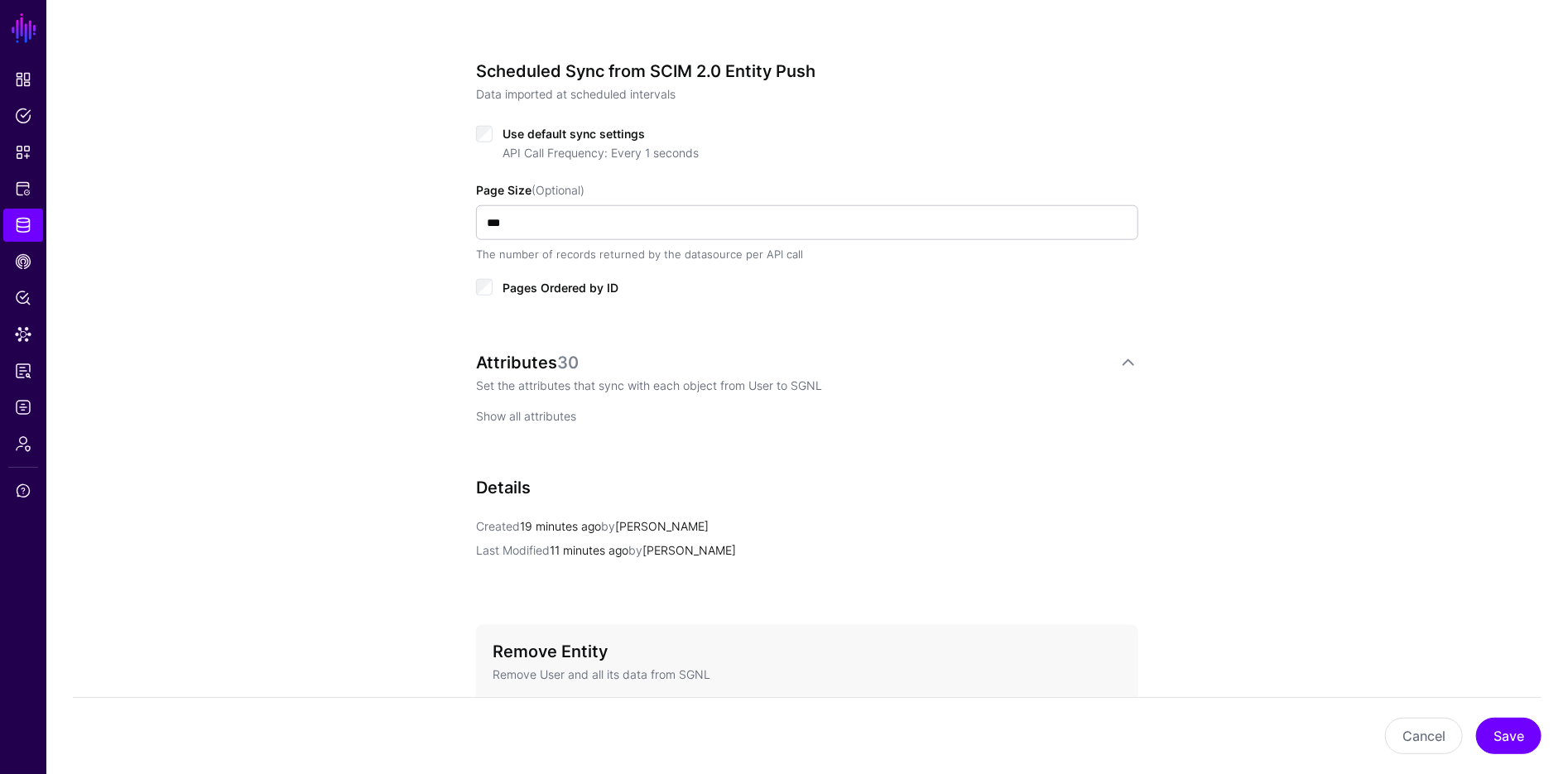
click at [540, 418] on link "Show all attributes" at bounding box center [525, 416] width 100 height 14
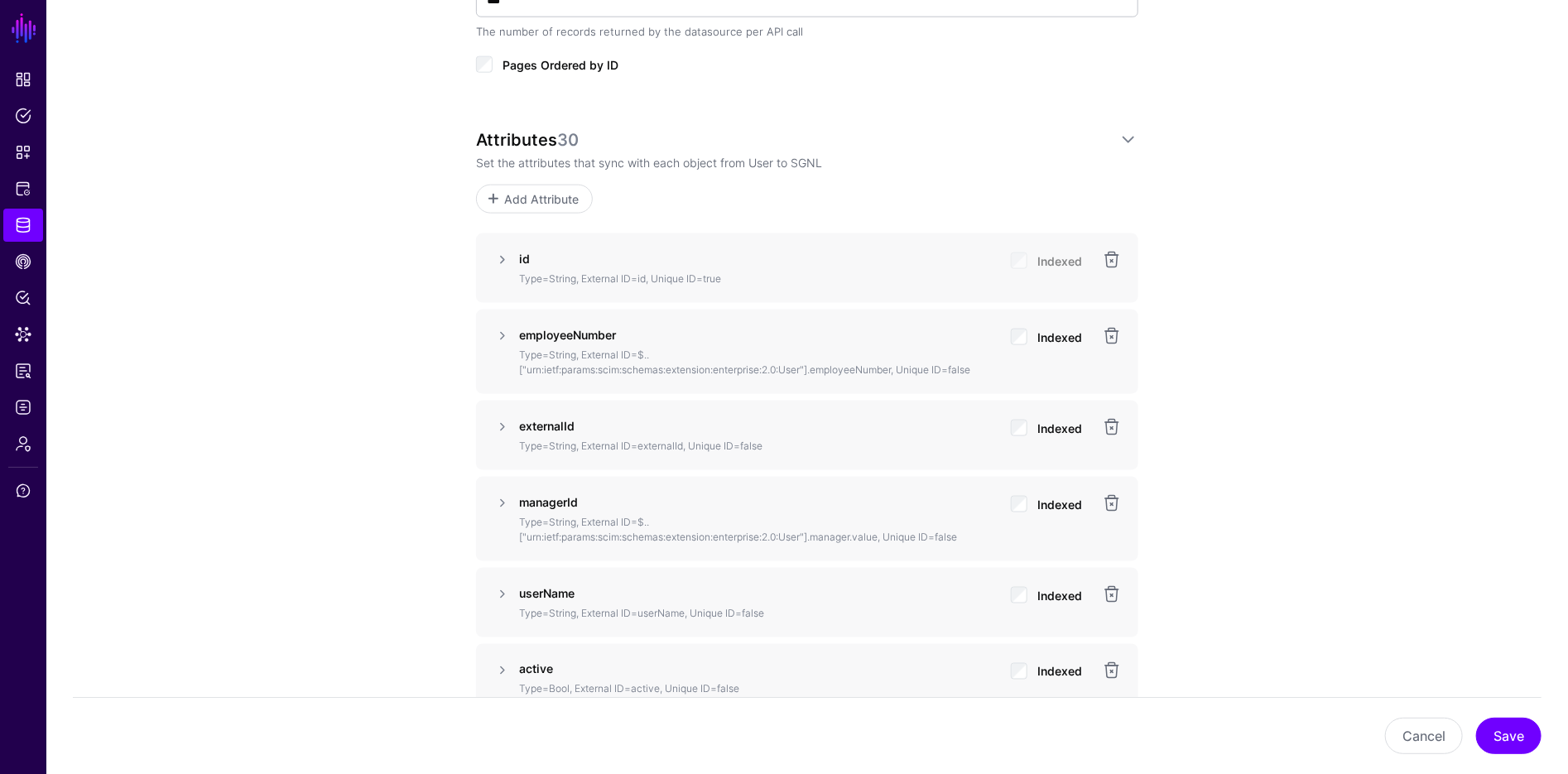
scroll to position [1111, 0]
click at [496, 337] on link at bounding box center [502, 335] width 20 height 20
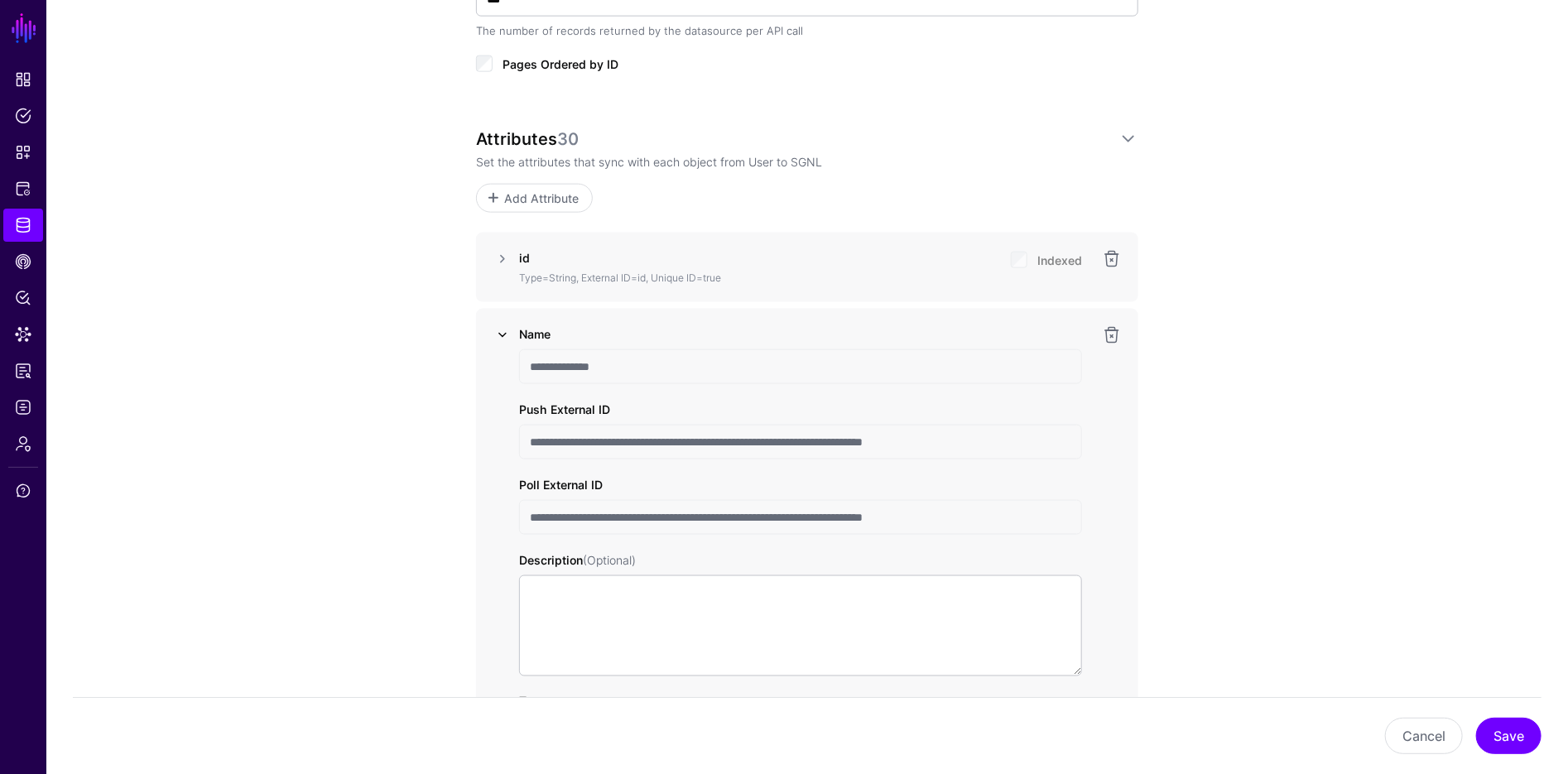
click at [500, 336] on link at bounding box center [502, 335] width 20 height 20
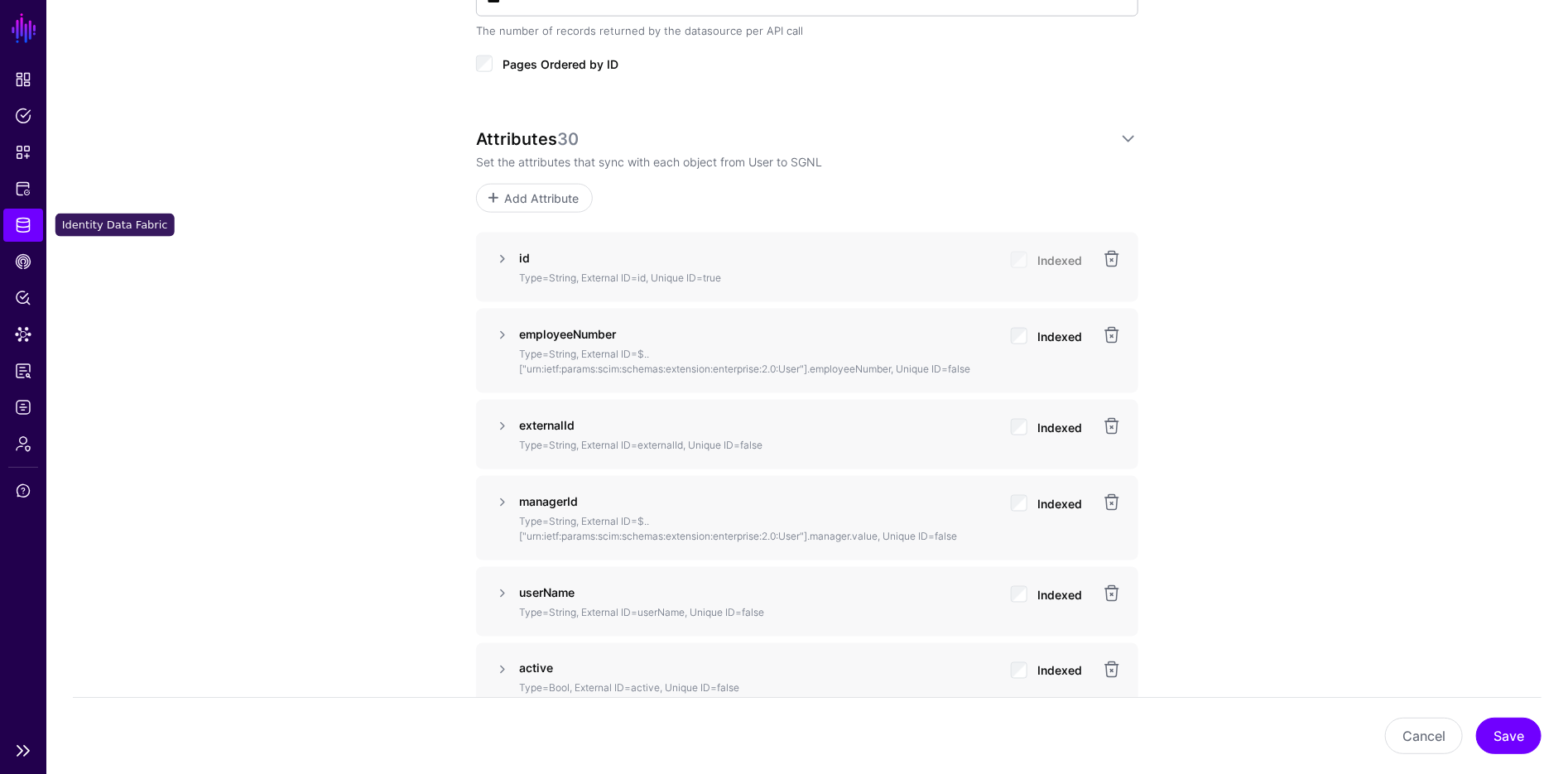
click at [21, 219] on span "Identity Data Fabric" at bounding box center [22, 225] width 16 height 16
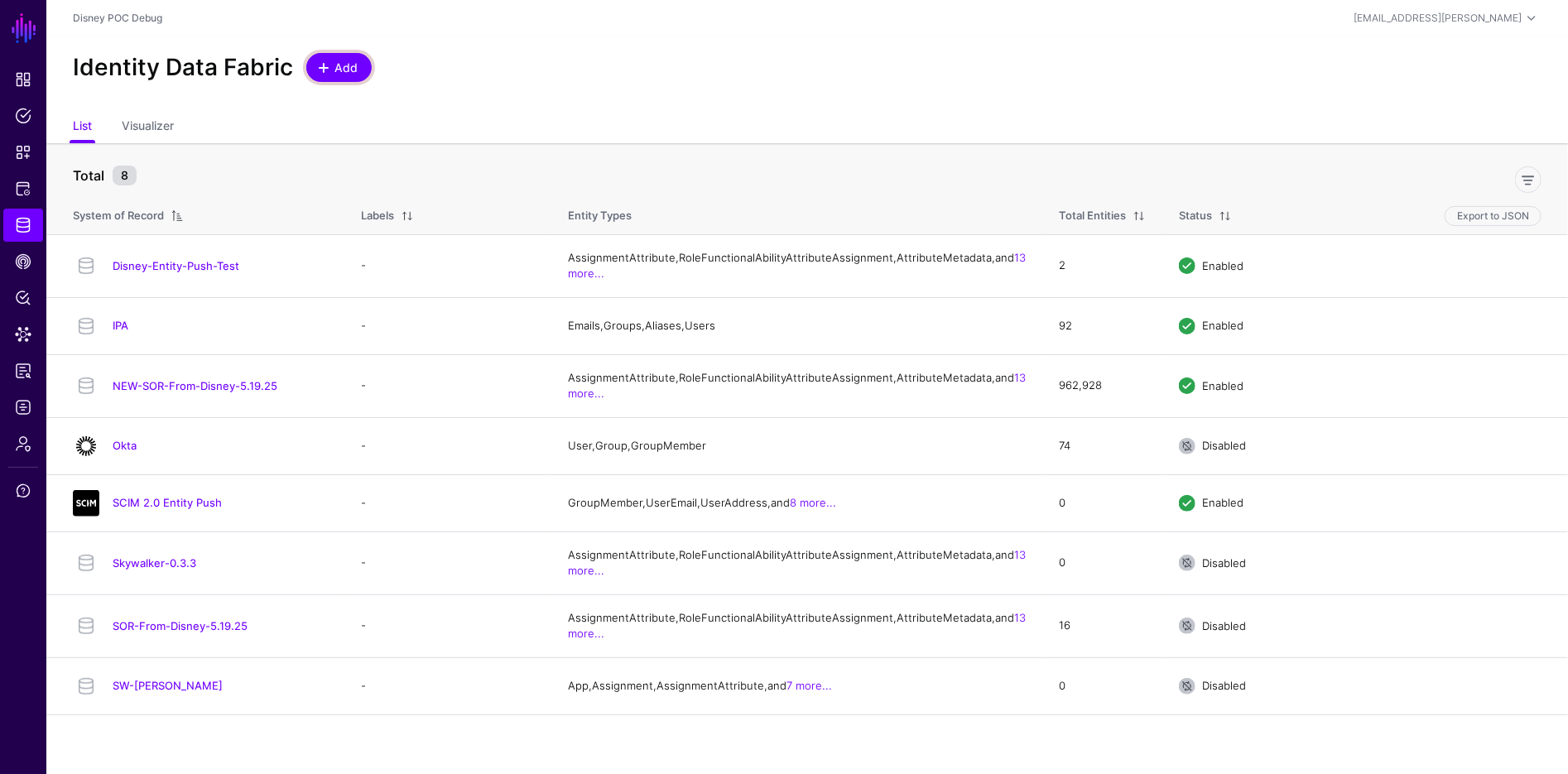
click at [328, 73] on span at bounding box center [324, 68] width 14 height 14
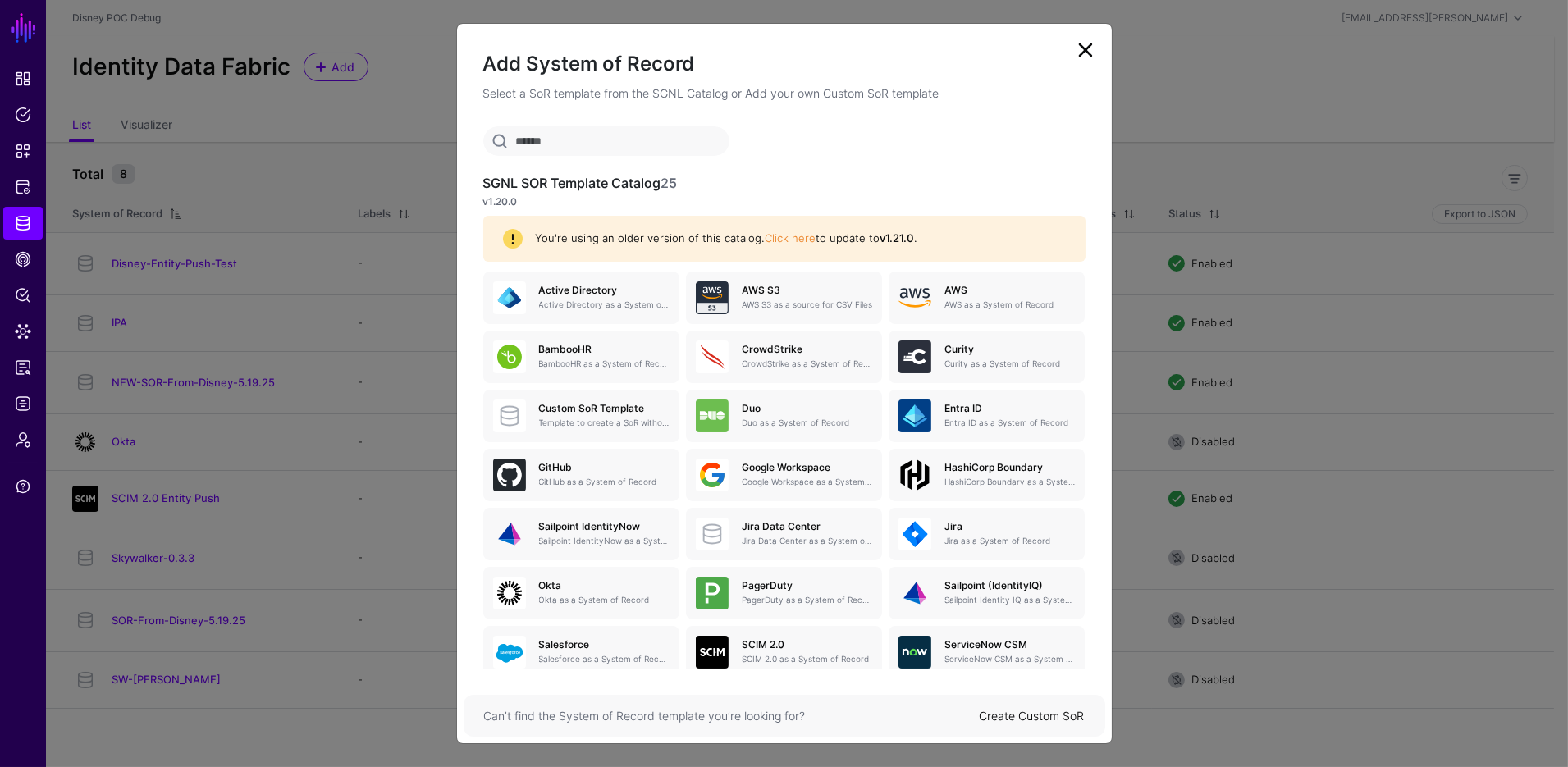
click at [1030, 709] on link "Create Custom SoR" at bounding box center [1032, 716] width 105 height 14
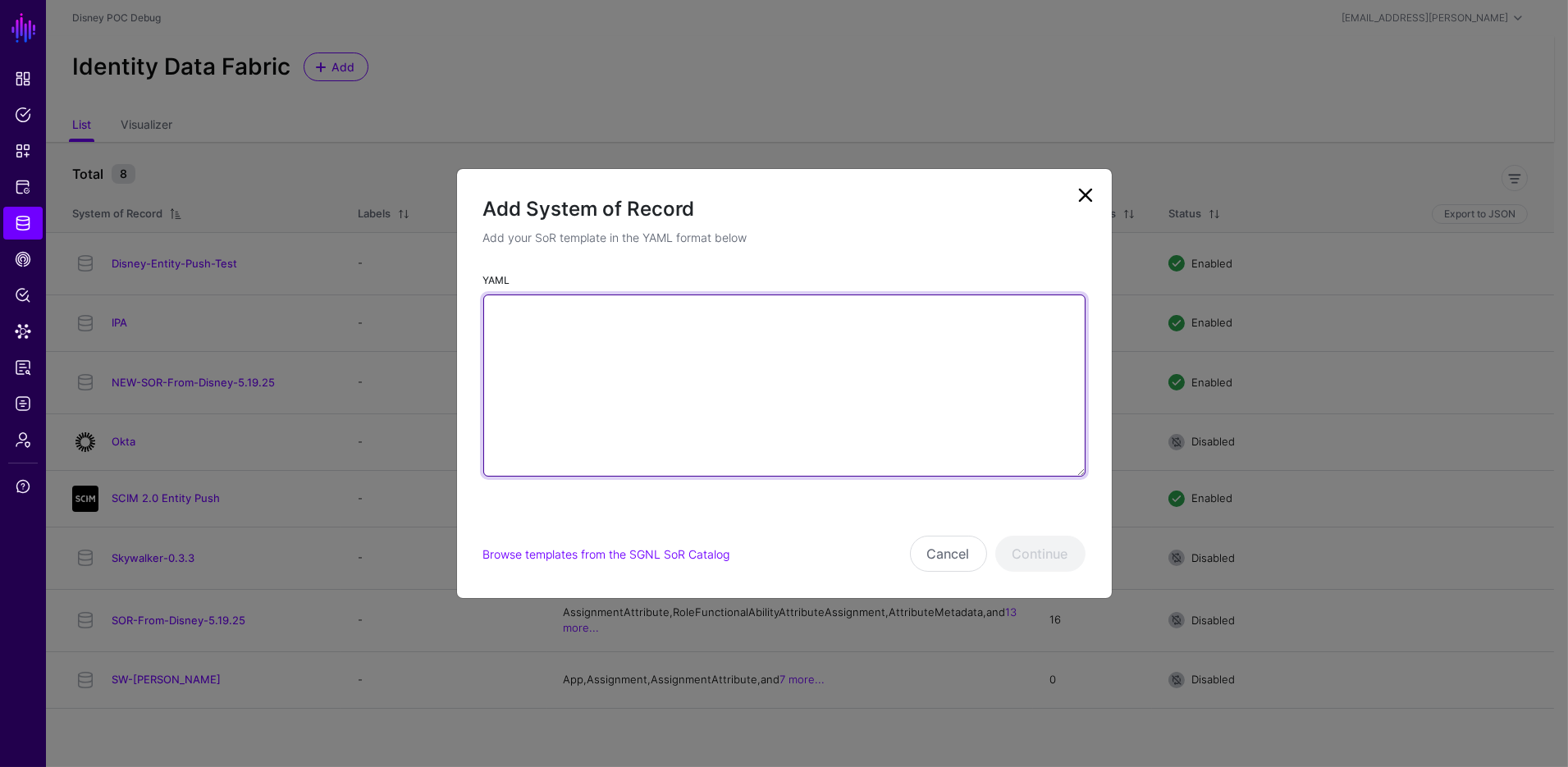
click at [792, 392] on textarea "YAML" at bounding box center [784, 385] width 602 height 182
paste textarea "**********"
type textarea "**********"
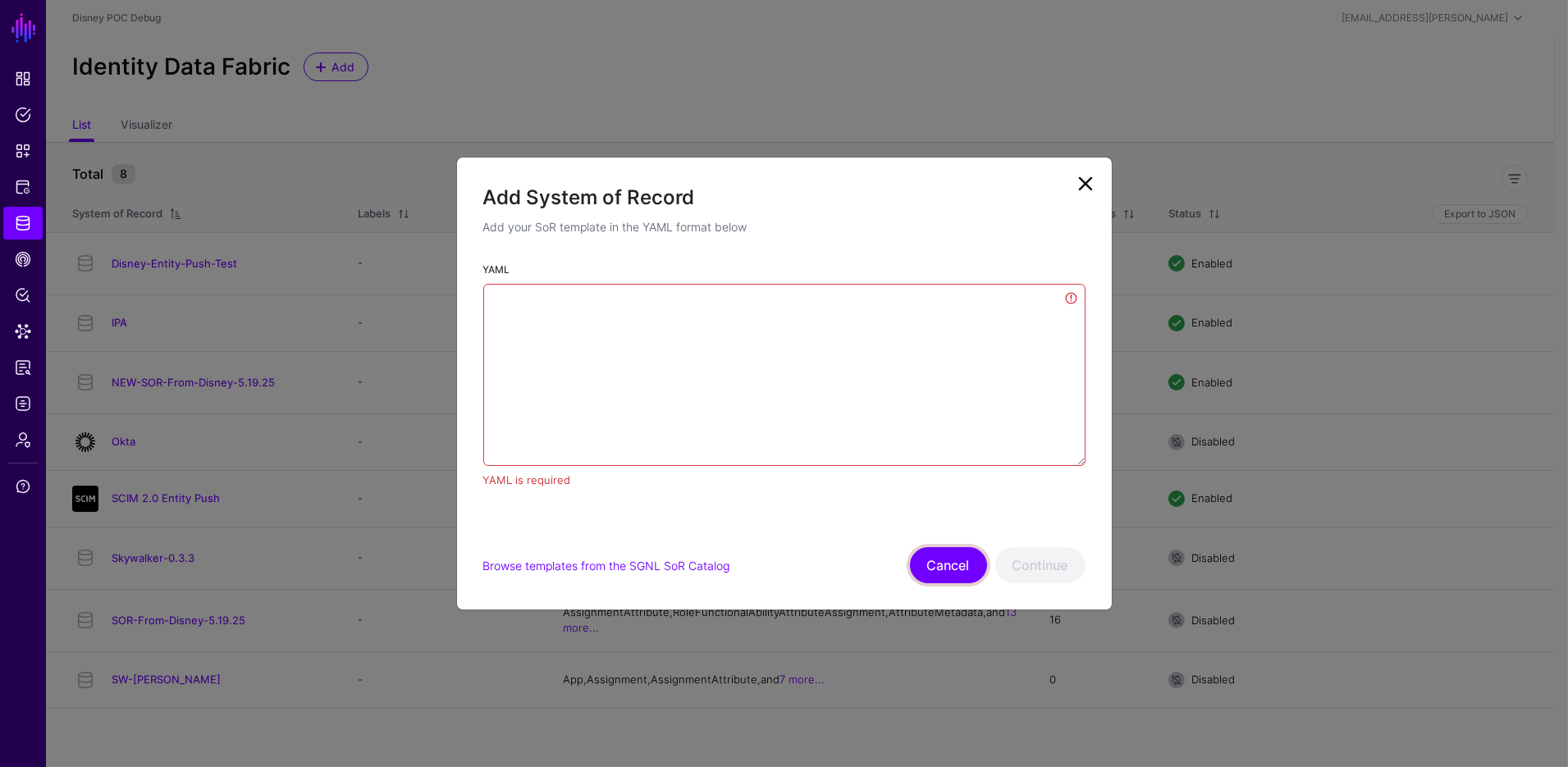
click at [960, 569] on button "Cancel" at bounding box center [948, 566] width 77 height 36
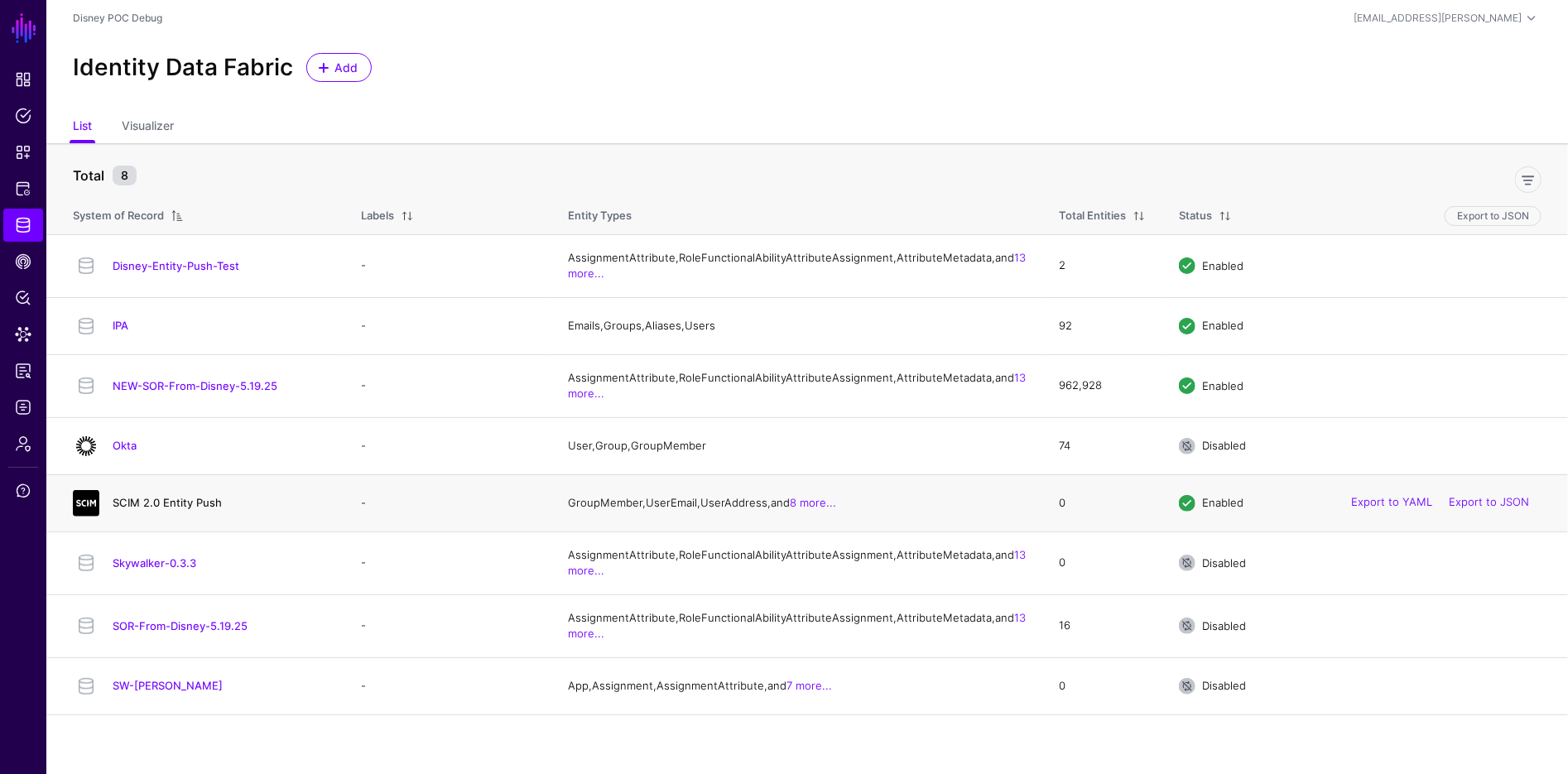
click at [127, 509] on link "SCIM 2.0 Entity Push" at bounding box center [167, 503] width 109 height 14
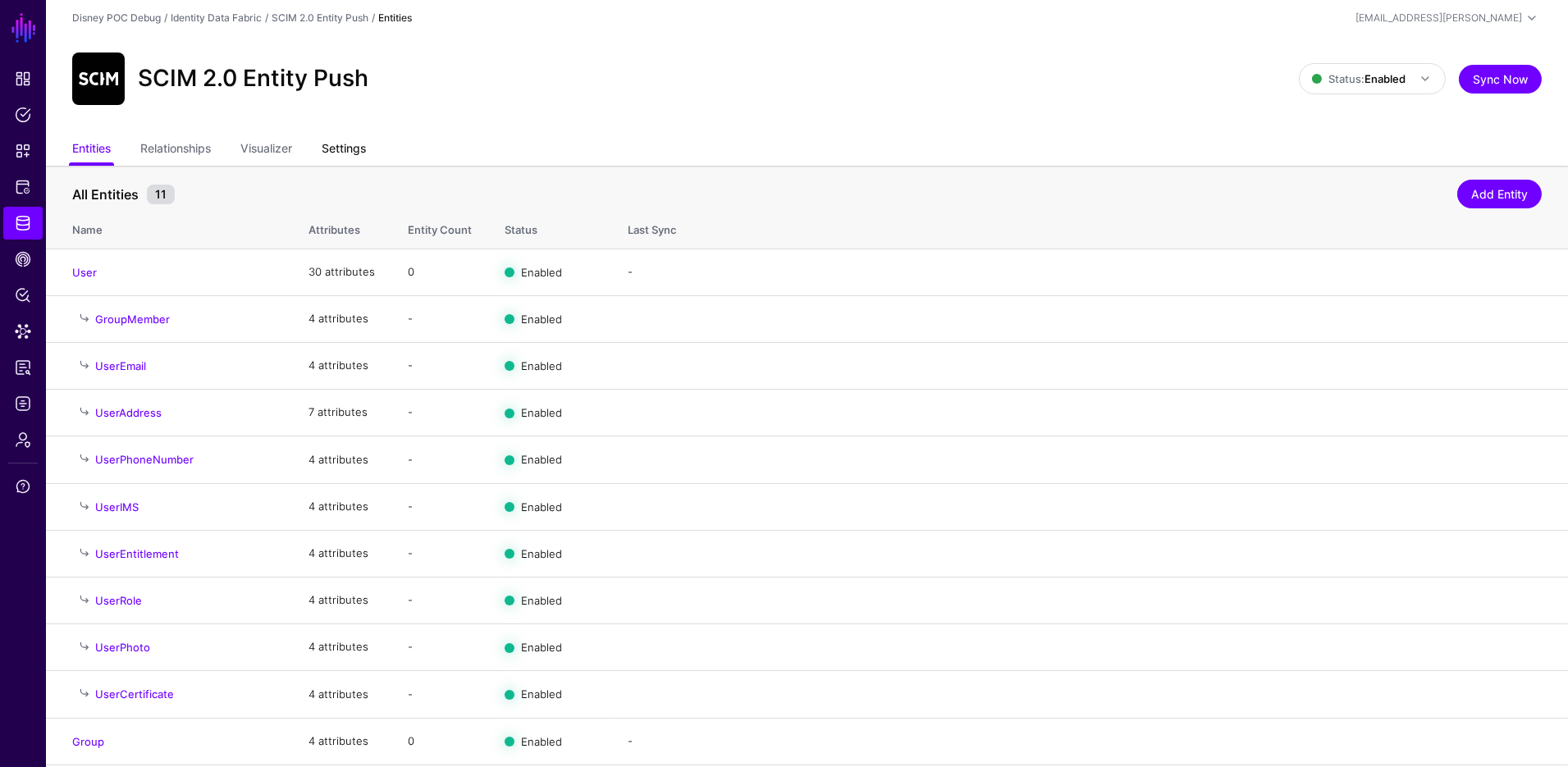
click at [350, 156] on link "Settings" at bounding box center [344, 150] width 44 height 31
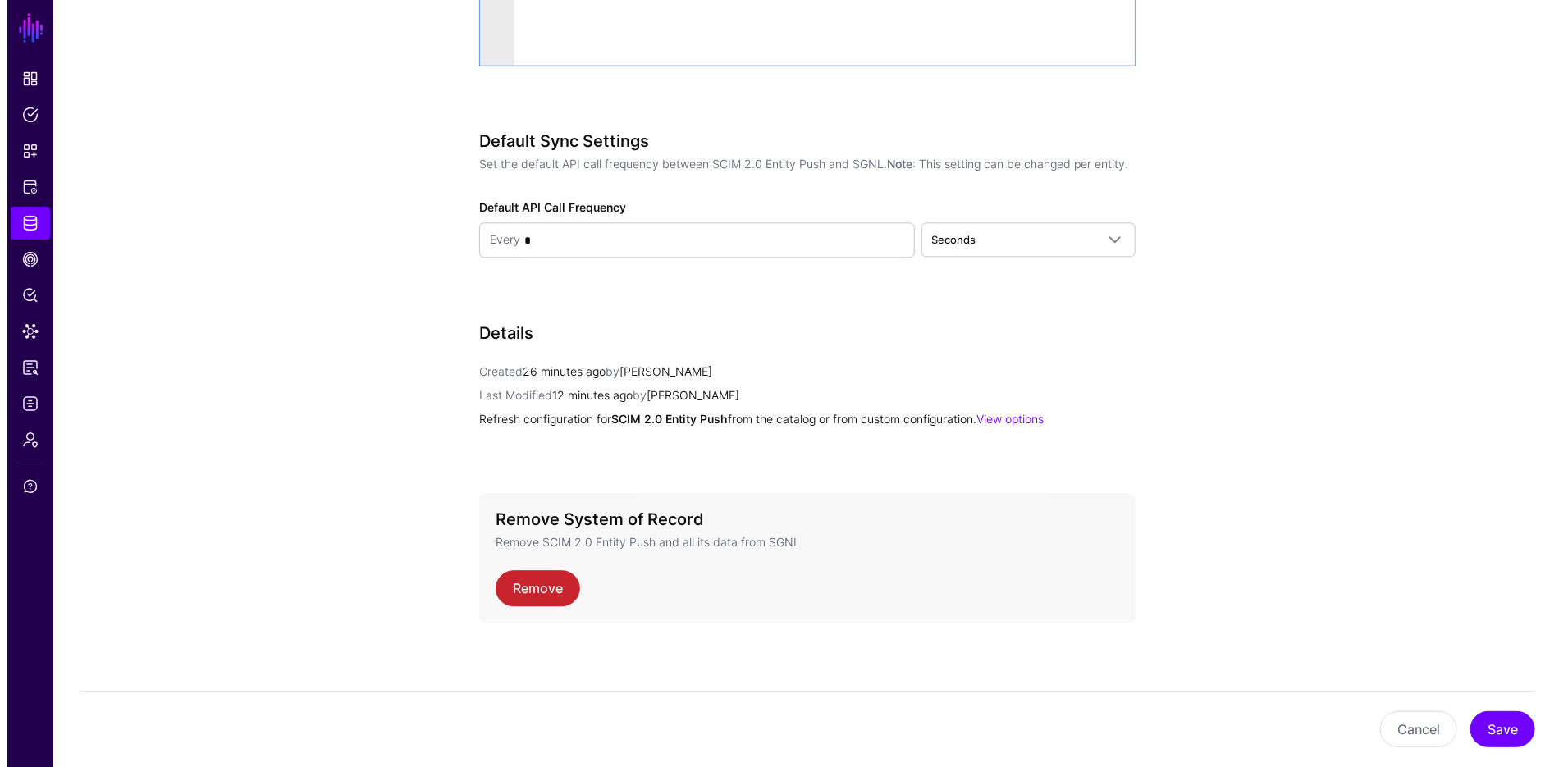
scroll to position [2104, 0]
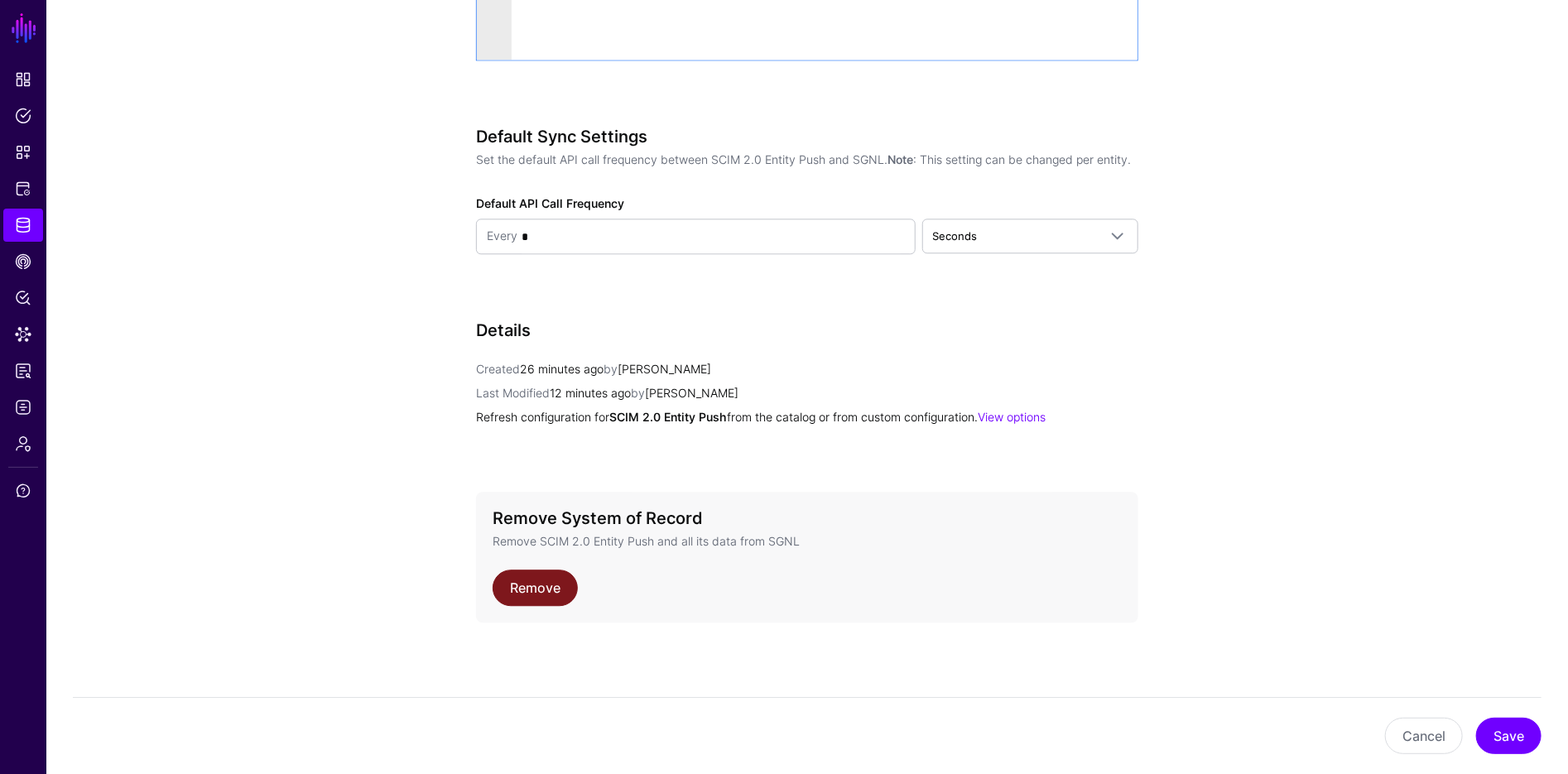
click at [542, 599] on link "Remove" at bounding box center [535, 588] width 85 height 37
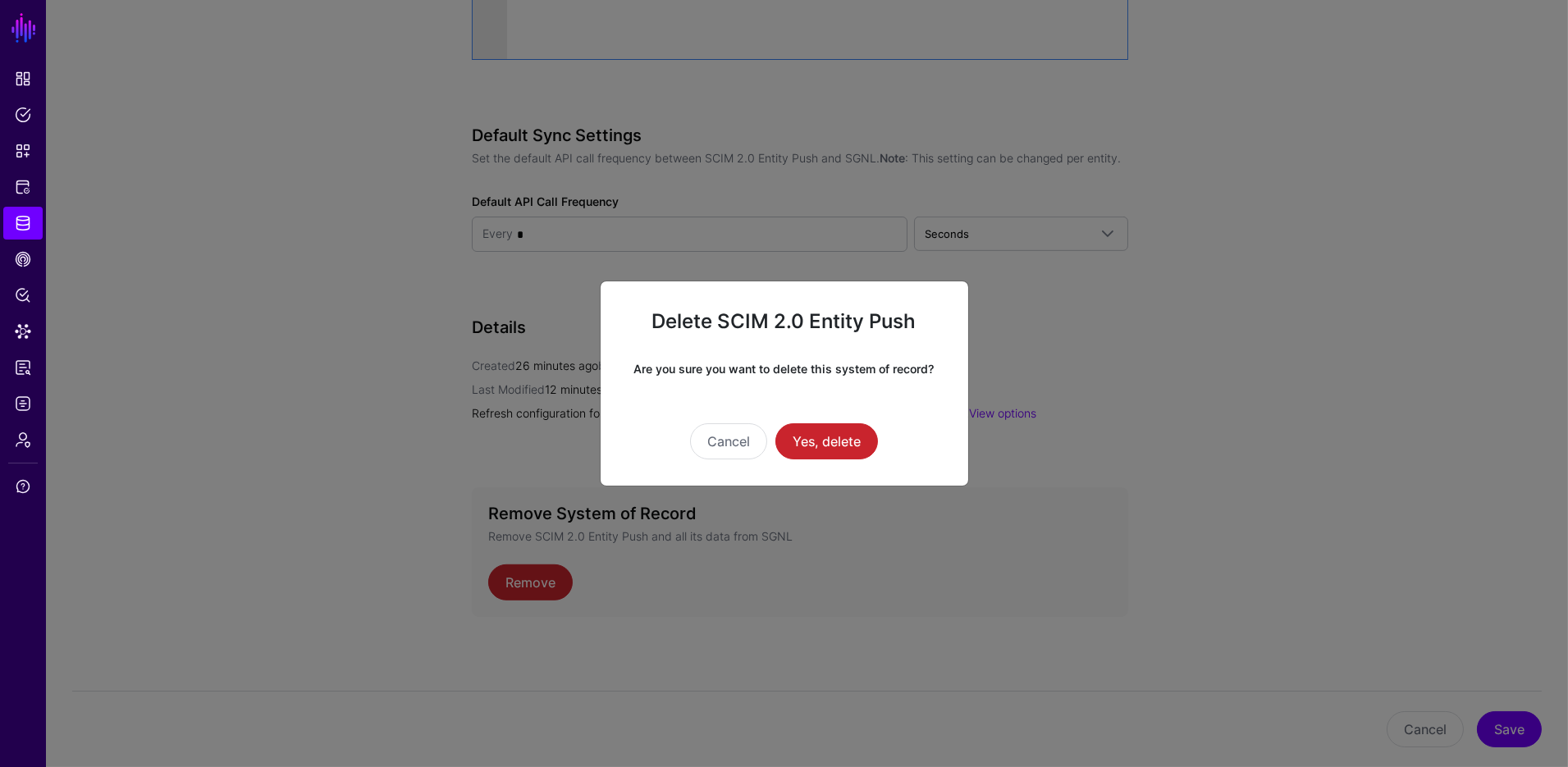
click at [808, 461] on div "Delete SCIM 2.0 Entity Push Are you sure you want to delete this system of reco…" at bounding box center [785, 384] width 369 height 206
click at [813, 445] on button "Yes, delete" at bounding box center [826, 441] width 102 height 36
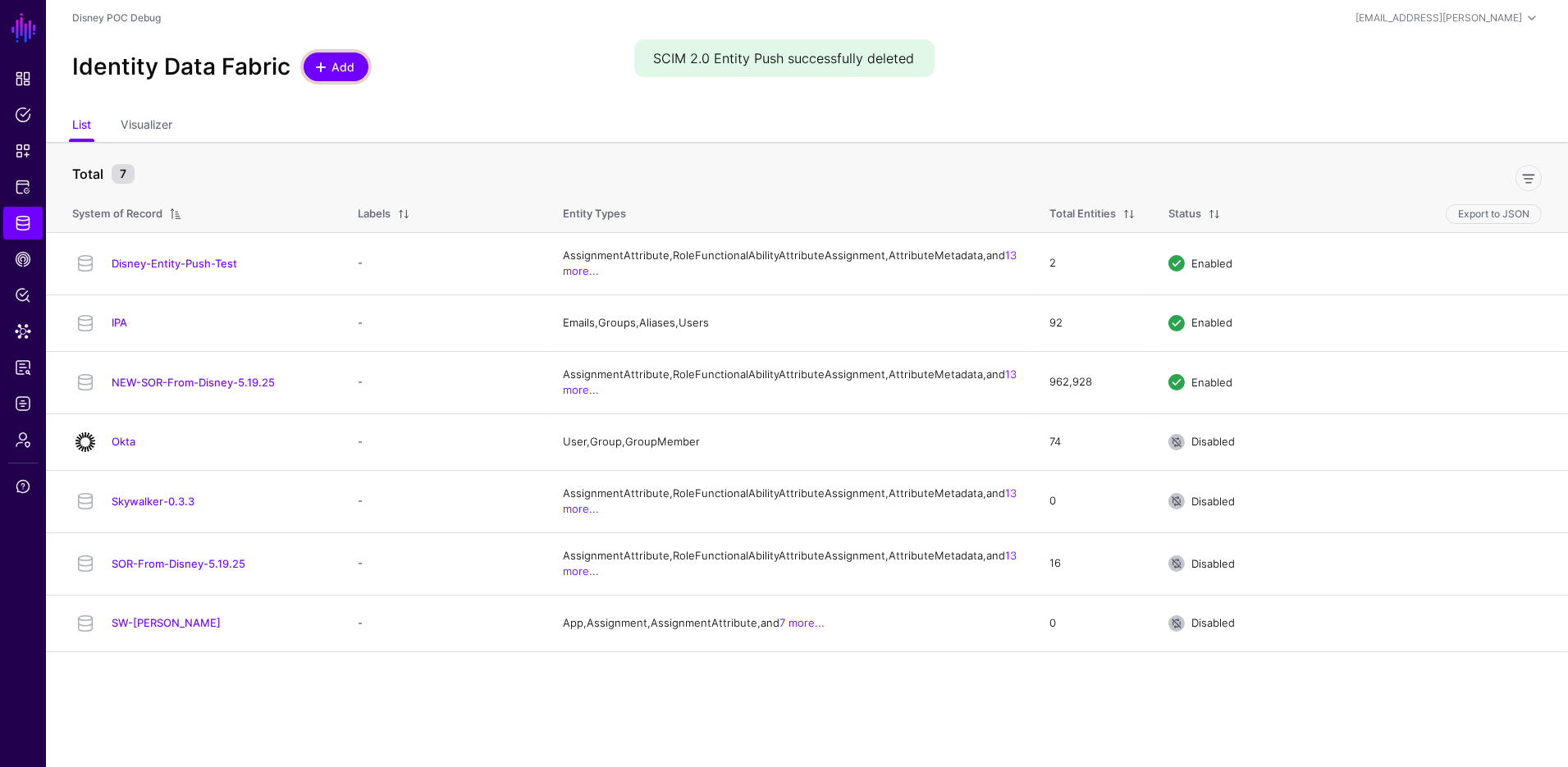
click at [330, 68] on span "Add" at bounding box center [344, 67] width 27 height 17
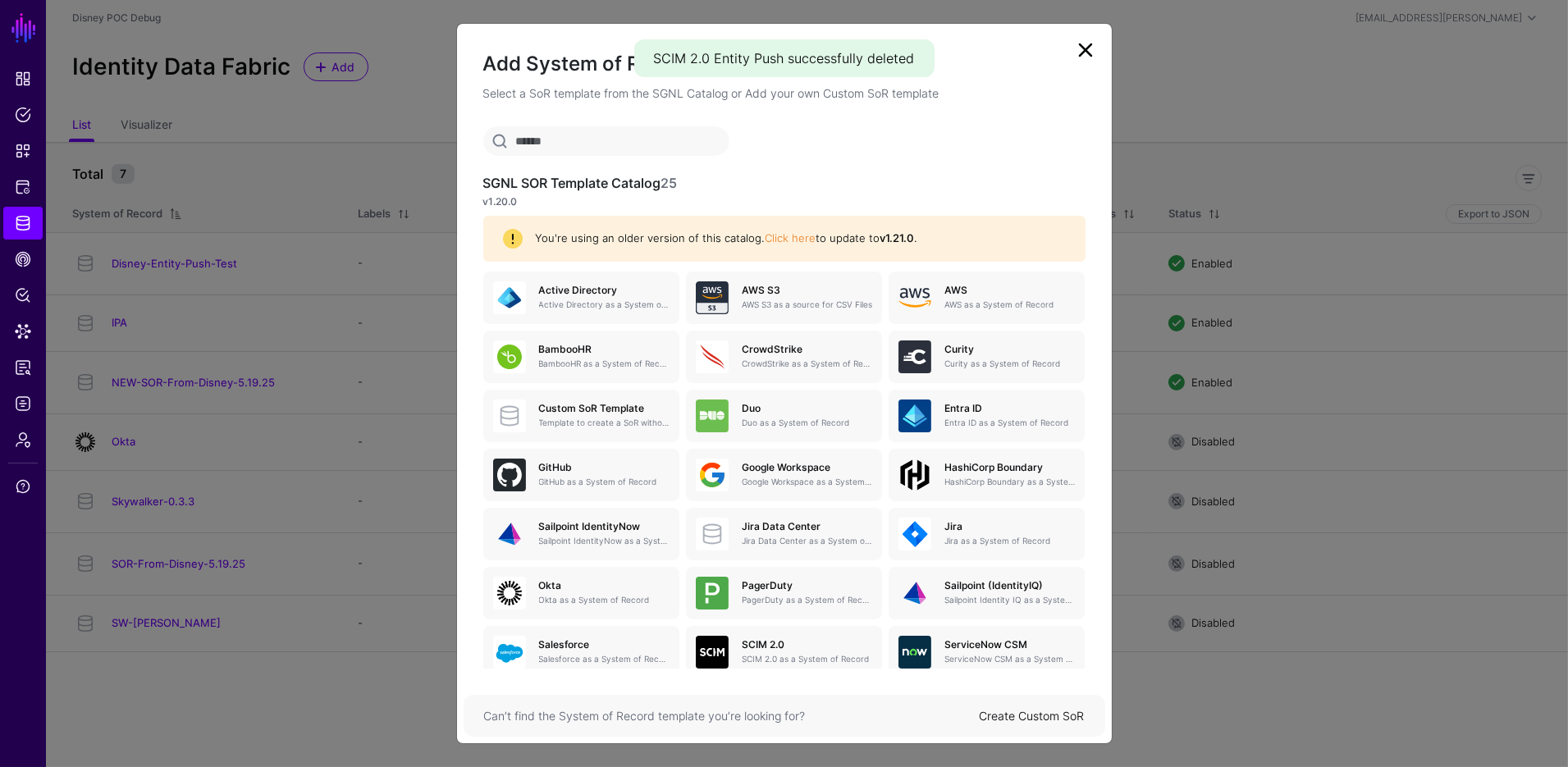
click at [1028, 714] on link "Create Custom SoR" at bounding box center [1032, 716] width 105 height 14
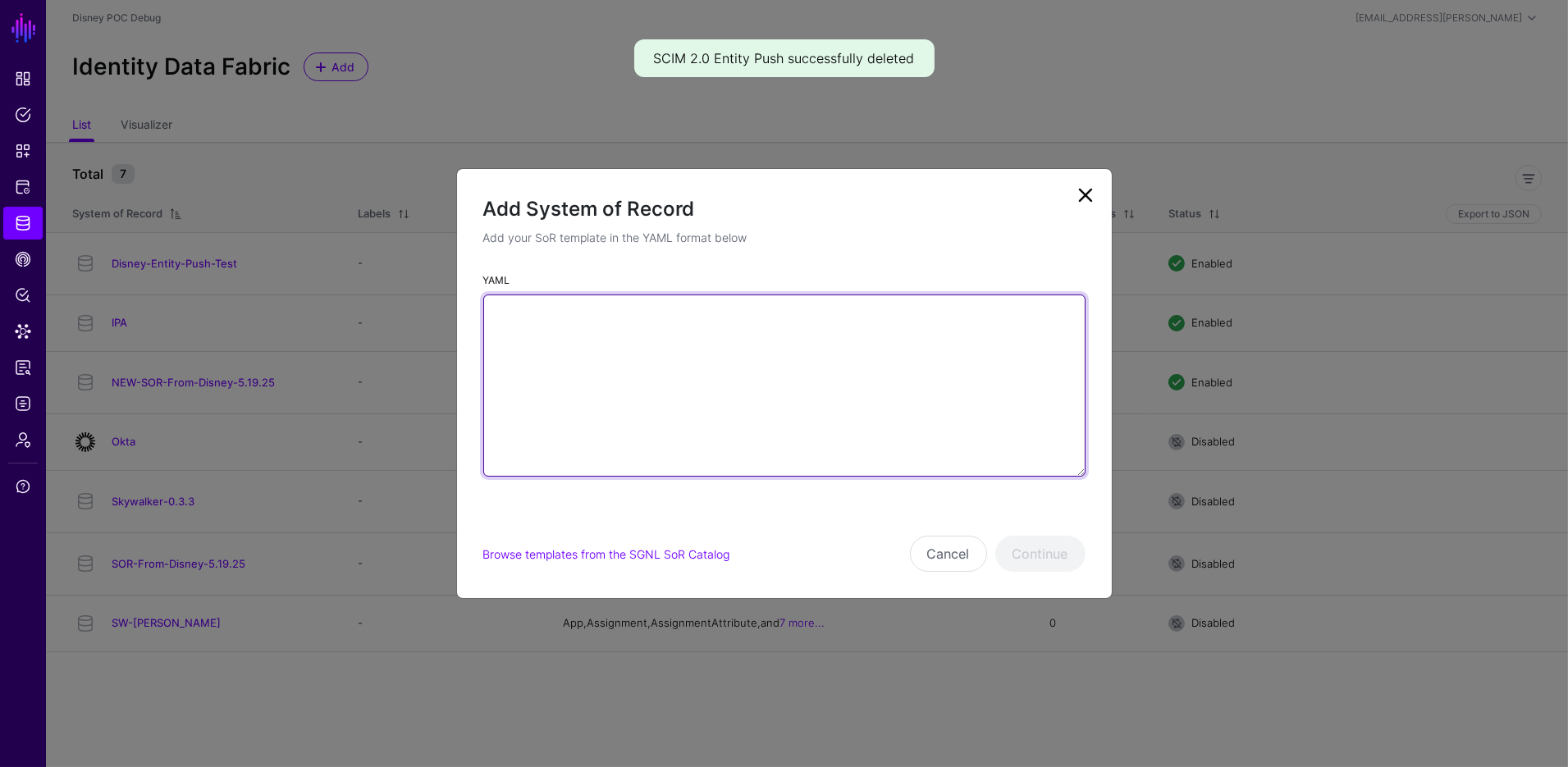
click at [716, 364] on textarea "YAML" at bounding box center [784, 385] width 602 height 182
paste textarea "**********"
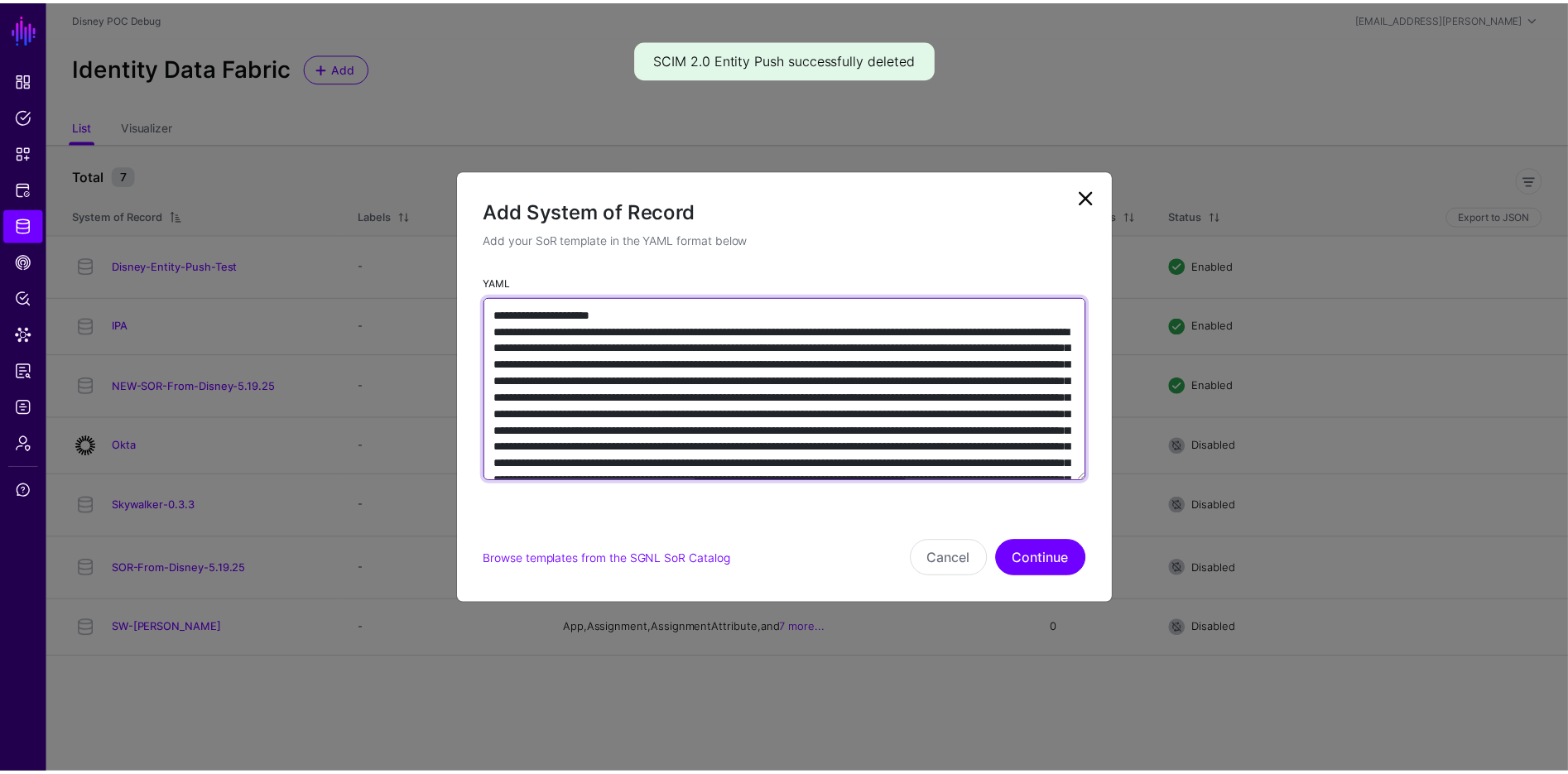
scroll to position [8834, 0]
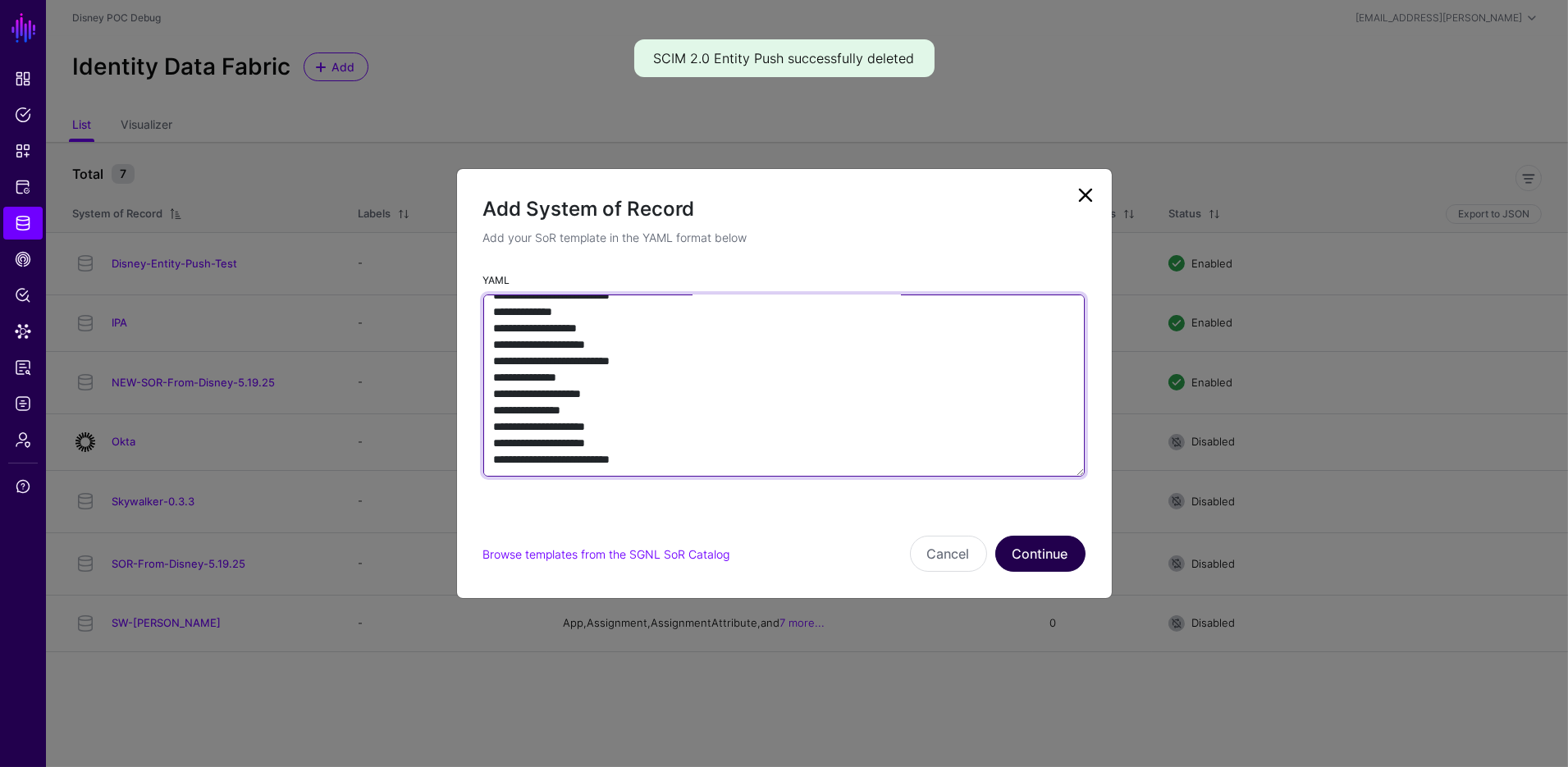
type textarea "**********"
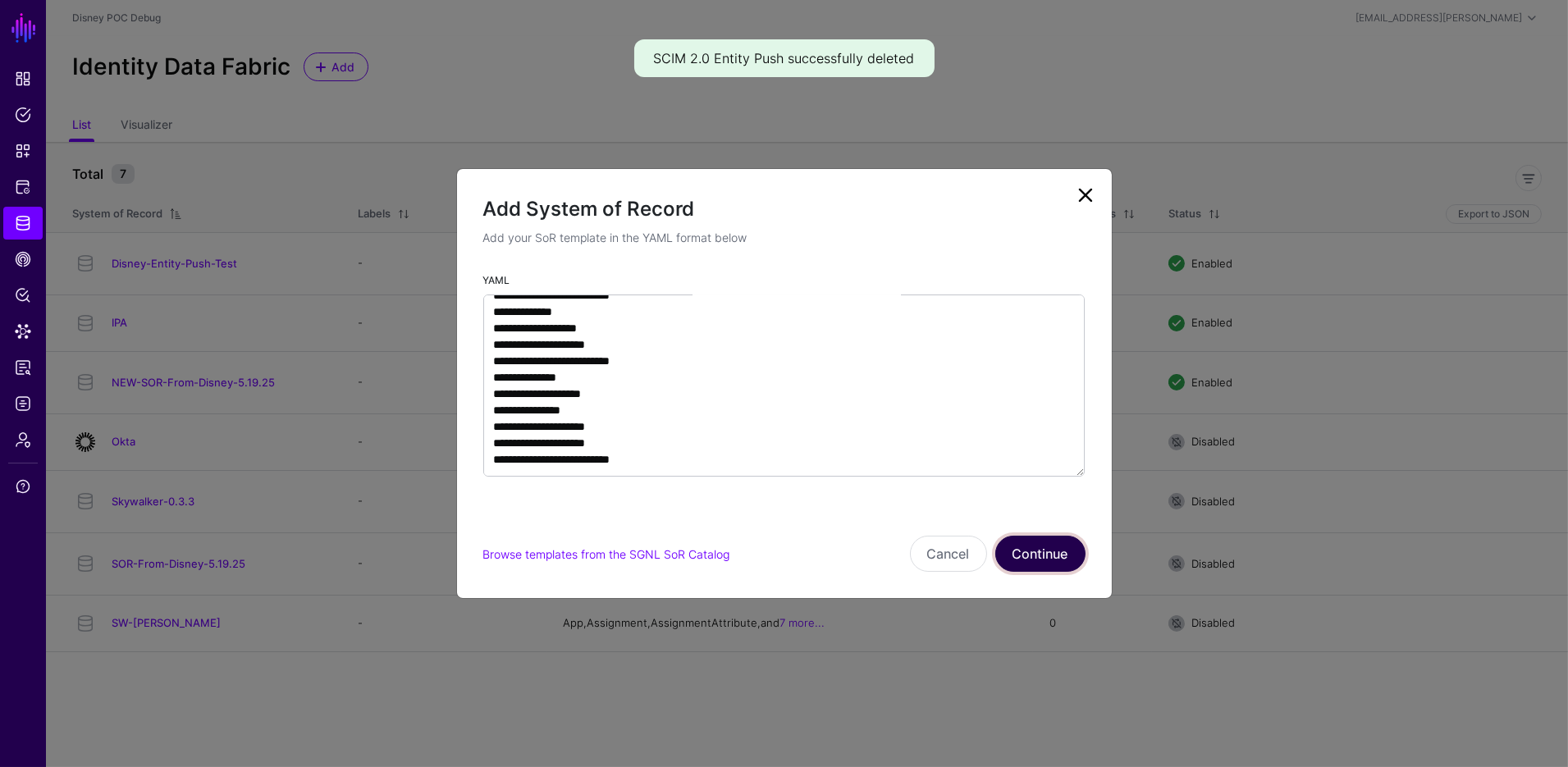
click at [1075, 558] on button "Continue" at bounding box center [1041, 554] width 91 height 36
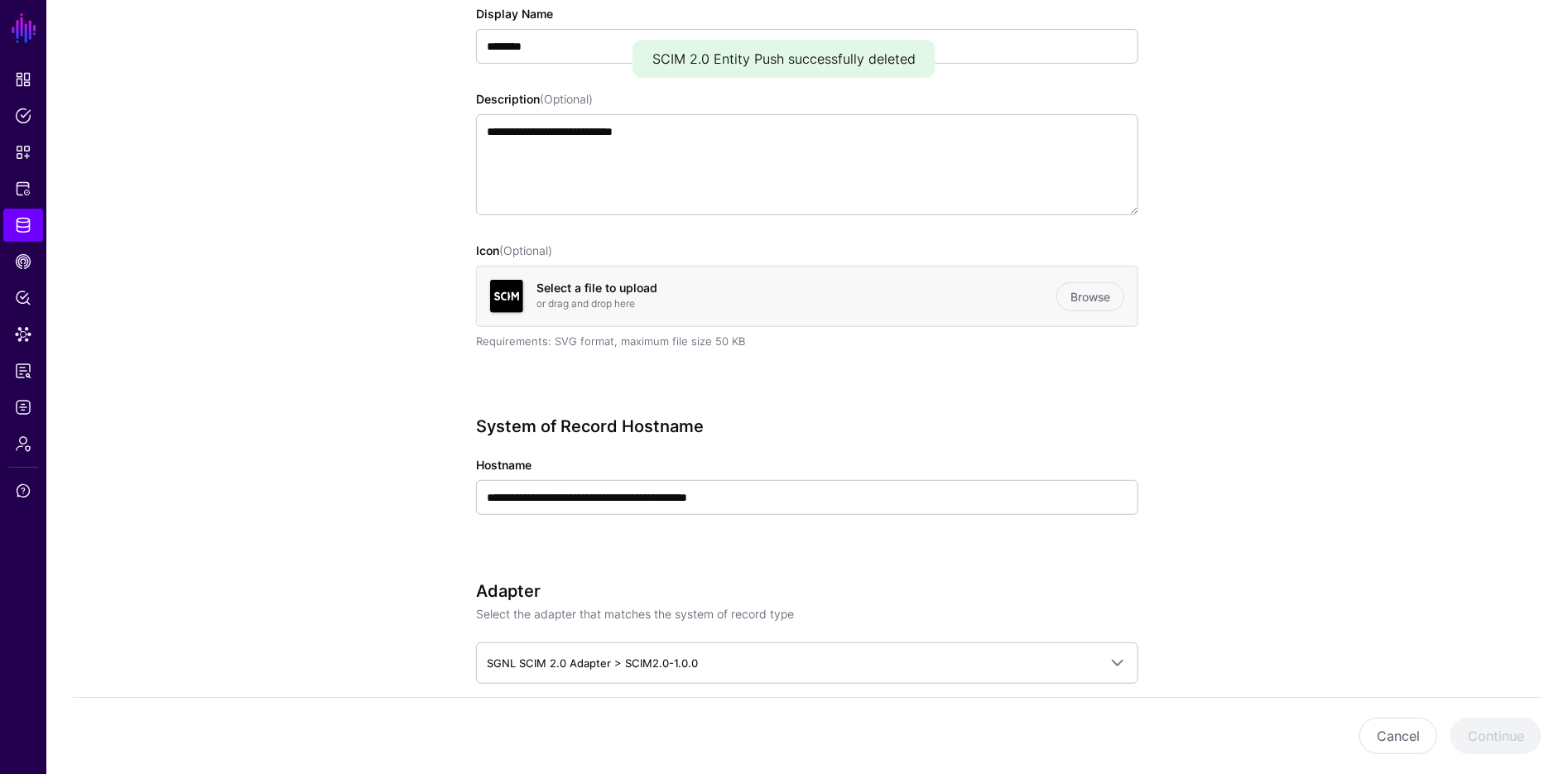
scroll to position [324, 0]
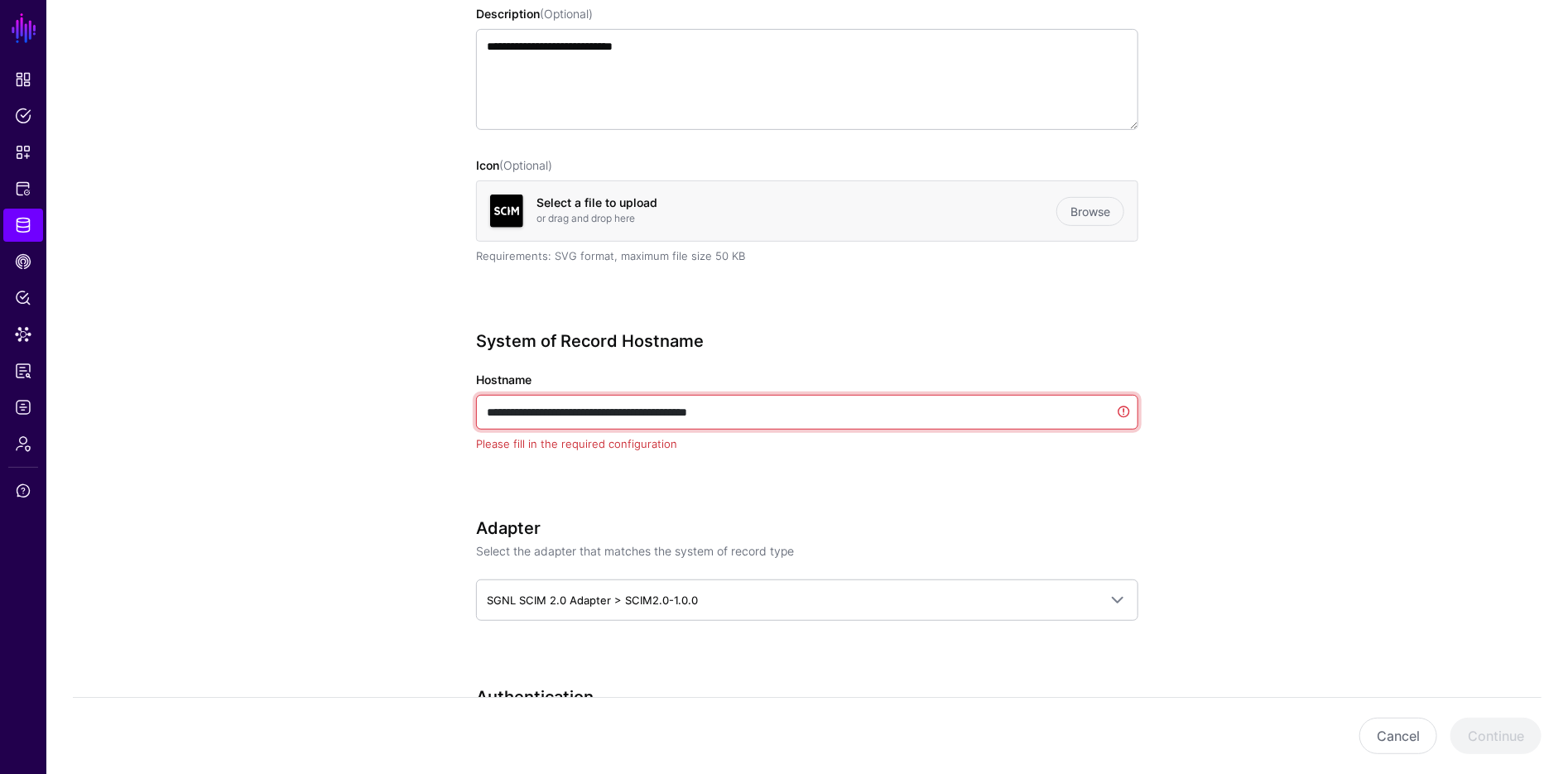
drag, startPoint x: 711, startPoint y: 412, endPoint x: 511, endPoint y: 412, distance: 200.0
click at [504, 409] on input "**********" at bounding box center [806, 412] width 662 height 35
click at [511, 412] on input "**********" at bounding box center [806, 412] width 662 height 35
drag, startPoint x: 483, startPoint y: 411, endPoint x: 711, endPoint y: 411, distance: 228.0
click at [711, 411] on input "**********" at bounding box center [806, 412] width 662 height 35
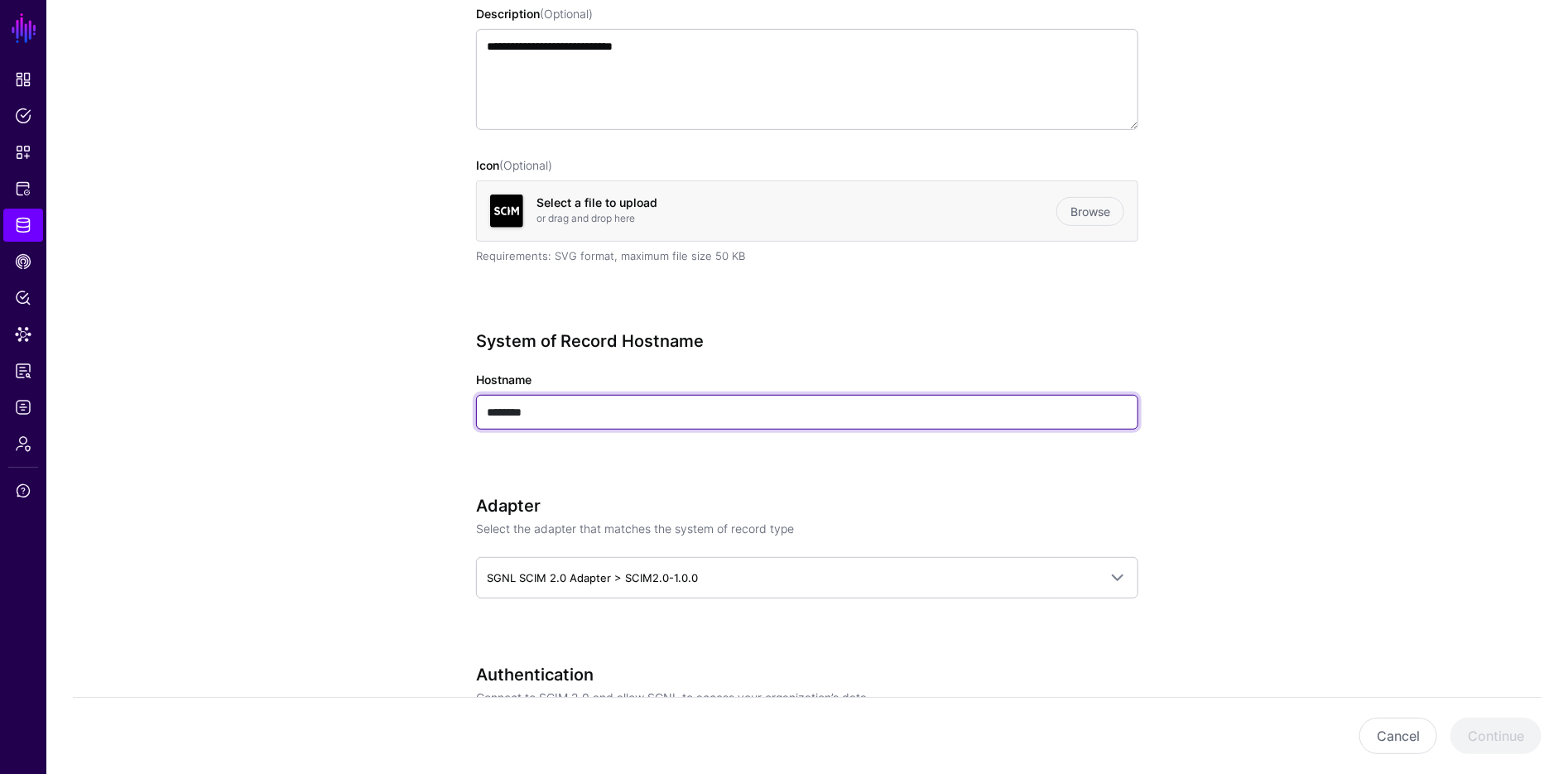
paste input "**********"
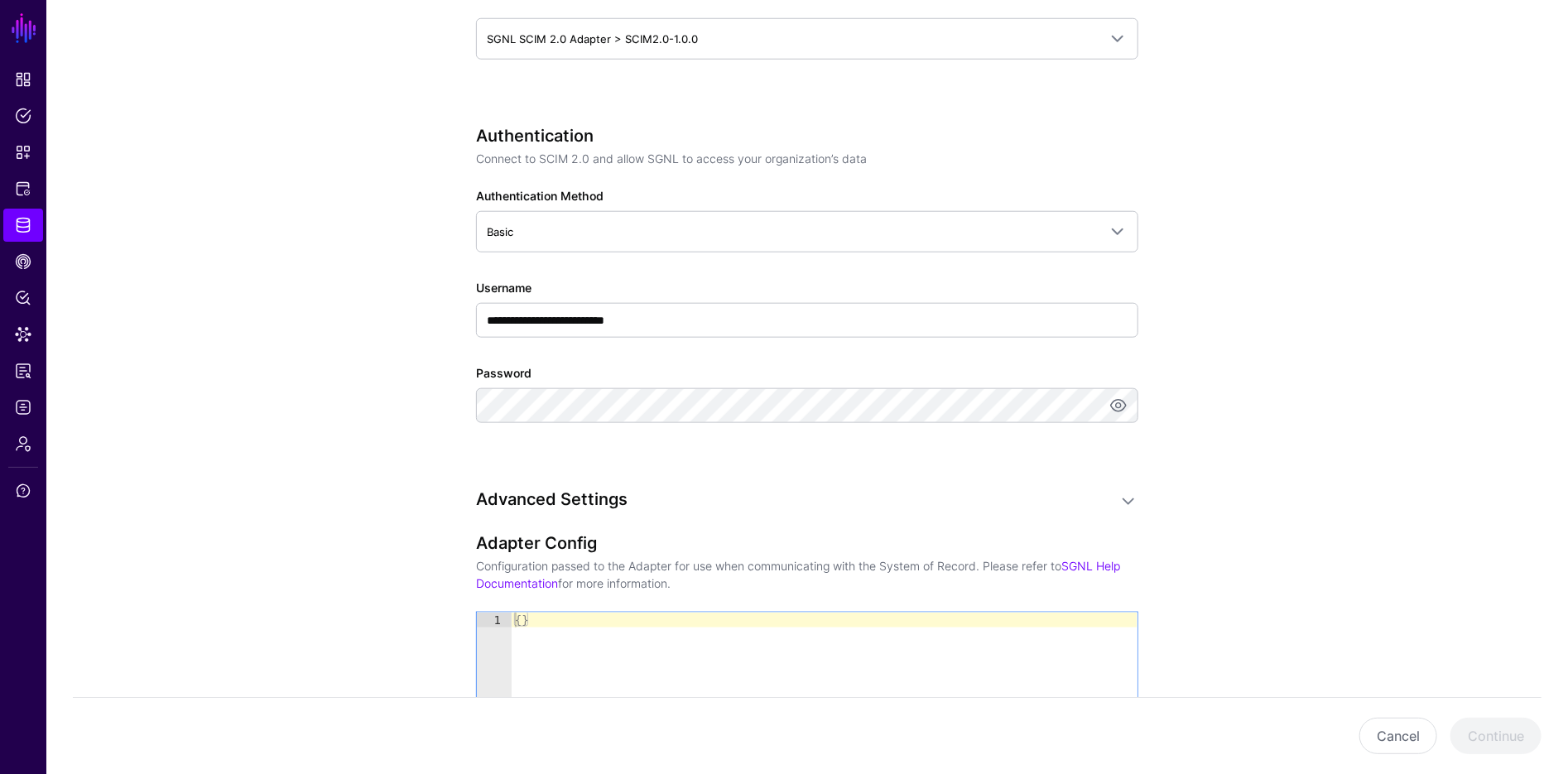
scroll to position [894, 0]
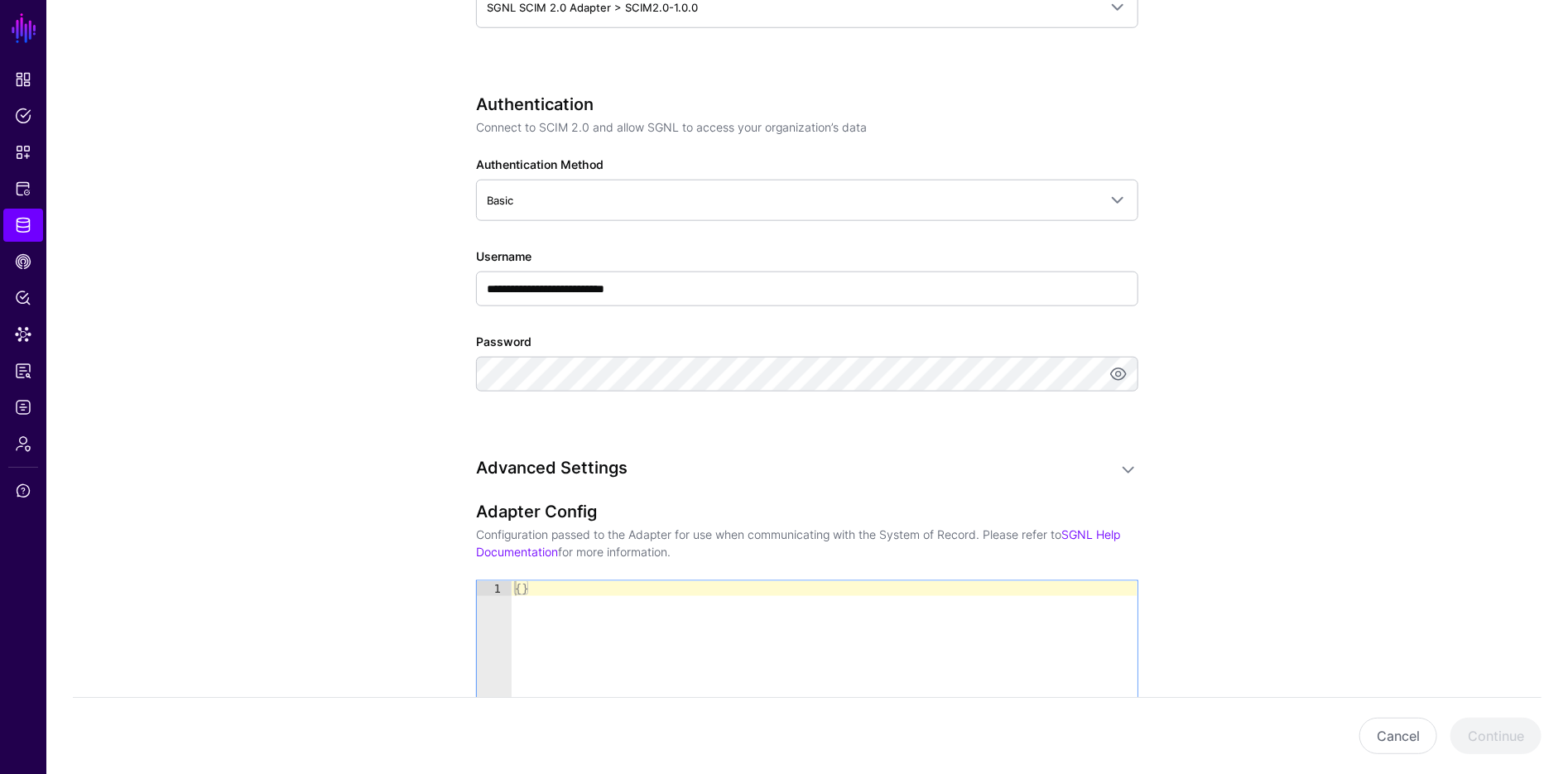
type input "**********"
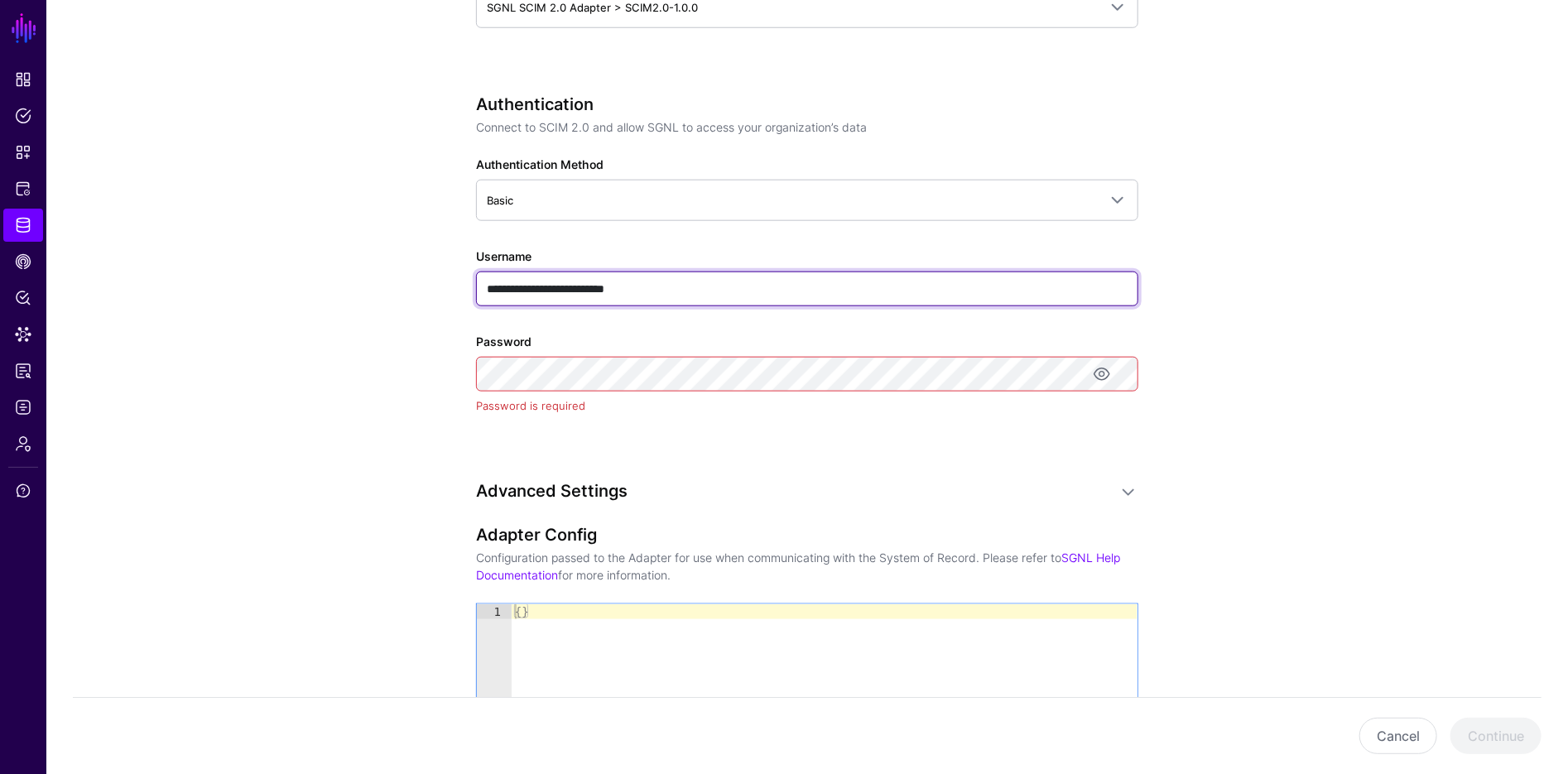
drag, startPoint x: 685, startPoint y: 296, endPoint x: 754, endPoint y: 284, distance: 70.0
click at [754, 284] on input "**********" at bounding box center [806, 289] width 662 height 35
type input "****"
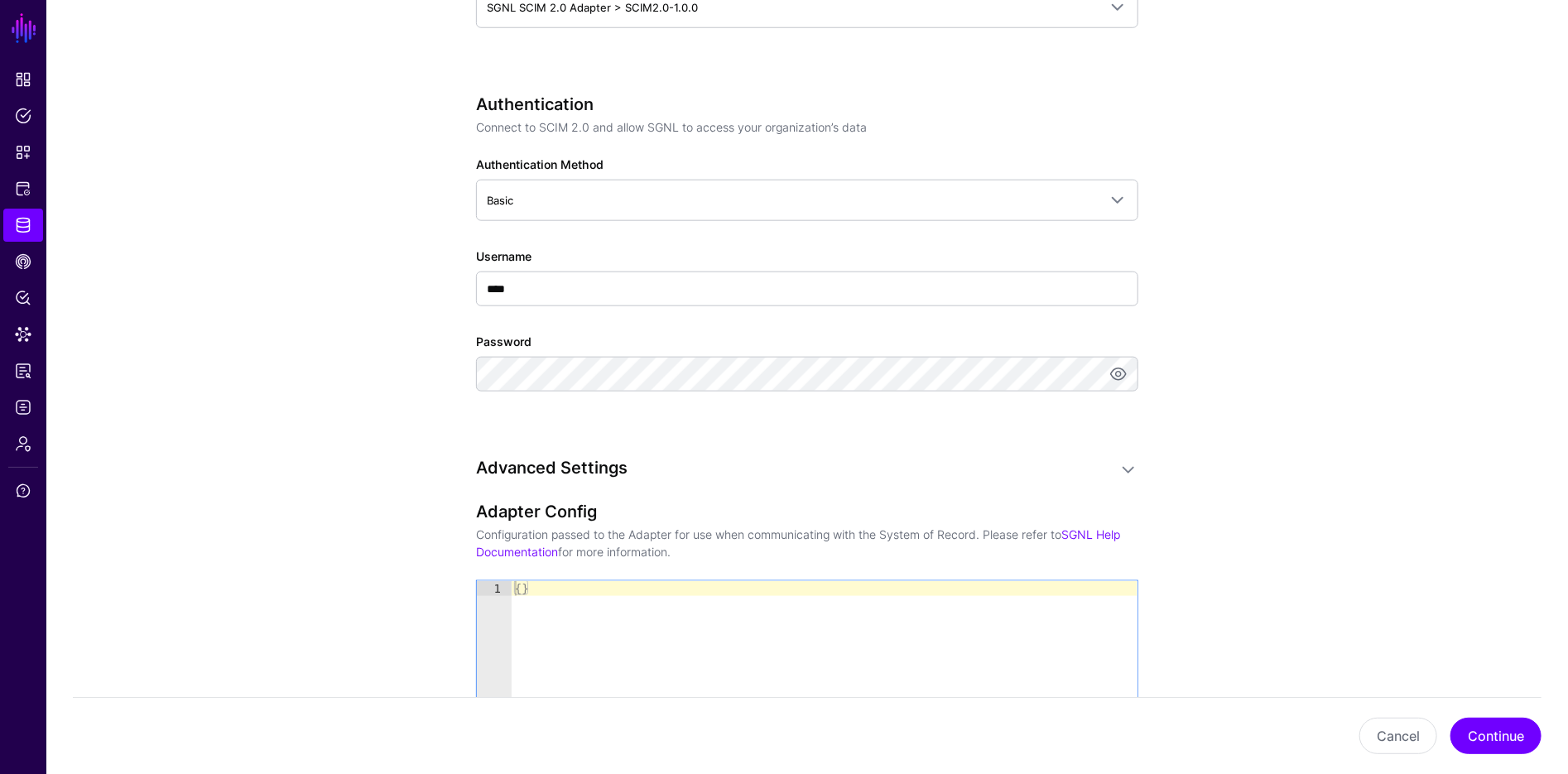
click at [344, 366] on app-datasources-details-form "**********" at bounding box center [807, 153] width 1522 height 1838
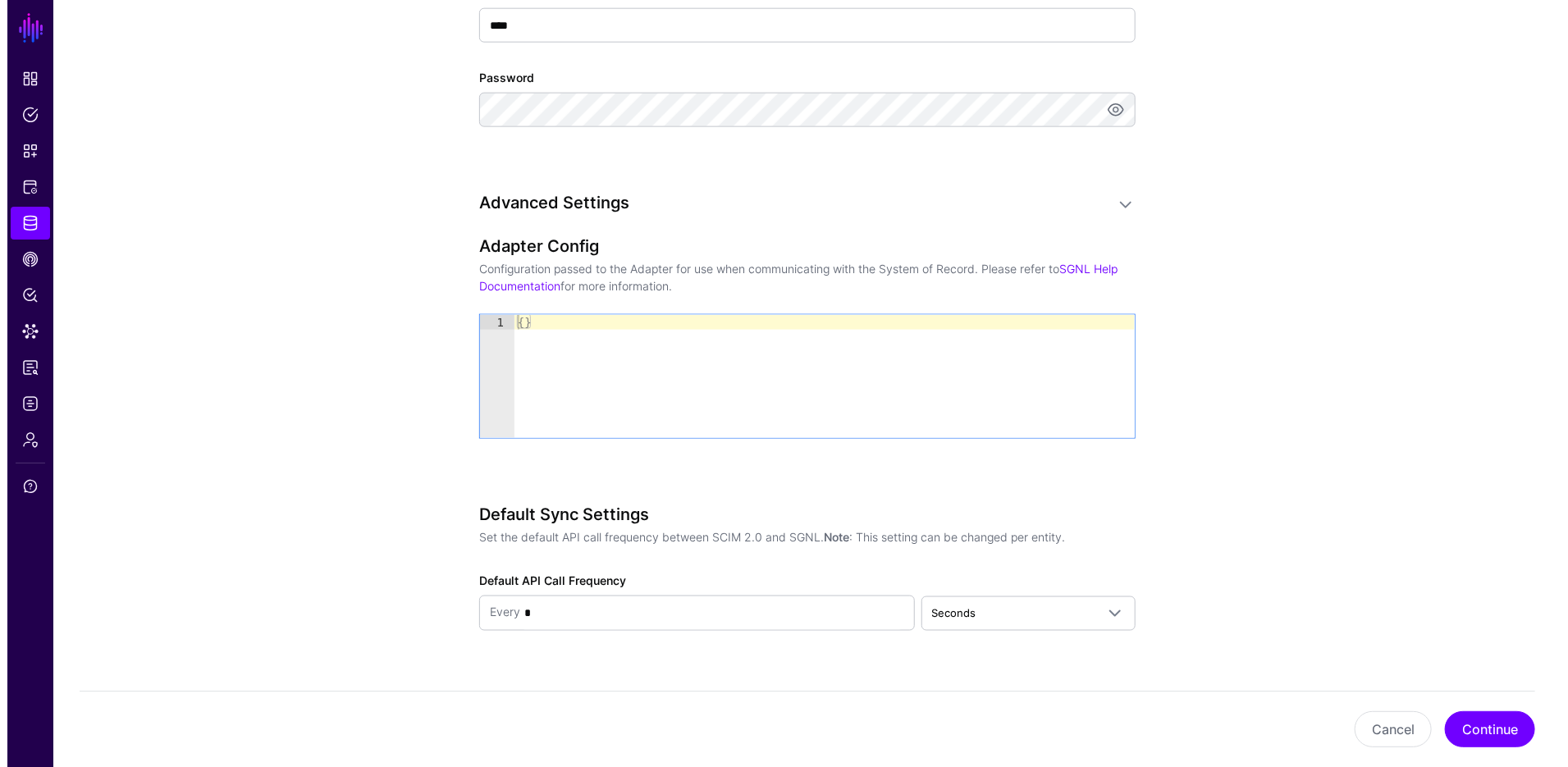
scroll to position [1182, 0]
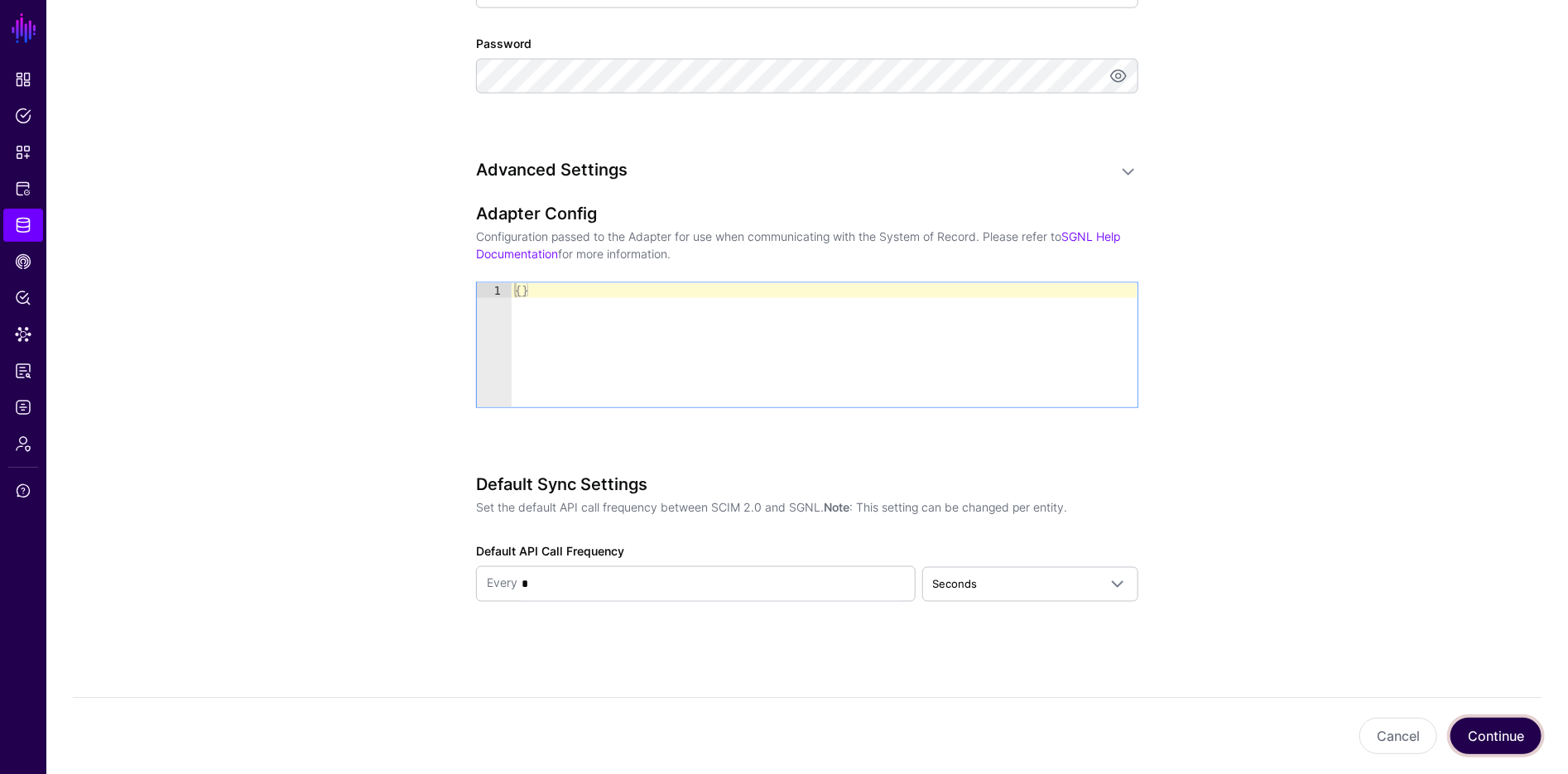
click at [1497, 729] on button "Continue" at bounding box center [1495, 736] width 91 height 37
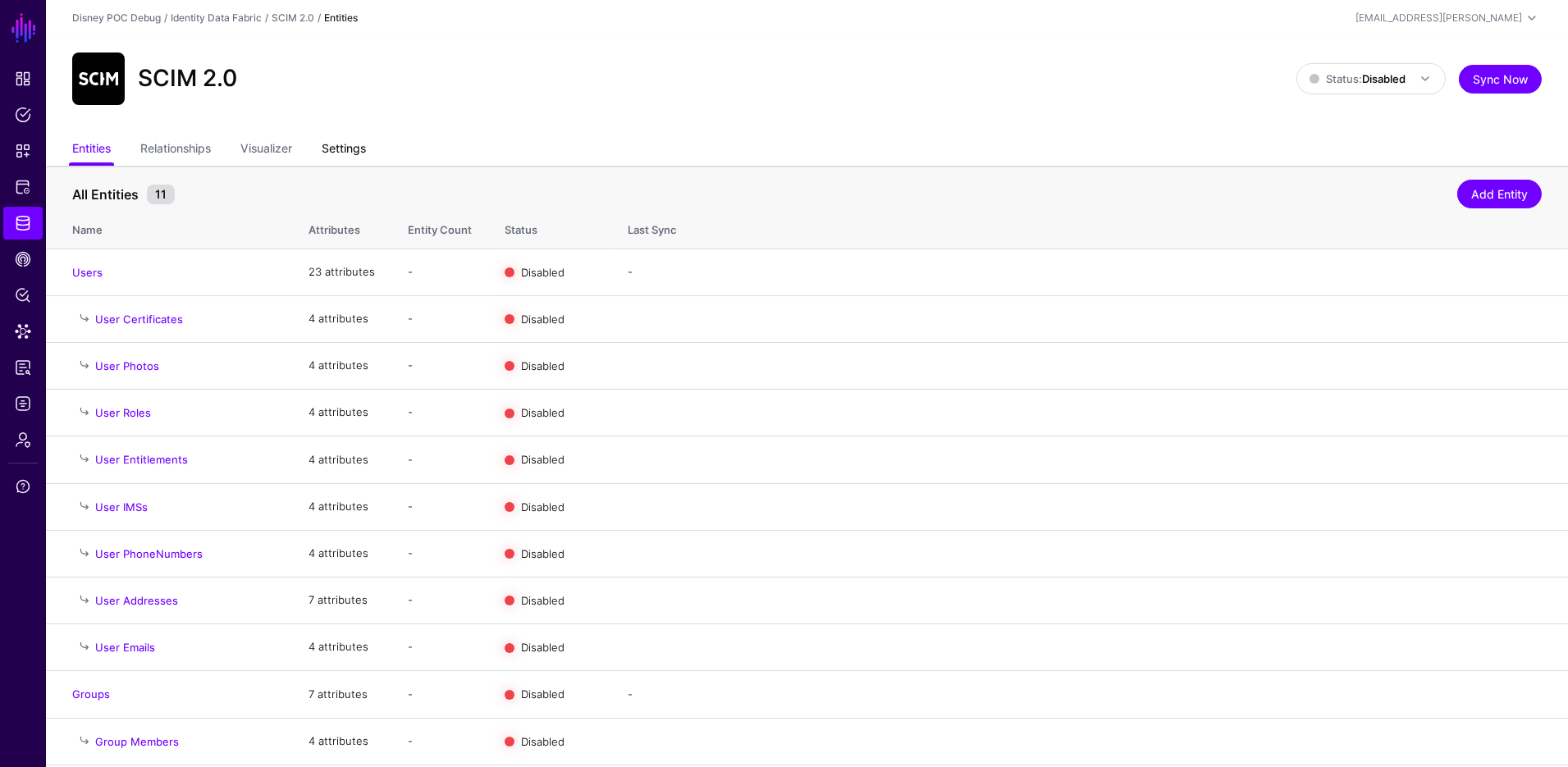
click at [354, 159] on link "Settings" at bounding box center [344, 150] width 44 height 31
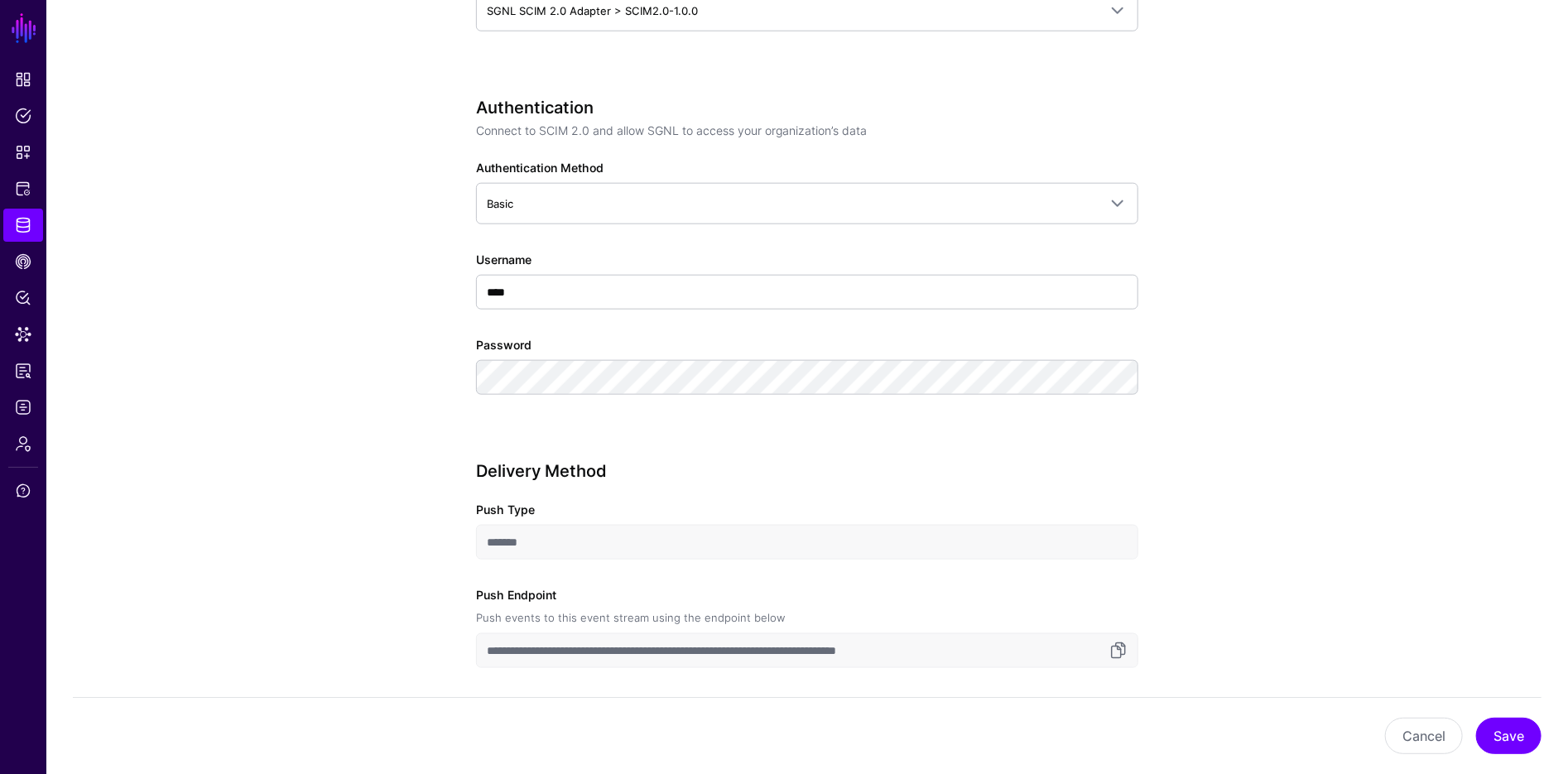
scroll to position [1304, 0]
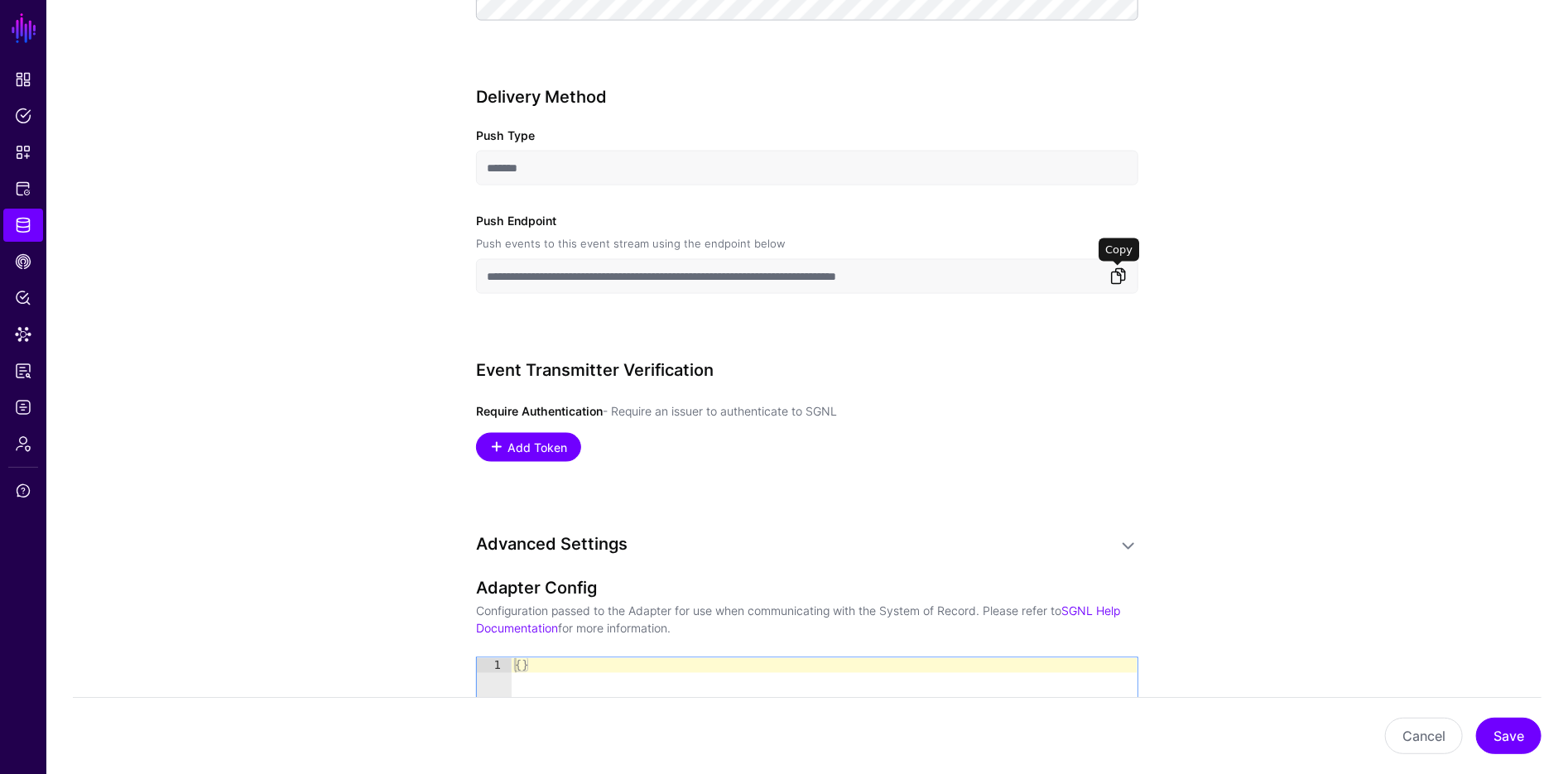
click at [1120, 277] on link at bounding box center [1118, 276] width 20 height 20
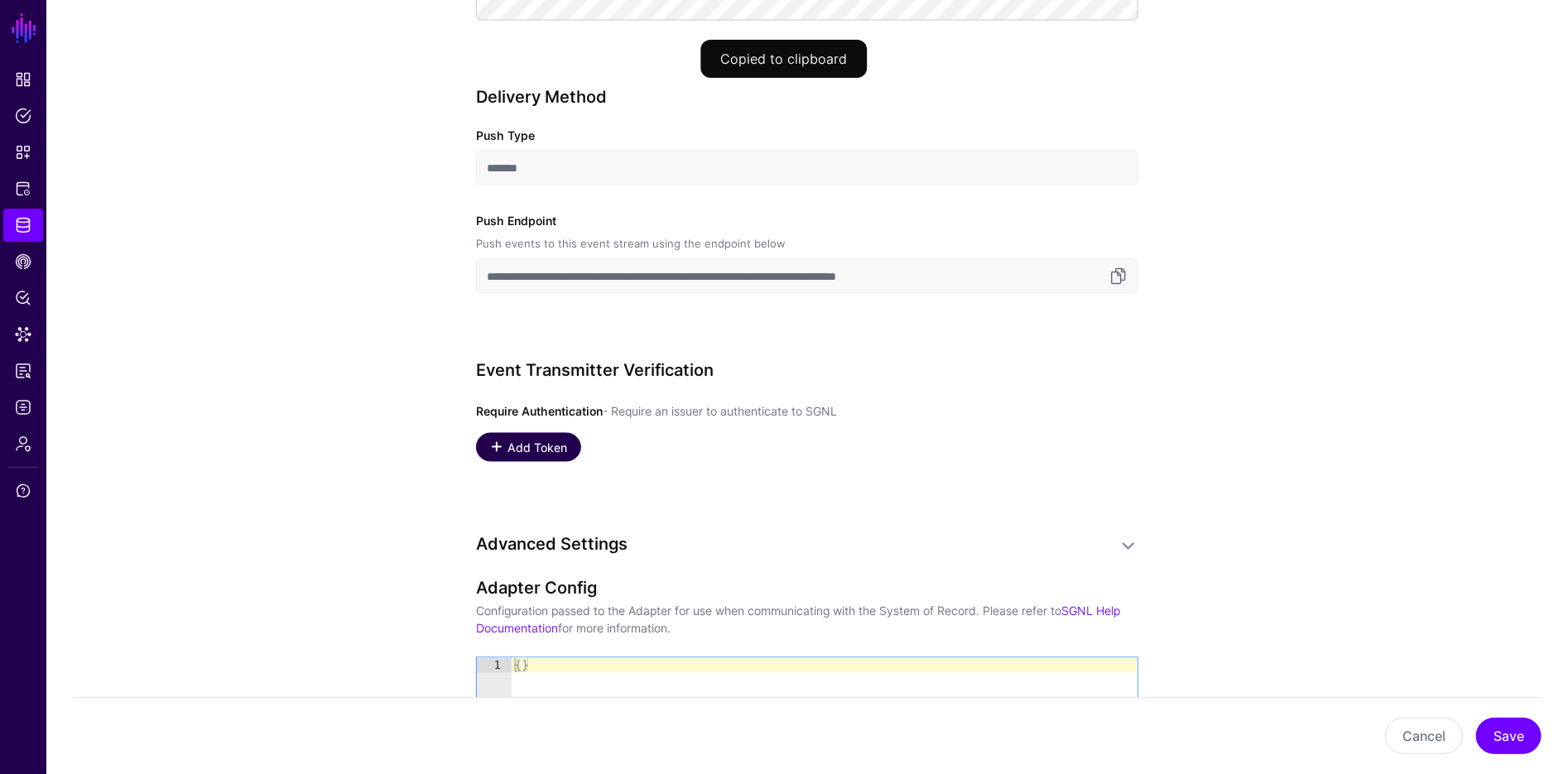
click at [543, 440] on span "Add Token" at bounding box center [537, 448] width 64 height 17
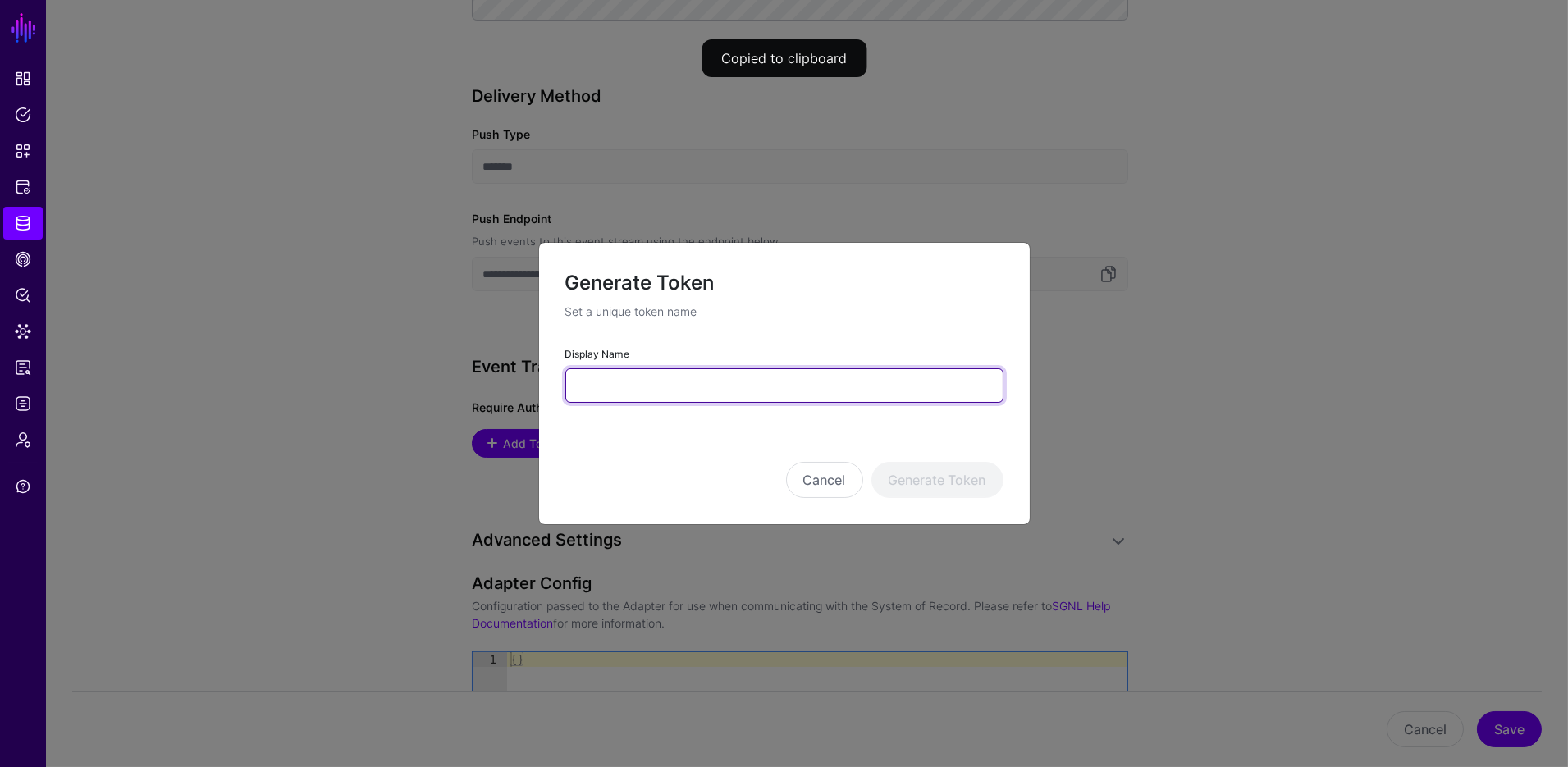
click at [649, 374] on input "Display Name" at bounding box center [785, 385] width 439 height 35
type input "**********"
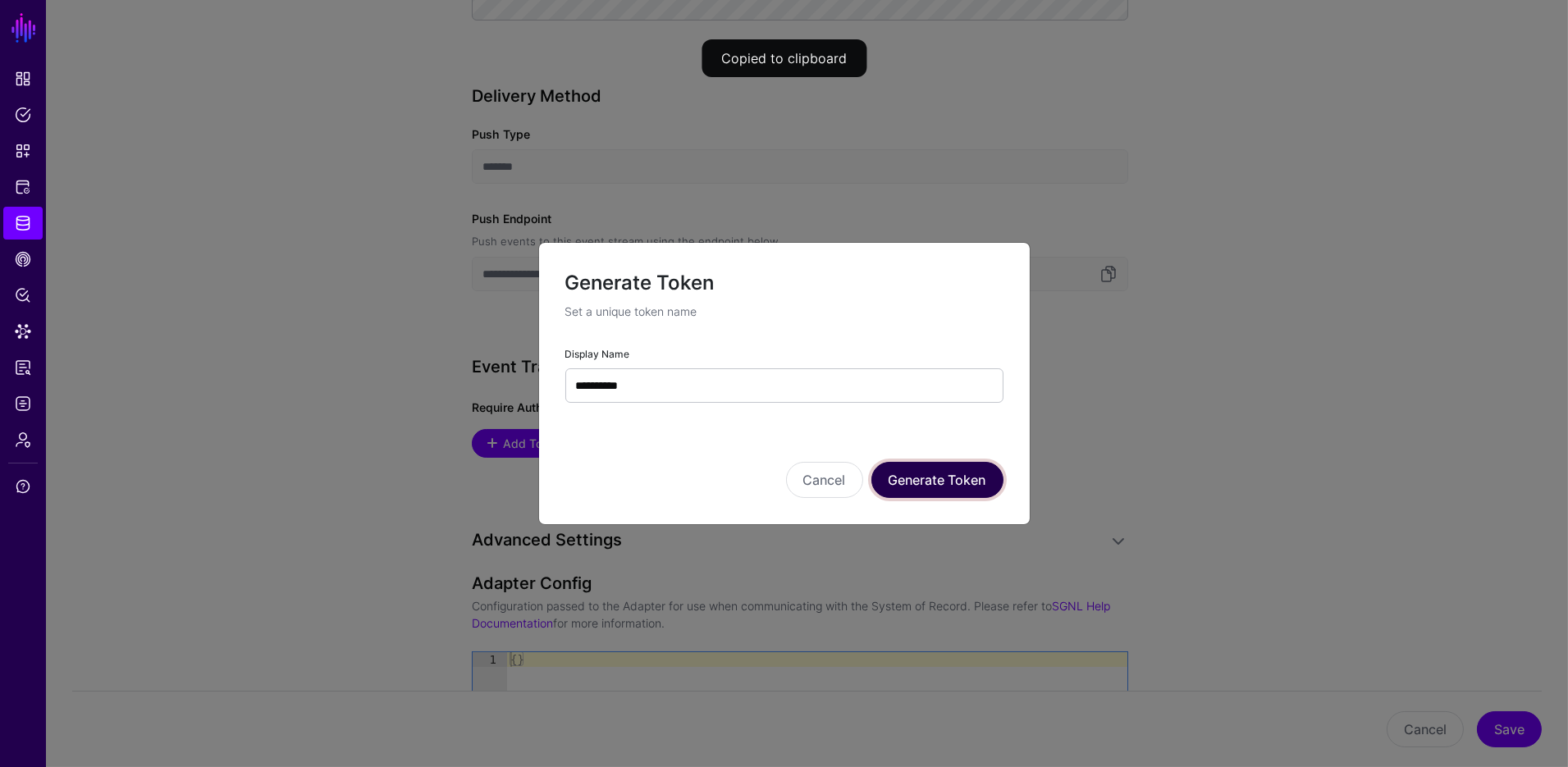
click at [977, 479] on button "Generate Token" at bounding box center [937, 480] width 132 height 36
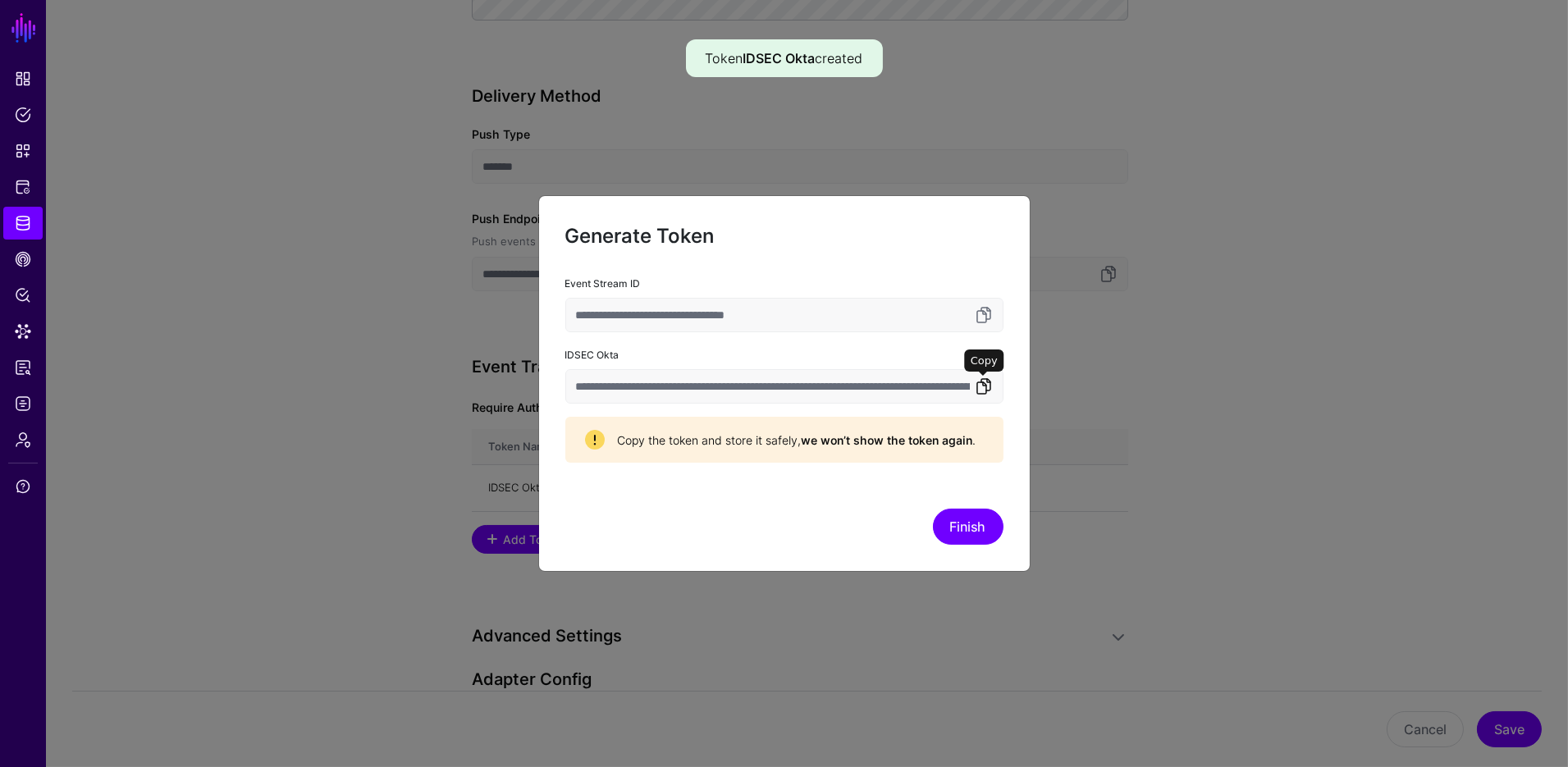
click at [980, 387] on link at bounding box center [984, 386] width 19 height 19
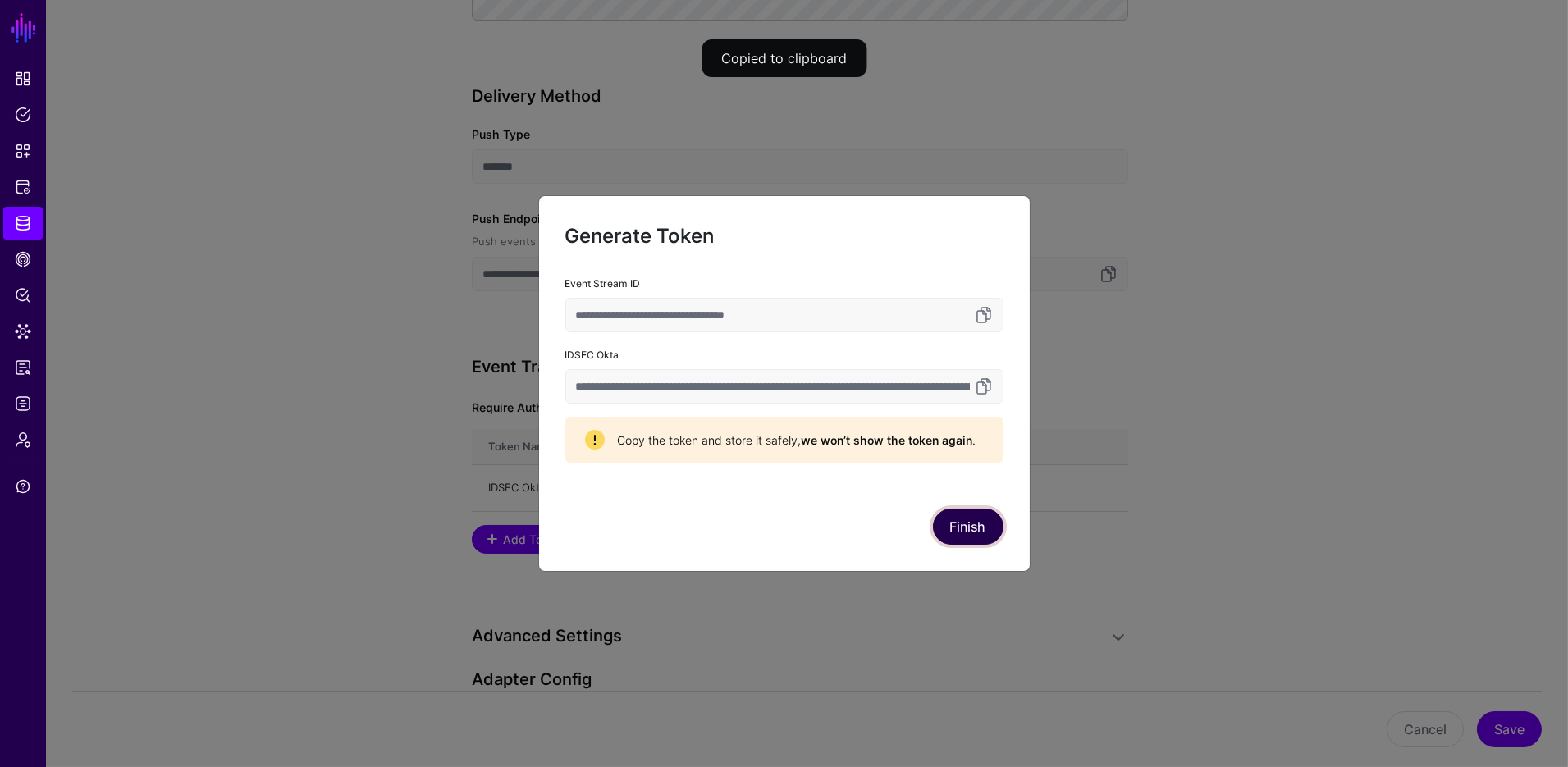
click at [976, 527] on button "Finish" at bounding box center [968, 527] width 70 height 36
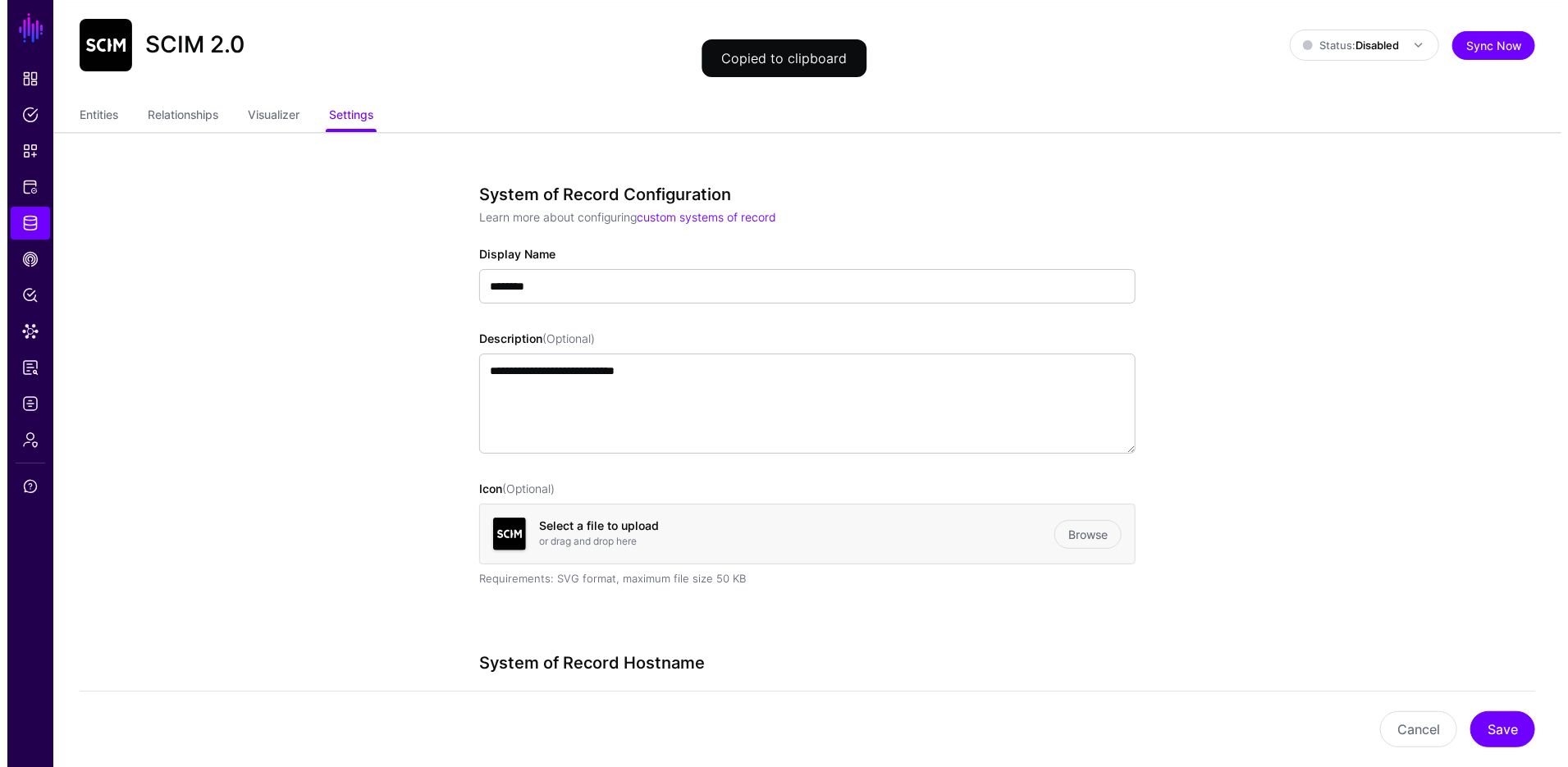
scroll to position [0, 0]
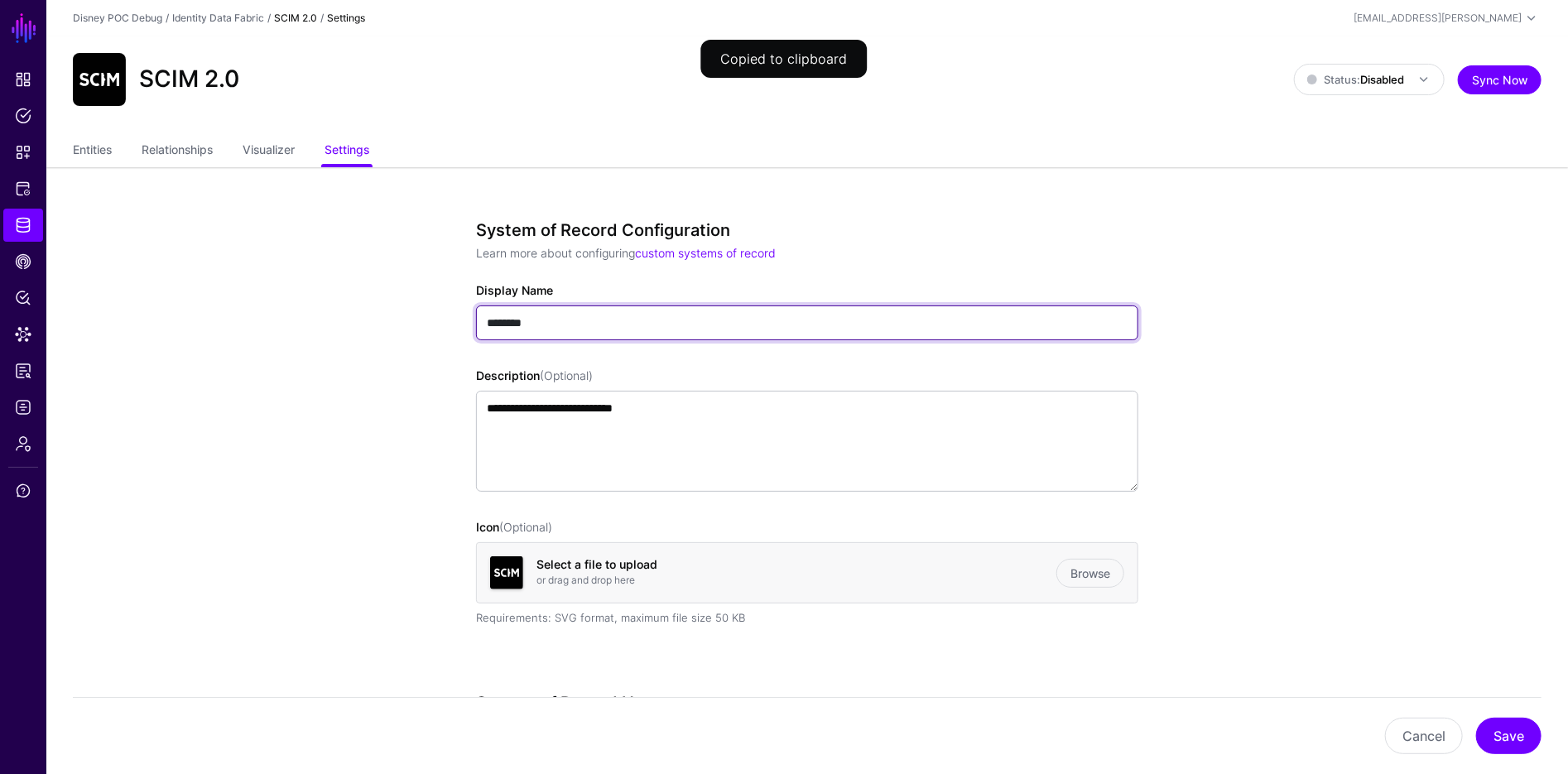
click at [584, 325] on input "********" at bounding box center [806, 323] width 662 height 35
type input "**********"
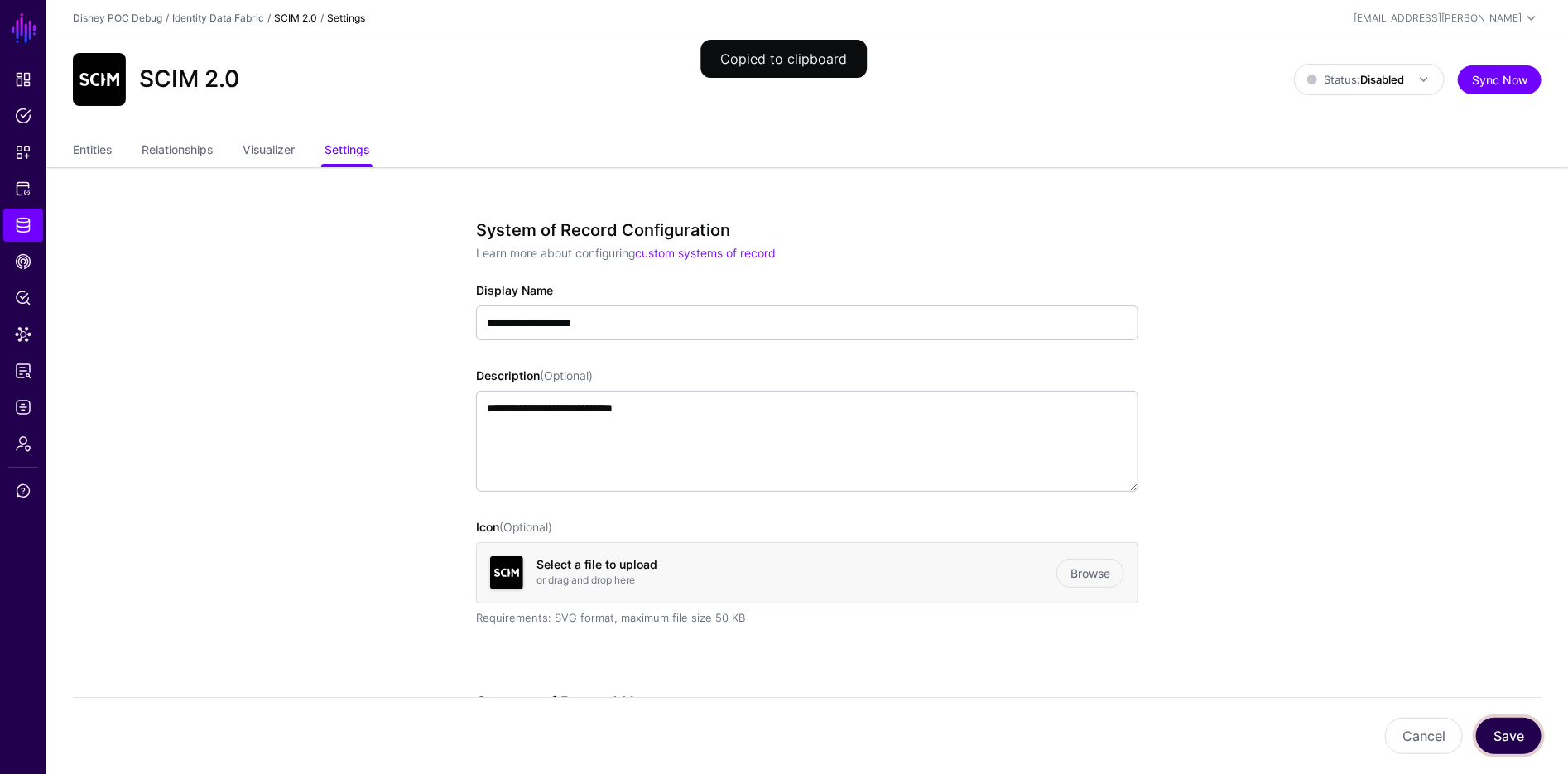
click at [1507, 724] on button "Save" at bounding box center [1508, 736] width 66 height 37
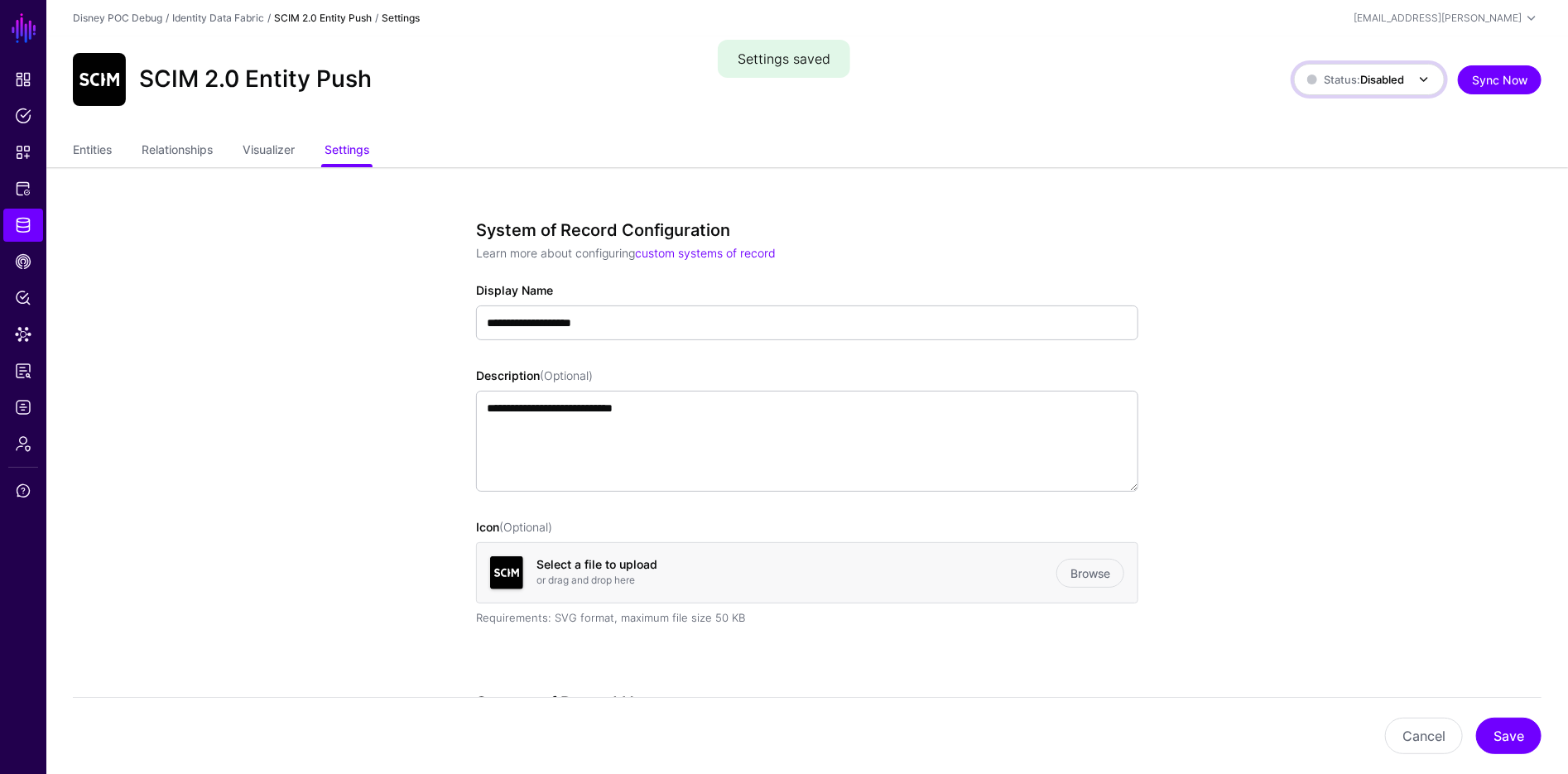
click at [1334, 83] on span "Status: Disabled" at bounding box center [1355, 79] width 97 height 14
click at [1354, 131] on span "Syncing active for all configured entities that are enabled" at bounding box center [1392, 150] width 137 height 41
click at [73, 147] on link "Entities" at bounding box center [92, 151] width 39 height 32
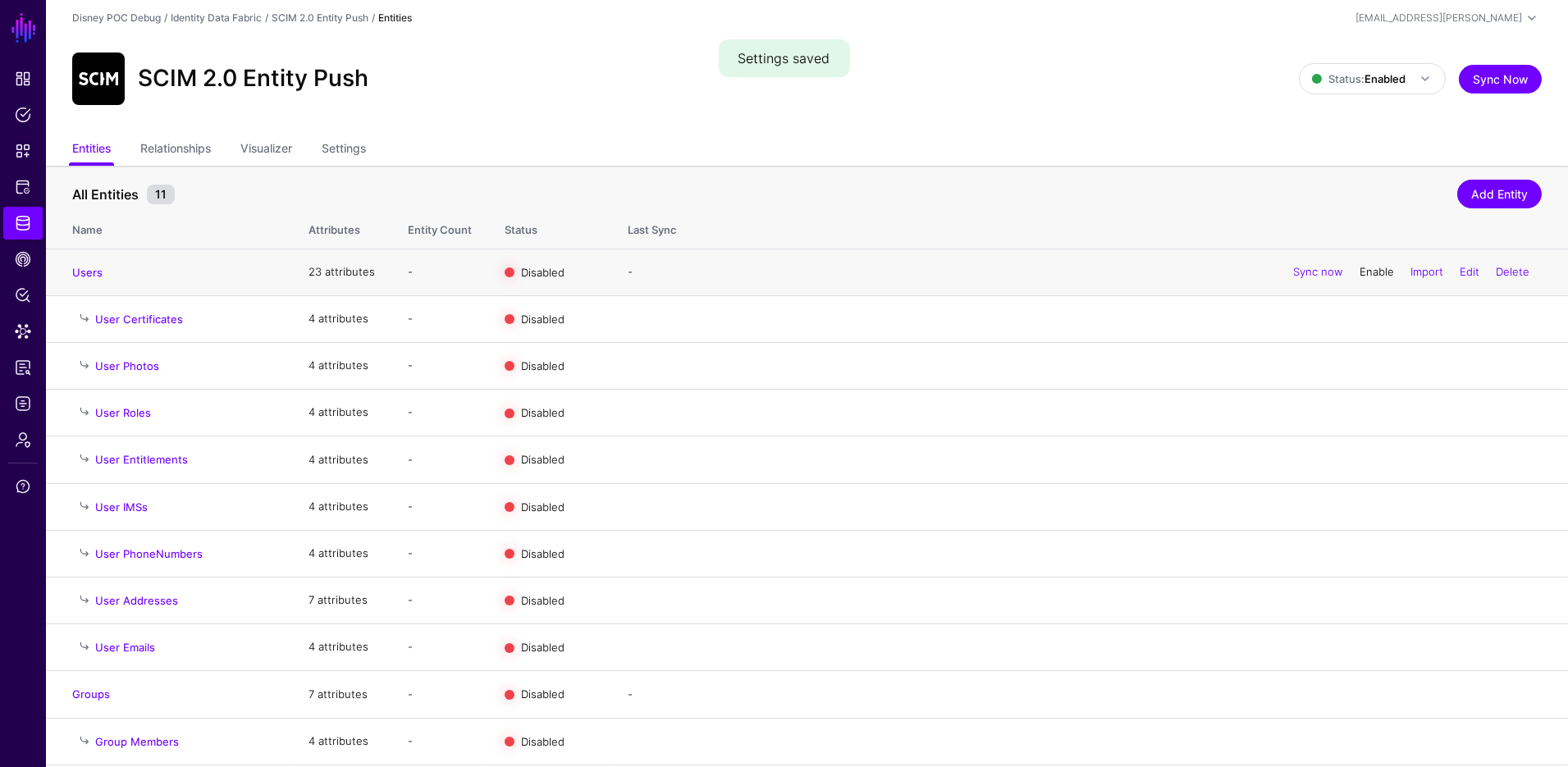
click at [1366, 273] on link "Enable" at bounding box center [1377, 272] width 35 height 14
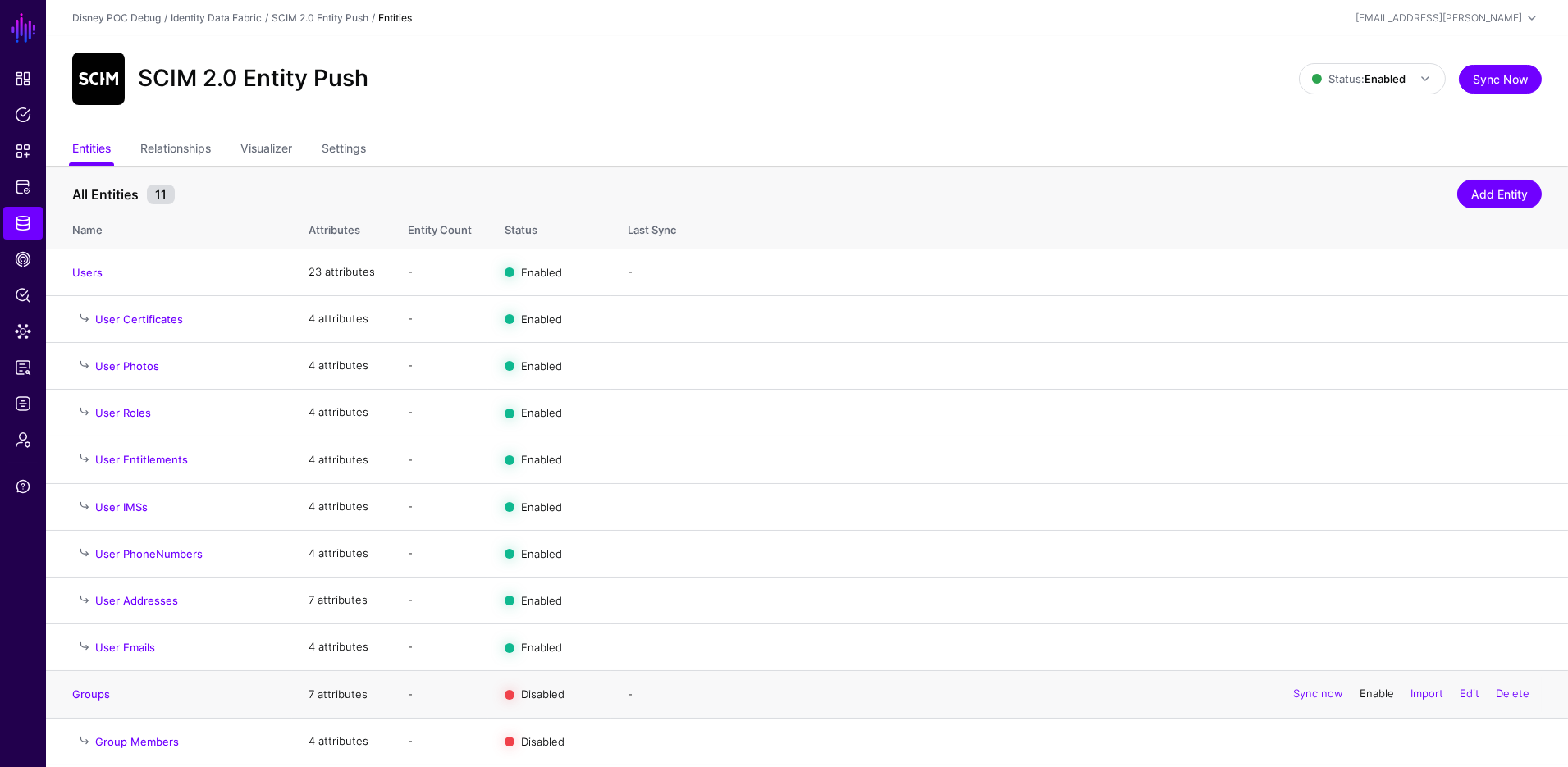
click at [1365, 688] on link "Enable" at bounding box center [1377, 694] width 35 height 14
click at [687, 100] on div "SCIM 2.0 Entity Push" at bounding box center [686, 79] width 1240 height 52
click at [532, 150] on ul "Entities Relationships Visualizer Settings" at bounding box center [807, 150] width 1470 height 31
drag, startPoint x: 21, startPoint y: 333, endPoint x: 35, endPoint y: 326, distance: 15.7
click at [21, 333] on span "Data Lens" at bounding box center [22, 331] width 16 height 16
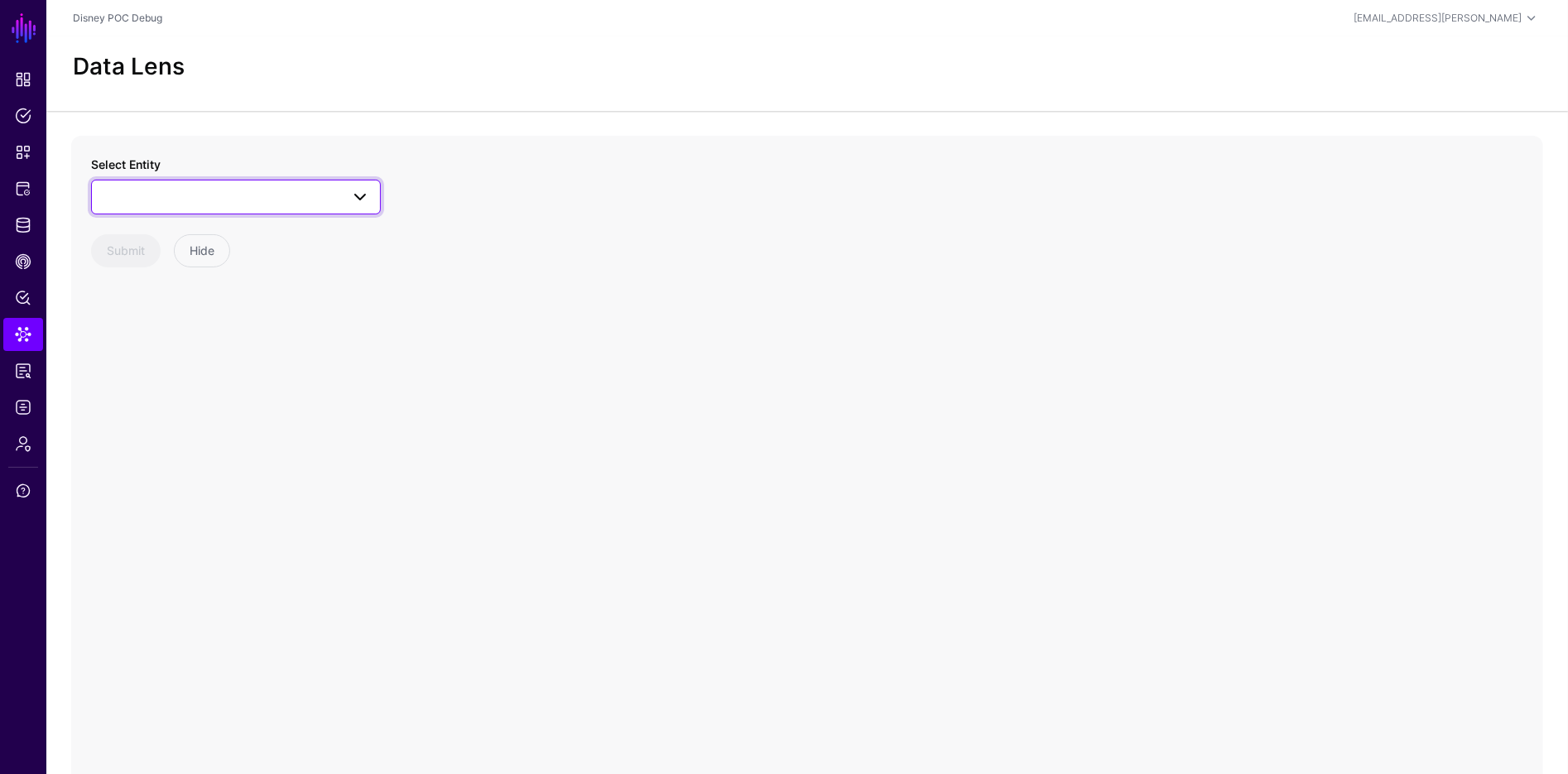
click at [344, 198] on span at bounding box center [354, 196] width 30 height 20
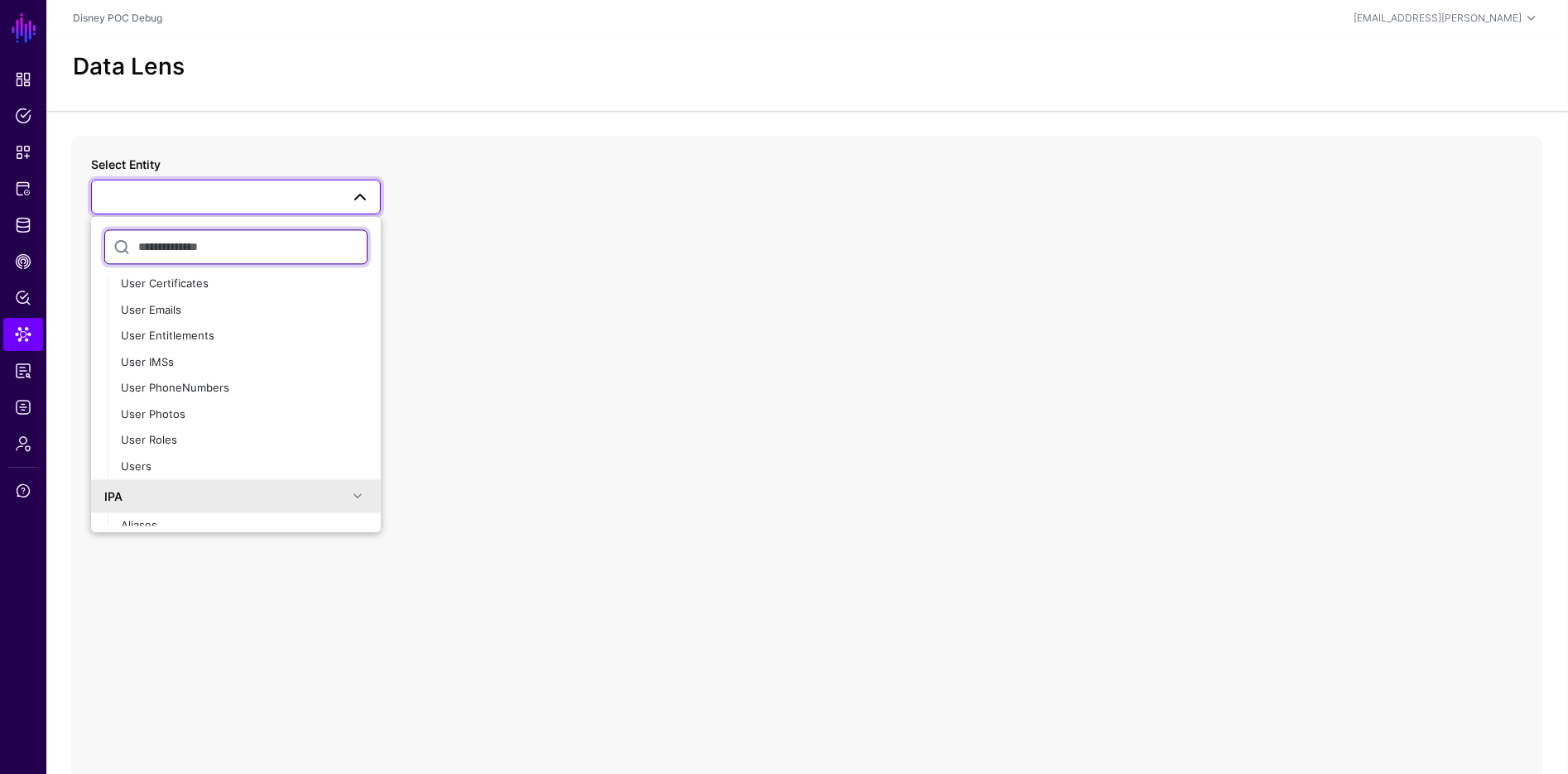
scroll to position [146, 0]
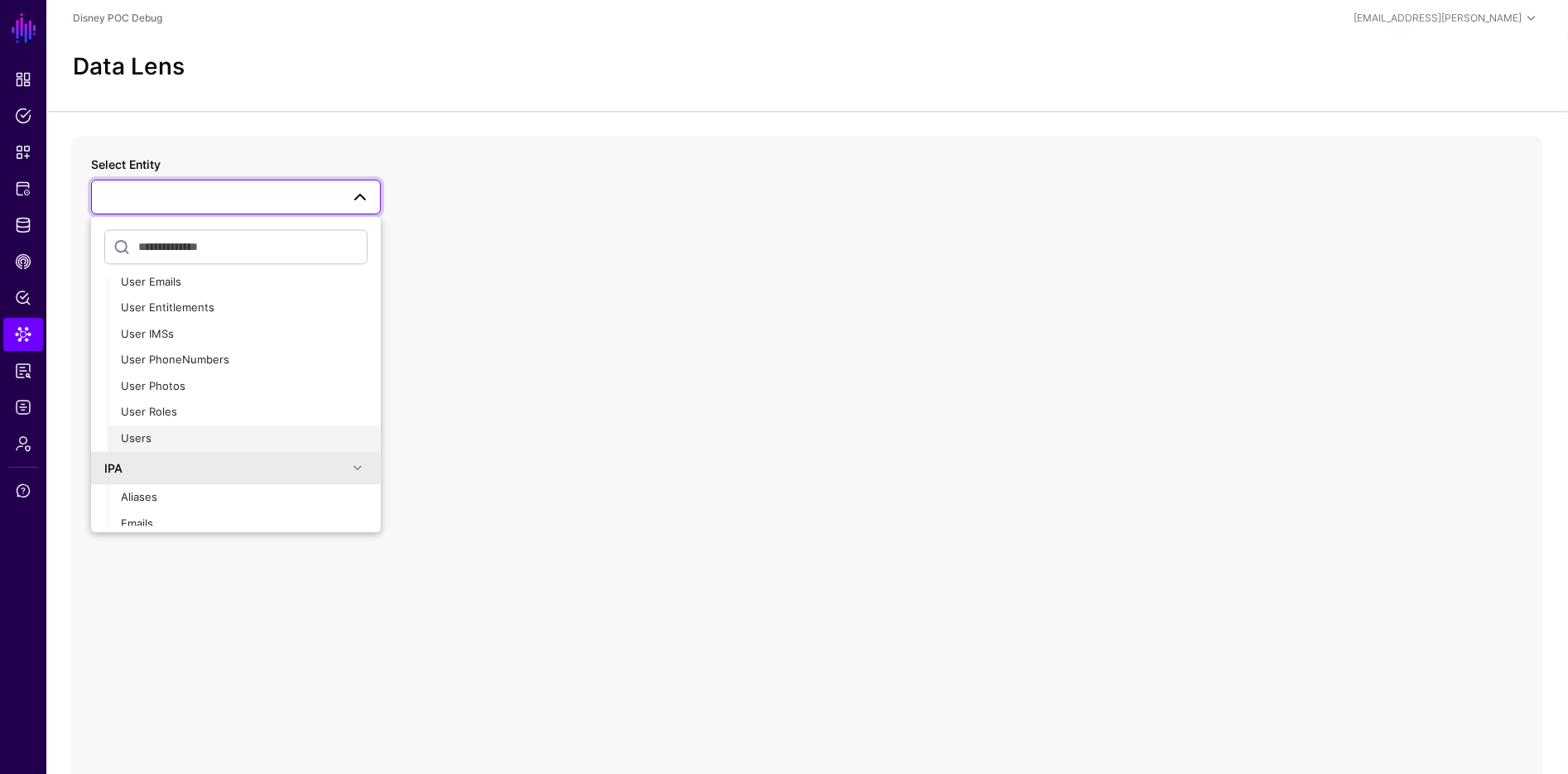
click at [160, 445] on div "Users" at bounding box center [244, 438] width 247 height 16
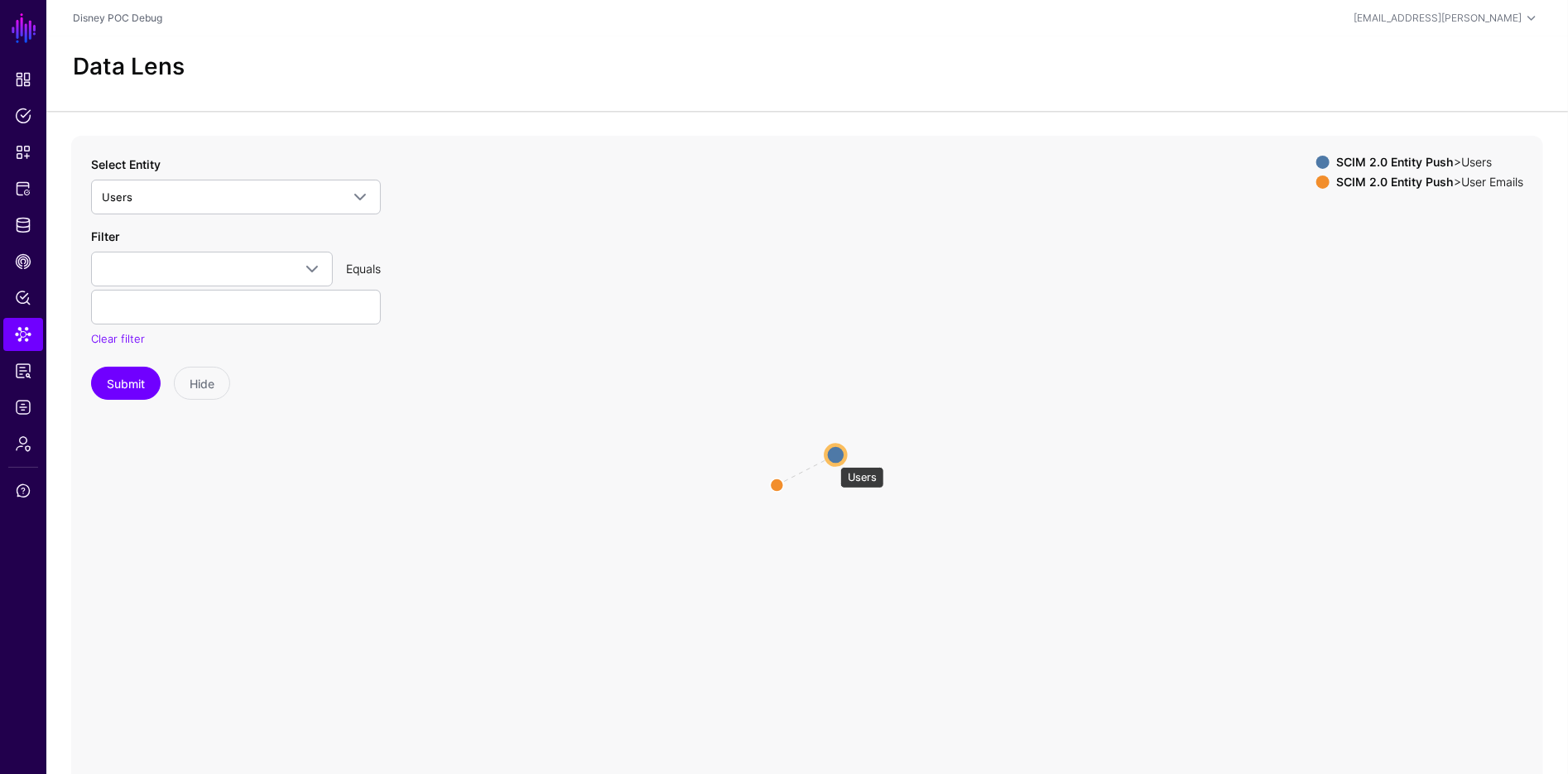
click at [832, 459] on circle at bounding box center [835, 454] width 20 height 20
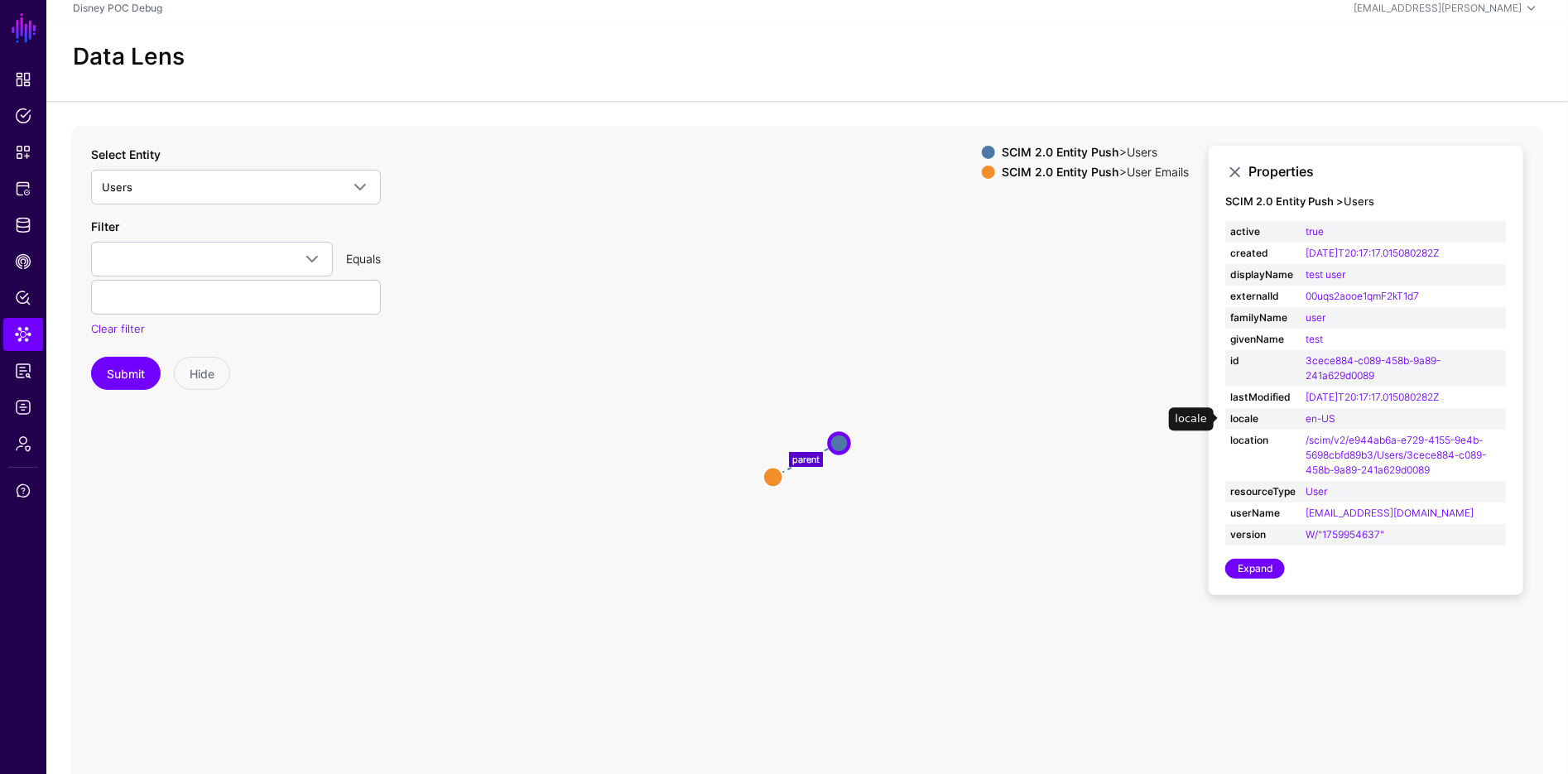
scroll to position [11, 0]
click at [1255, 567] on link "Expand" at bounding box center [1255, 567] width 60 height 20
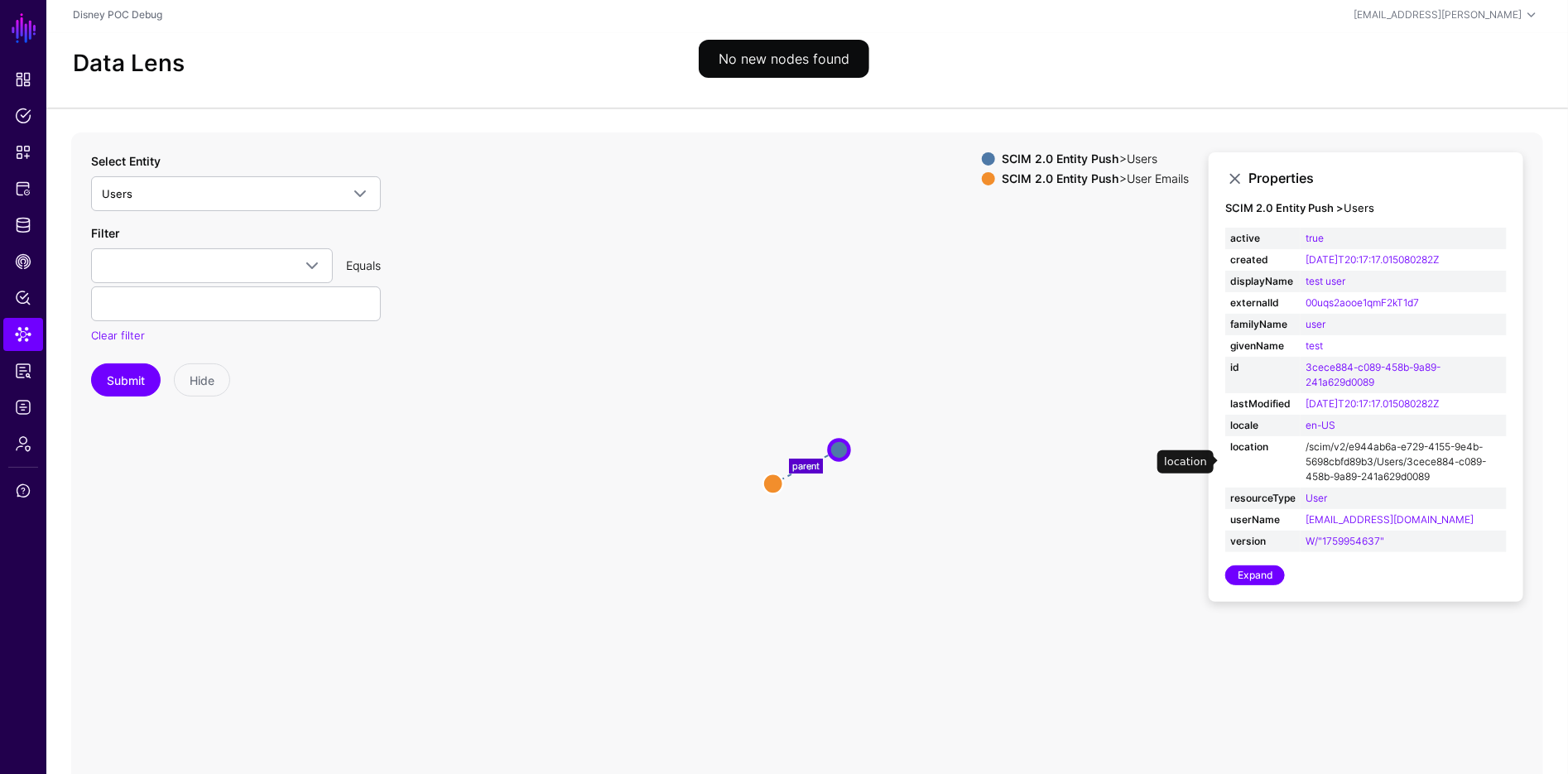
scroll to position [0, 0]
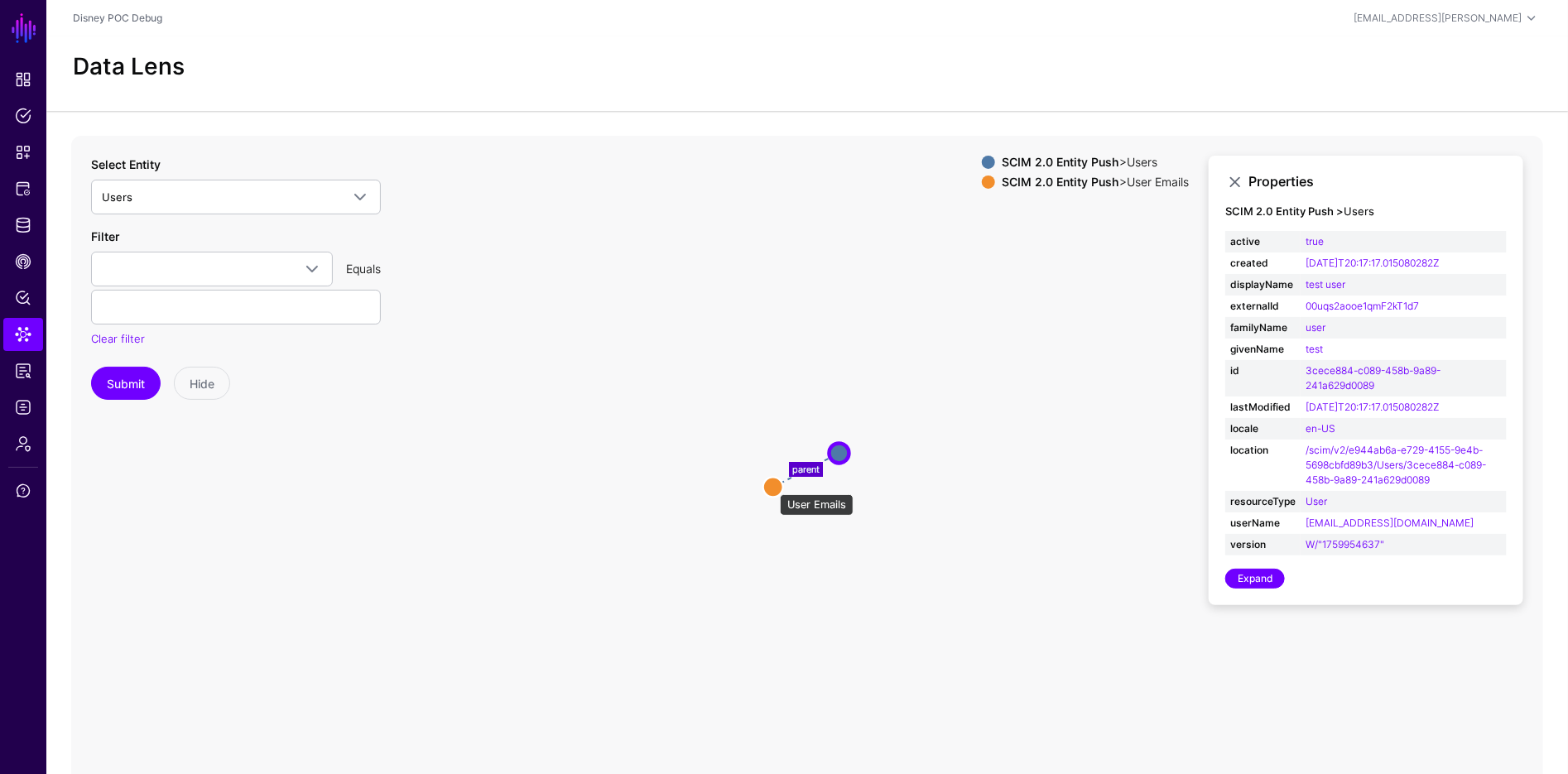
click at [771, 486] on circle at bounding box center [773, 486] width 20 height 20
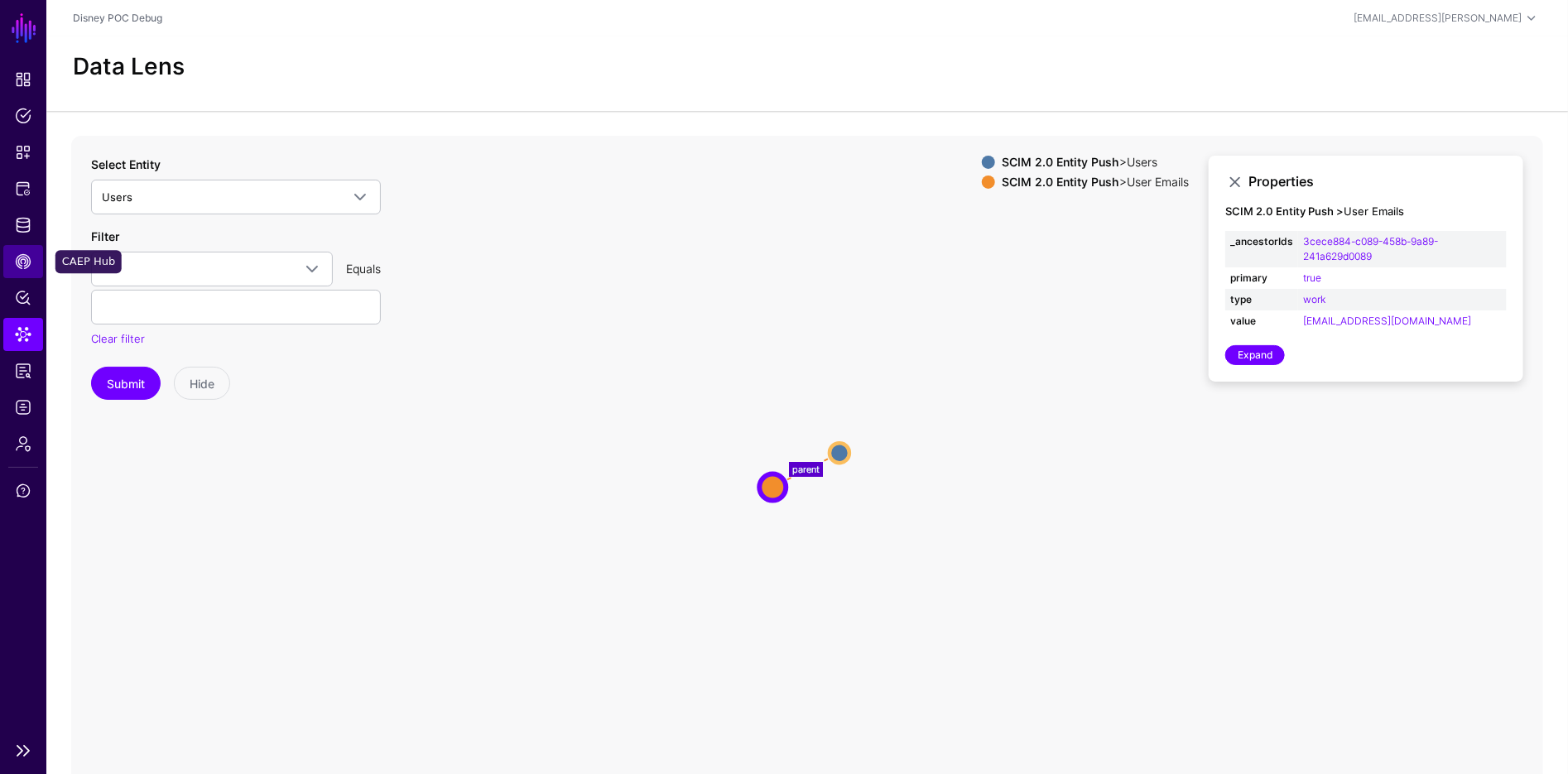
click at [24, 254] on span "CAEP Hub" at bounding box center [22, 261] width 16 height 16
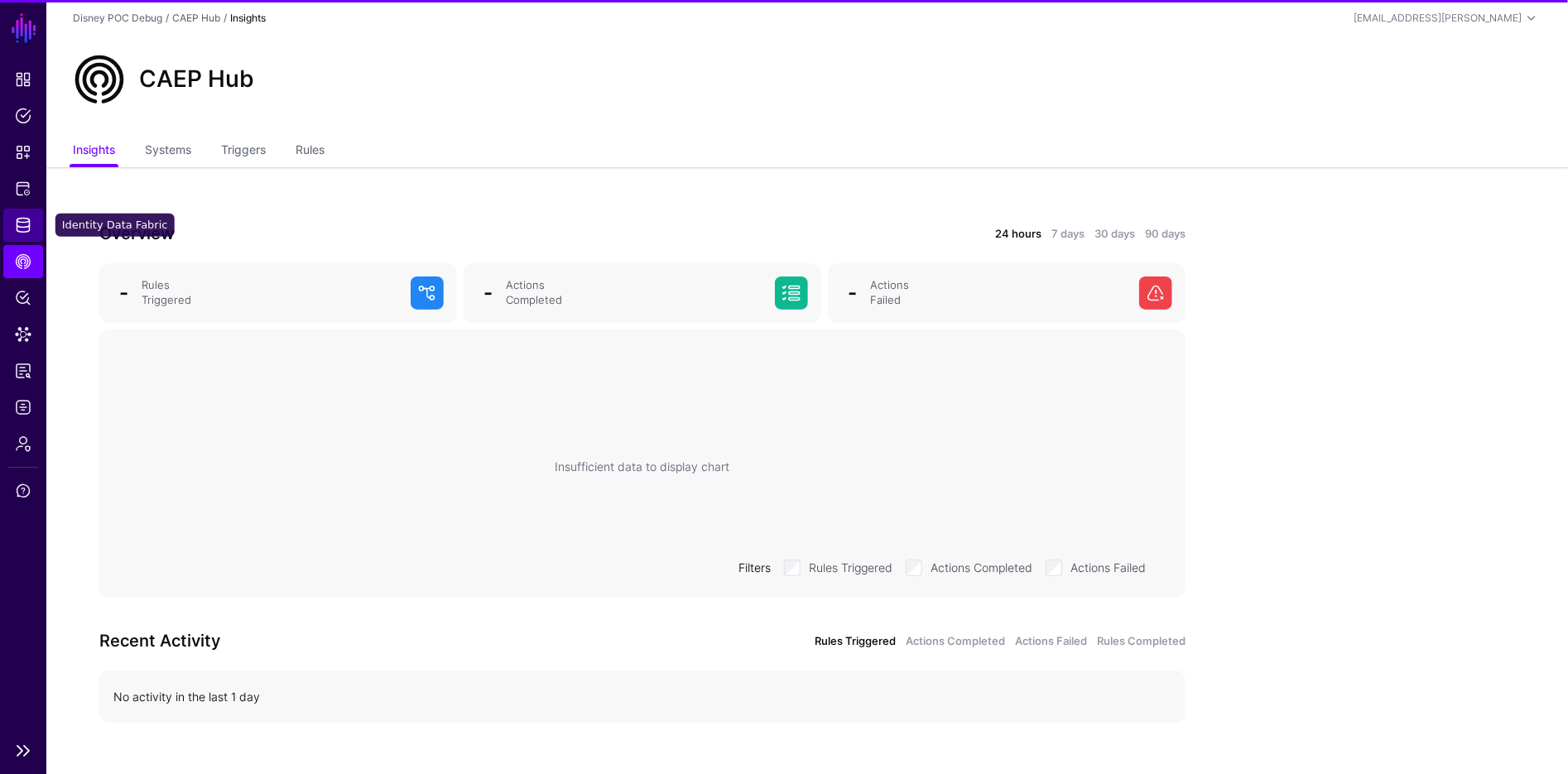
click at [27, 219] on span "Identity Data Fabric" at bounding box center [22, 225] width 16 height 16
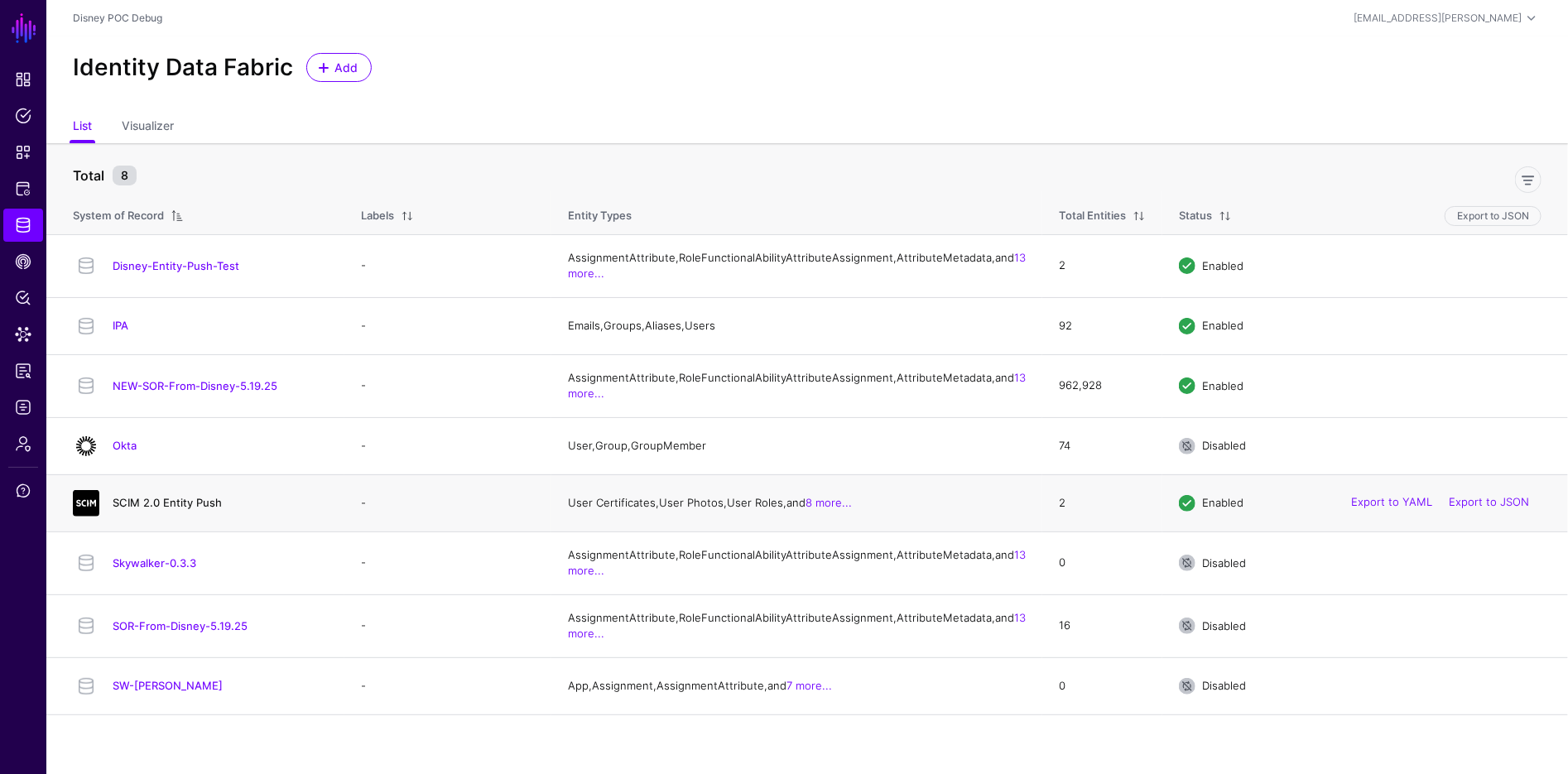
click at [149, 509] on link "SCIM 2.0 Entity Push" at bounding box center [167, 503] width 109 height 14
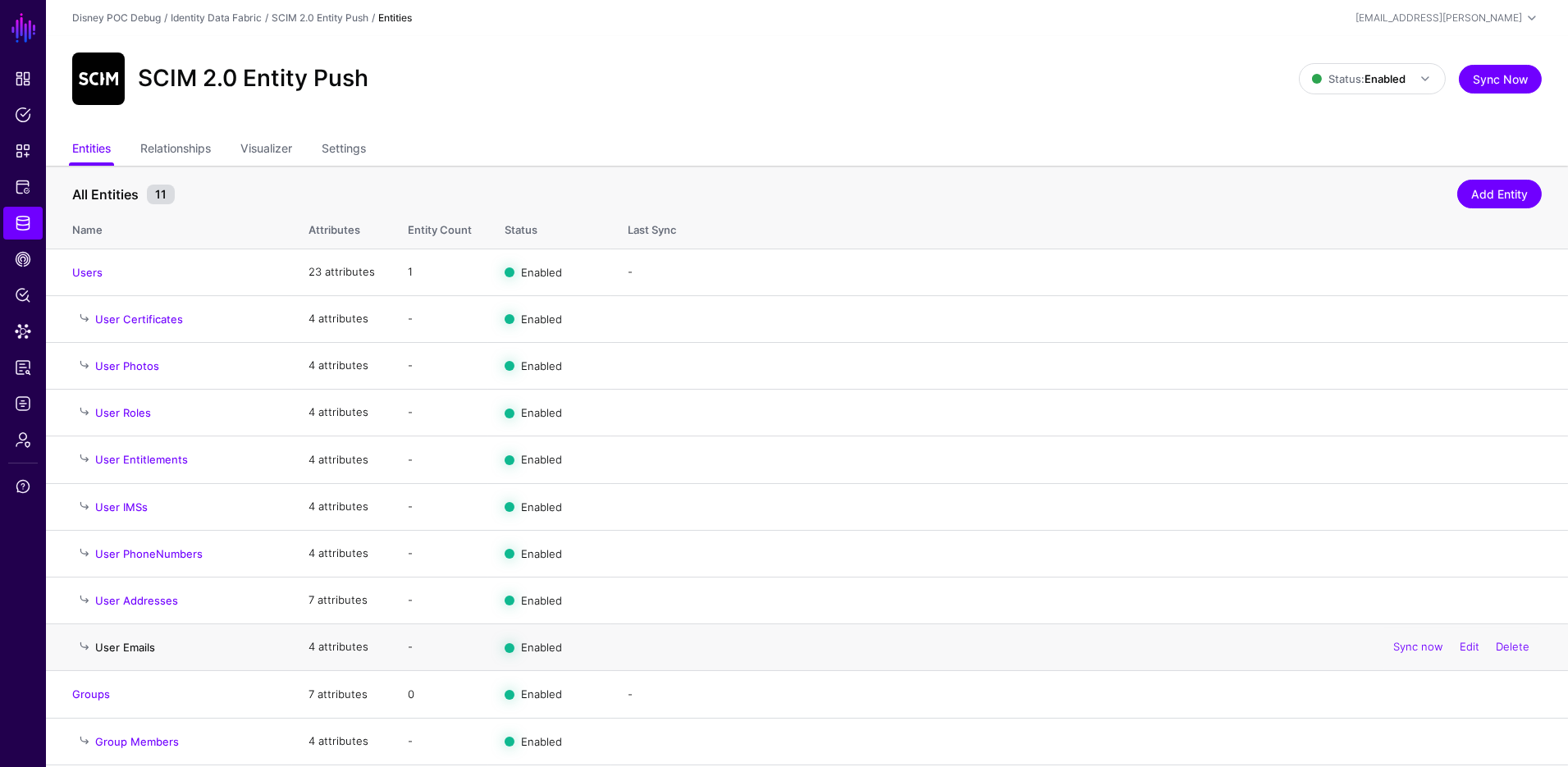
click at [135, 641] on link "User Emails" at bounding box center [124, 648] width 60 height 14
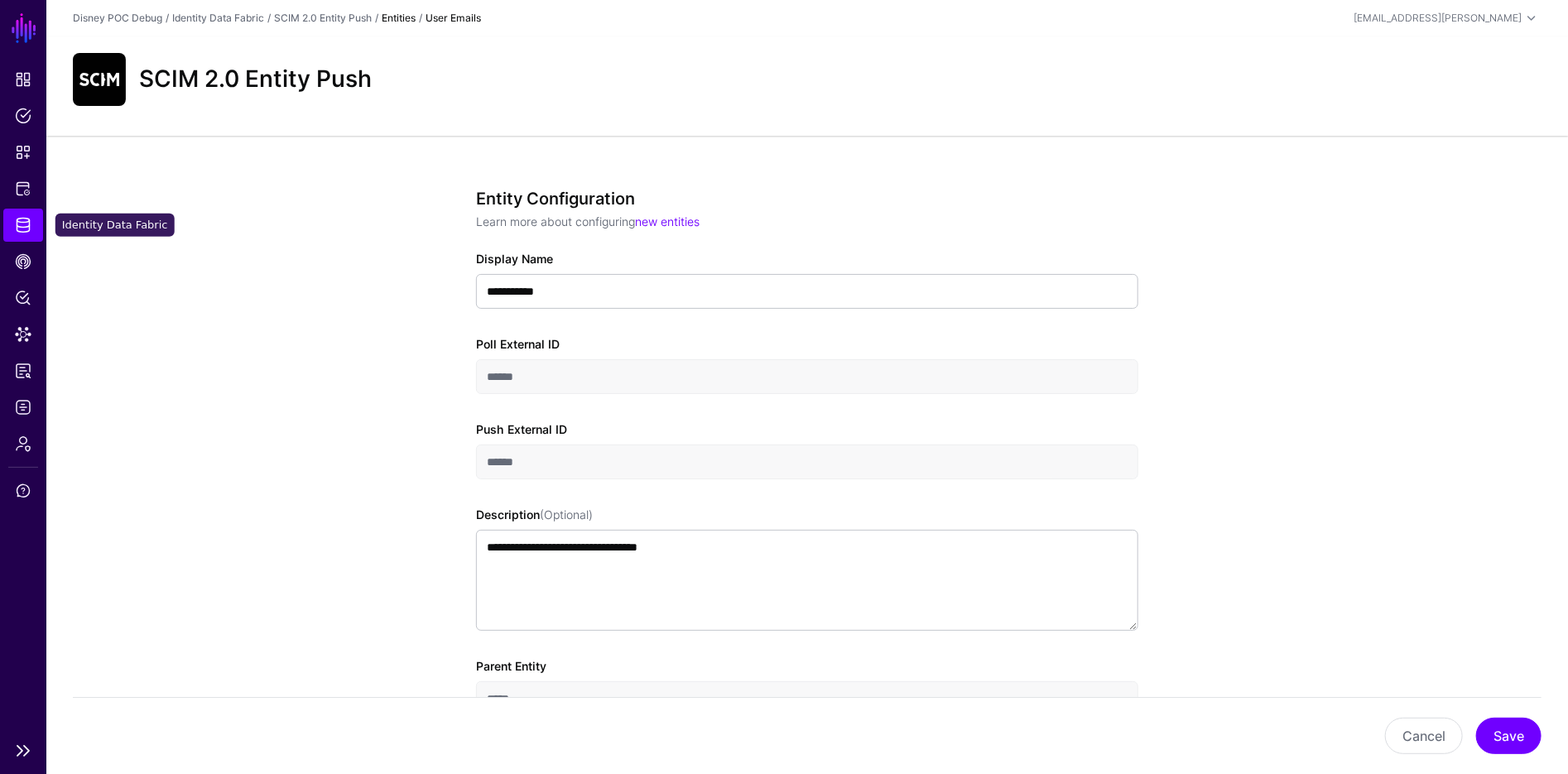
click at [32, 225] on link "Identity Data Fabric" at bounding box center [23, 225] width 40 height 33
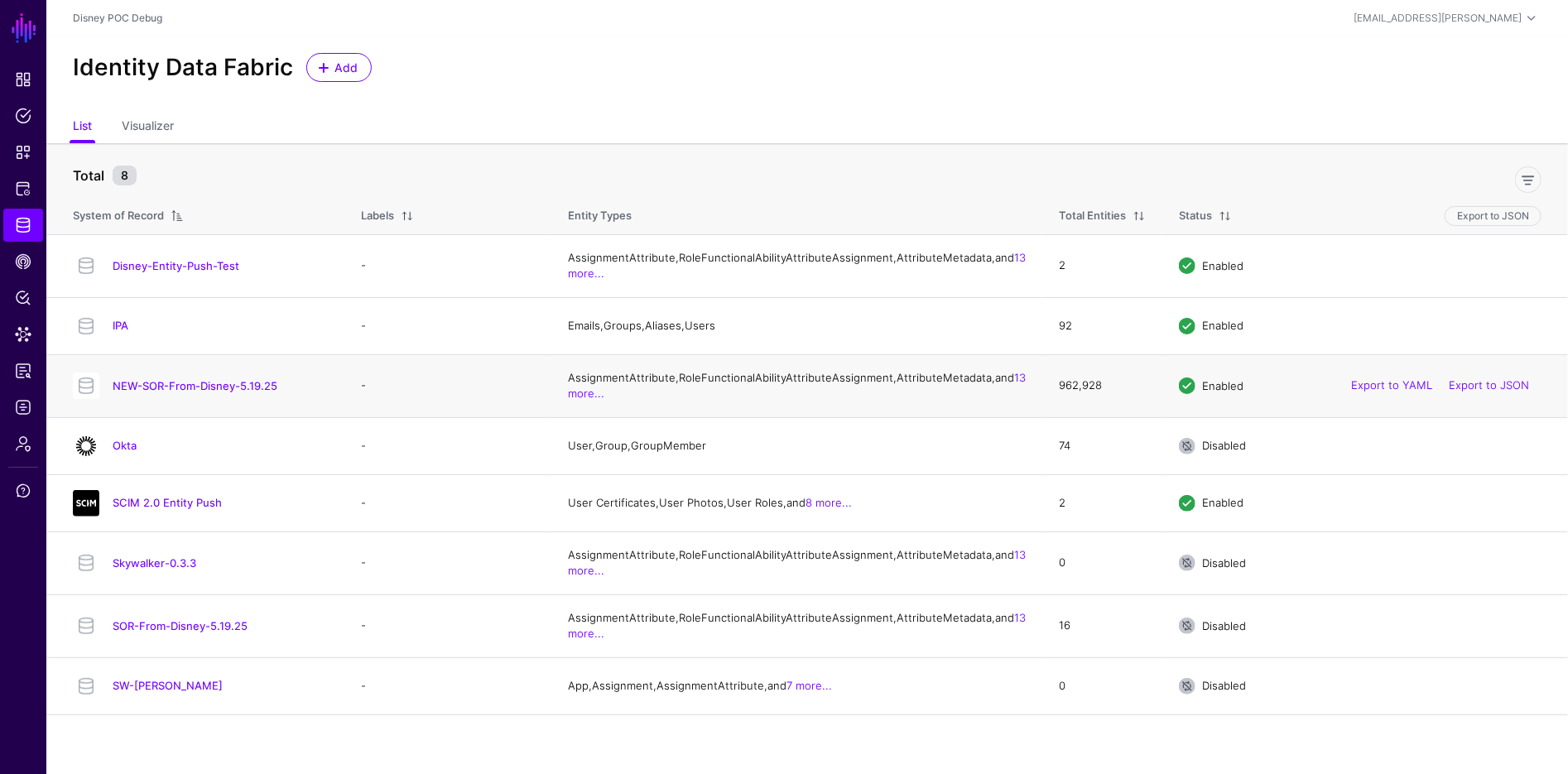
scroll to position [17, 0]
click at [172, 509] on link "SCIM 2.0 Entity Push" at bounding box center [167, 503] width 109 height 14
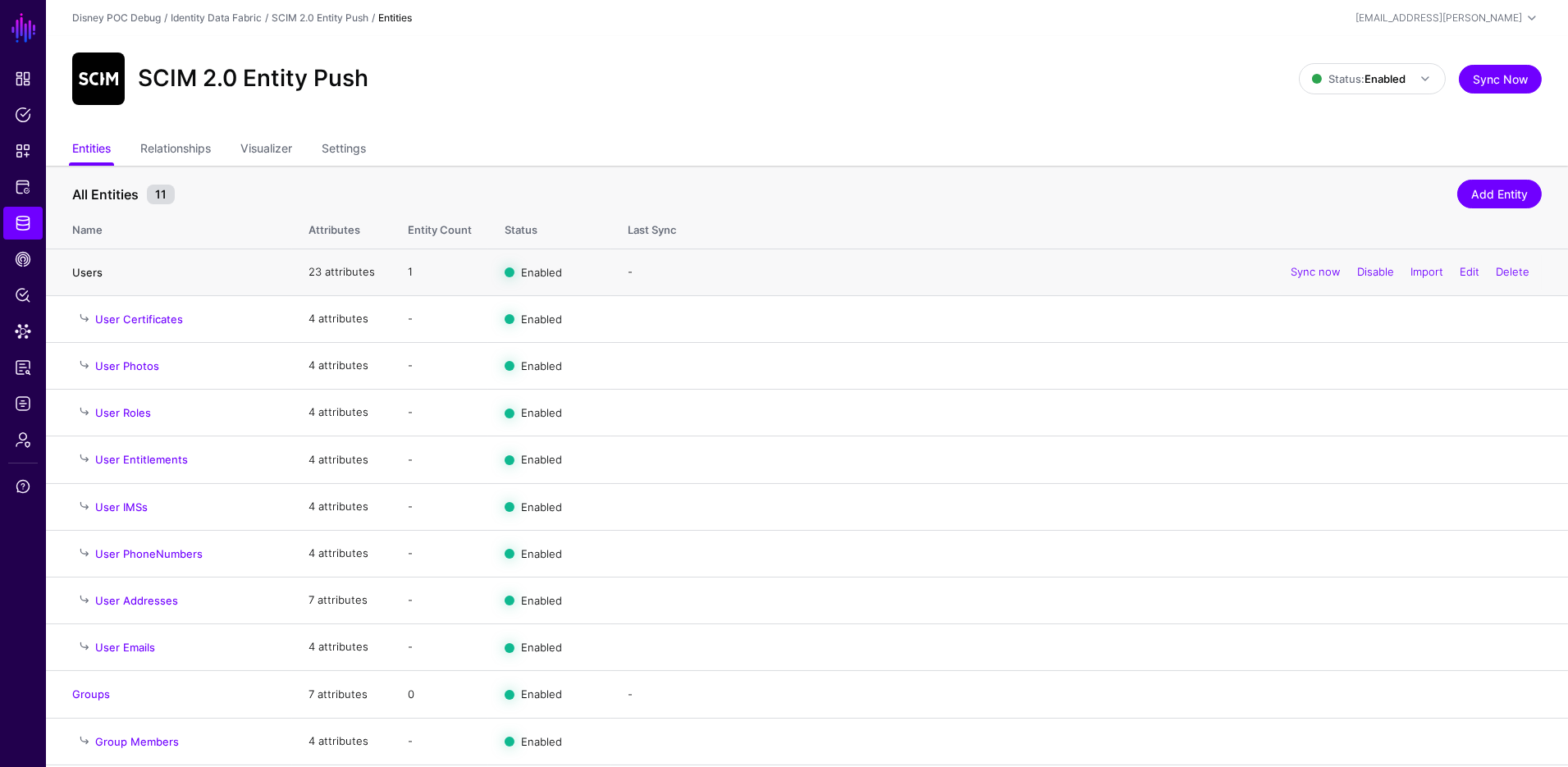
click at [85, 266] on link "Users" at bounding box center [87, 273] width 30 height 14
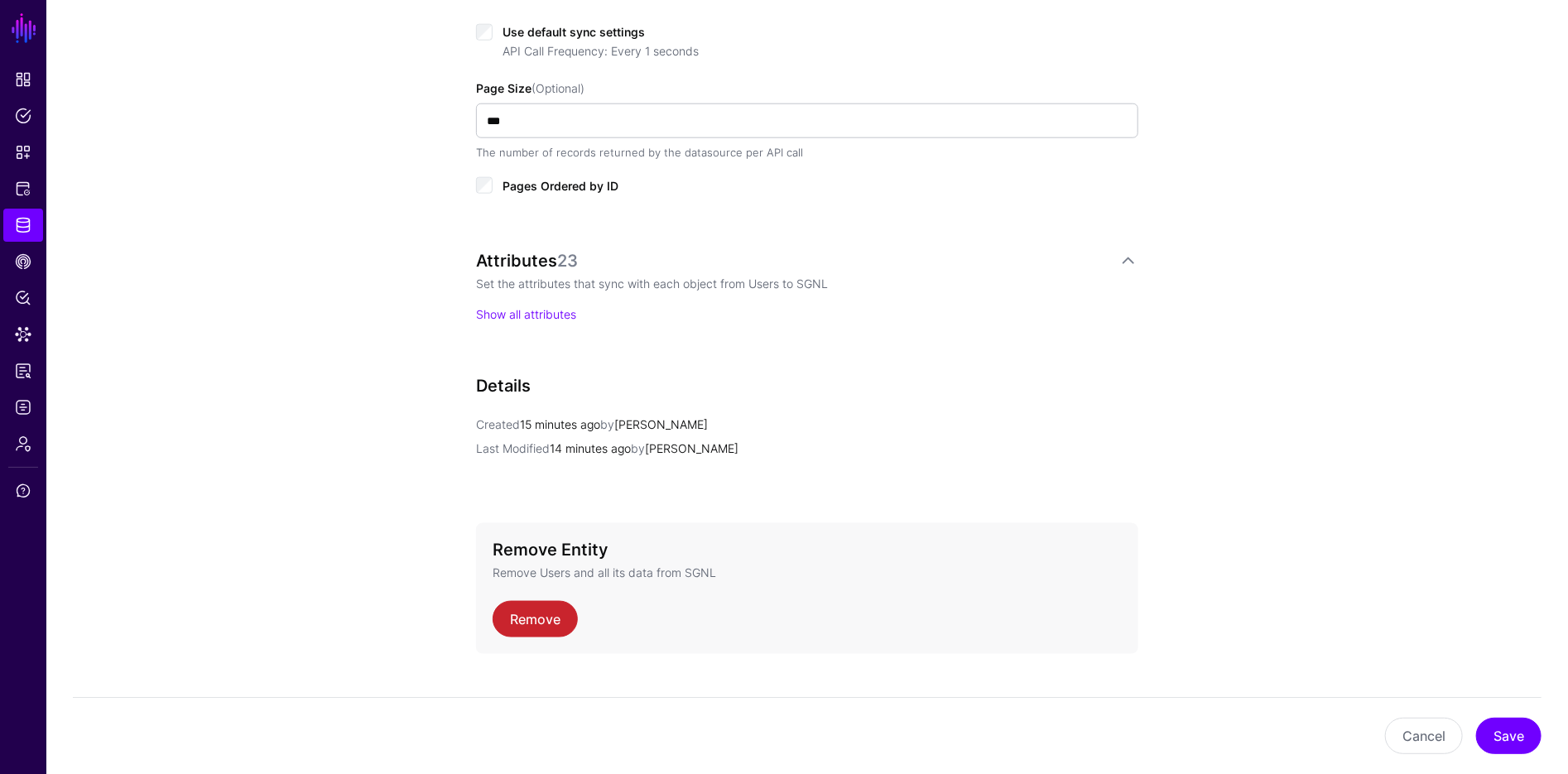
scroll to position [1022, 0]
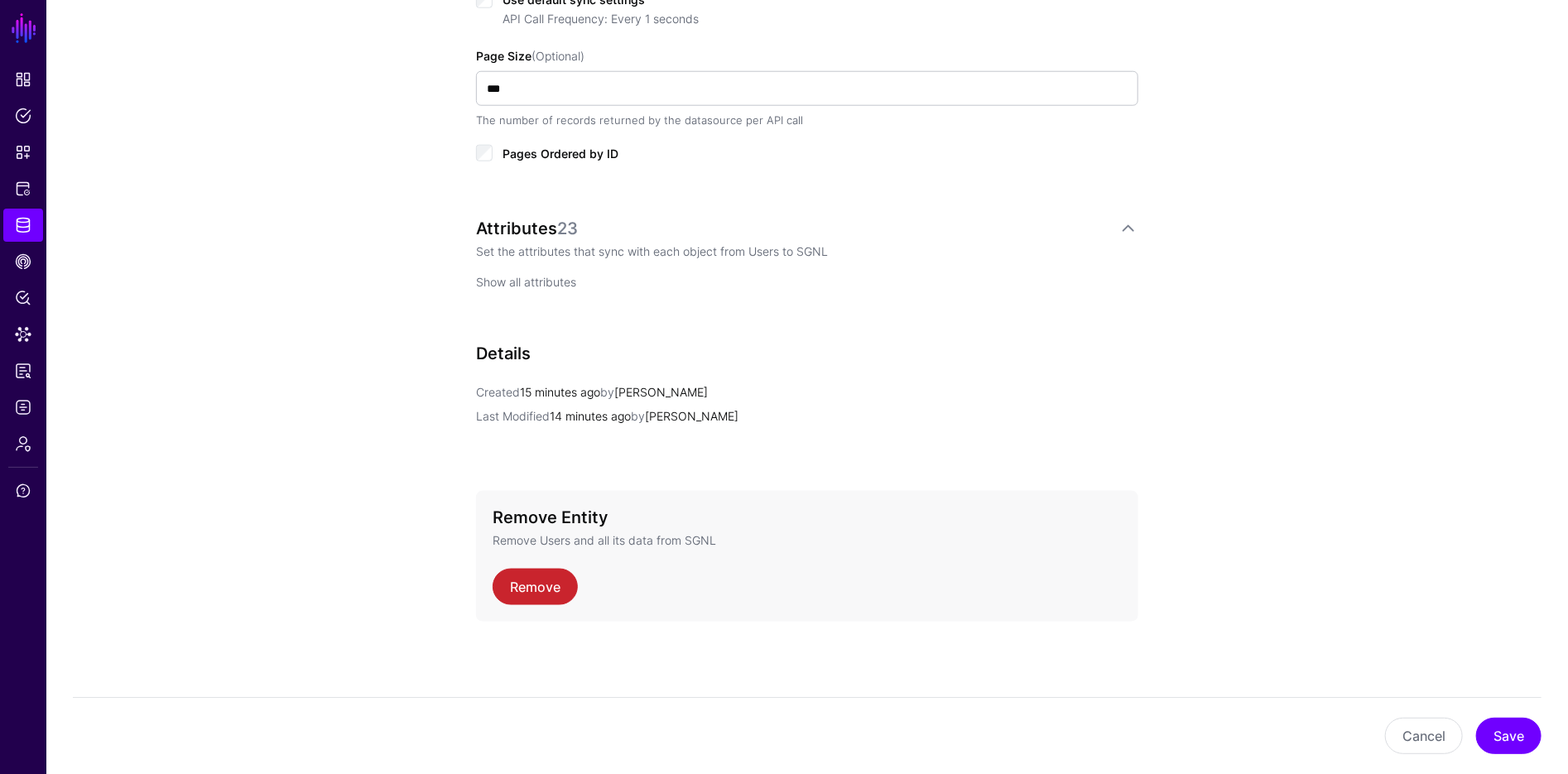
click at [541, 284] on link "Show all attributes" at bounding box center [525, 282] width 100 height 14
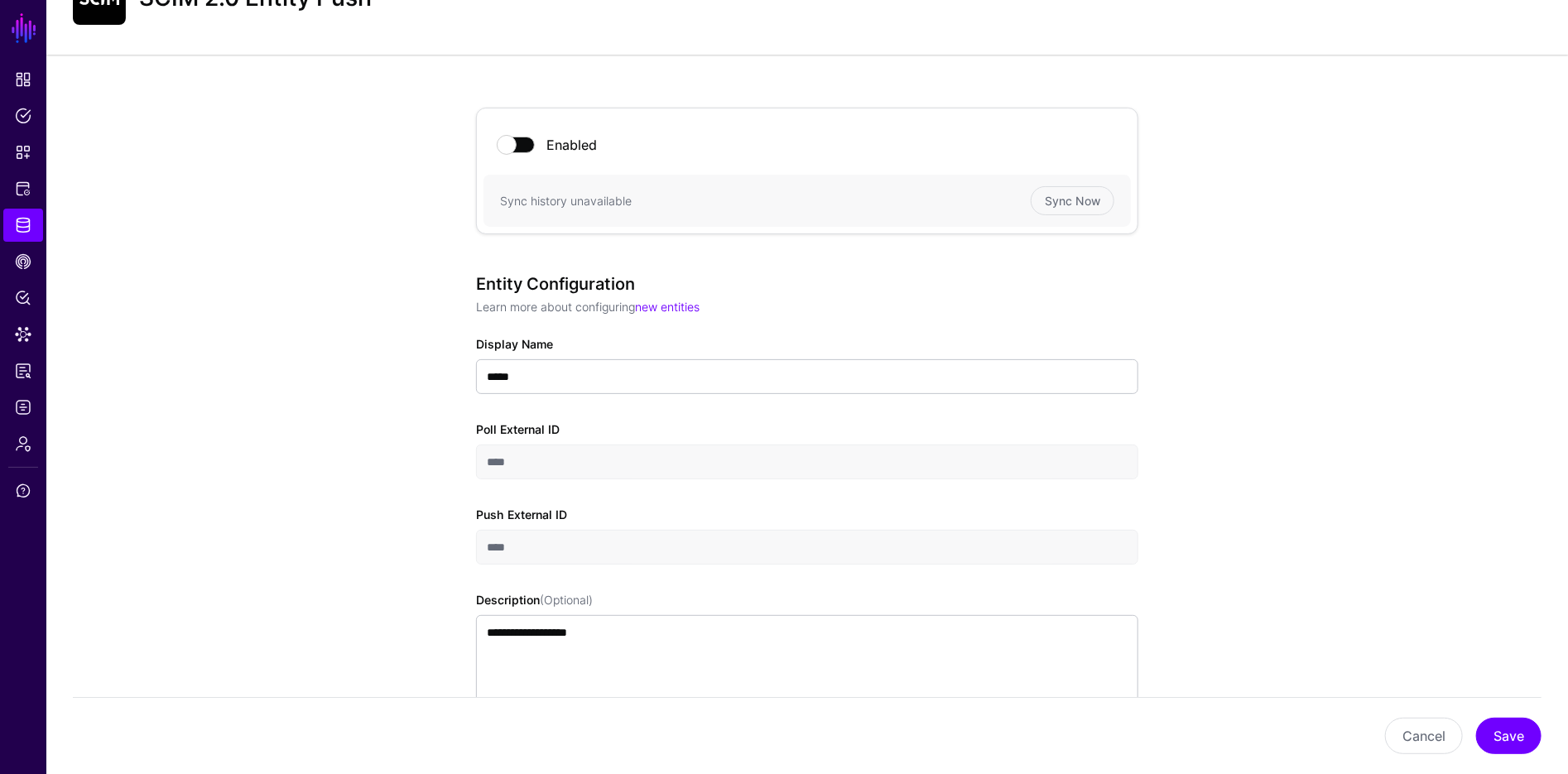
scroll to position [0, 0]
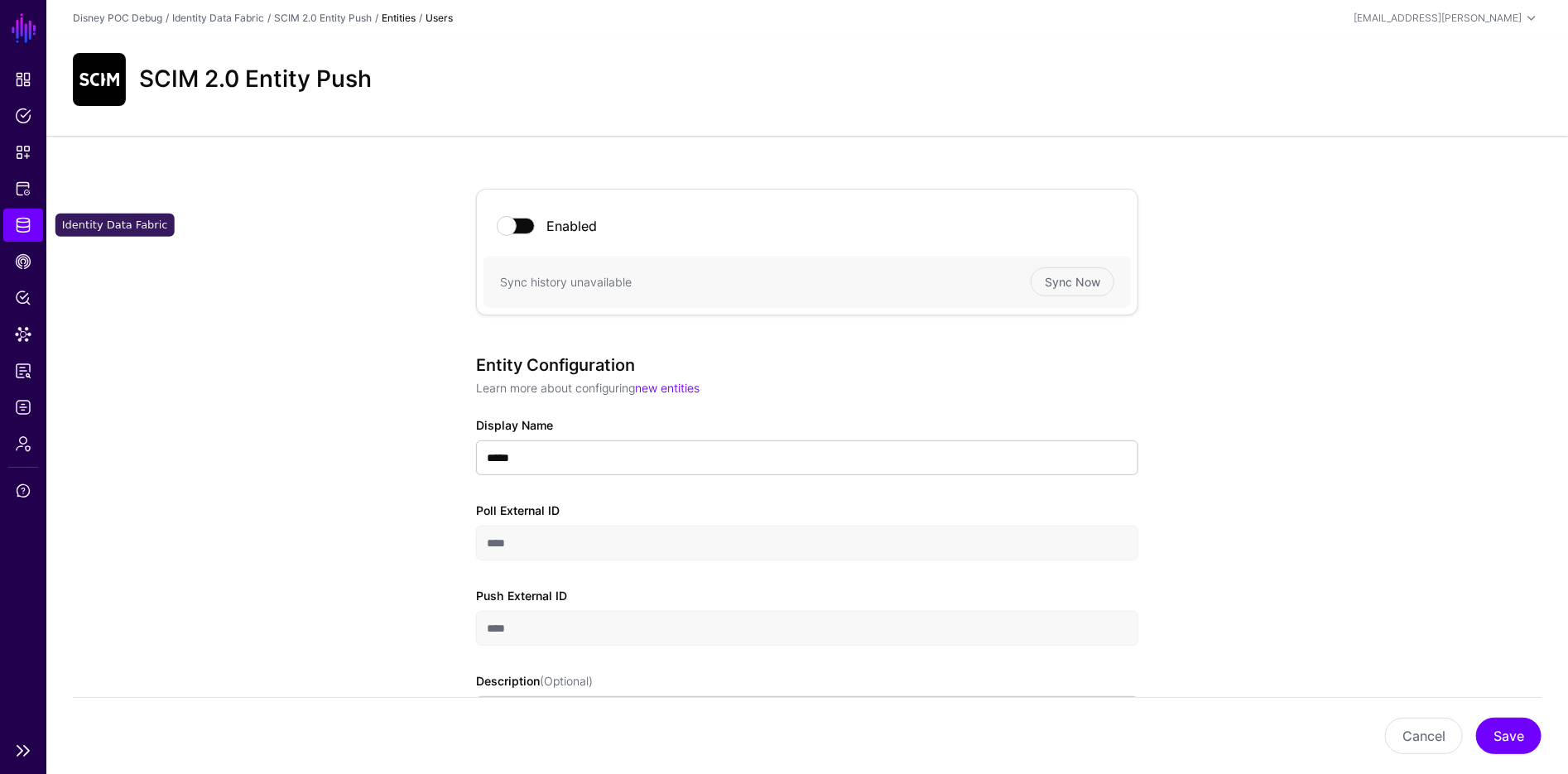
click at [29, 225] on span "Identity Data Fabric" at bounding box center [22, 225] width 16 height 16
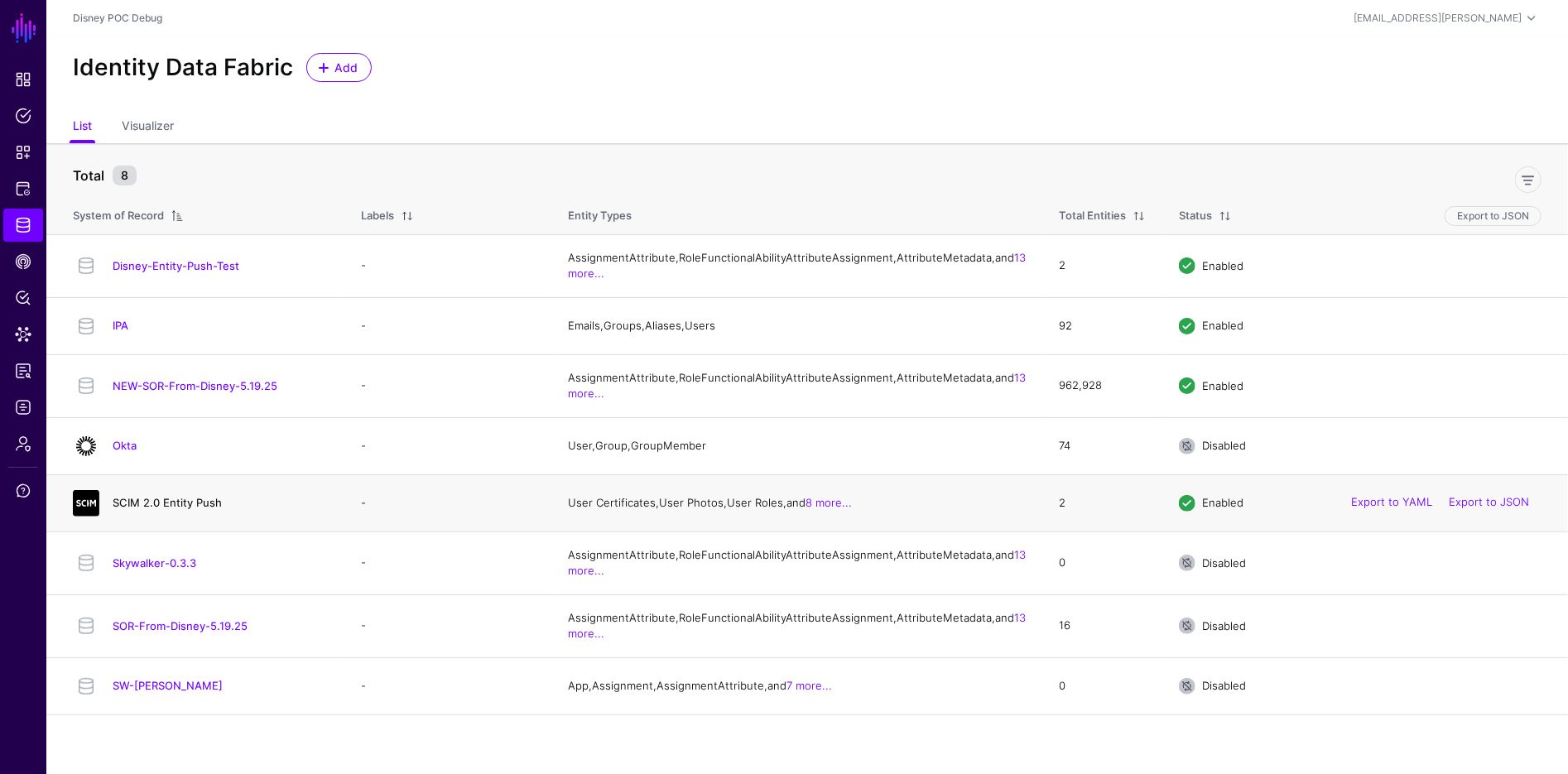
click at [165, 509] on link "SCIM 2.0 Entity Push" at bounding box center [167, 503] width 109 height 14
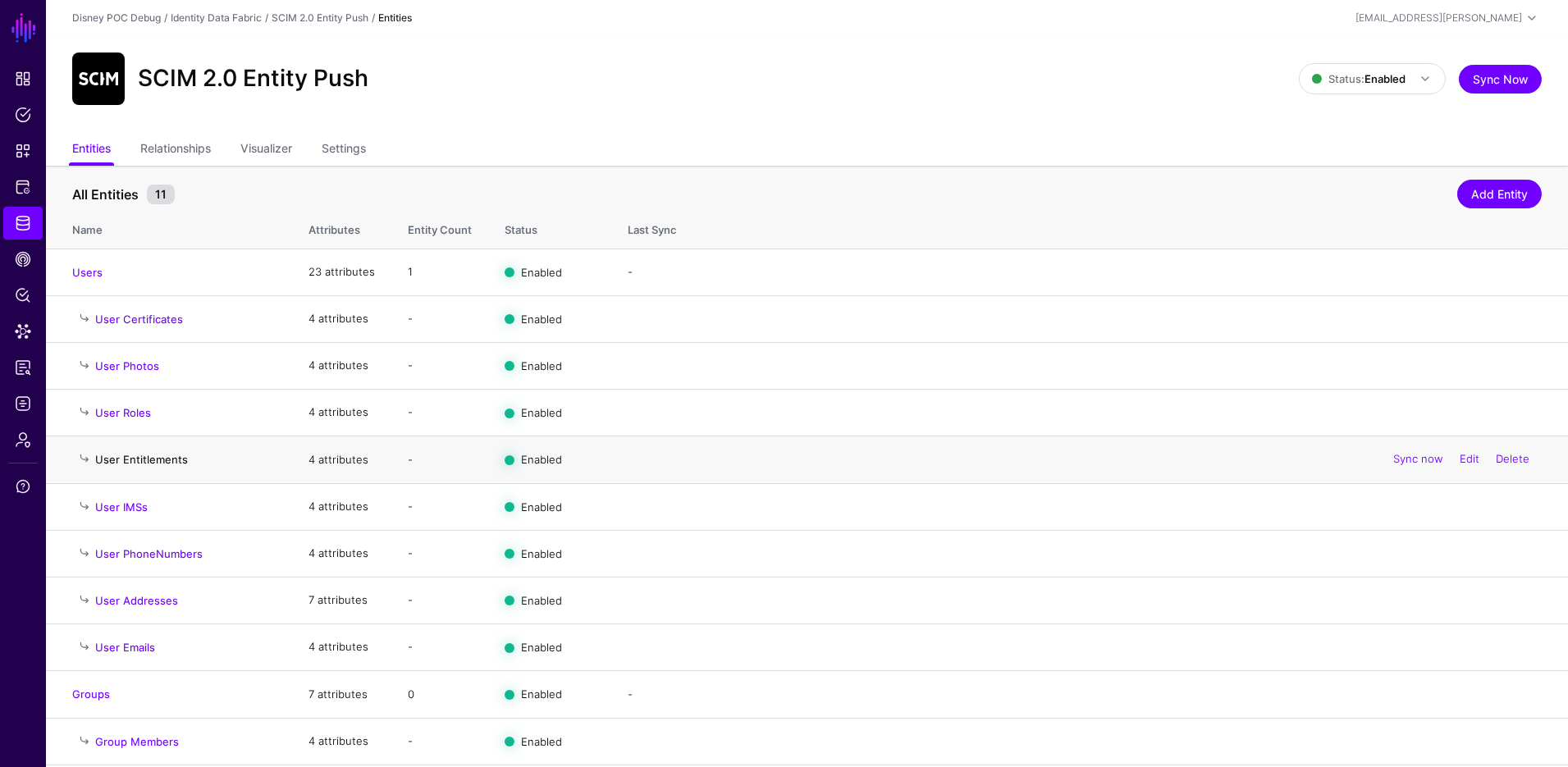
click at [172, 457] on link "User Entitlements" at bounding box center [141, 460] width 93 height 14
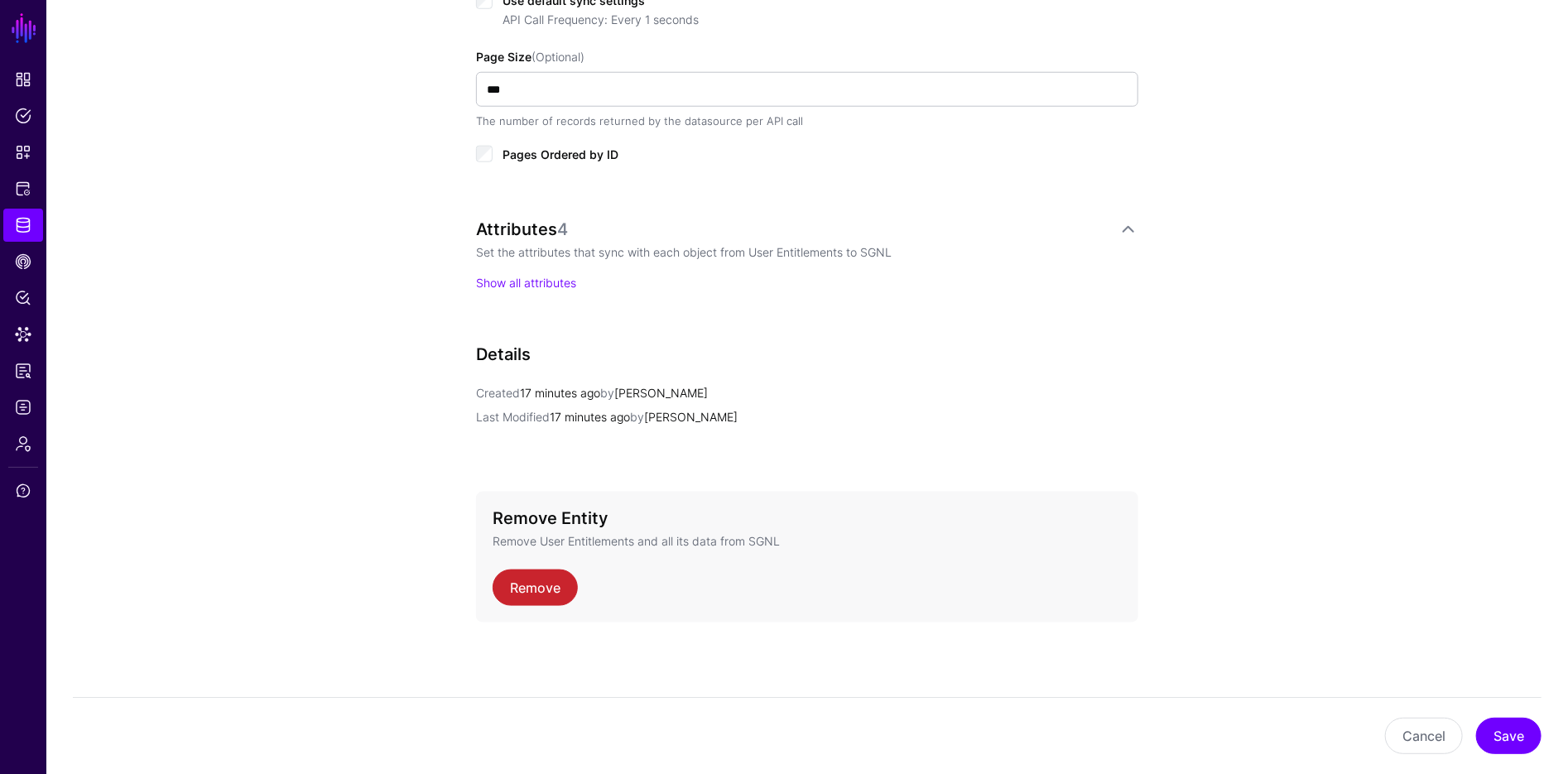
scroll to position [855, 0]
click at [506, 282] on link "Show all attributes" at bounding box center [525, 282] width 100 height 14
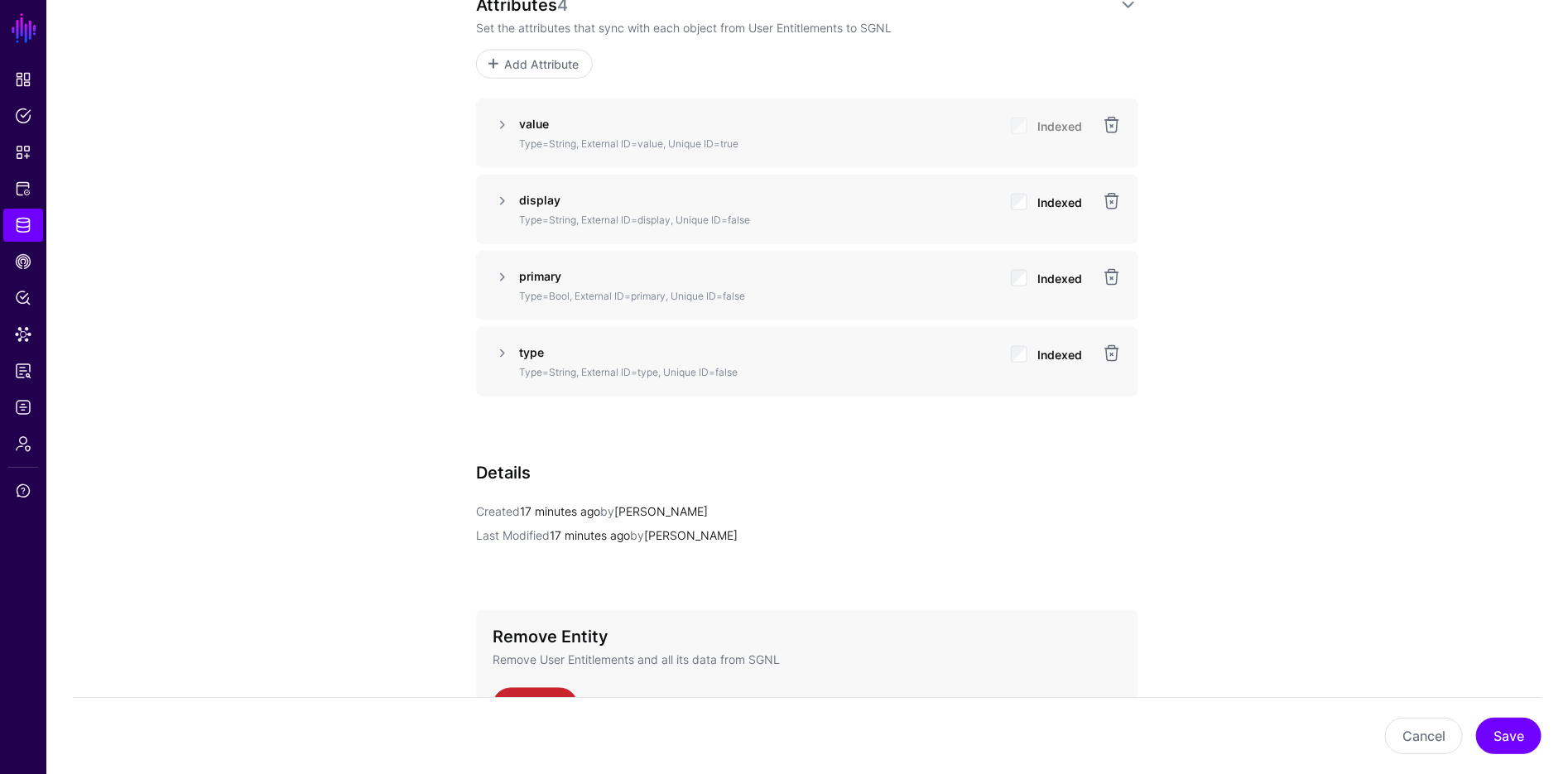
scroll to position [1148, 0]
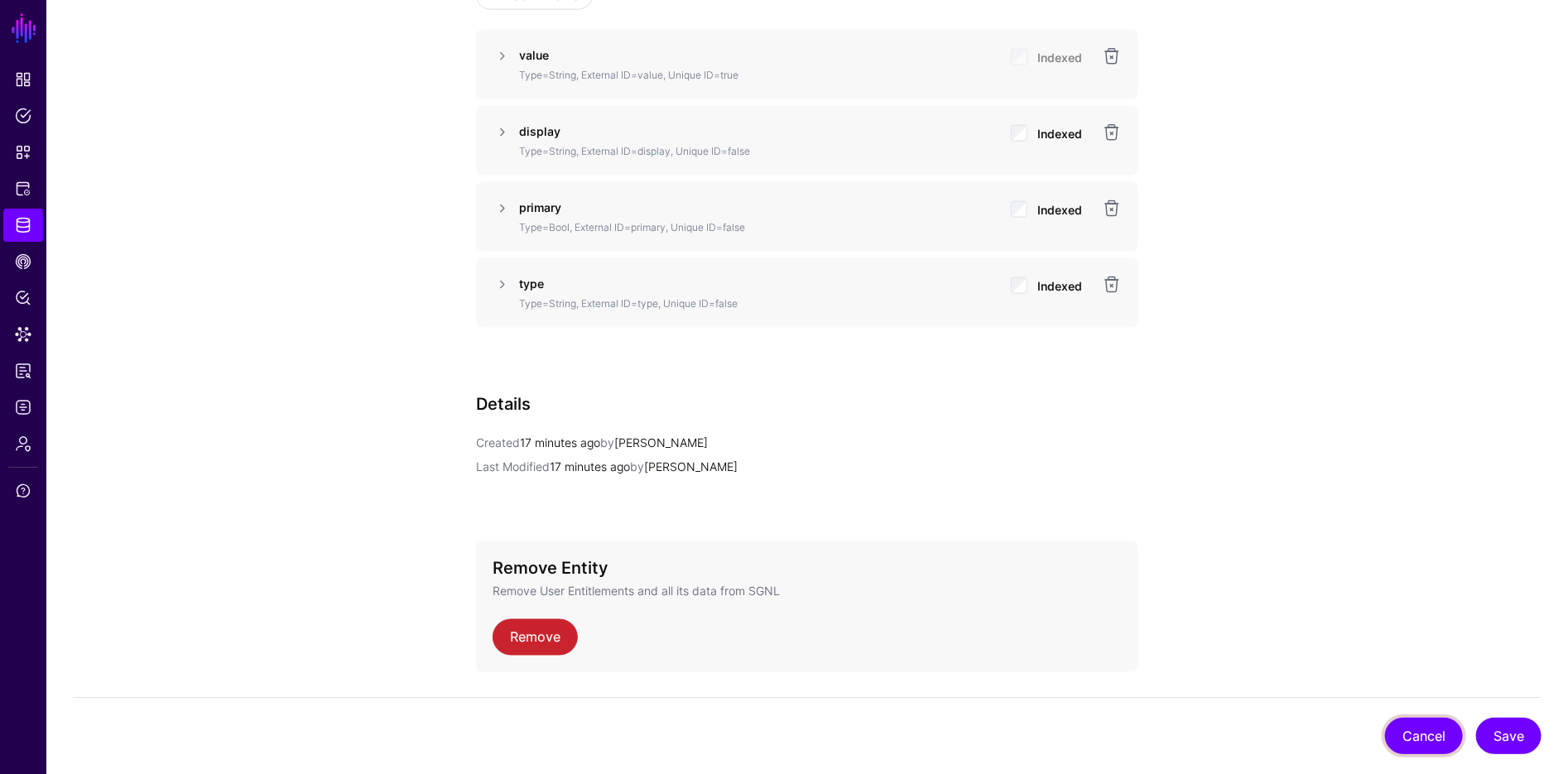
click at [1435, 739] on button "Cancel" at bounding box center [1424, 736] width 78 height 37
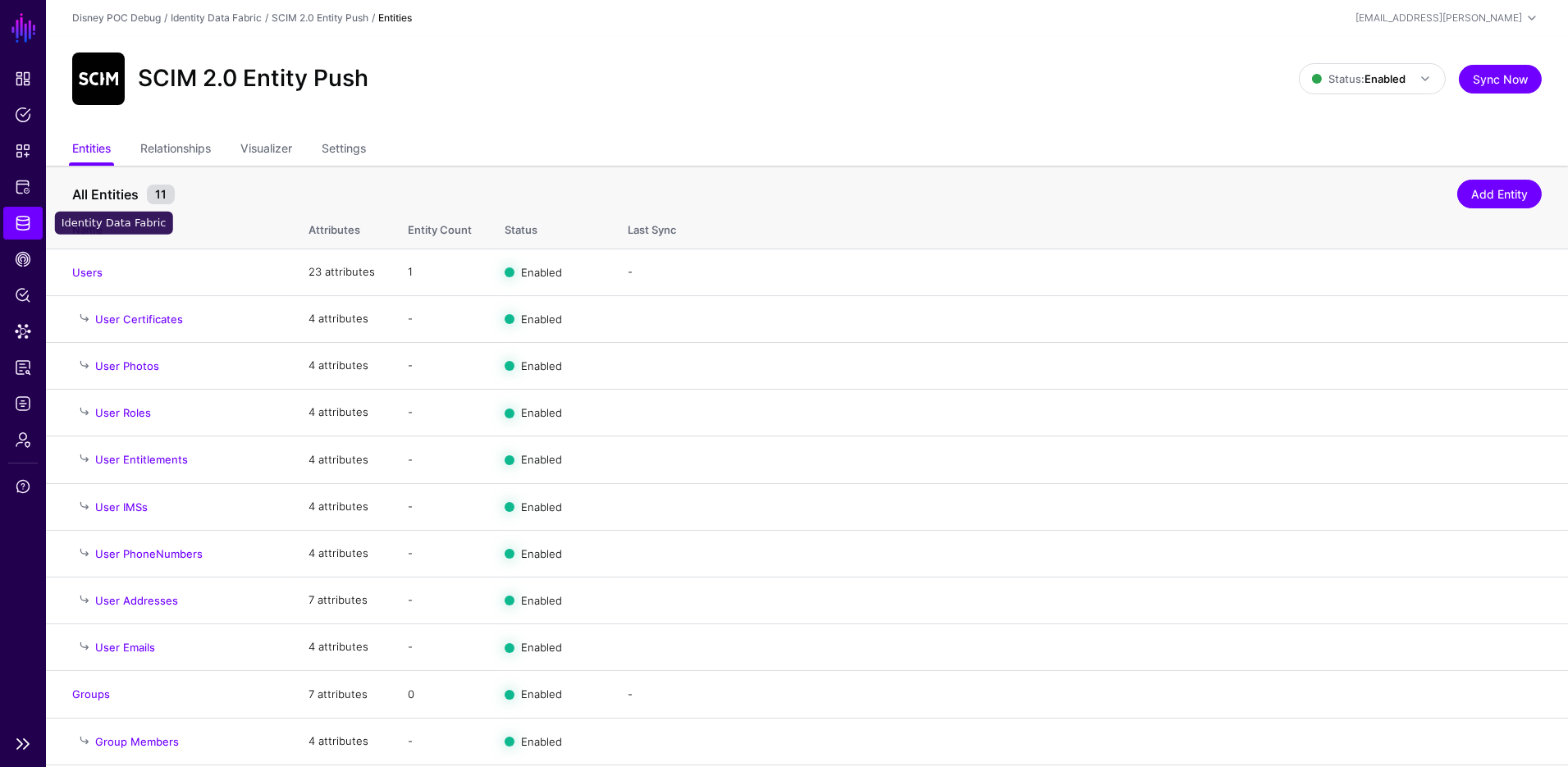
click at [21, 220] on span "Identity Data Fabric" at bounding box center [22, 223] width 16 height 16
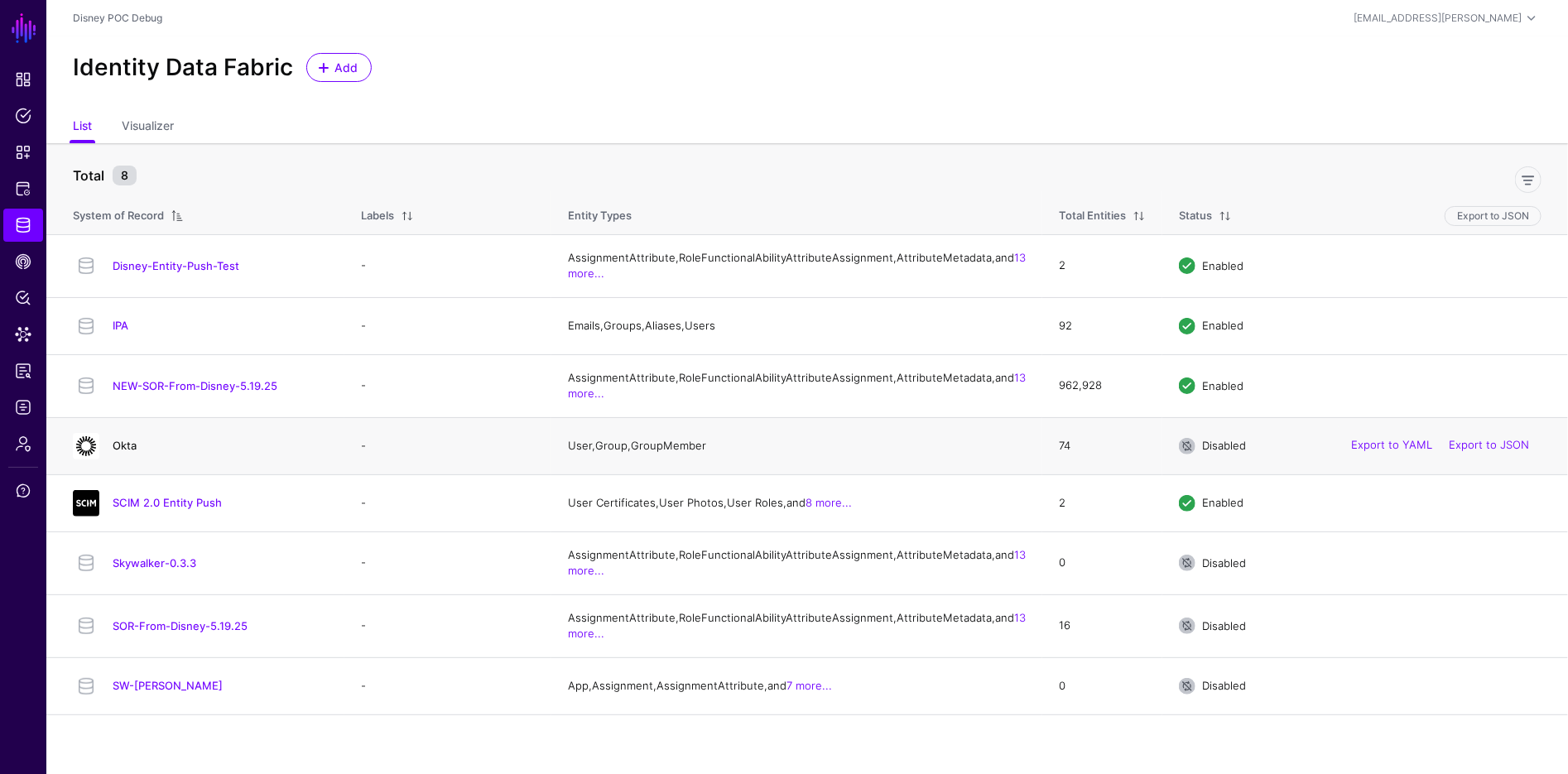
click at [132, 452] on link "Okta" at bounding box center [125, 446] width 24 height 14
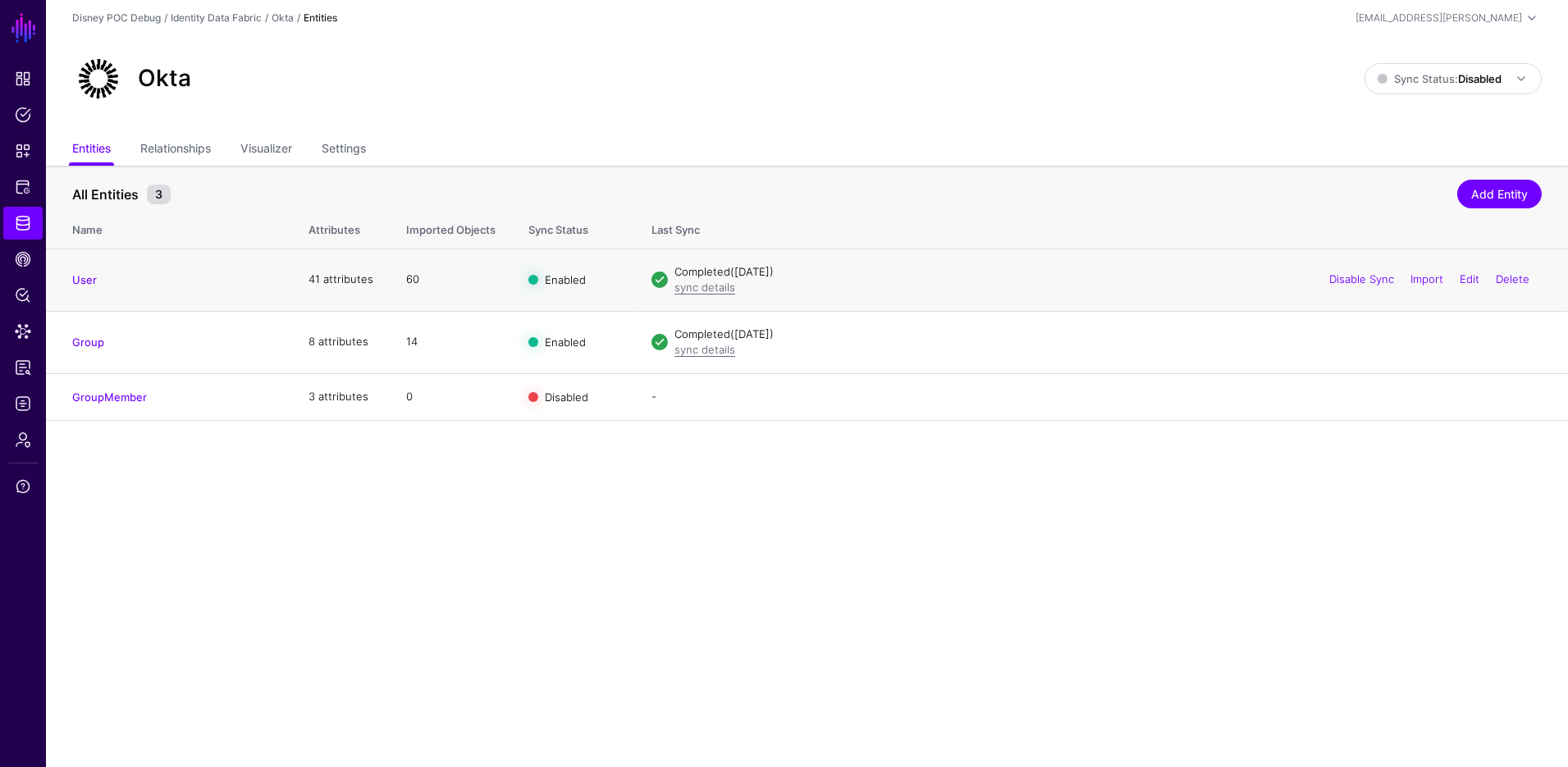
click at [61, 268] on td "User" at bounding box center [168, 280] width 246 height 63
click at [82, 282] on link "User" at bounding box center [84, 280] width 25 height 14
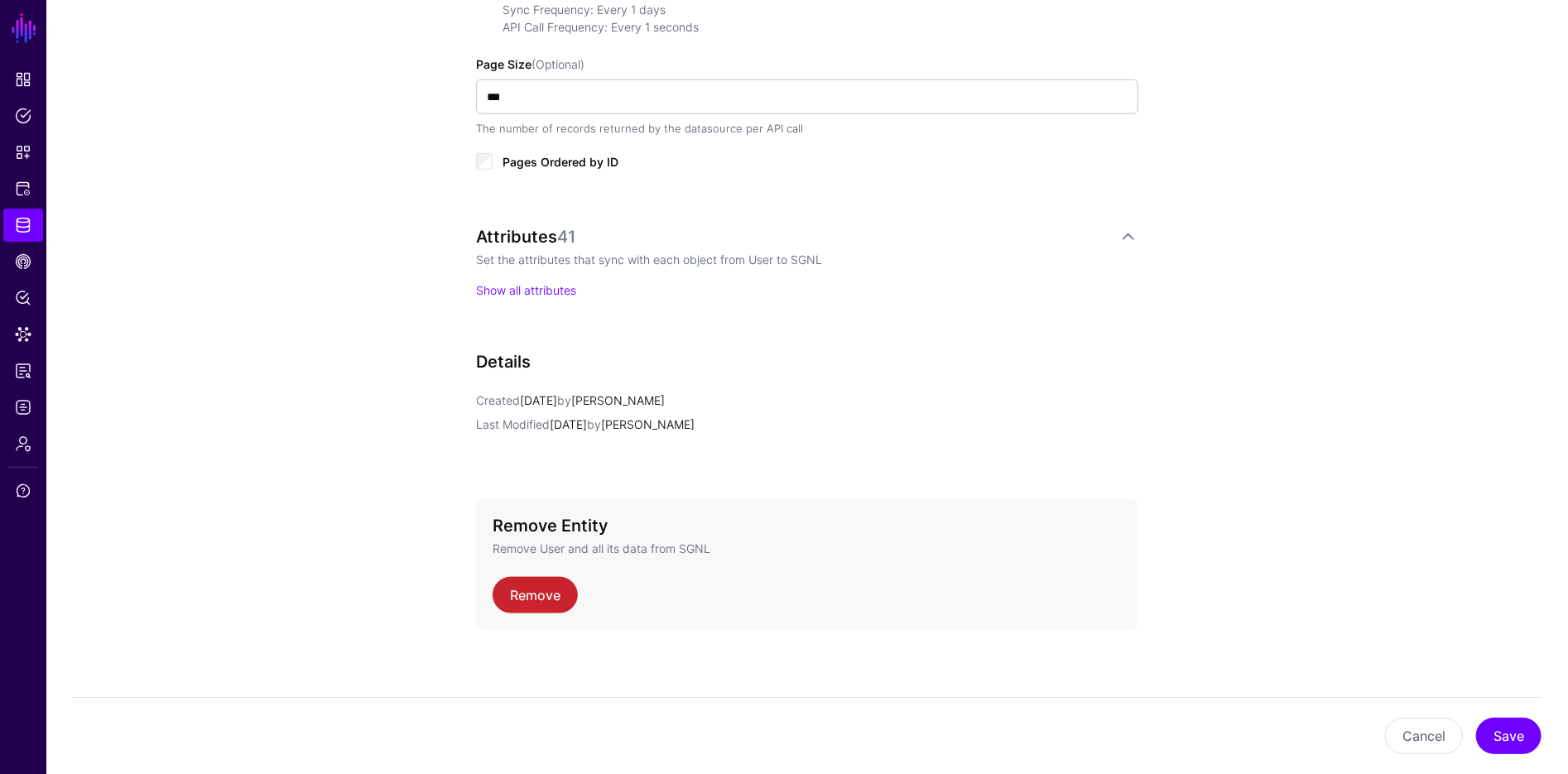
scroll to position [941, 0]
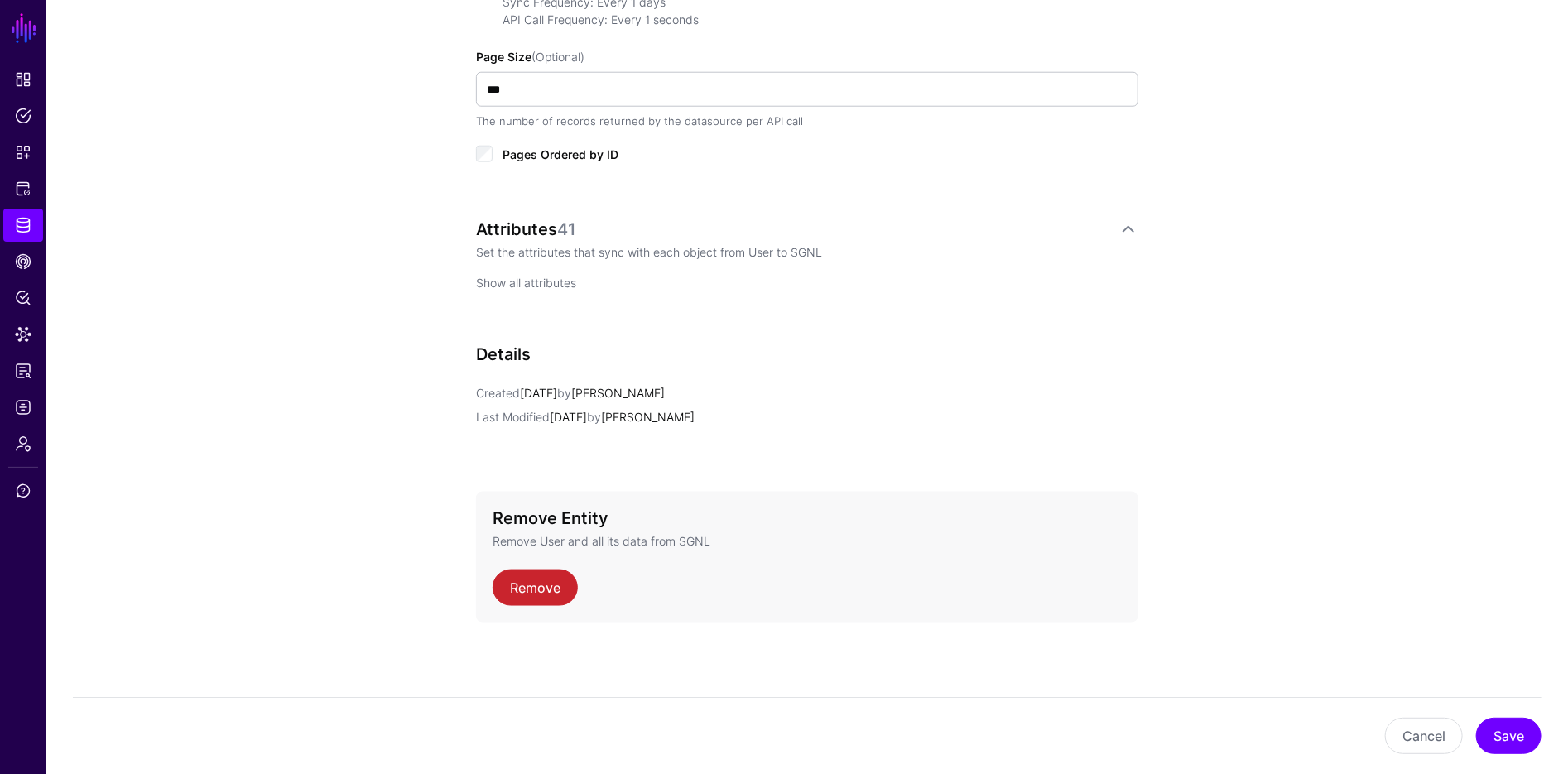
click at [551, 279] on link "Show all attributes" at bounding box center [525, 283] width 100 height 14
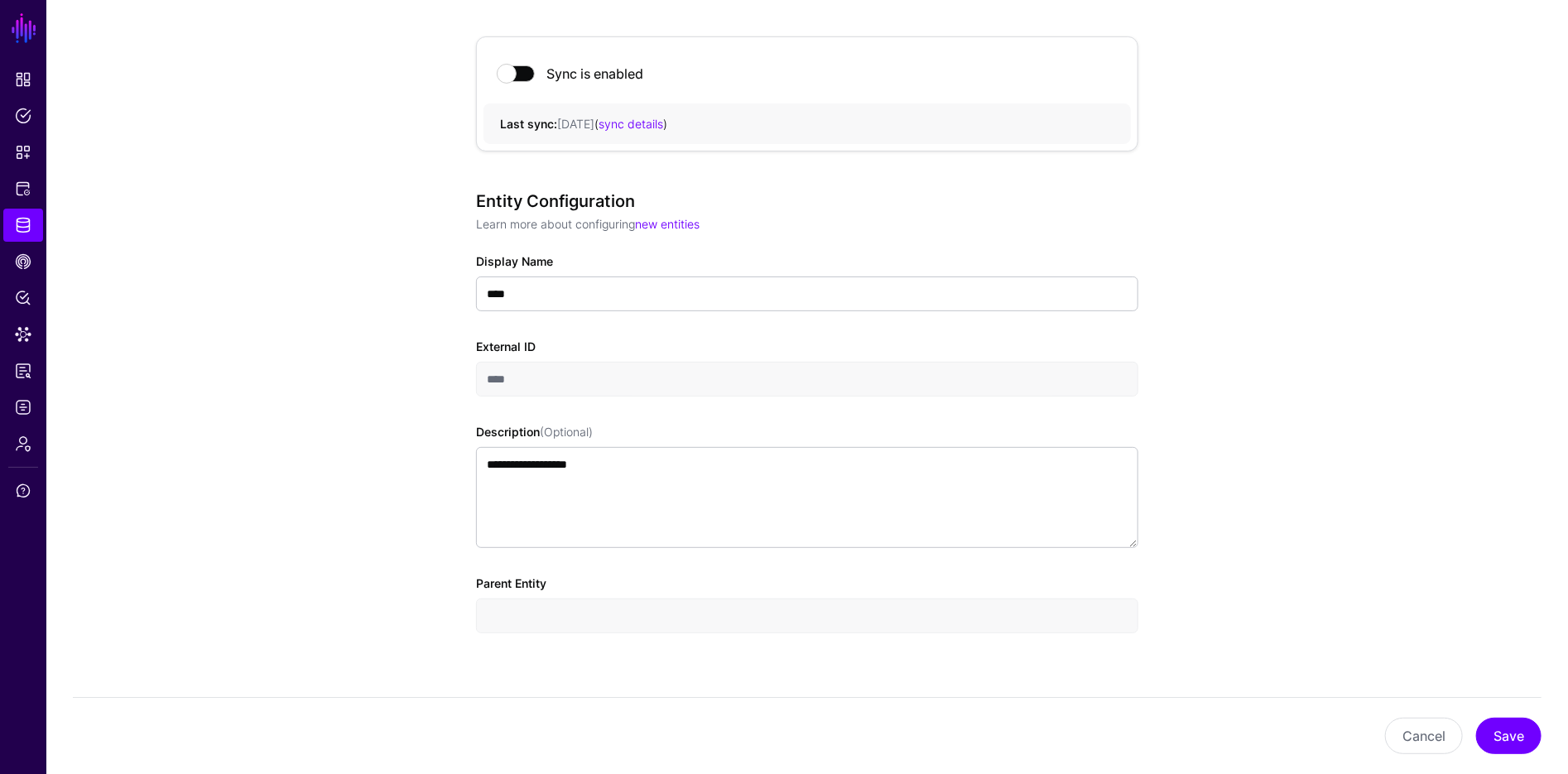
scroll to position [0, 0]
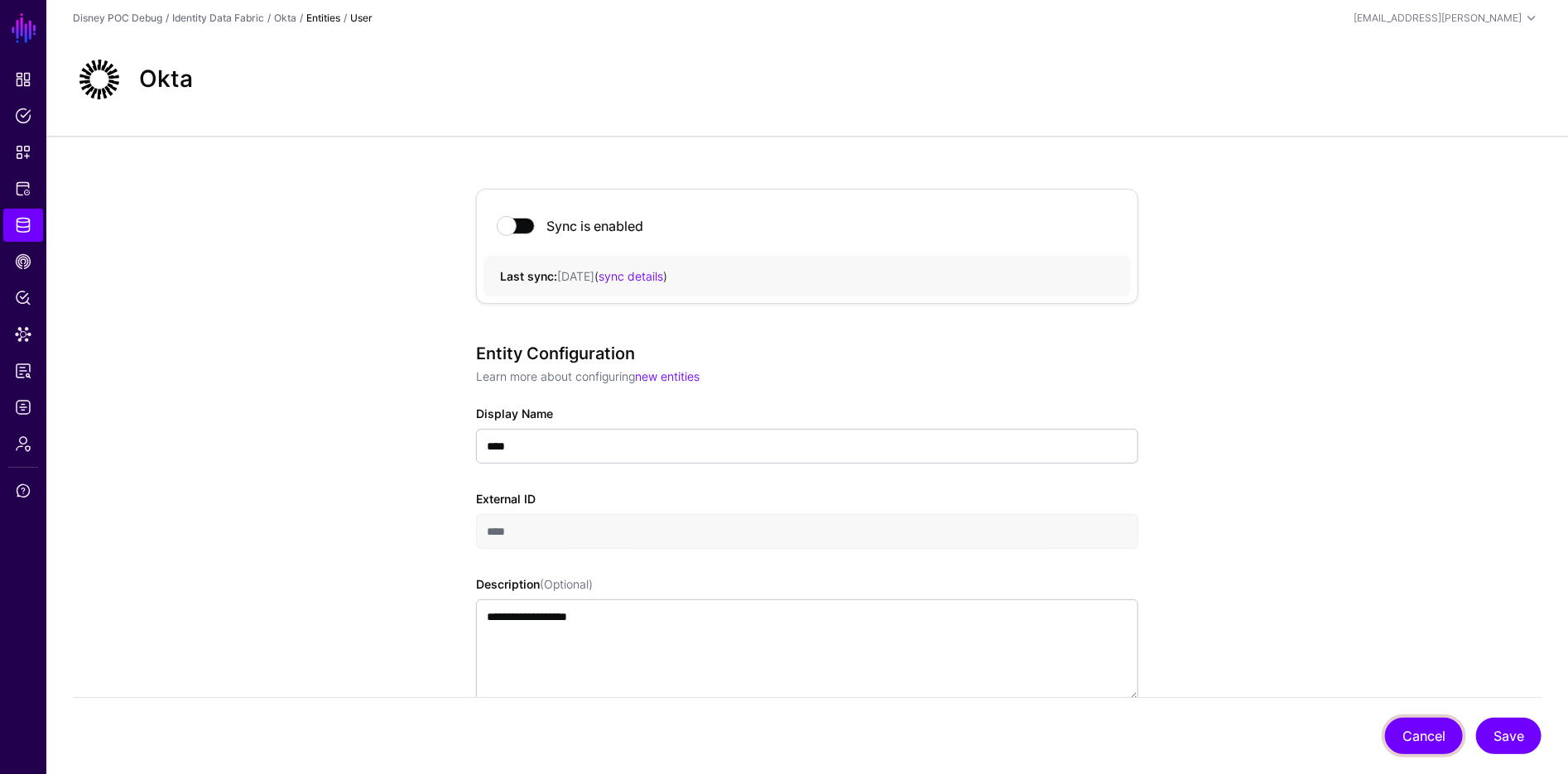
click at [1401, 730] on button "Cancel" at bounding box center [1424, 736] width 78 height 37
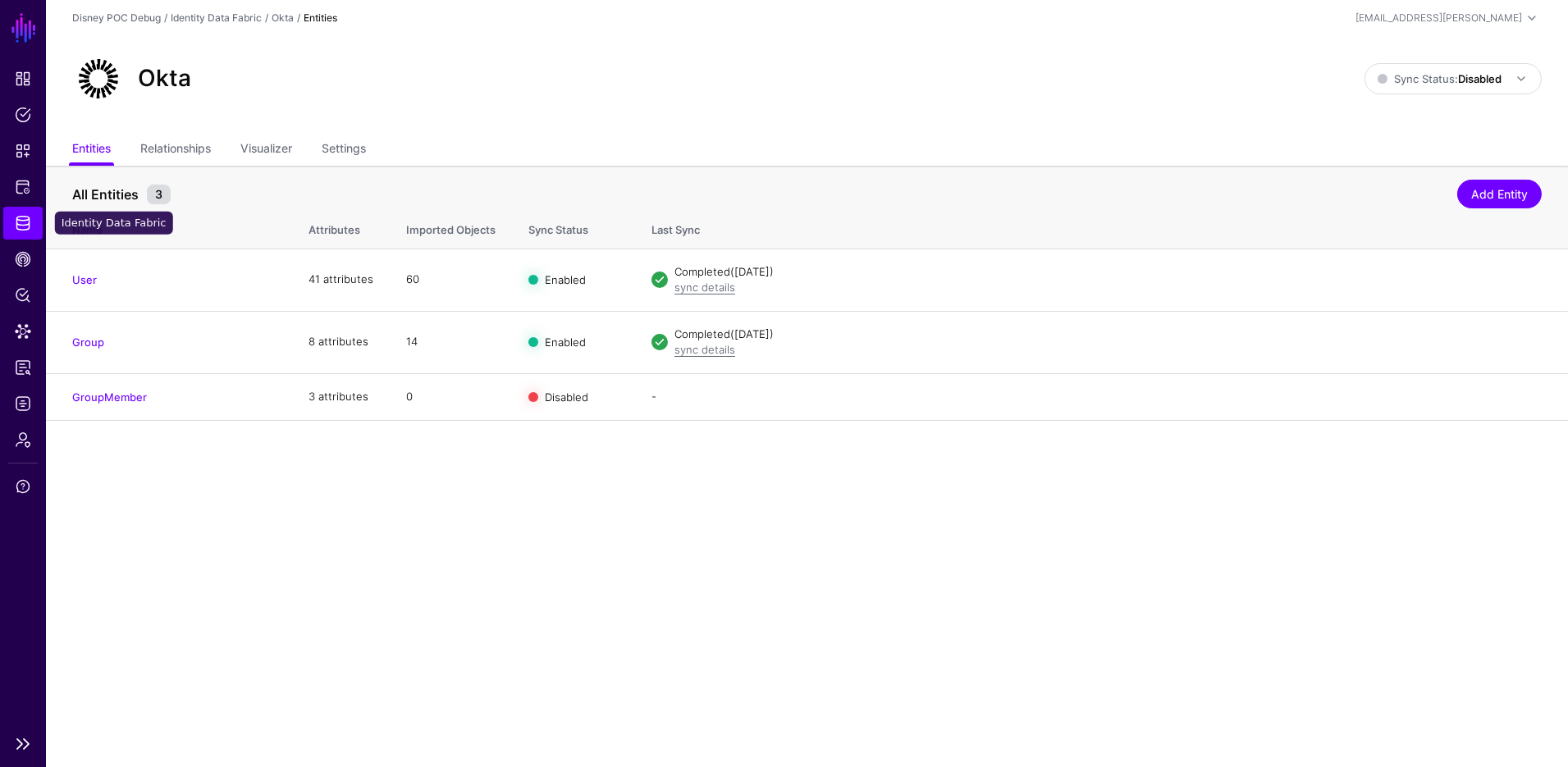
click at [24, 227] on span "Identity Data Fabric" at bounding box center [22, 223] width 16 height 16
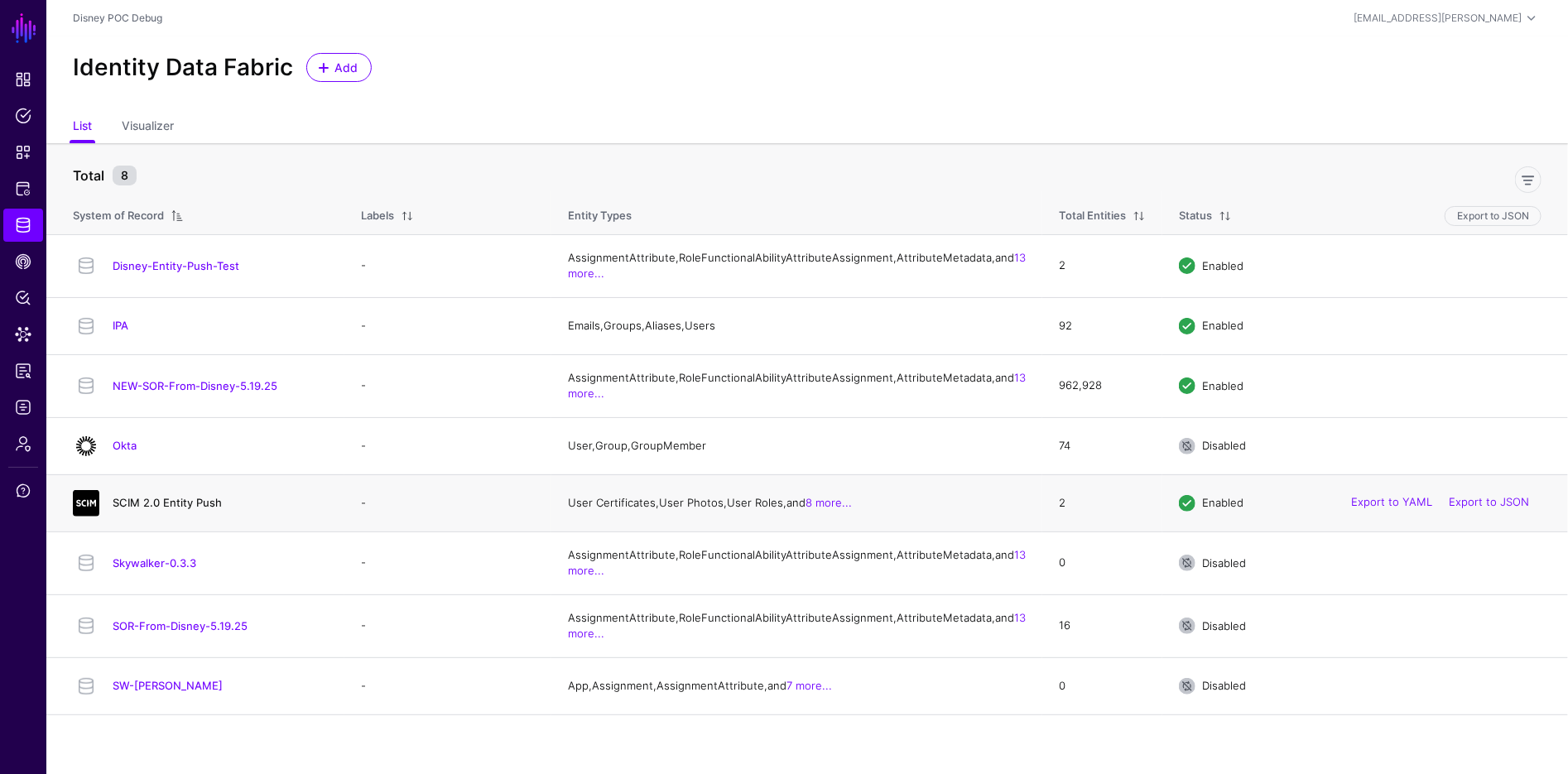
click at [184, 509] on link "SCIM 2.0 Entity Push" at bounding box center [167, 503] width 109 height 14
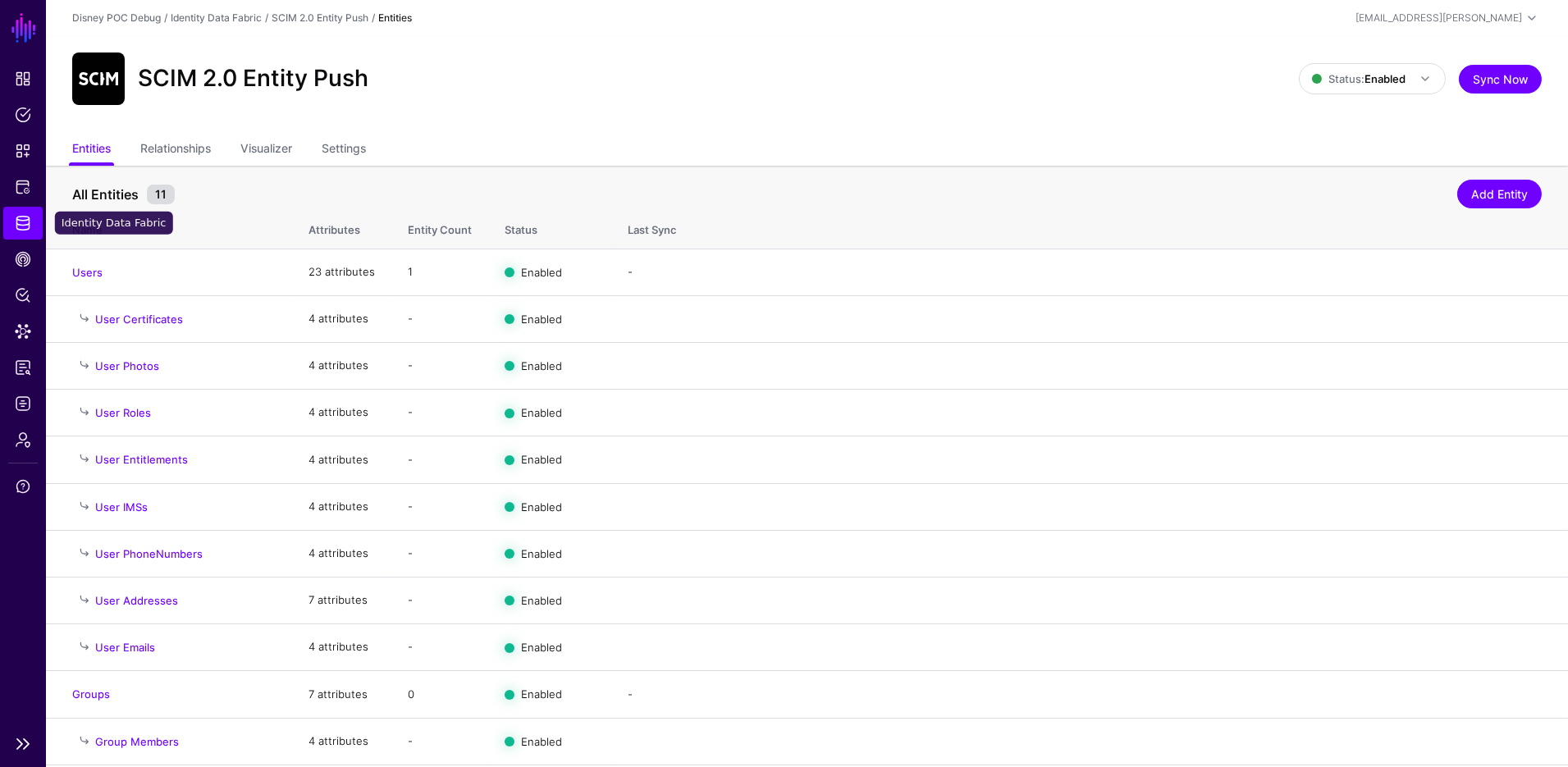
click at [17, 222] on span "Identity Data Fabric" at bounding box center [22, 223] width 16 height 16
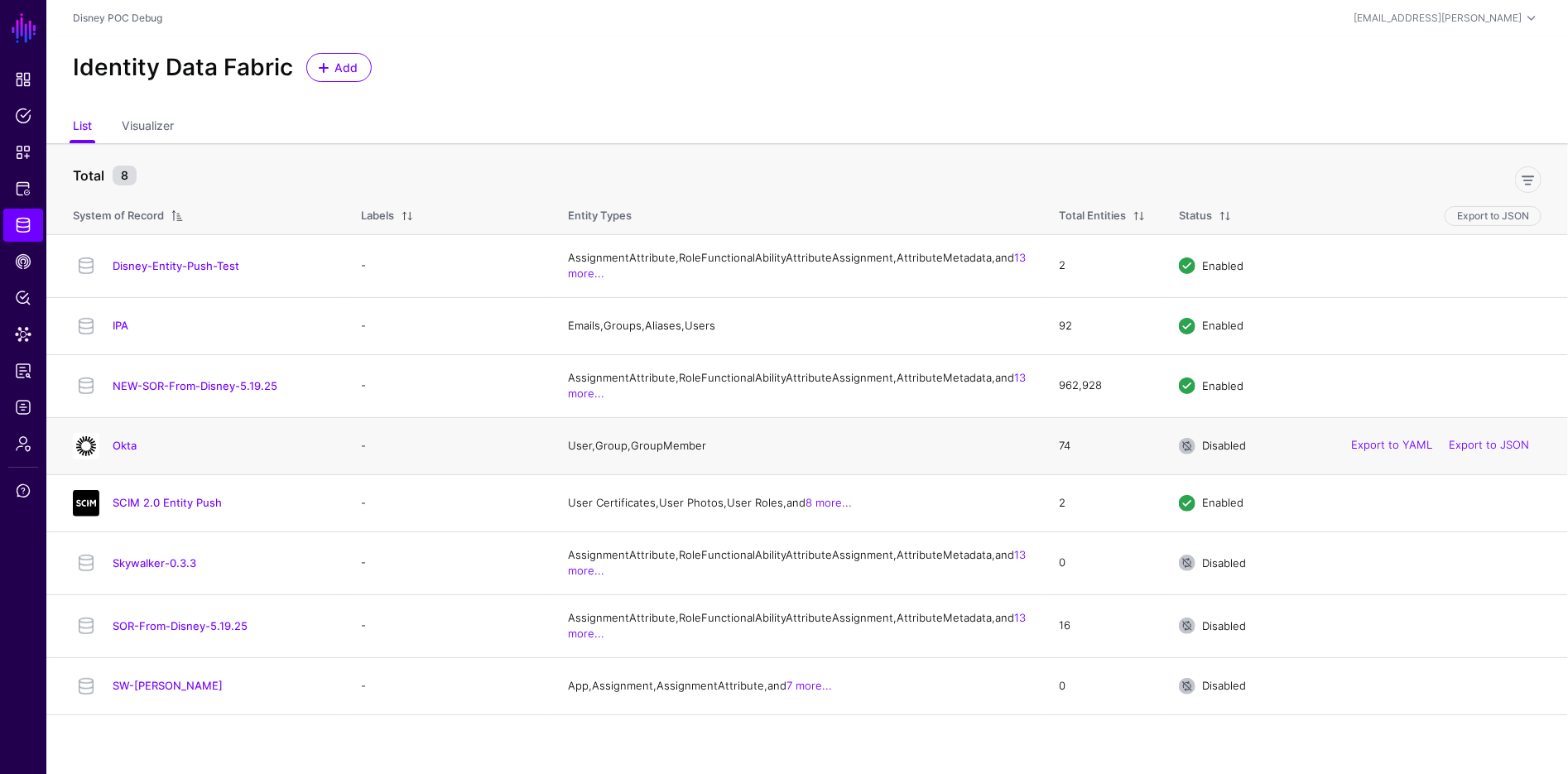
click at [118, 460] on div "Okta" at bounding box center [201, 446] width 268 height 26
click at [129, 452] on link "Okta" at bounding box center [125, 446] width 24 height 14
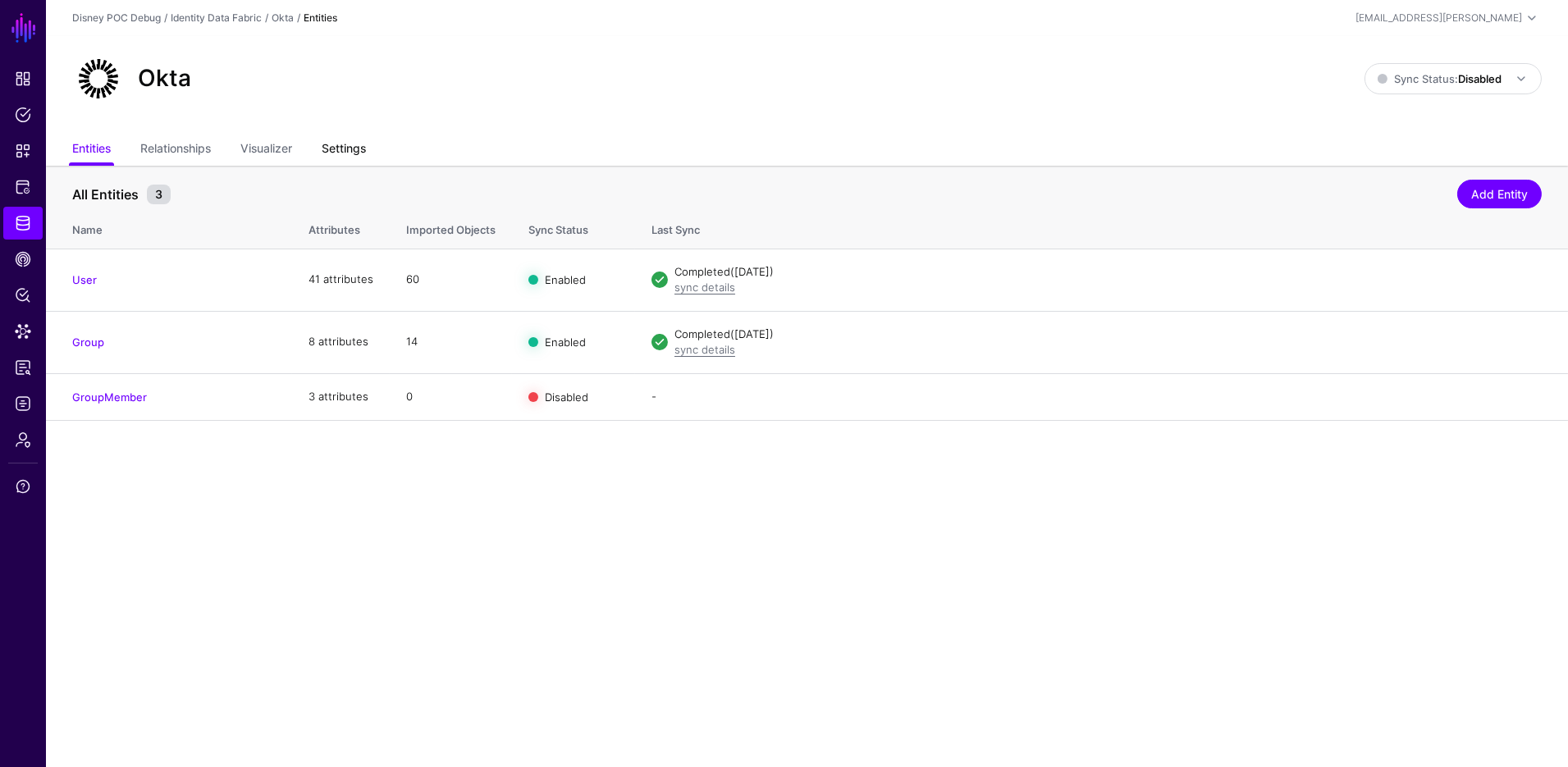
click at [336, 147] on link "Settings" at bounding box center [344, 150] width 44 height 31
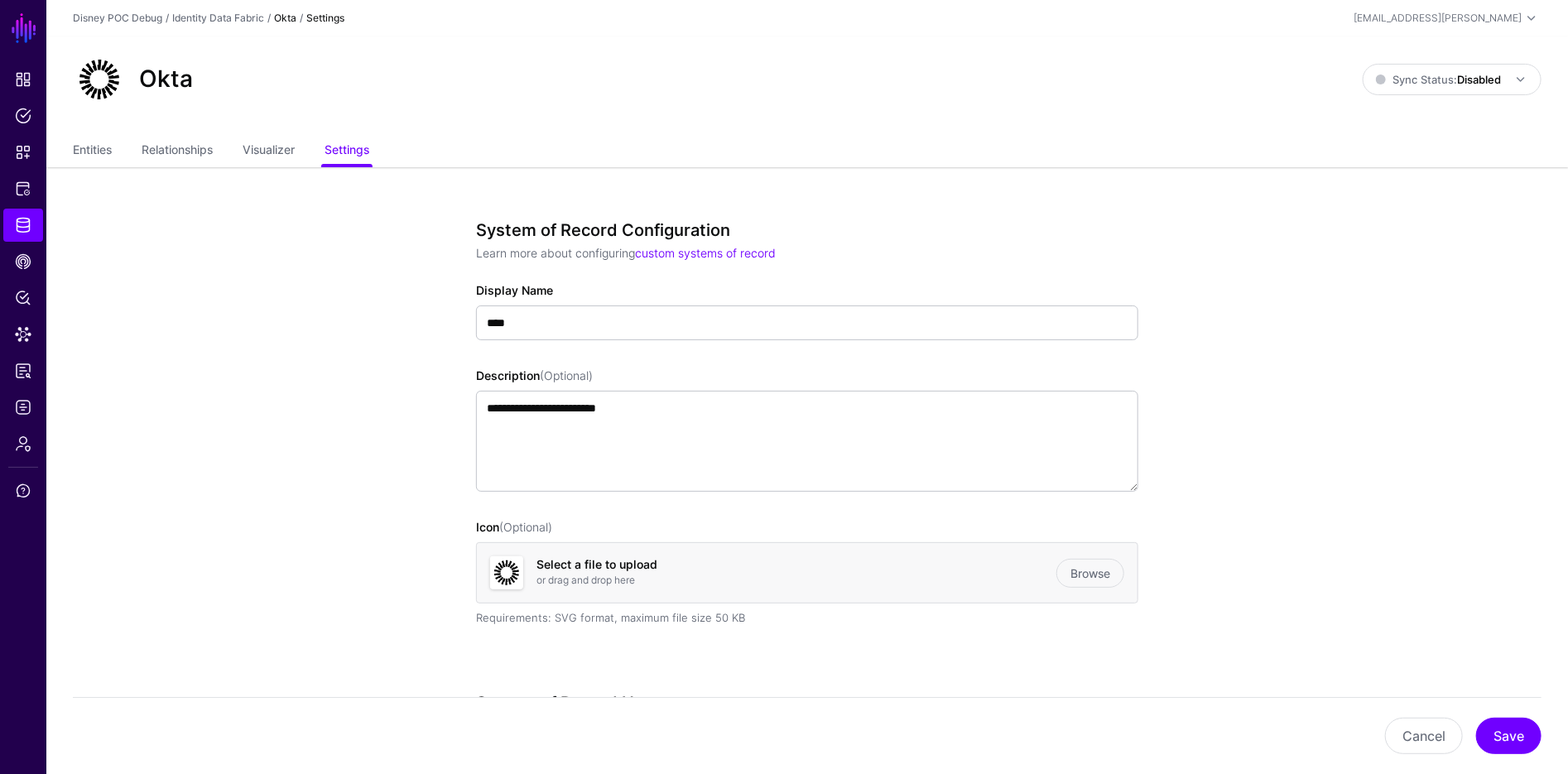
click at [512, 576] on img at bounding box center [506, 572] width 33 height 33
click at [1116, 578] on link "Browse" at bounding box center [1090, 573] width 67 height 29
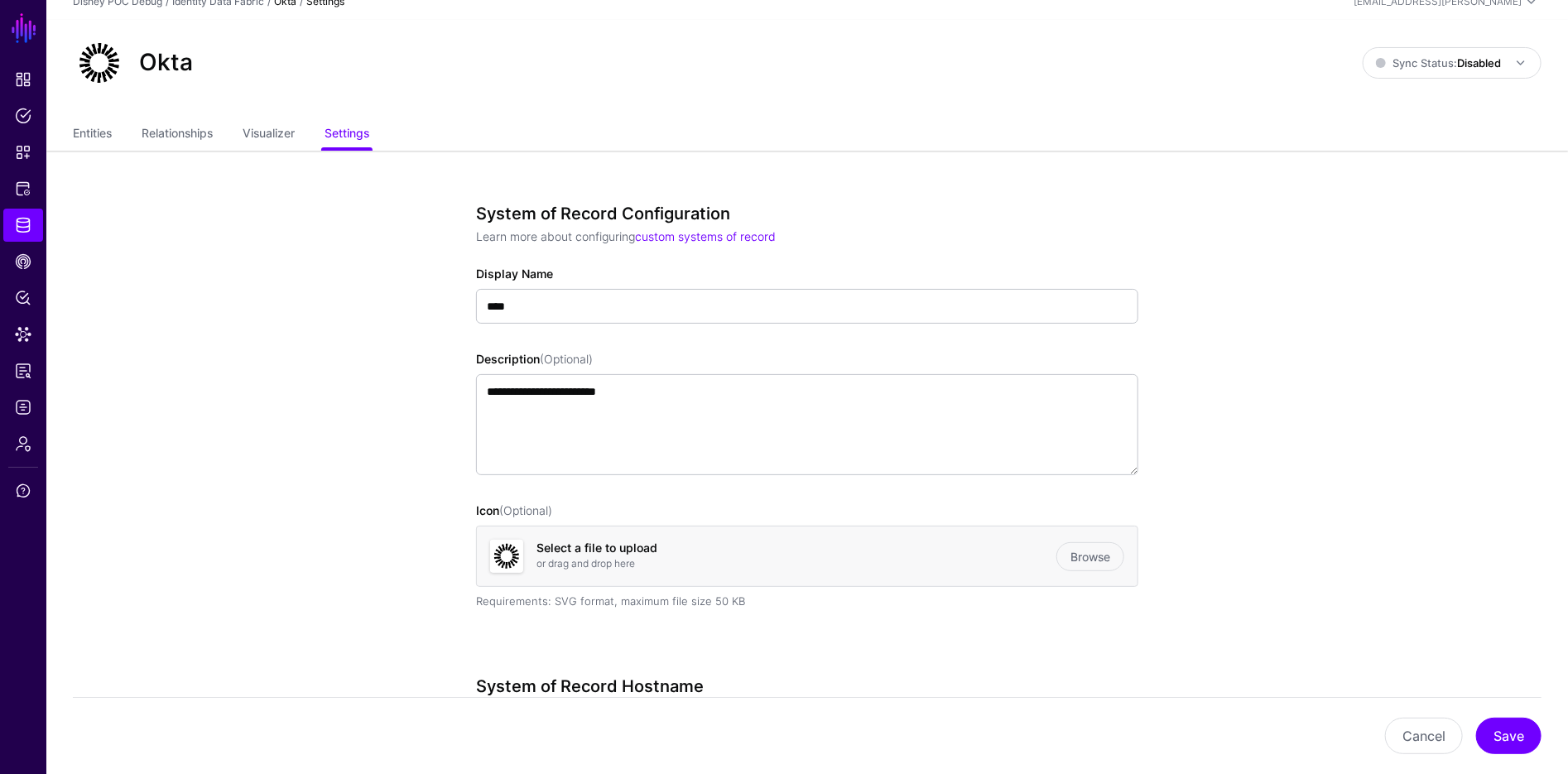
scroll to position [19, 0]
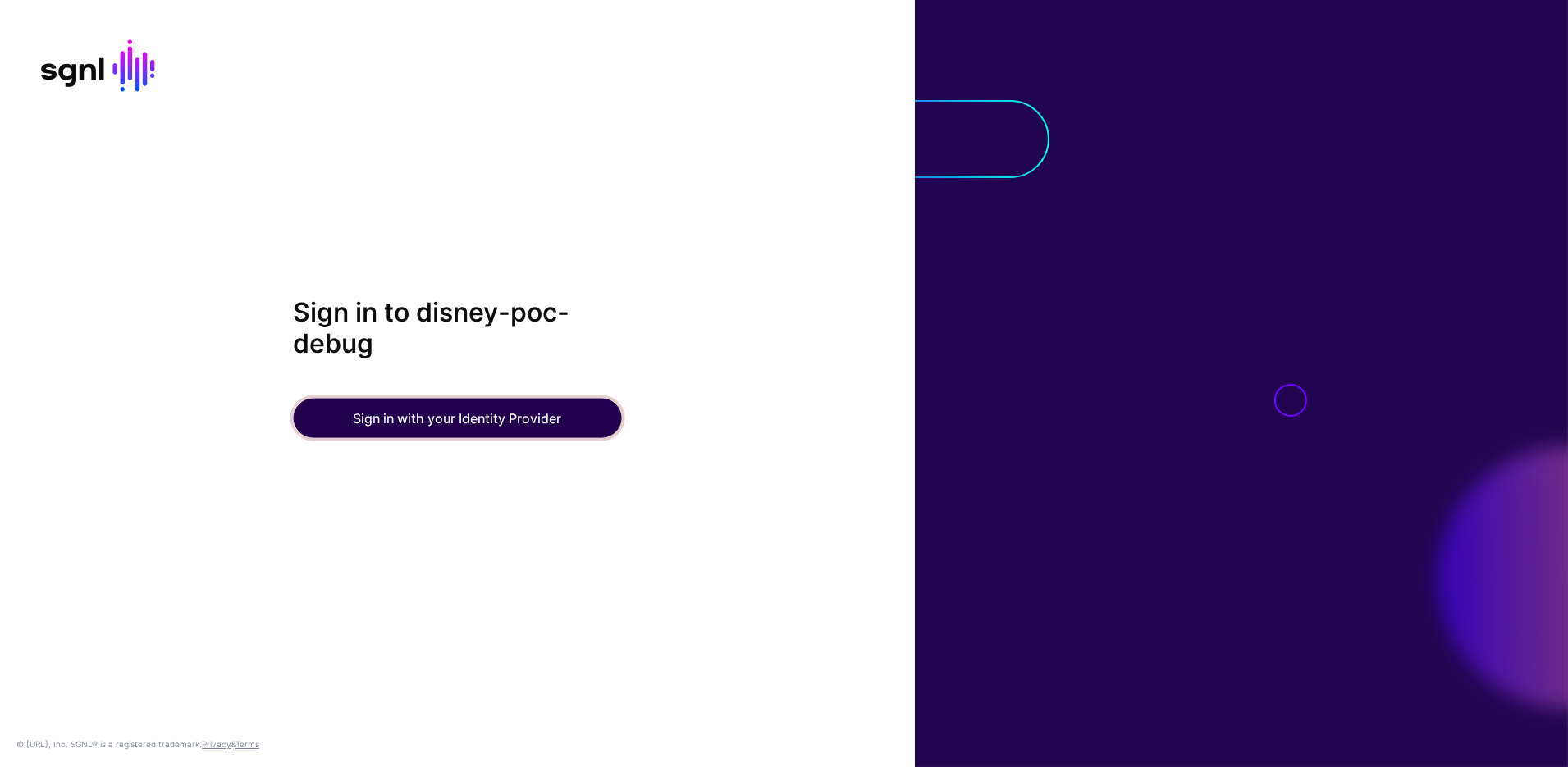
click at [436, 423] on button "Sign in with your Identity Provider" at bounding box center [457, 418] width 329 height 40
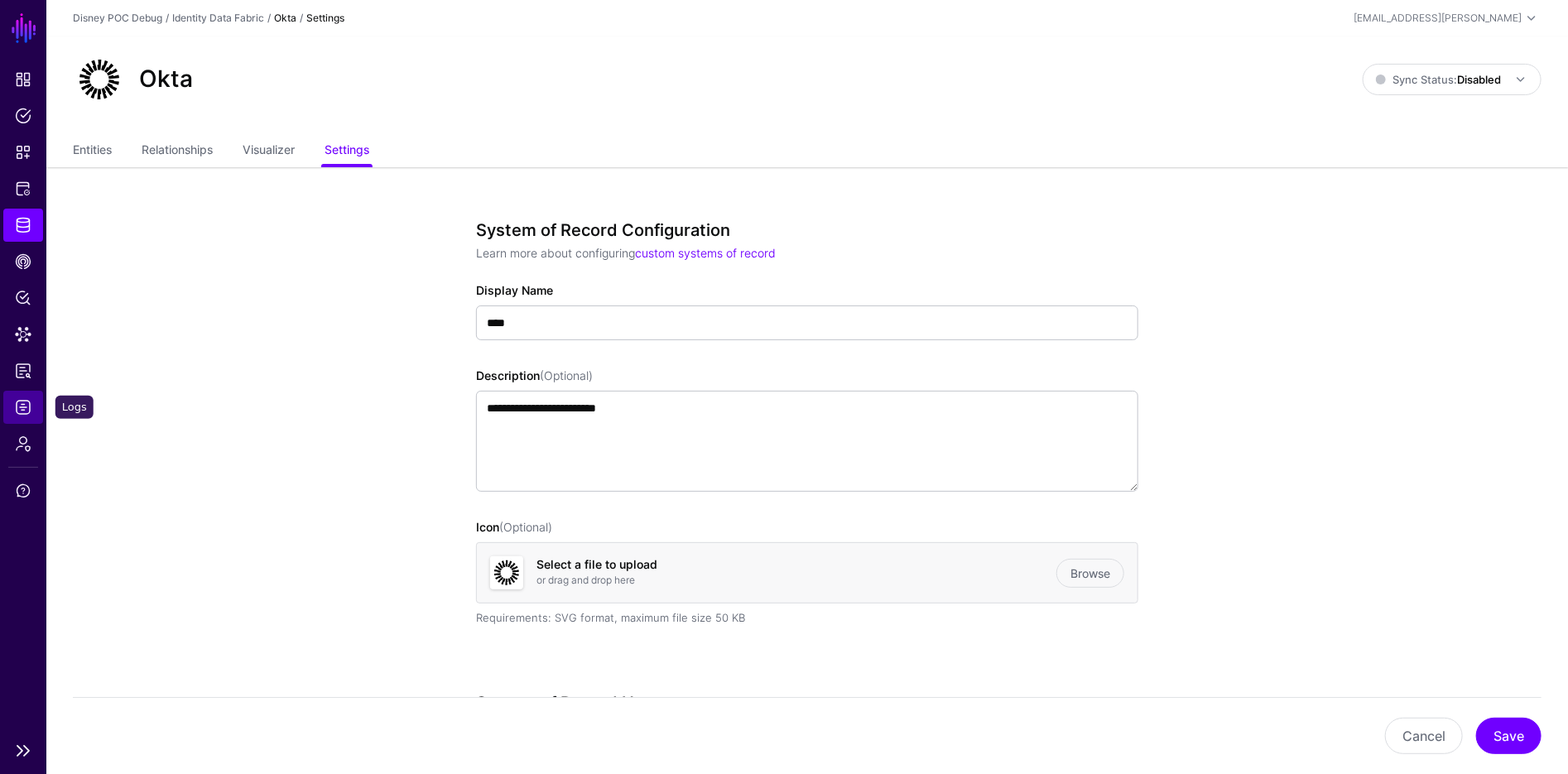
click at [26, 409] on span "Logs" at bounding box center [22, 407] width 16 height 16
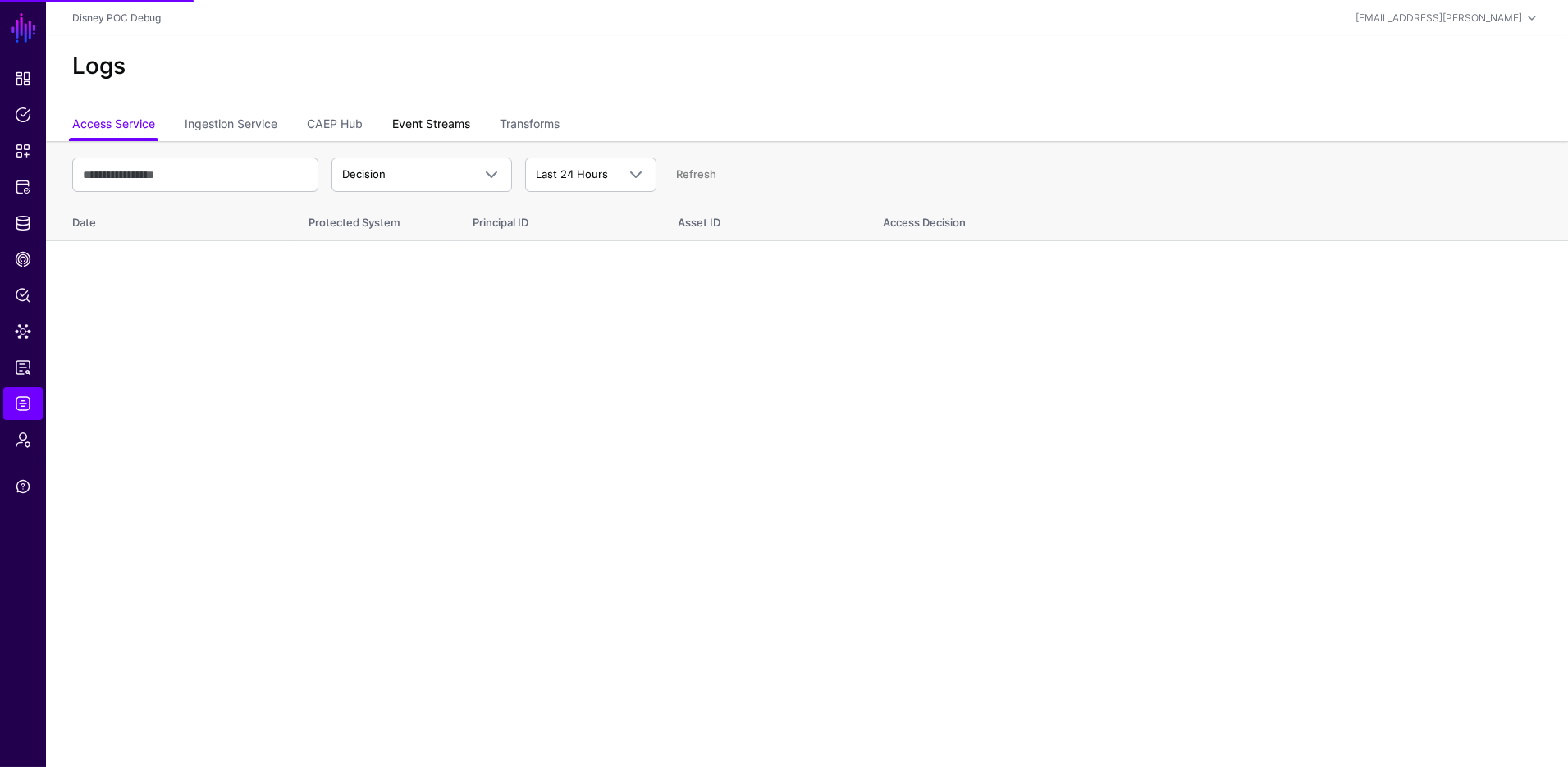
click at [433, 121] on link "Event Streams" at bounding box center [431, 125] width 78 height 31
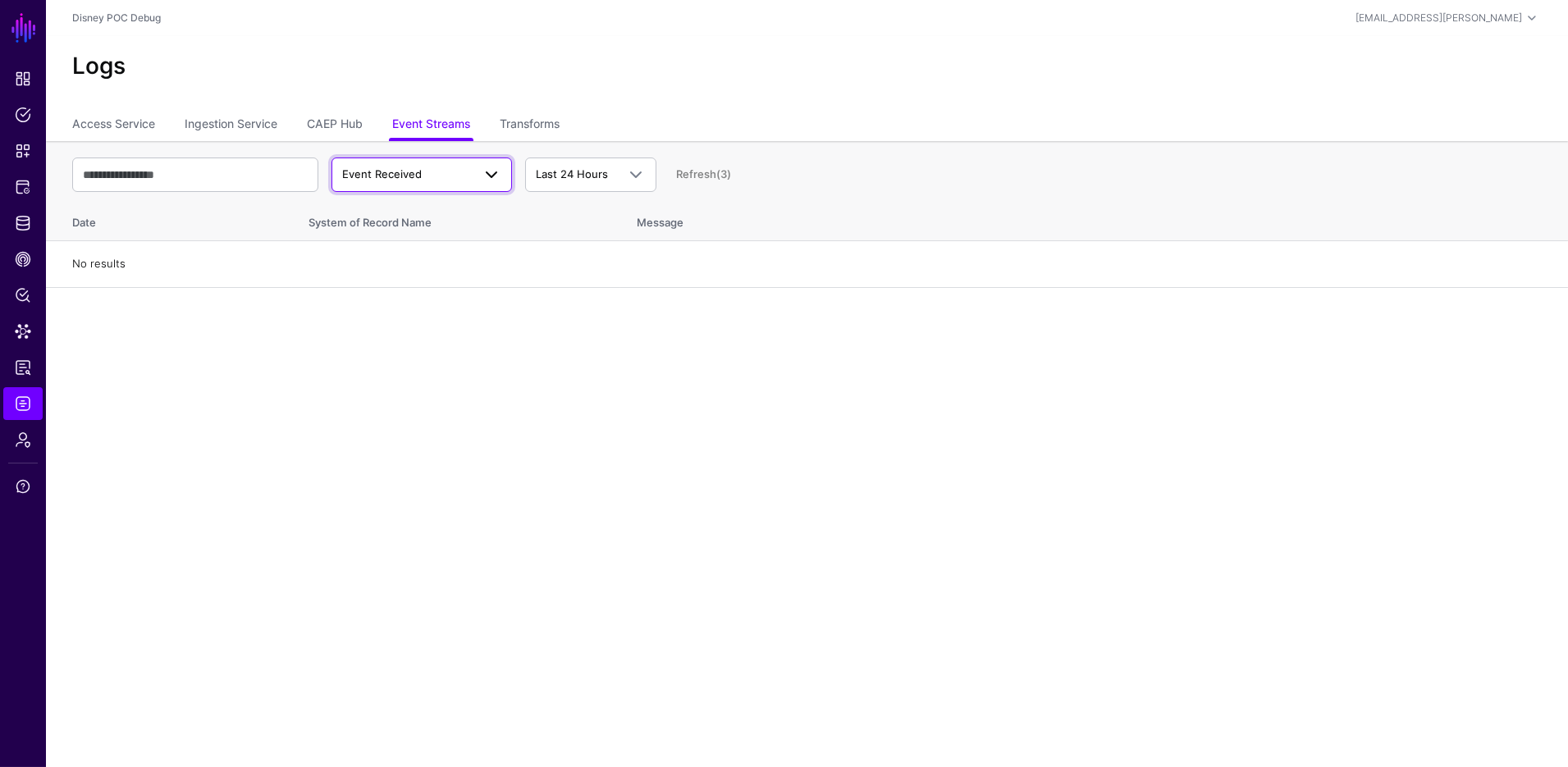
click at [368, 168] on span "Event Received" at bounding box center [382, 174] width 80 height 14
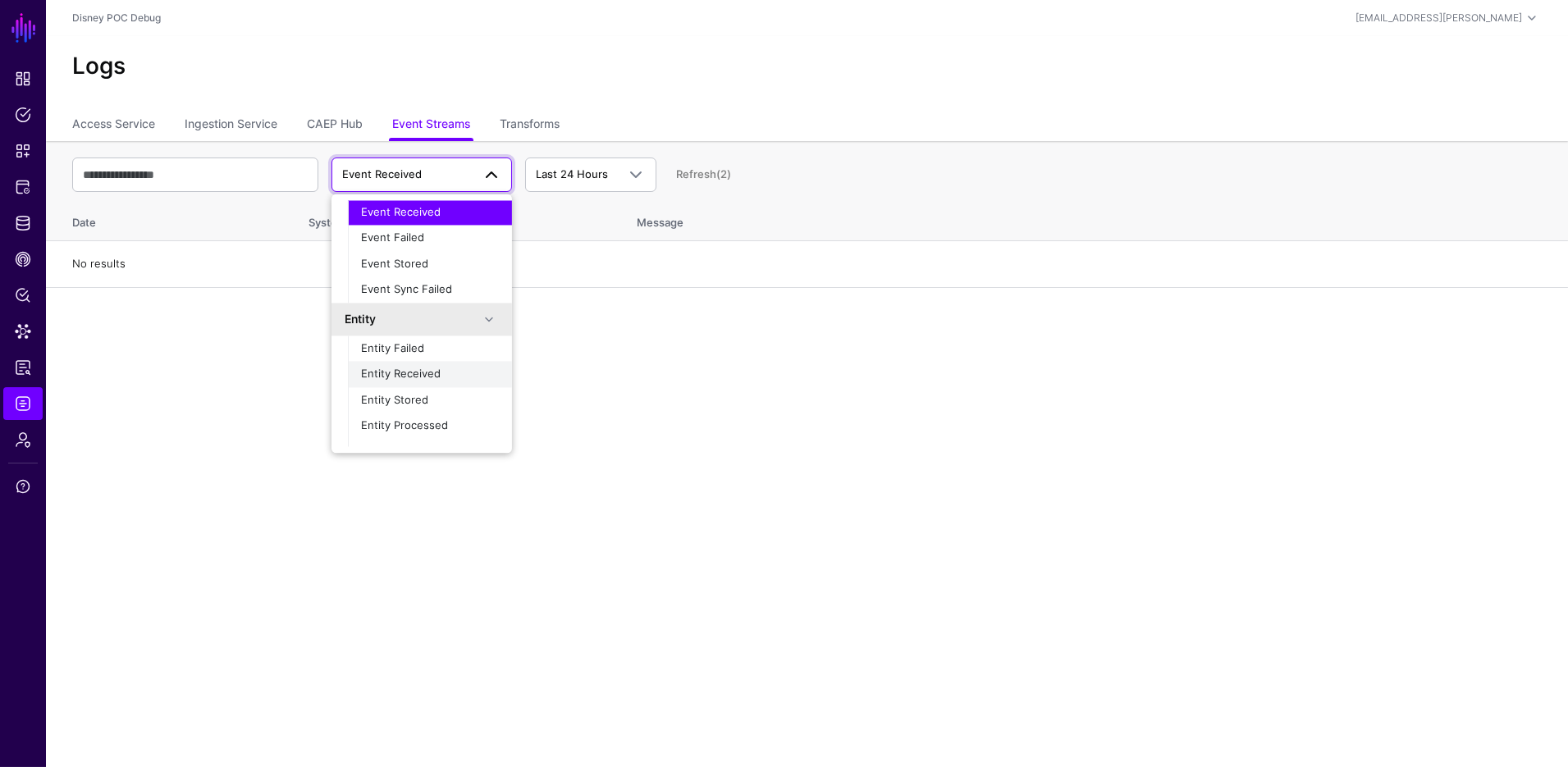
scroll to position [51, 0]
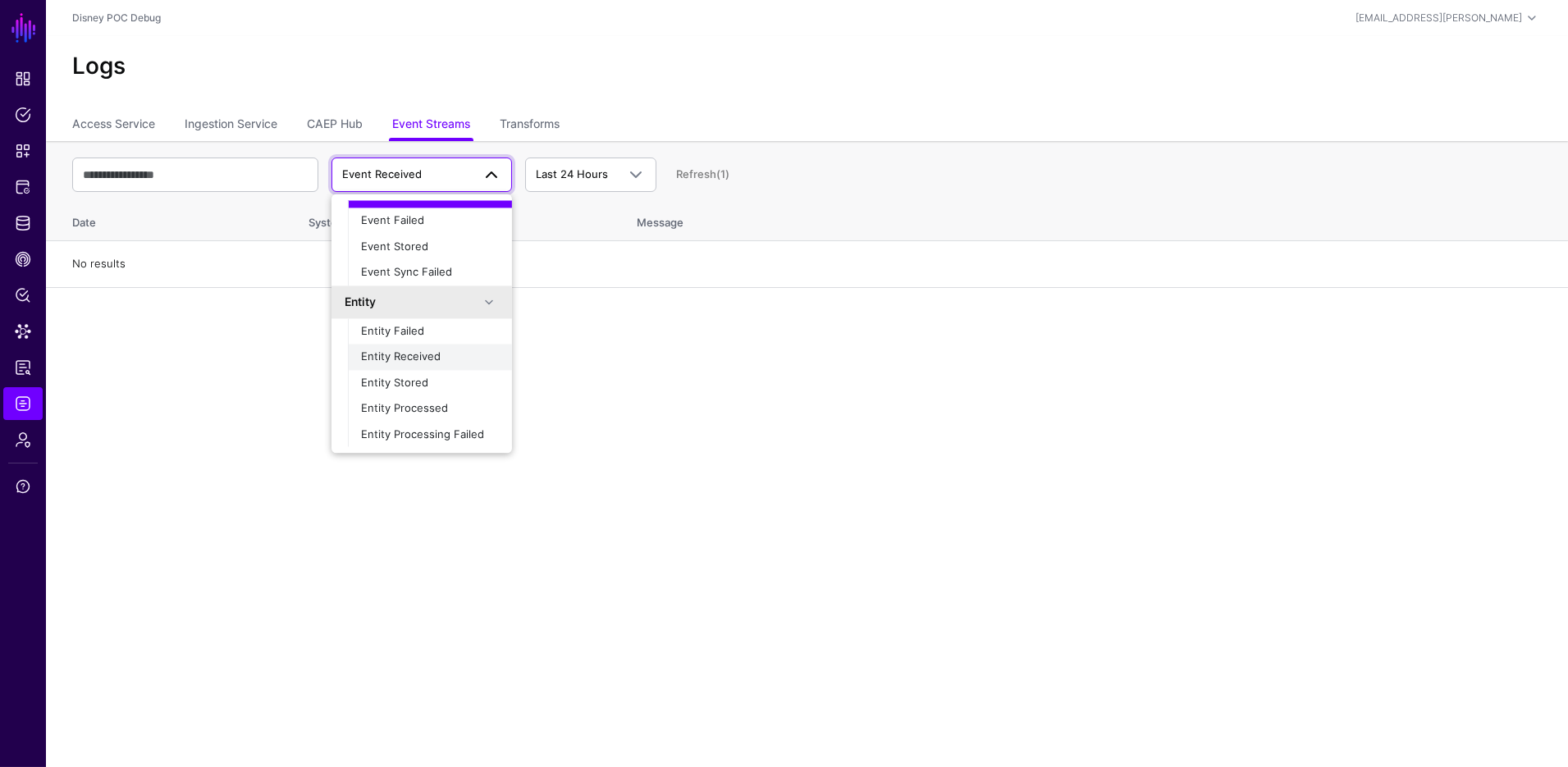
click at [406, 356] on span "Entity Received" at bounding box center [401, 357] width 80 height 14
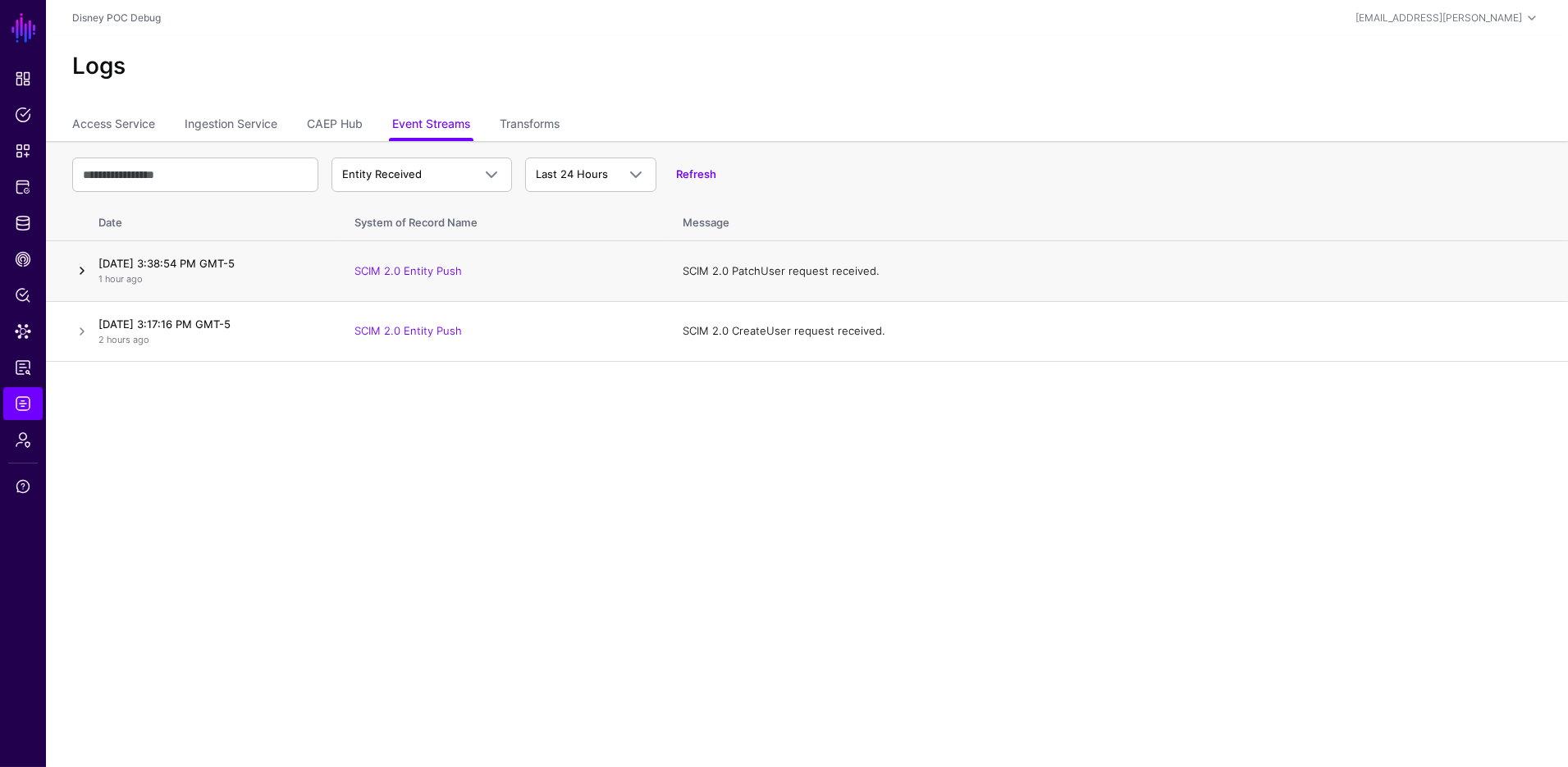
click at [78, 273] on link at bounding box center [81, 270] width 19 height 19
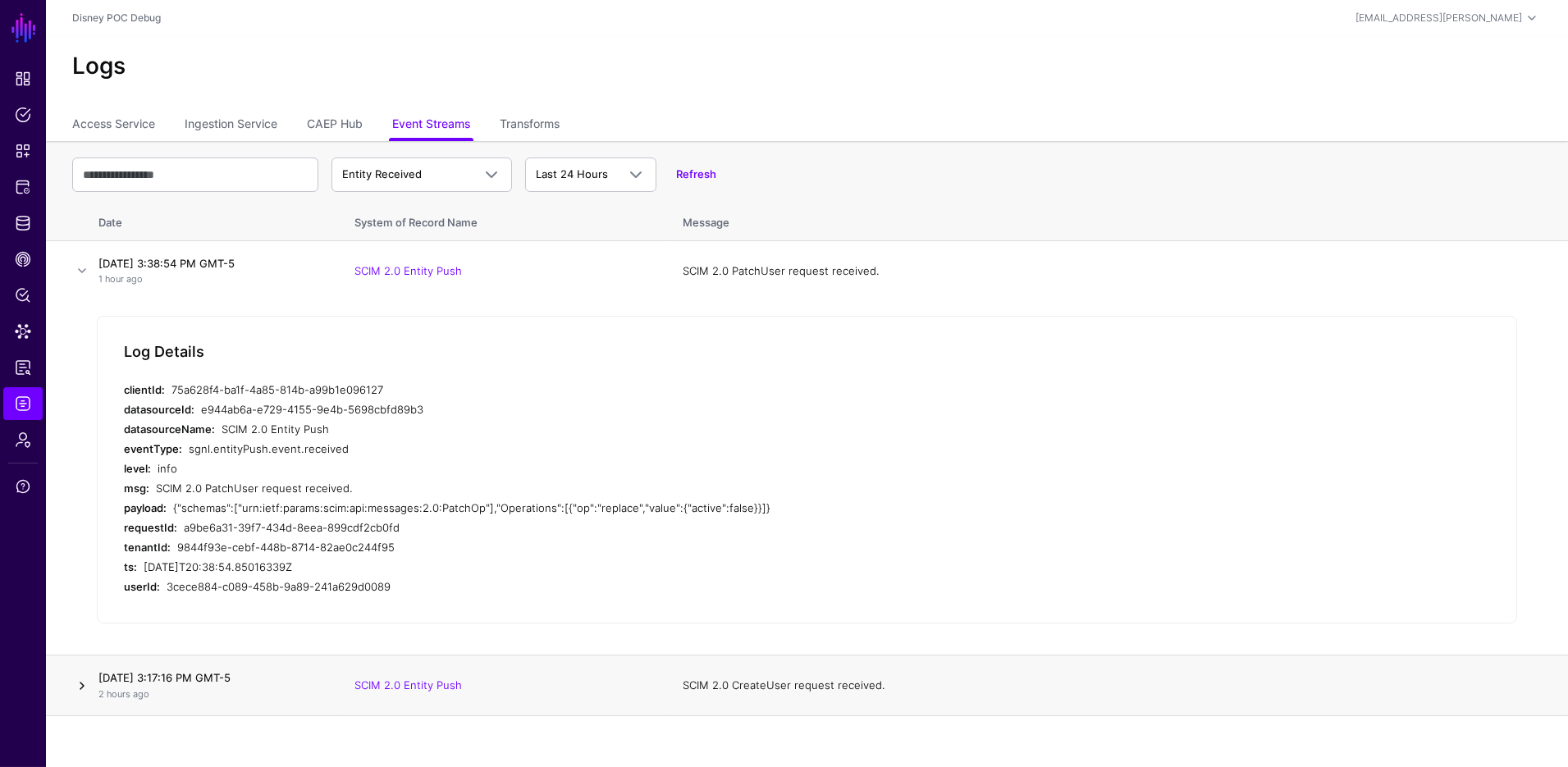
click at [85, 679] on link at bounding box center [81, 686] width 19 height 19
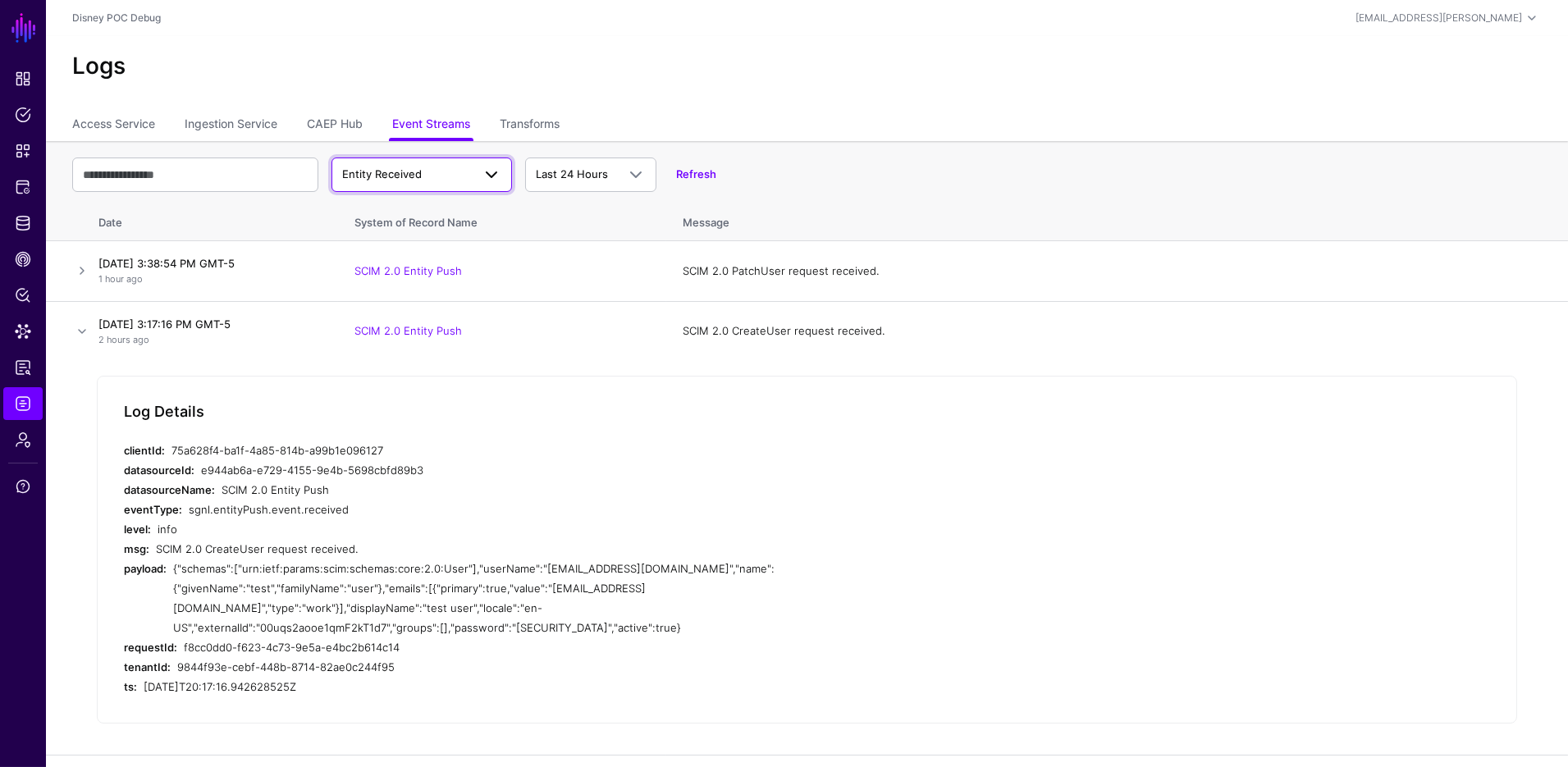
click at [416, 184] on span "Entity Received" at bounding box center [422, 174] width 159 height 19
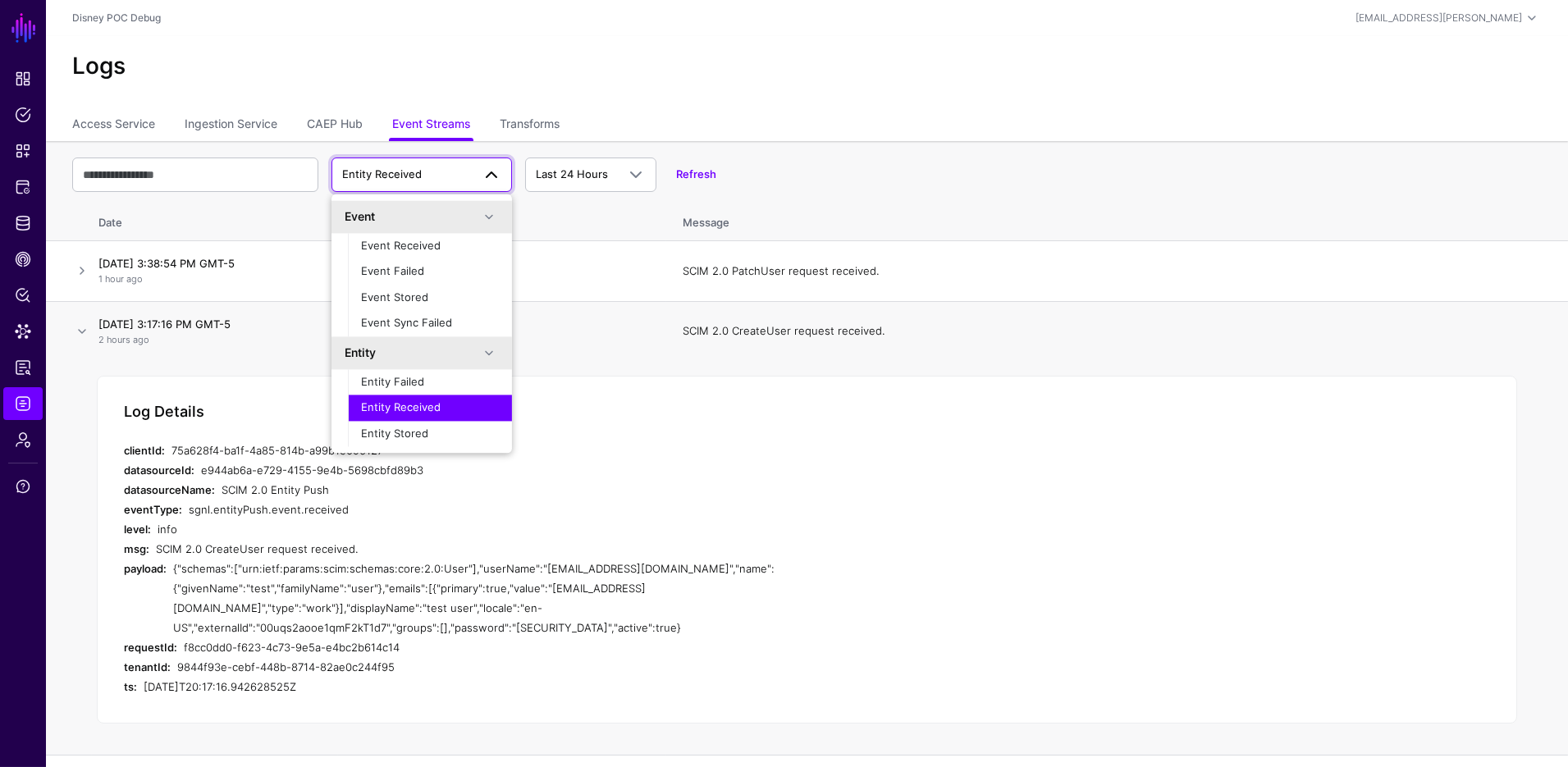
click at [774, 599] on div "{"schemas":["urn:ietf:params:scim:schemas:core:2.0:User"],"userName":"[EMAIL_AD…" at bounding box center [477, 598] width 607 height 79
